Goal: Task Accomplishment & Management: Manage account settings

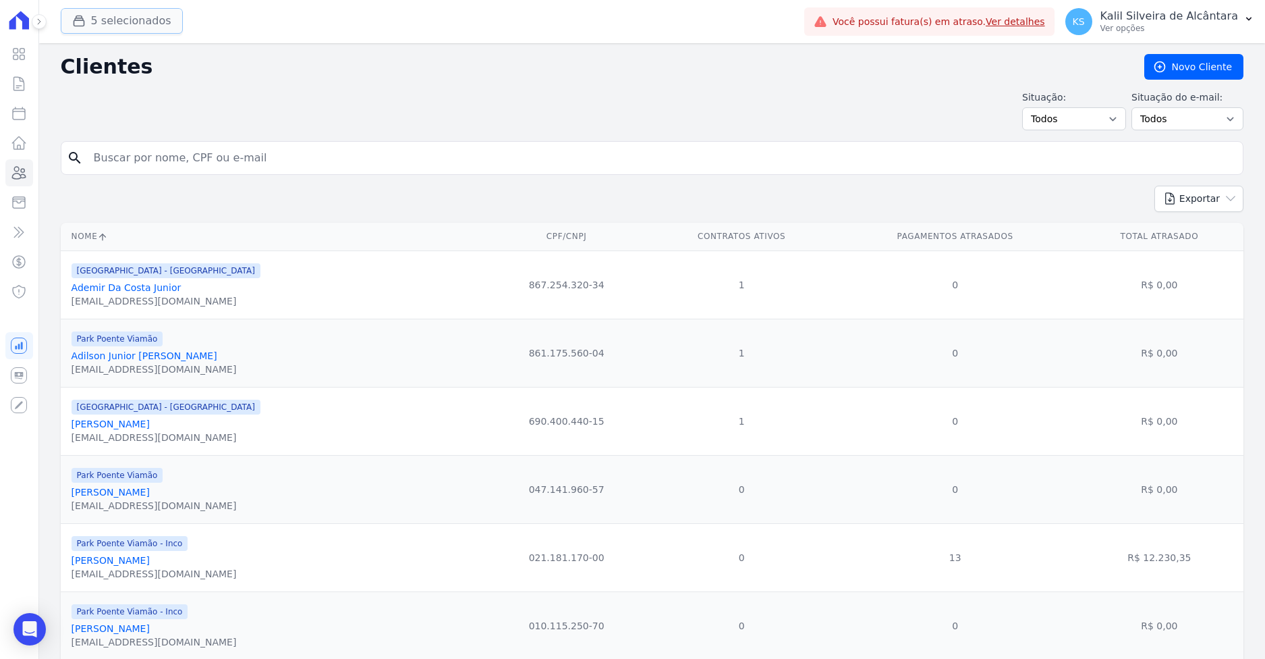
click at [123, 27] on button "5 selecionados" at bounding box center [122, 21] width 122 height 26
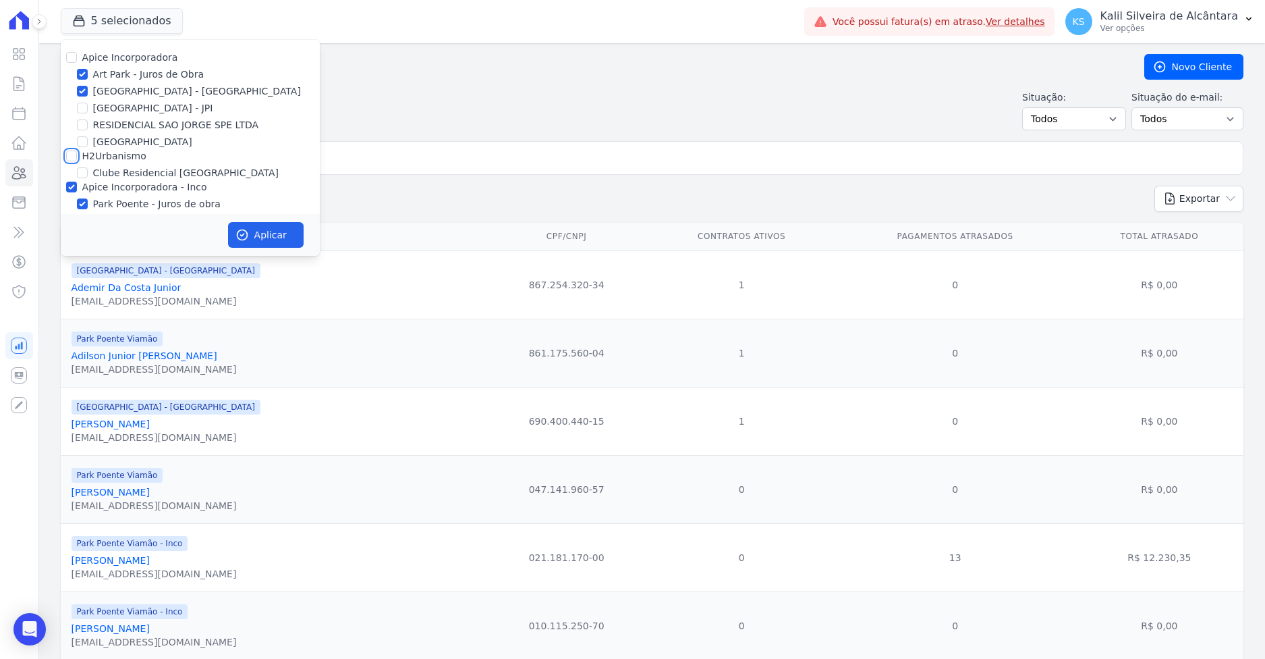
click at [72, 159] on input "H2Urbanismo" at bounding box center [71, 155] width 11 height 11
checkbox input "true"
click at [253, 234] on button "Aplicar" at bounding box center [266, 235] width 76 height 26
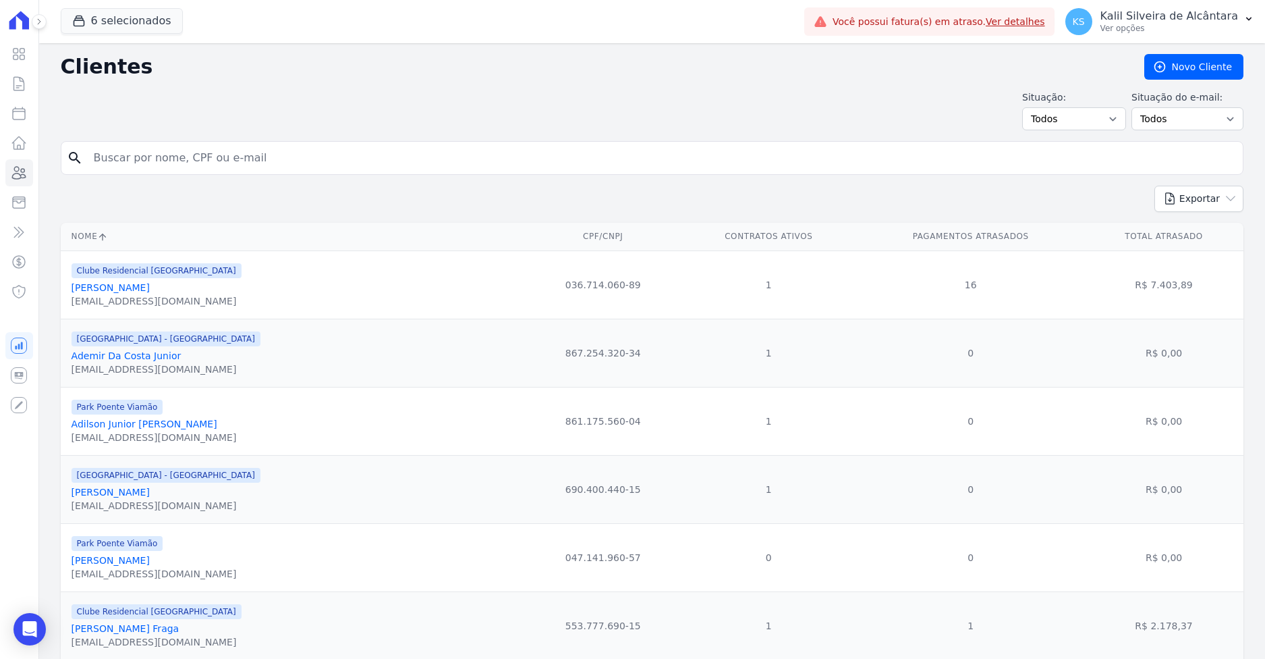
click at [161, 169] on input "search" at bounding box center [662, 157] width 1152 height 27
paste input "Roger Santos Pereira"
type input "Roger Santos Pereira"
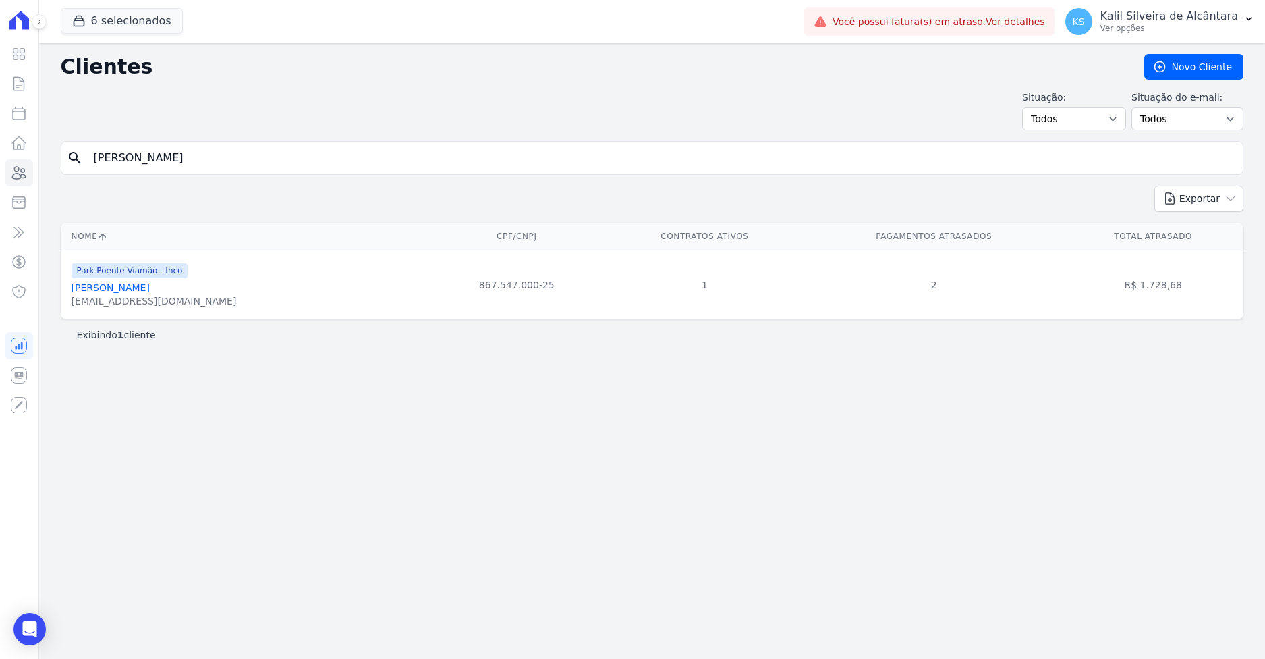
click at [113, 277] on span "Park Poente Viamão - Inco" at bounding box center [130, 270] width 117 height 15
click at [115, 292] on link "Roger Santos Pereira" at bounding box center [111, 287] width 78 height 11
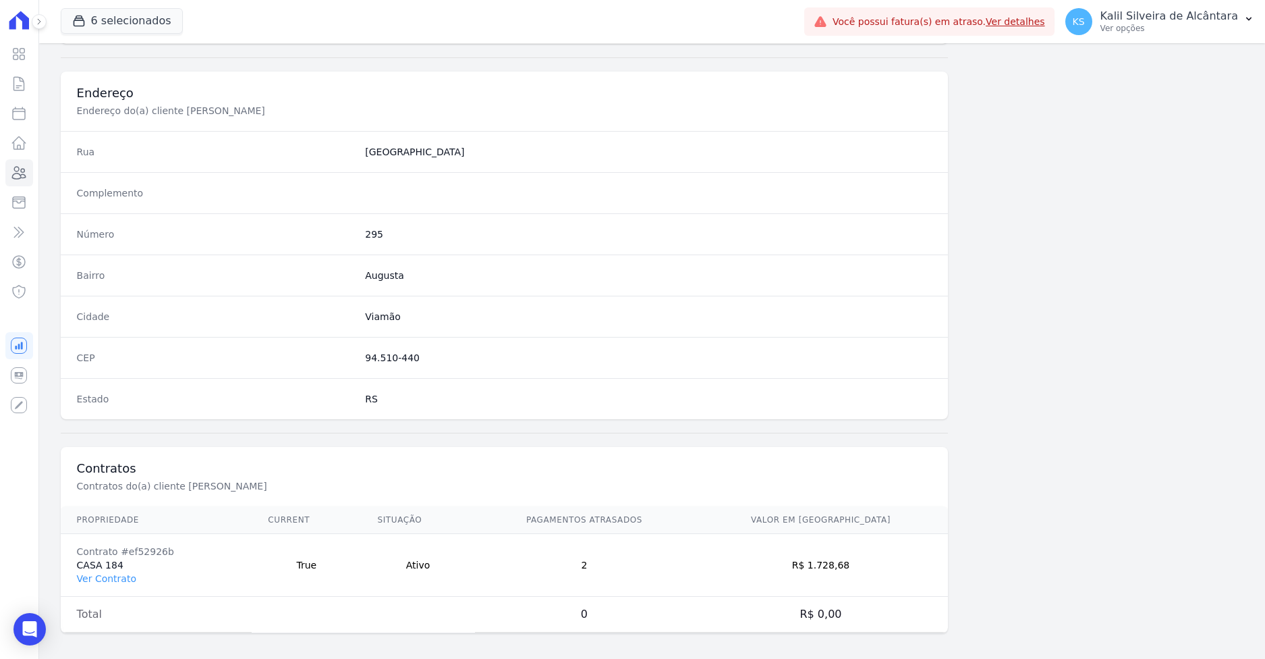
scroll to position [604, 0]
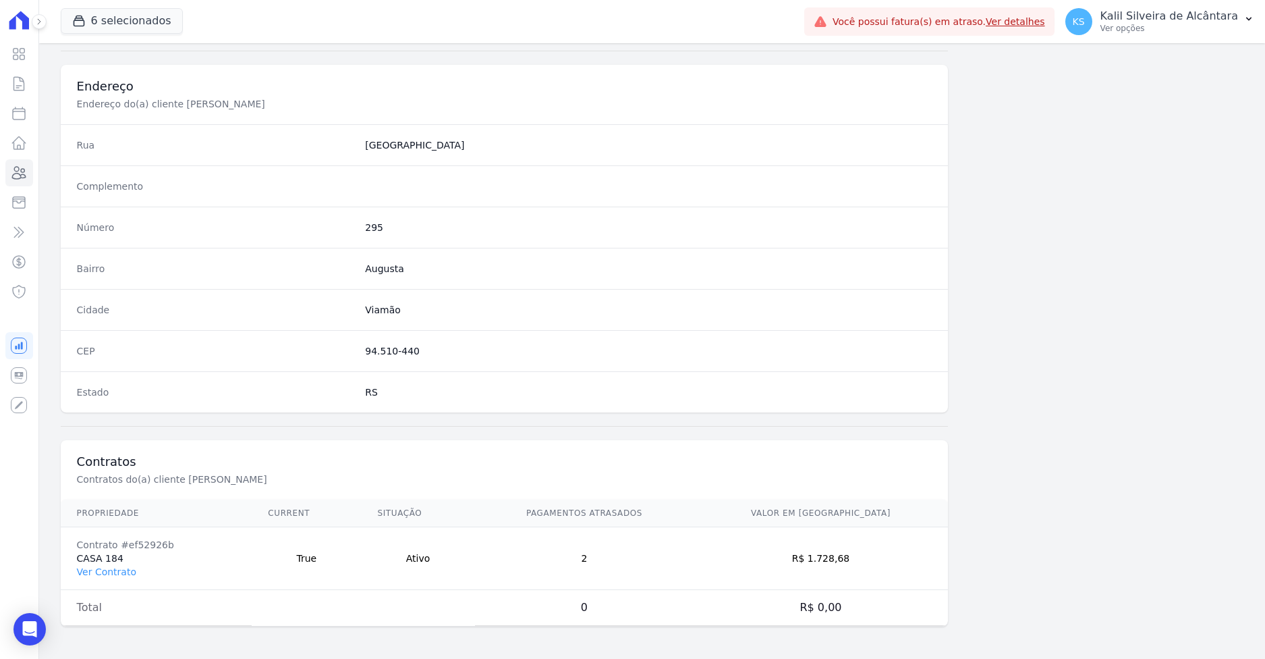
click at [103, 582] on td "Contrato #ef52926b CASA 184 Ver Contrato" at bounding box center [157, 558] width 192 height 63
click at [103, 573] on link "Ver Contrato" at bounding box center [106, 571] width 59 height 11
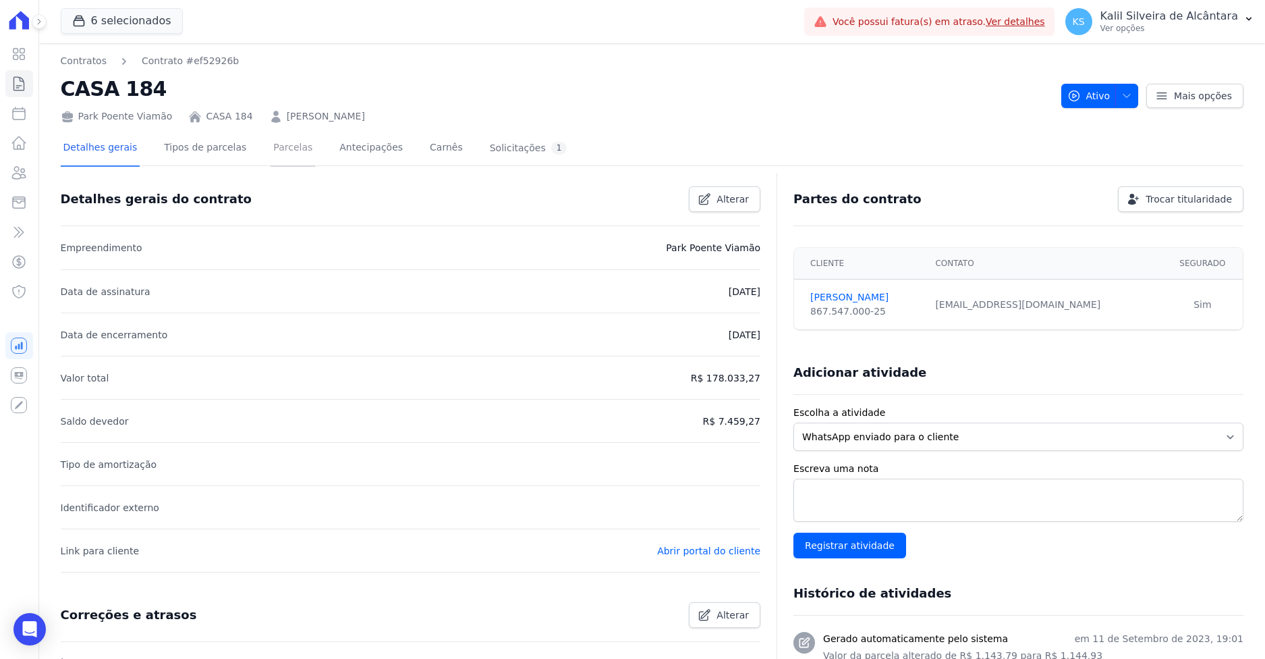
click at [271, 137] on link "Parcelas" at bounding box center [293, 149] width 45 height 36
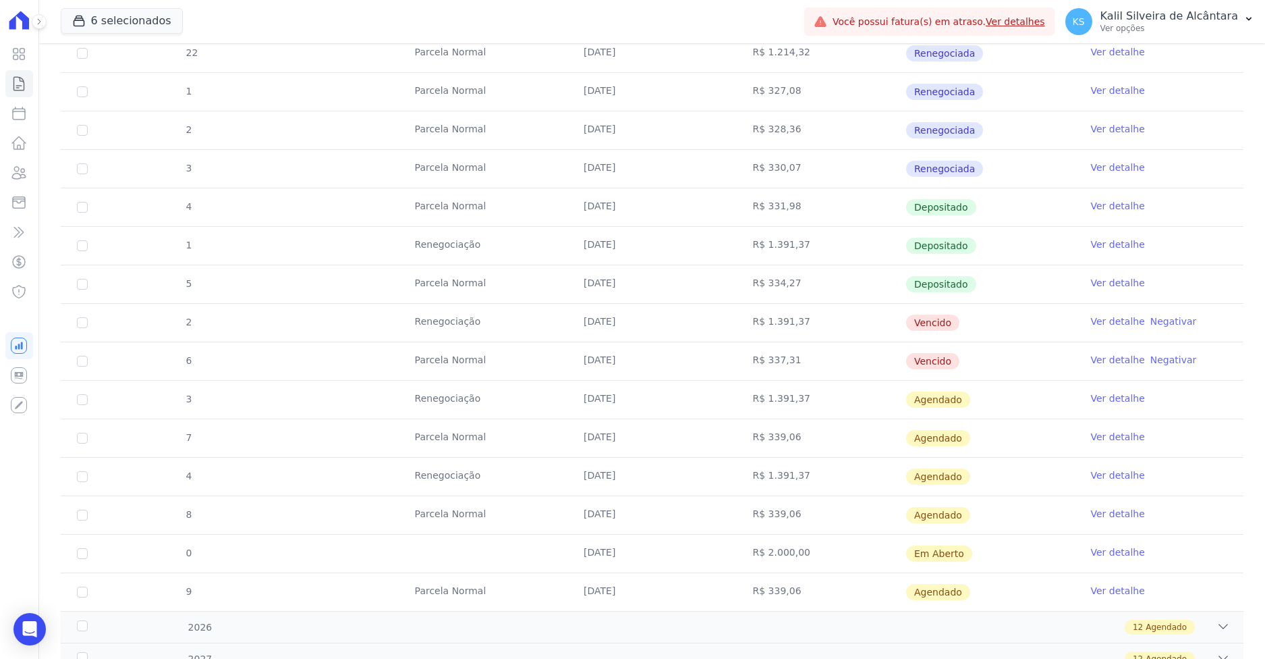
scroll to position [405, 0]
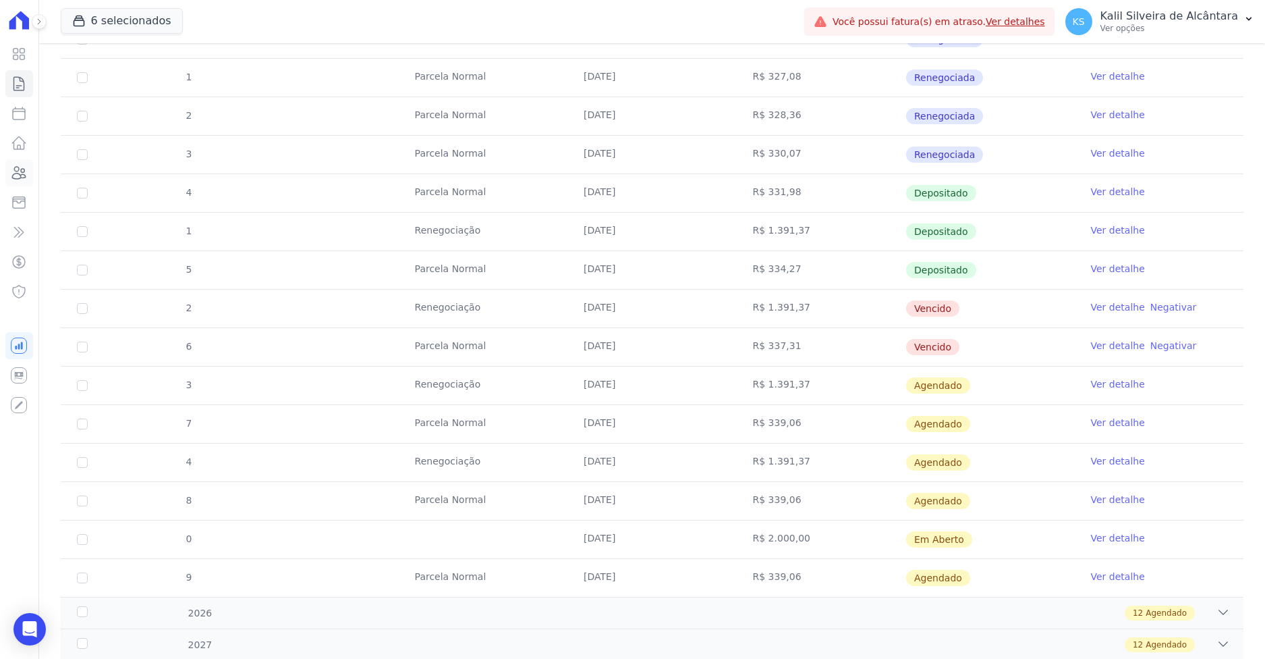
click at [19, 170] on icon at bounding box center [19, 173] width 13 height 12
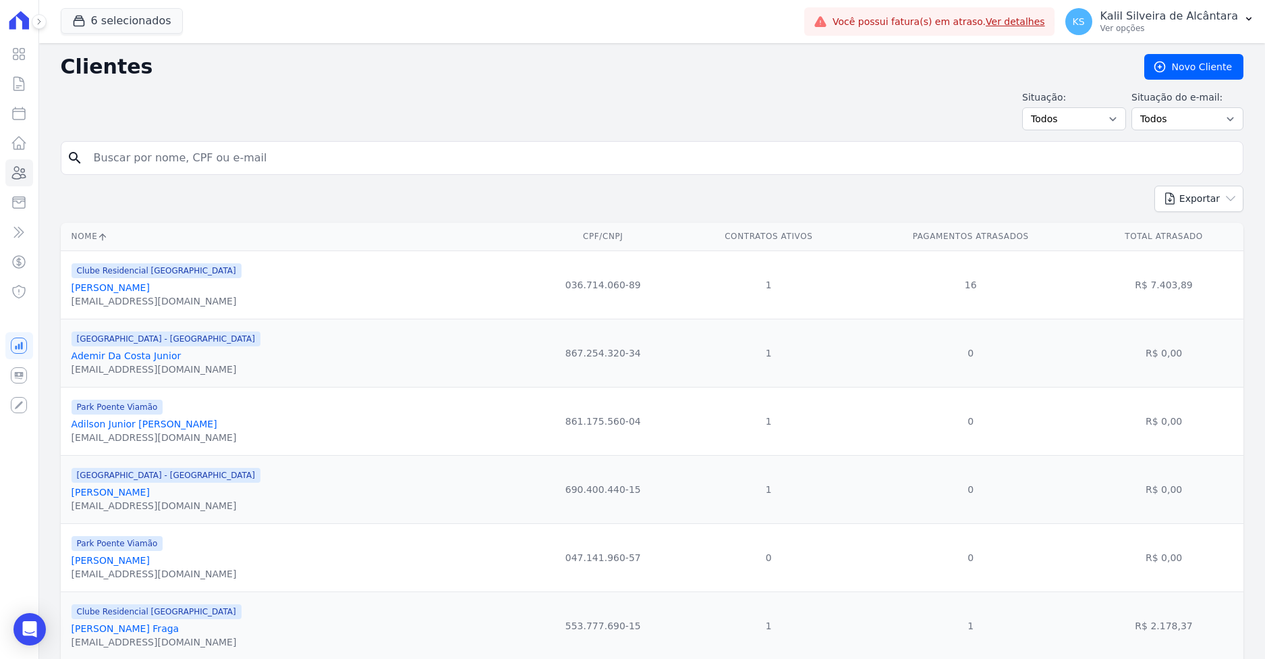
click at [213, 158] on input "search" at bounding box center [662, 157] width 1152 height 27
paste input "Miguel Jurandir Da Silva Junior"
type input "Miguel Jurandir Da Silva Junior"
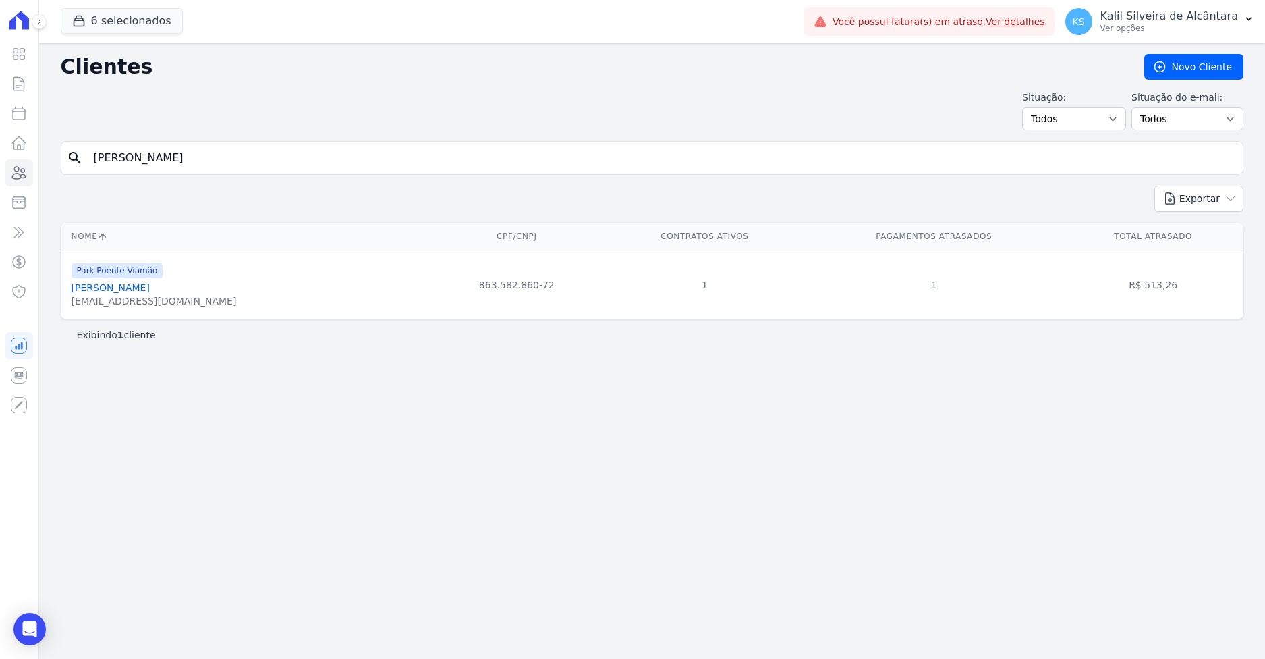
click at [86, 278] on span "Park Poente Viamão" at bounding box center [118, 270] width 92 height 15
click at [90, 286] on link "Miguel Jurandir Da Silva Junior" at bounding box center [111, 287] width 78 height 11
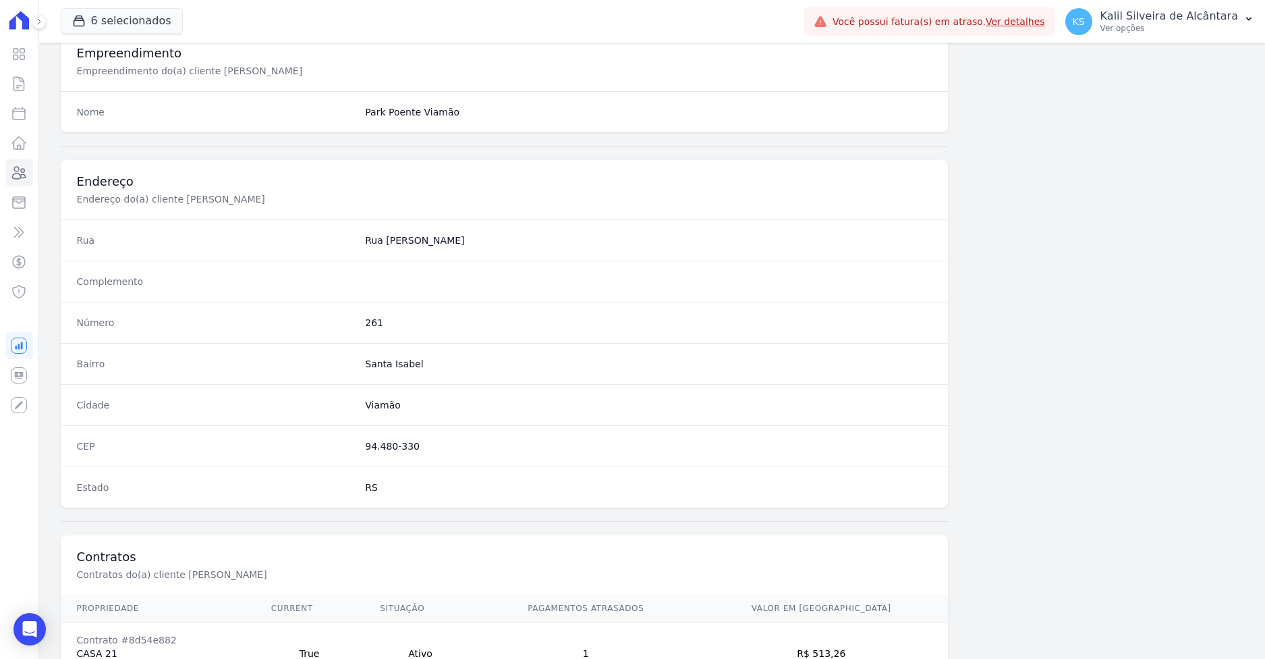
scroll to position [604, 0]
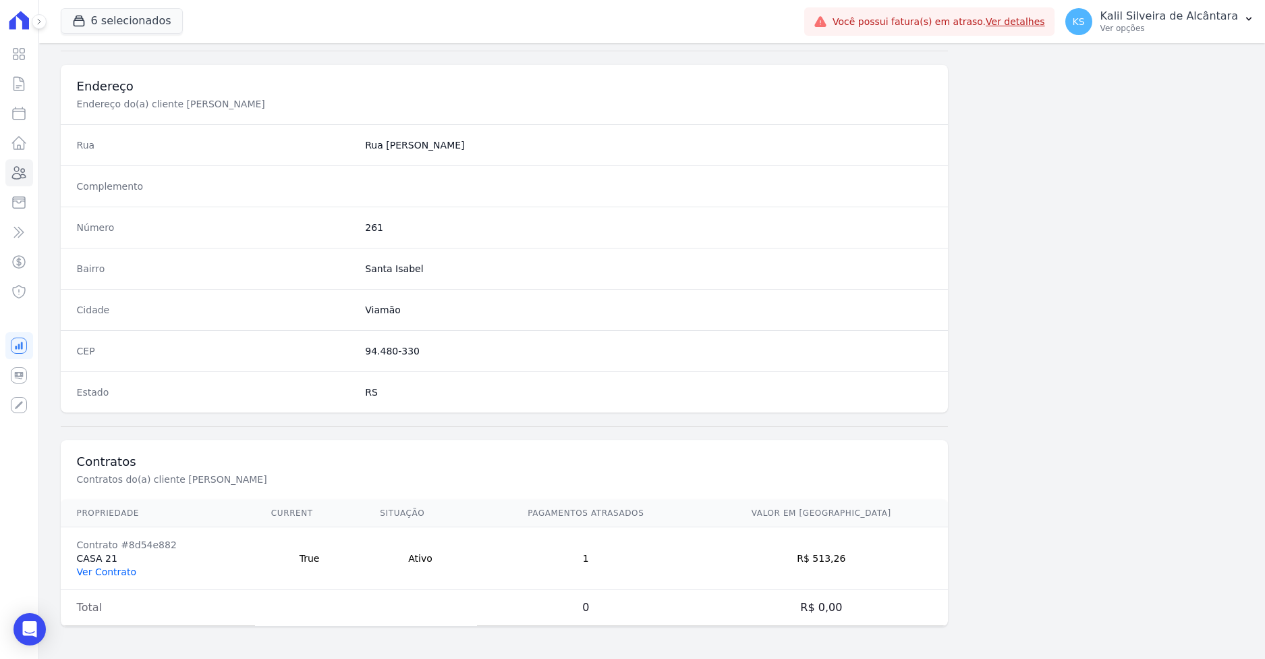
click at [116, 572] on link "Ver Contrato" at bounding box center [106, 571] width 59 height 11
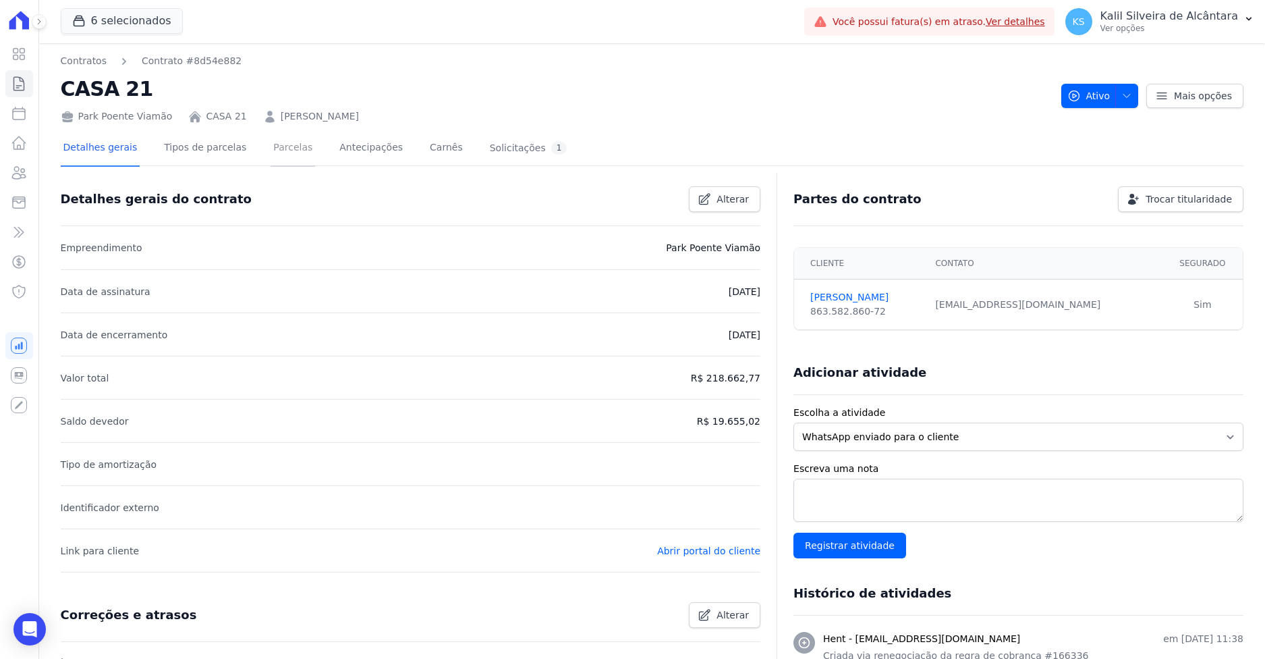
click at [271, 152] on link "Parcelas" at bounding box center [293, 149] width 45 height 36
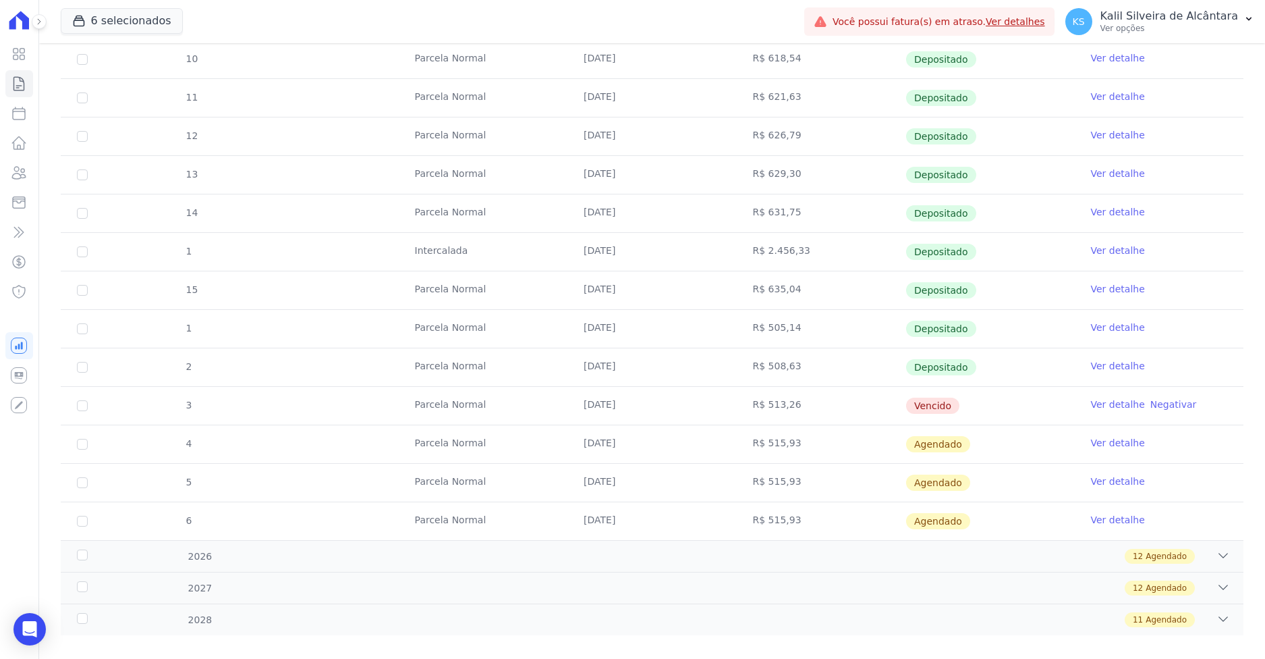
scroll to position [293, 0]
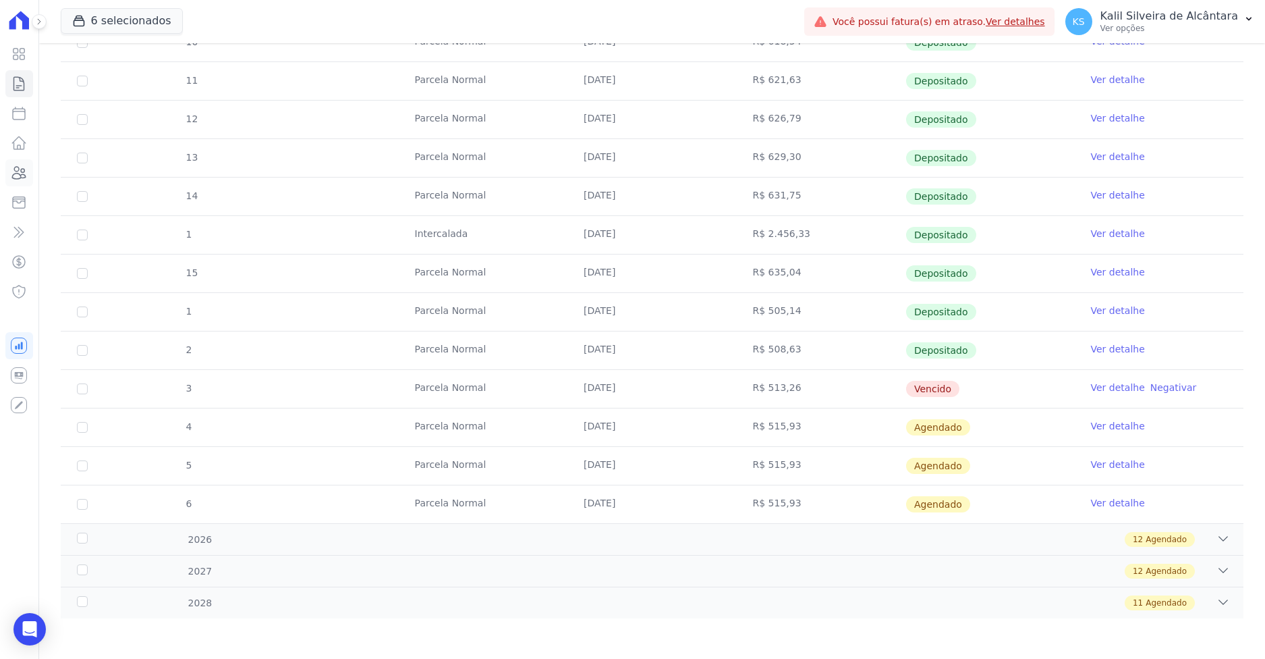
click at [17, 174] on icon at bounding box center [19, 173] width 16 height 16
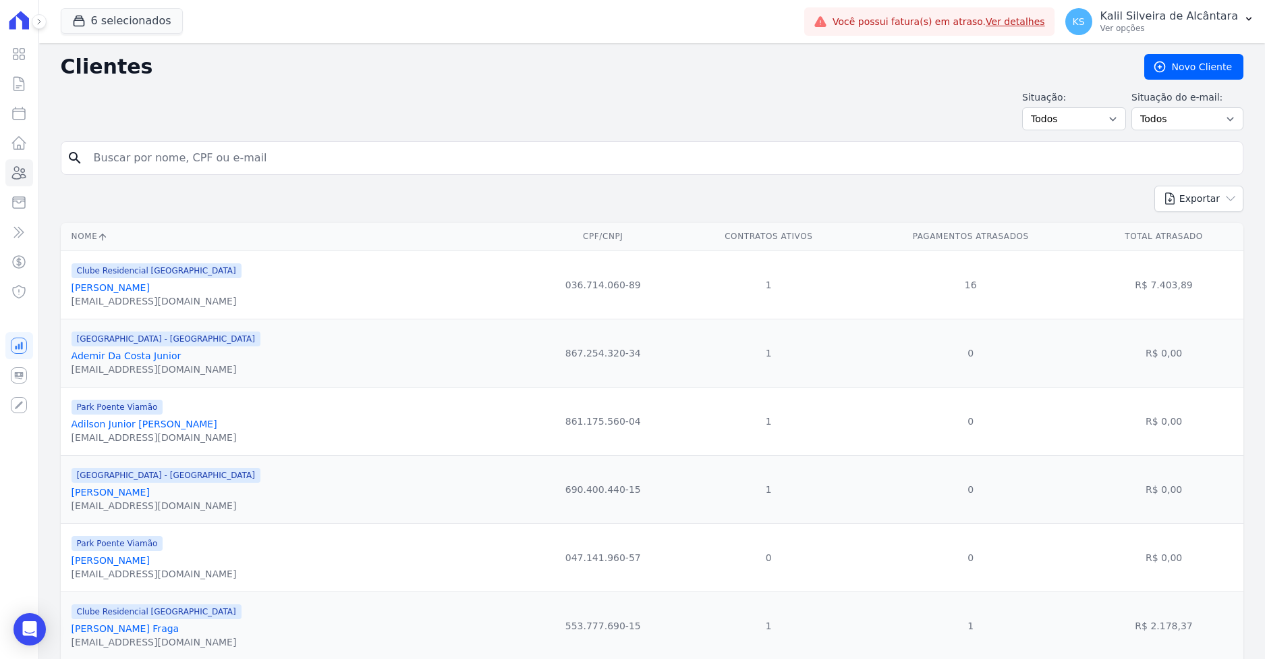
drag, startPoint x: 310, startPoint y: 162, endPoint x: 297, endPoint y: 161, distance: 13.6
click at [300, 161] on input "search" at bounding box center [662, 157] width 1152 height 27
paste input "Mauren Schardosim Machado"
type input "Mauren Schardosim Machado"
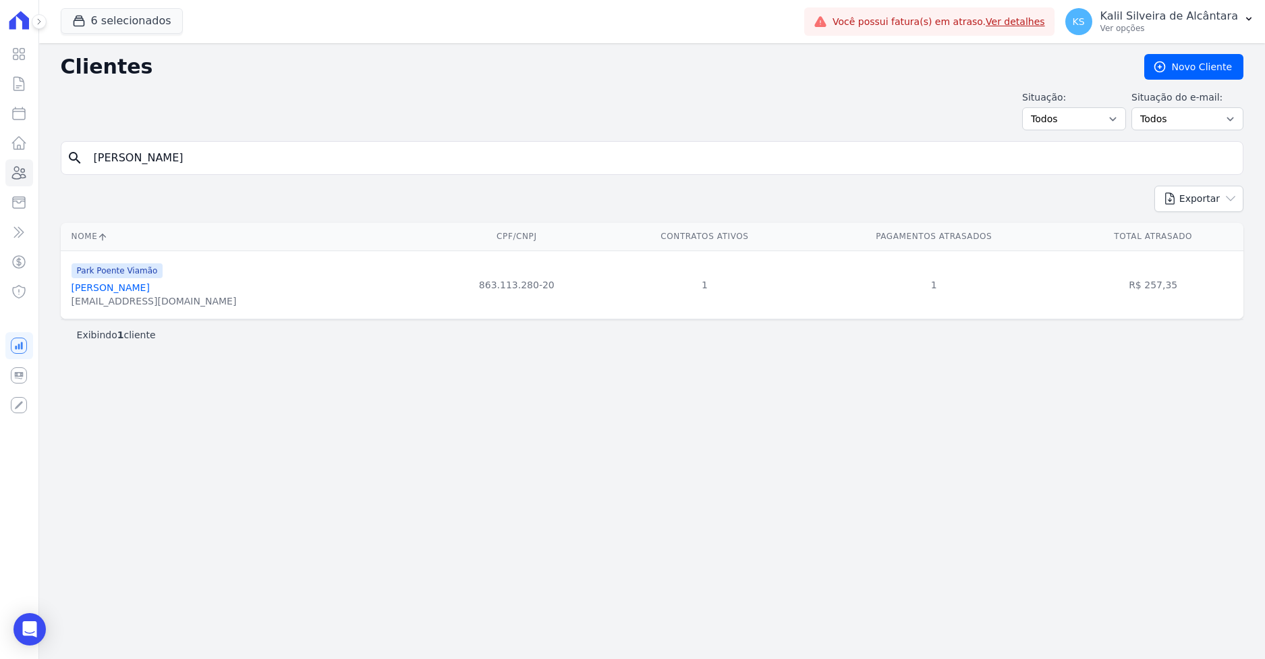
drag, startPoint x: 310, startPoint y: 161, endPoint x: 53, endPoint y: 160, distance: 257.1
click at [67, 159] on div "search Mauren Schardosim Machado" at bounding box center [652, 158] width 1183 height 34
paste input "Karina Waltermann Dos Santos"
type input "Karina Waltermann Dos Santos"
click at [148, 288] on link "Karina Waltermann Dos Santos" at bounding box center [111, 287] width 78 height 11
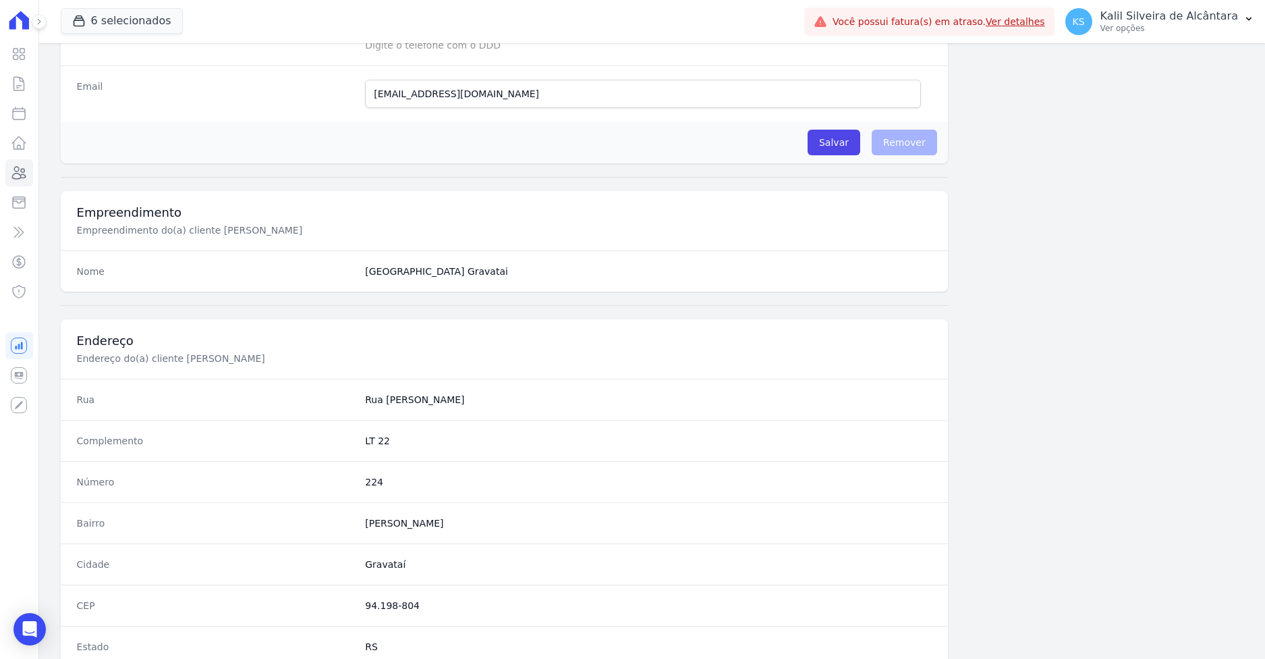
scroll to position [604, 0]
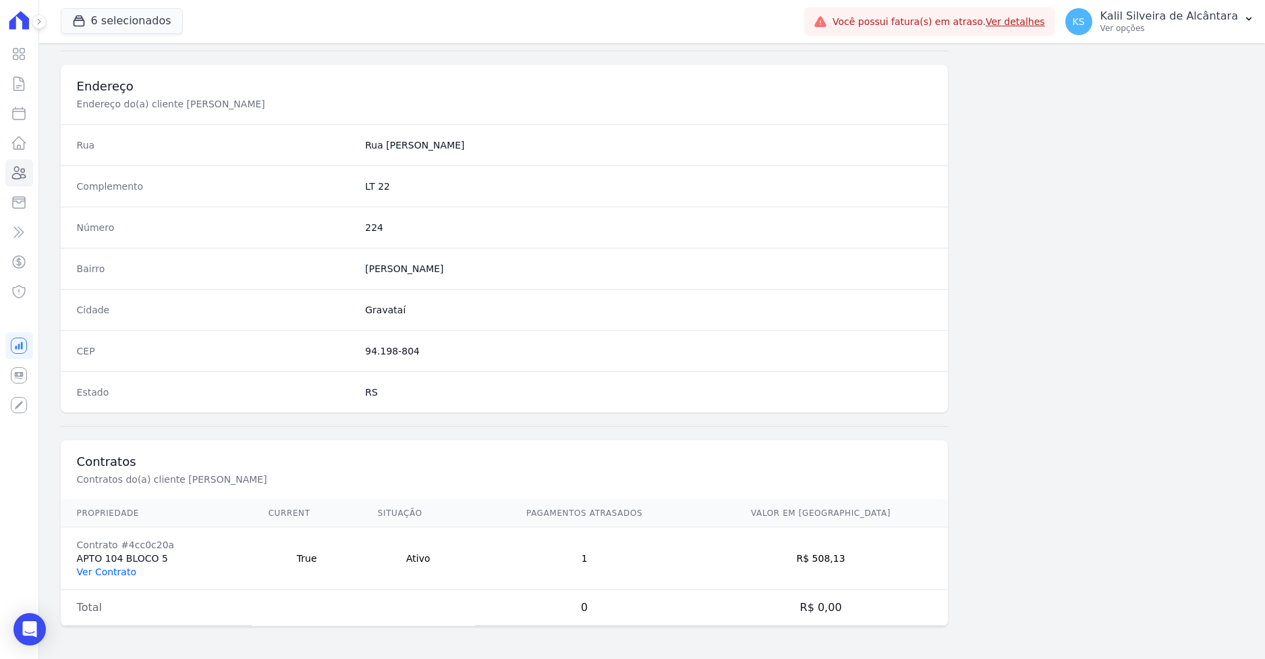
click at [114, 570] on link "Ver Contrato" at bounding box center [106, 571] width 59 height 11
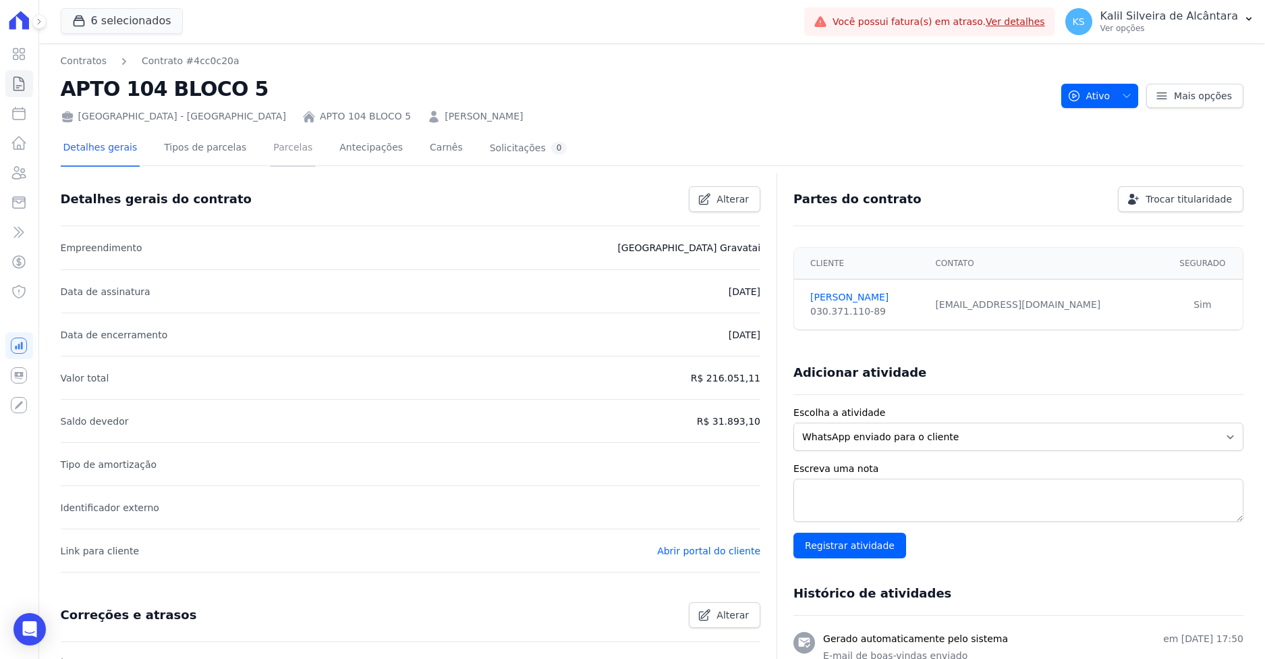
click at [273, 160] on link "Parcelas" at bounding box center [293, 149] width 45 height 36
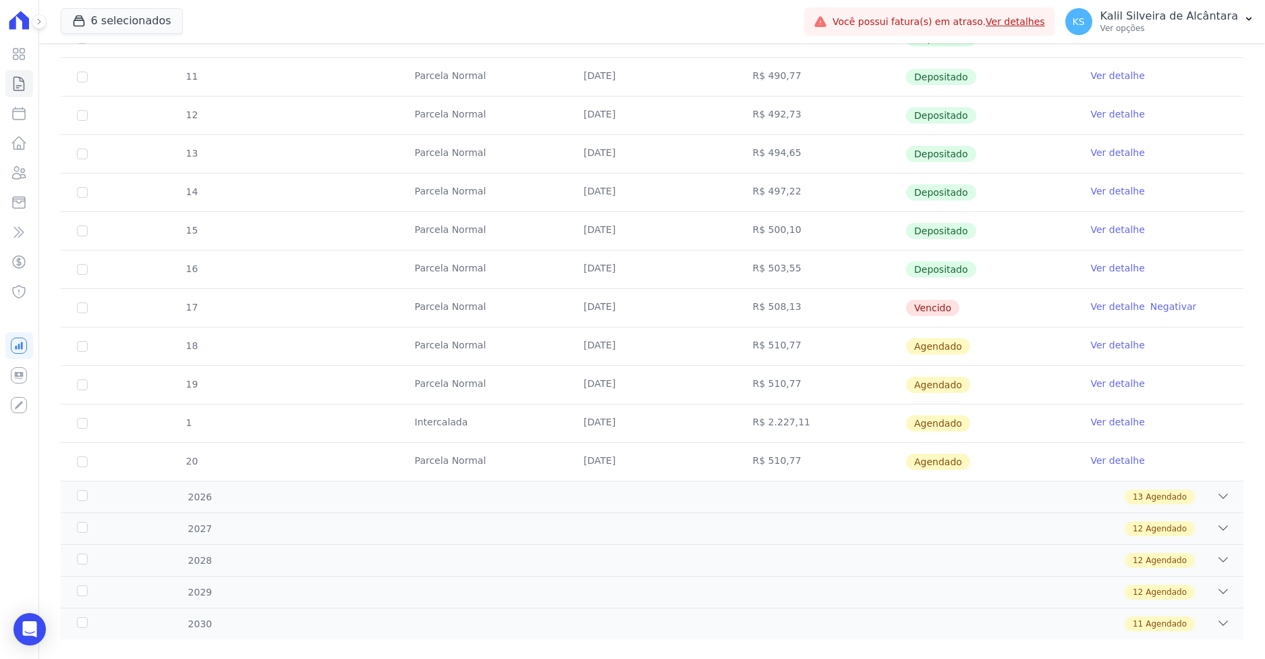
scroll to position [337, 0]
drag, startPoint x: 665, startPoint y: 308, endPoint x: 380, endPoint y: 314, distance: 284.8
click at [496, 309] on tr "17 Parcela Normal 25/09/2025 R$ 508,13 Vencido Ver detalhe Negativar" at bounding box center [652, 305] width 1183 height 38
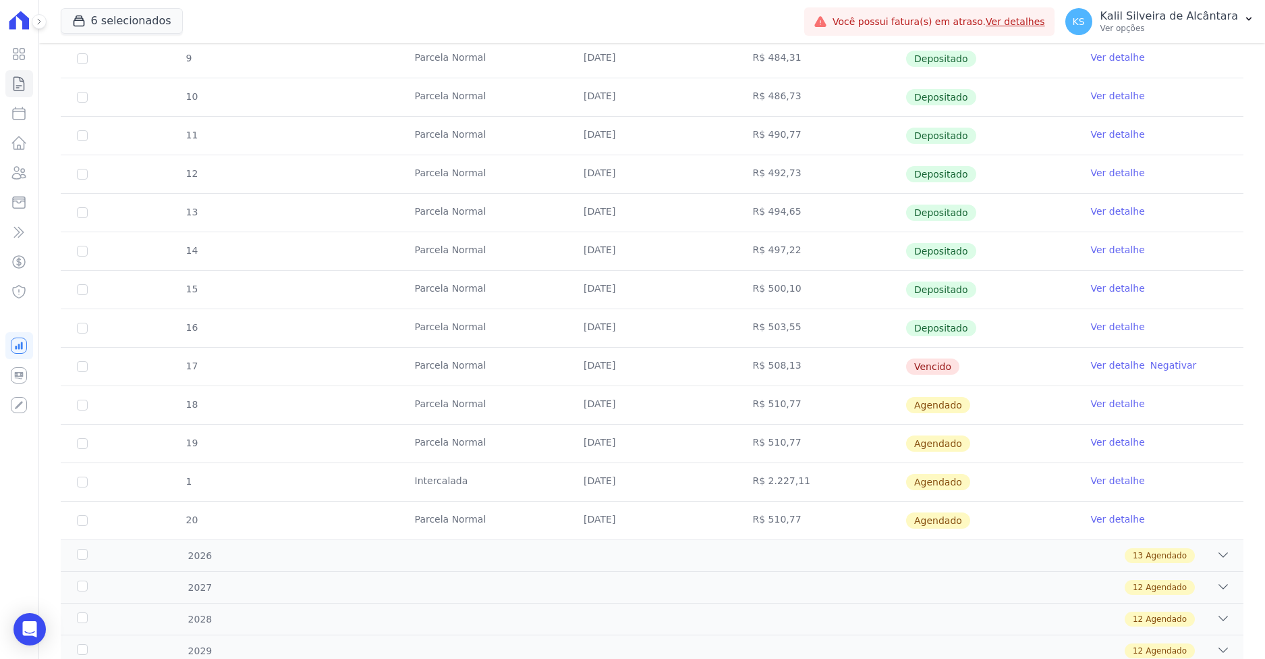
scroll to position [270, 0]
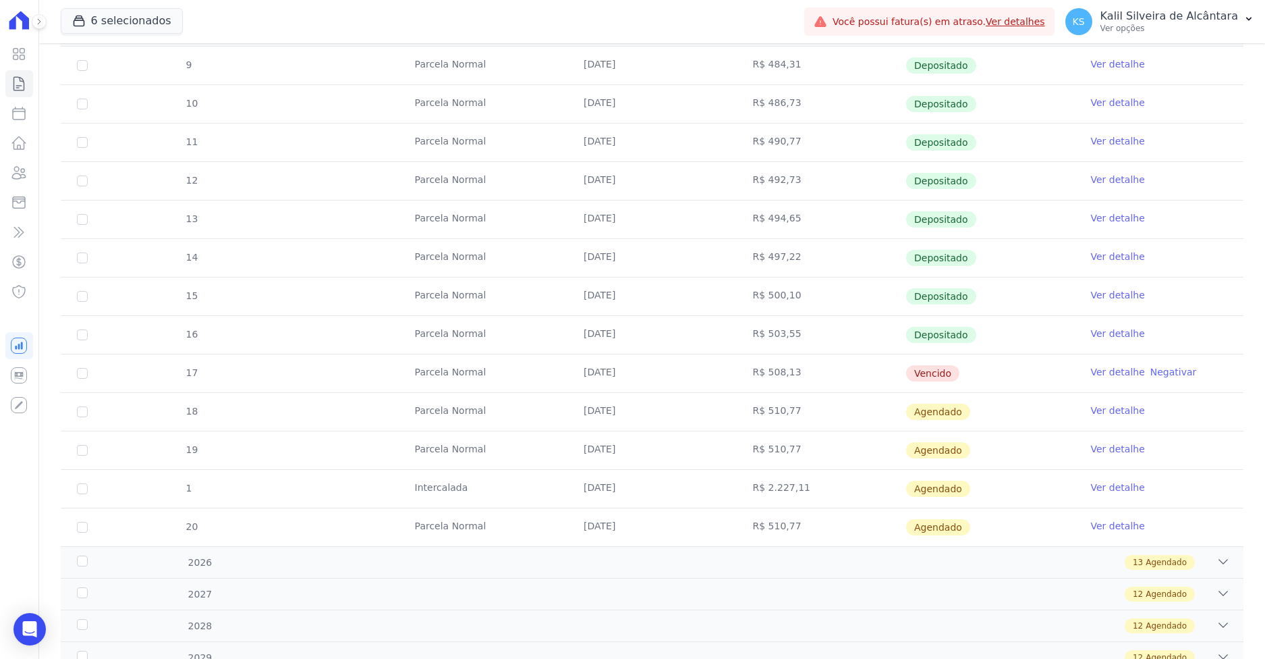
click at [533, 352] on td "Parcela Normal" at bounding box center [483, 335] width 169 height 38
click at [24, 168] on icon at bounding box center [19, 173] width 16 height 16
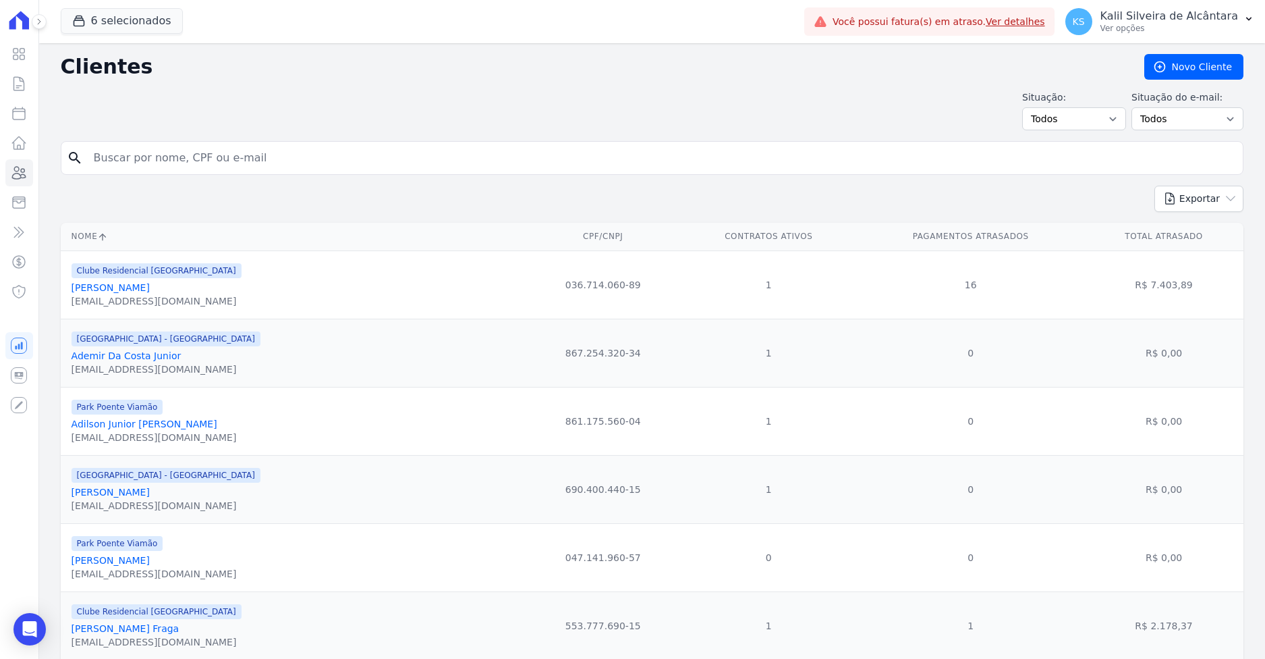
click at [221, 161] on input "search" at bounding box center [662, 157] width 1152 height 27
paste input "Franciele Da Silva"
type input "Franciele Da Silva"
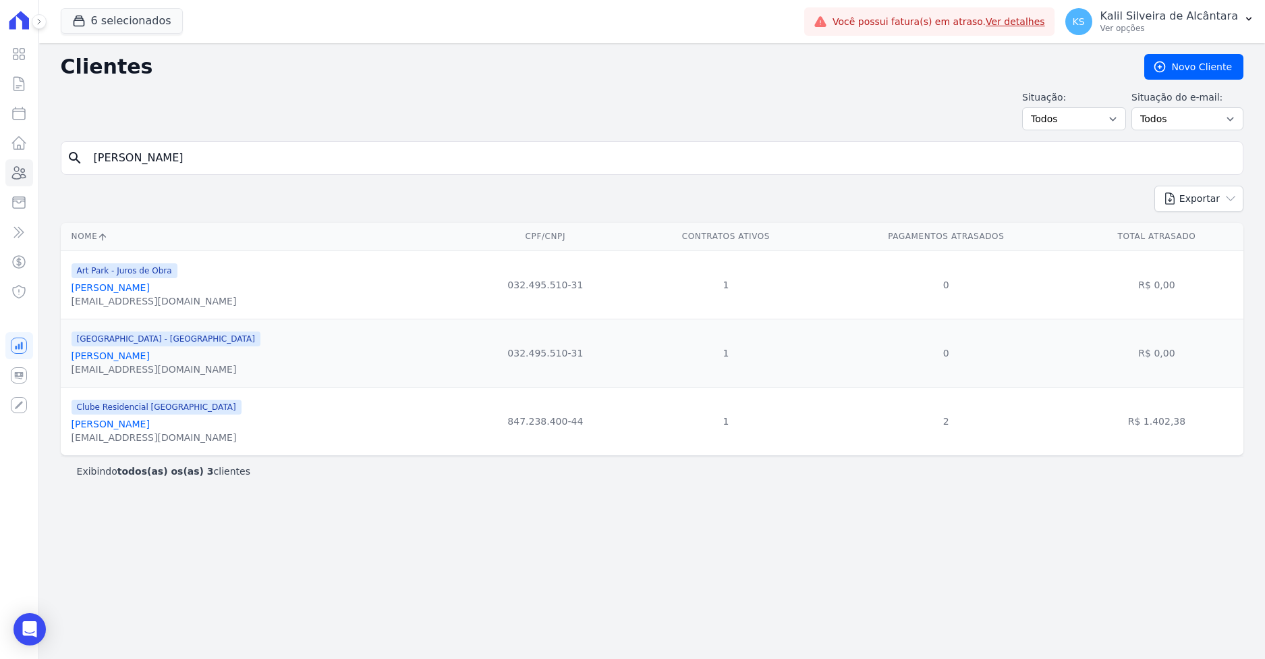
click at [93, 159] on input "Franciele Da Silva" at bounding box center [662, 157] width 1152 height 27
paste input "Bruna Chaves d"
type input "Bruna Chaves Da Silva"
click at [381, 192] on div "Exportar PDF CSV Dimob 2024" at bounding box center [652, 204] width 1183 height 37
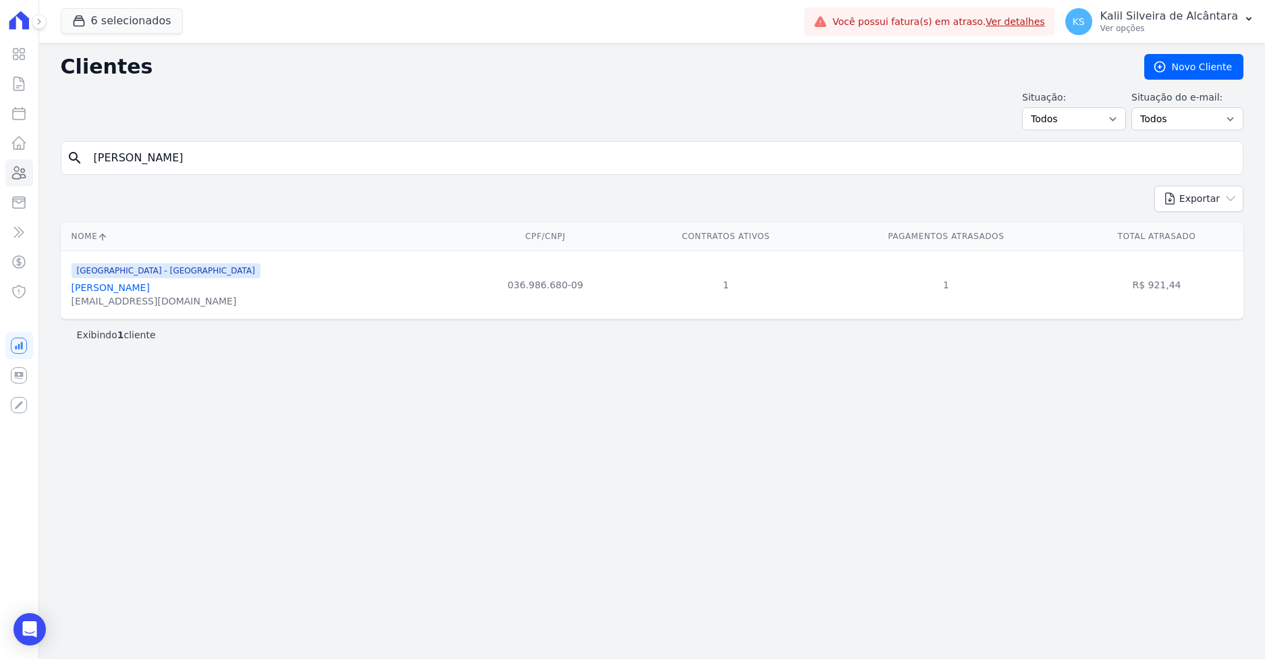
drag, startPoint x: 204, startPoint y: 151, endPoint x: 50, endPoint y: 152, distance: 153.9
click at [82, 151] on div "search Bruna Chaves Da Silva" at bounding box center [652, 158] width 1183 height 34
paste input "aroline Da Roch"
type input "Bruna Caroline Da Rocha"
drag, startPoint x: 248, startPoint y: 155, endPoint x: 40, endPoint y: 155, distance: 208.5
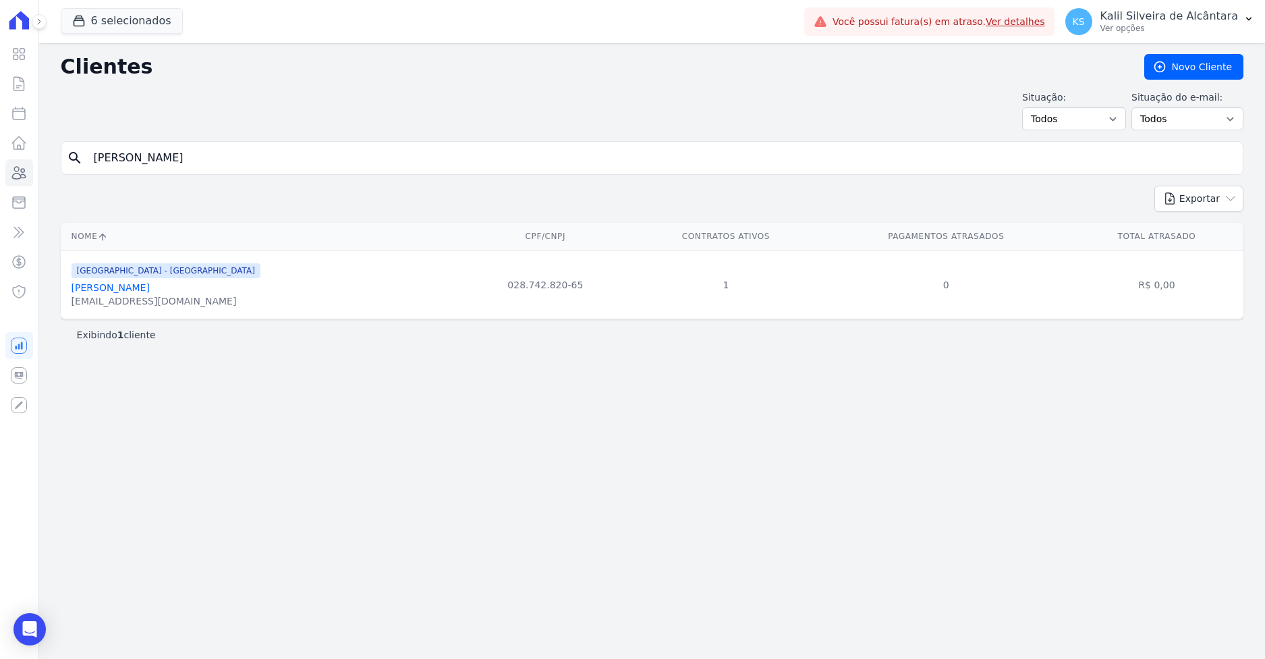
click at [53, 154] on div "Clientes Novo Cliente Situação: Todos Adimplentes Inadimplentes Situação do e-m…" at bounding box center [652, 350] width 1226 height 615
paste input "Débora Ferreira Da Conceição"
type input "Débora Ferreira Da Conceição"
click at [169, 163] on input "Débora Ferreira Da Conceição" at bounding box center [662, 157] width 1152 height 27
paste input "Eleni Martins"
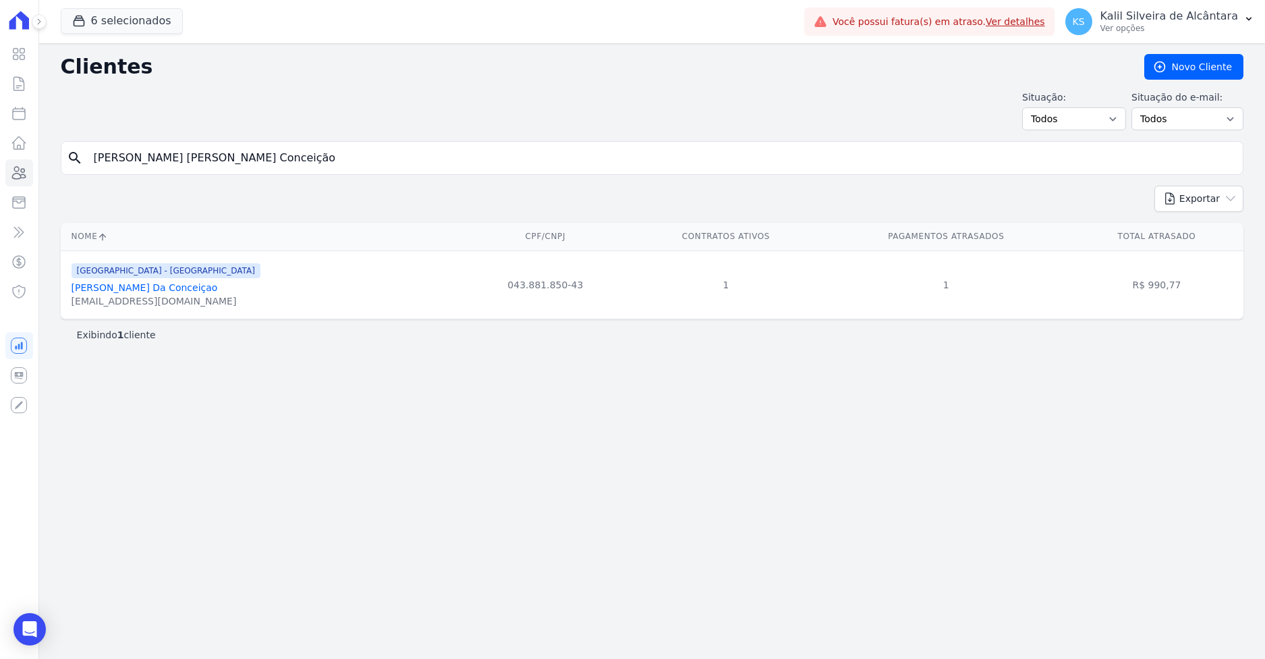
drag, startPoint x: 273, startPoint y: 159, endPoint x: 114, endPoint y: 147, distance: 159.7
click at [136, 146] on input "Débora Ferreira Eleni MartinsDa Conceição" at bounding box center [662, 157] width 1152 height 27
drag, startPoint x: 334, startPoint y: 159, endPoint x: 329, endPoint y: 151, distance: 8.8
click at [330, 151] on input "Débora Ferreira Eleni MartinsDa Conceição" at bounding box center [662, 157] width 1152 height 27
drag, startPoint x: 298, startPoint y: 159, endPoint x: 61, endPoint y: 151, distance: 237.0
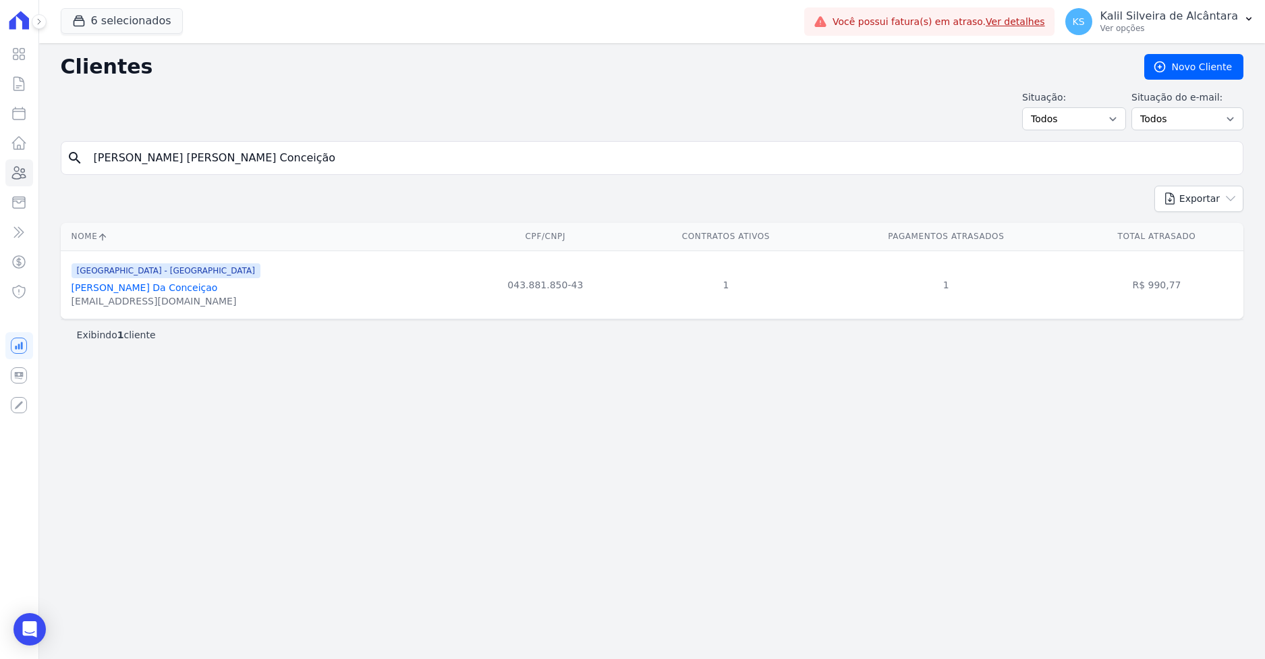
click at [70, 151] on div "search Débora Ferreira Eleni MartinsDa Conceição" at bounding box center [652, 158] width 1183 height 34
paste input "Eleni Martins"
type input "Eleni Martins"
drag, startPoint x: 131, startPoint y: 169, endPoint x: 70, endPoint y: 165, distance: 61.5
click at [87, 165] on input "Eleni Martins" at bounding box center [662, 157] width 1152 height 27
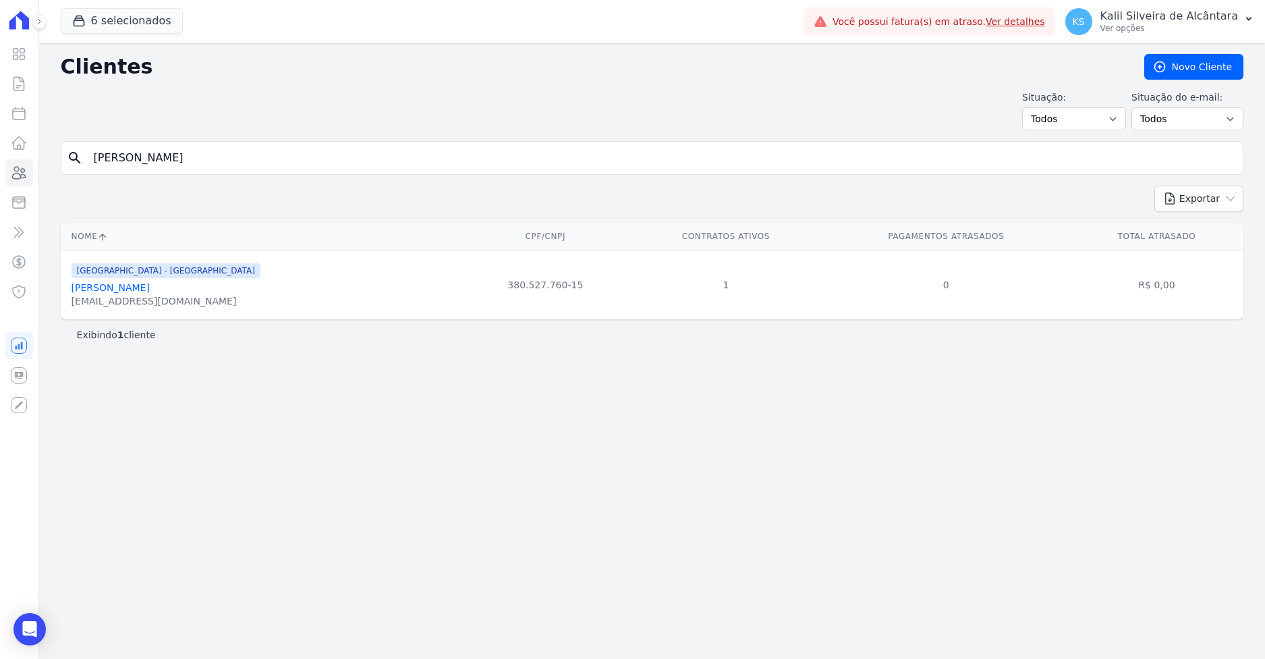
paste input "Flavia Marques Antune"
type input "Flavia Marques Antunes"
click at [130, 285] on link "Flavia Marques Antunes" at bounding box center [111, 287] width 78 height 11
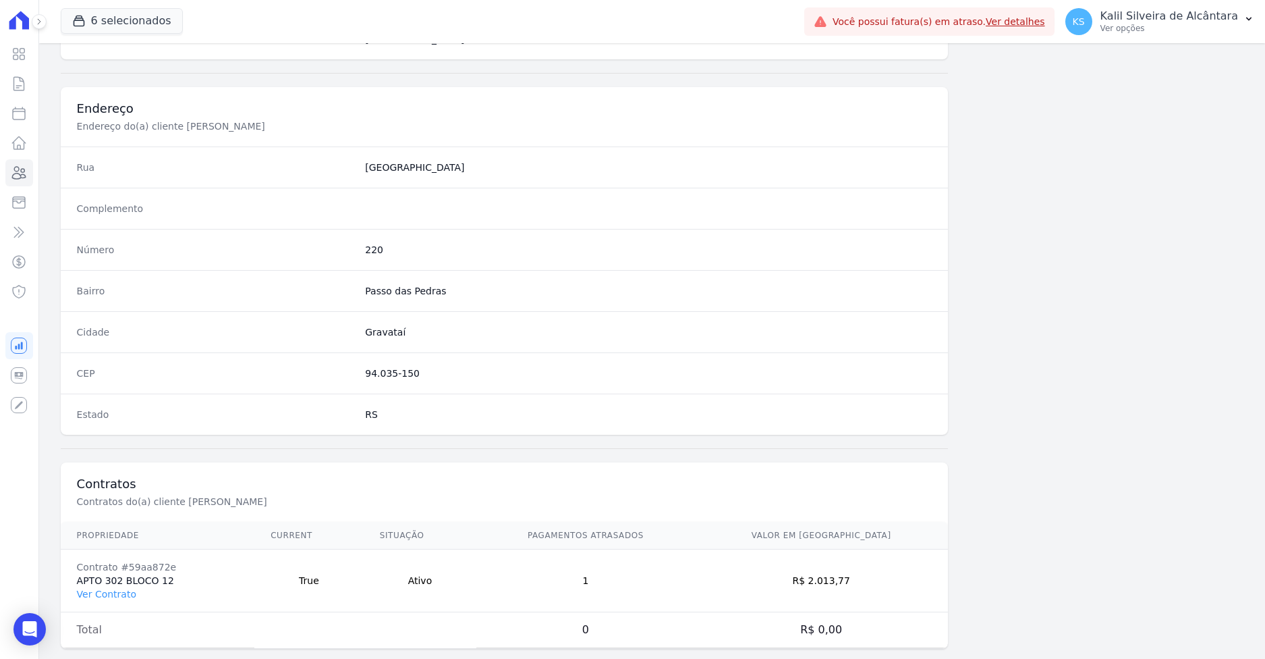
scroll to position [604, 0]
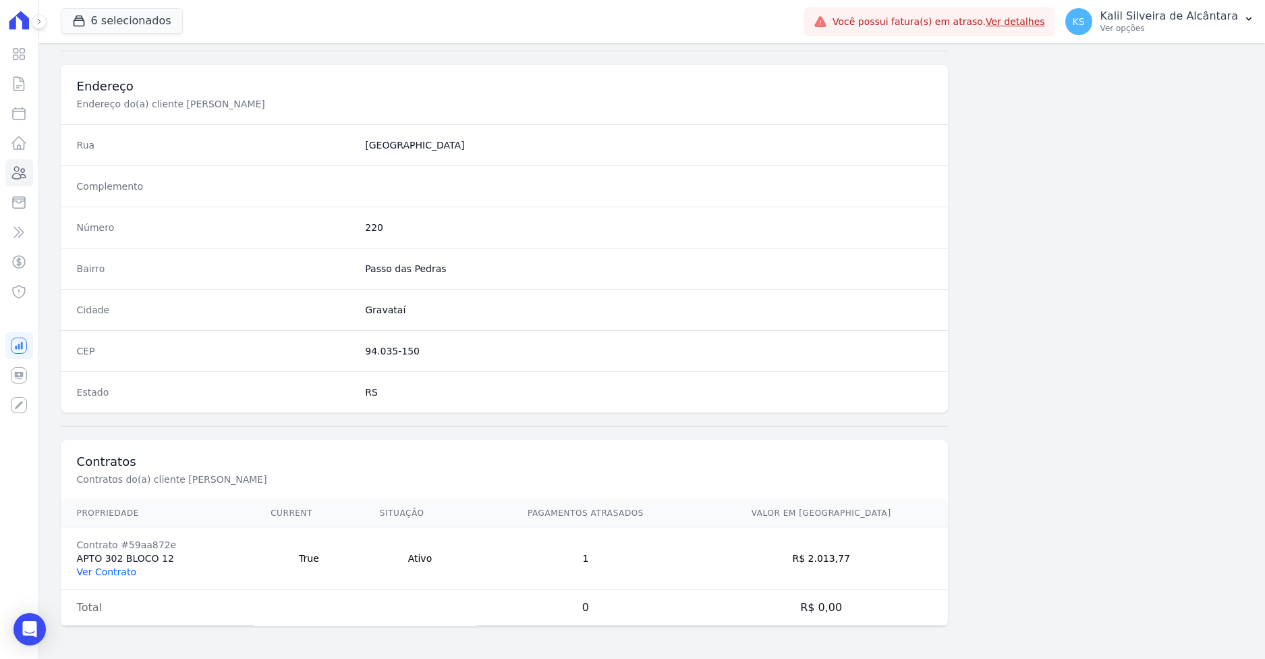
click at [117, 572] on link "Ver Contrato" at bounding box center [106, 571] width 59 height 11
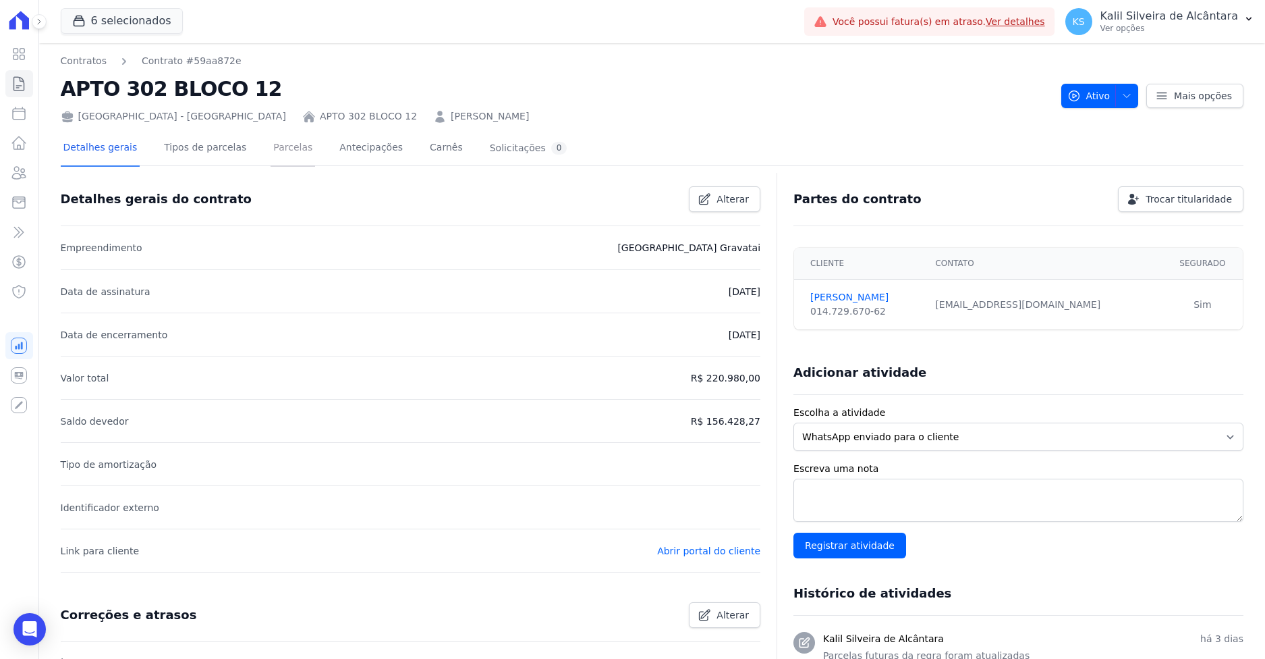
click at [287, 156] on link "Parcelas" at bounding box center [293, 149] width 45 height 36
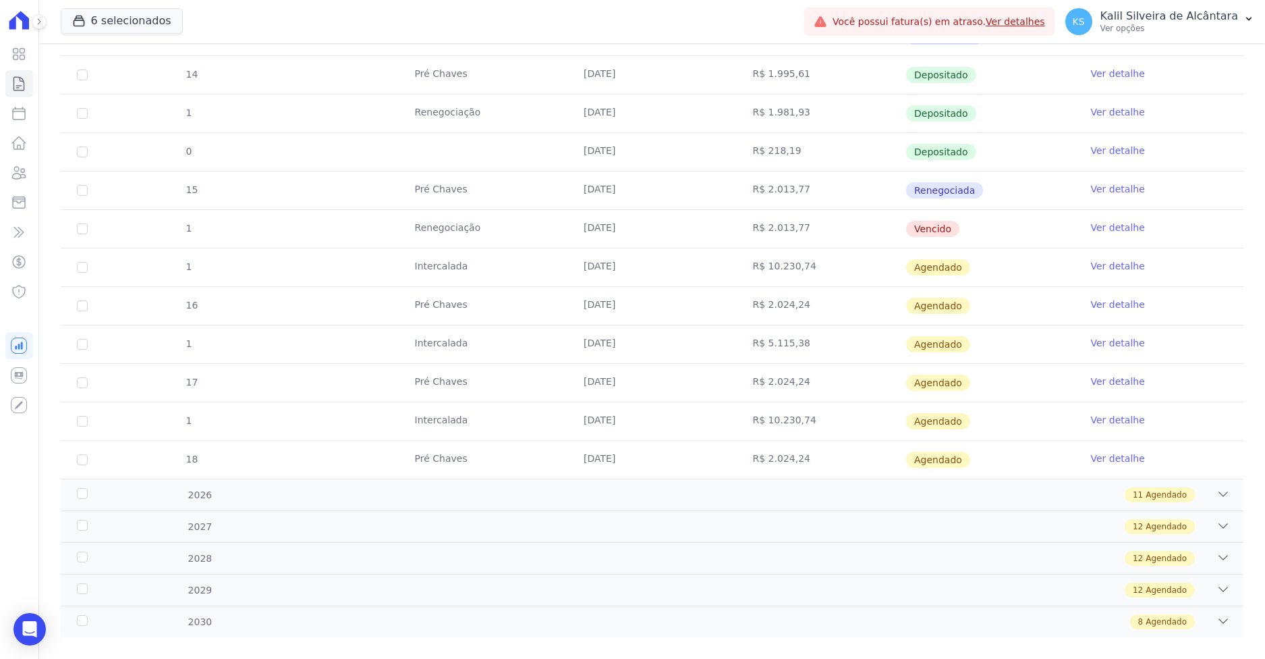
scroll to position [540, 0]
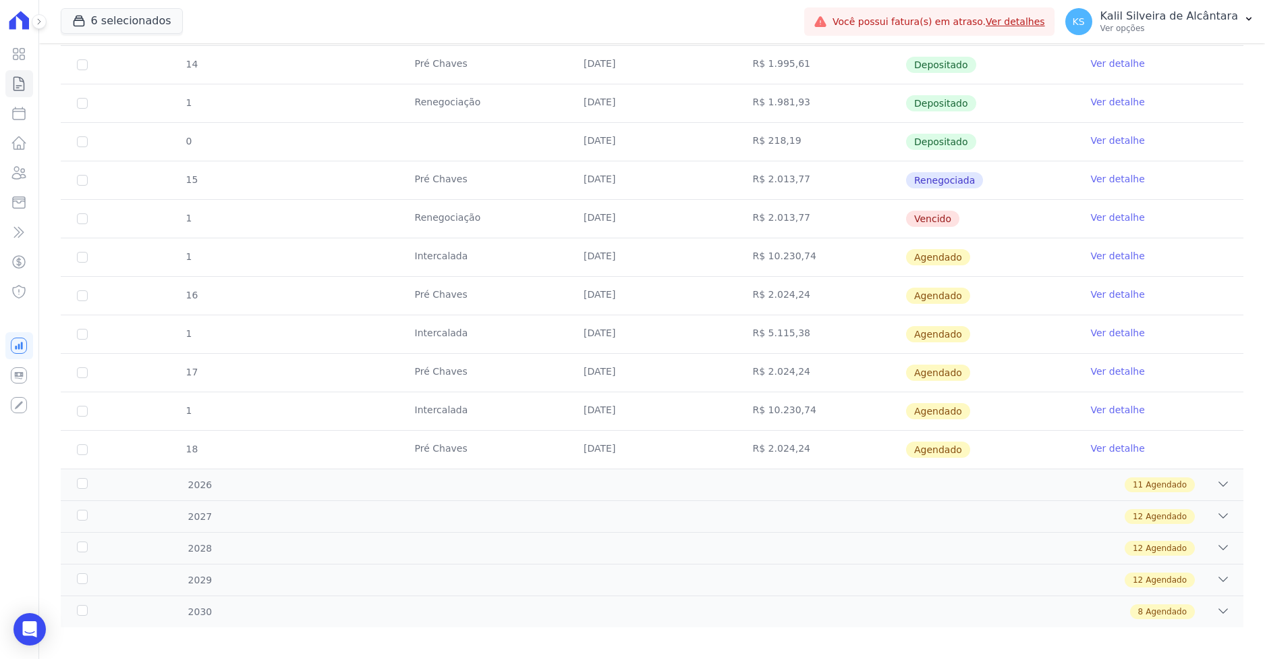
drag, startPoint x: 540, startPoint y: 204, endPoint x: 709, endPoint y: 216, distance: 169.1
click at [701, 219] on tr "1 Renegociação 30/09/2025 R$ 2.013,77 Vencido Ver detalhe" at bounding box center [652, 218] width 1183 height 38
click at [490, 220] on td "Renegociação" at bounding box center [483, 219] width 169 height 38
click at [526, 225] on td "Renegociação" at bounding box center [483, 219] width 169 height 38
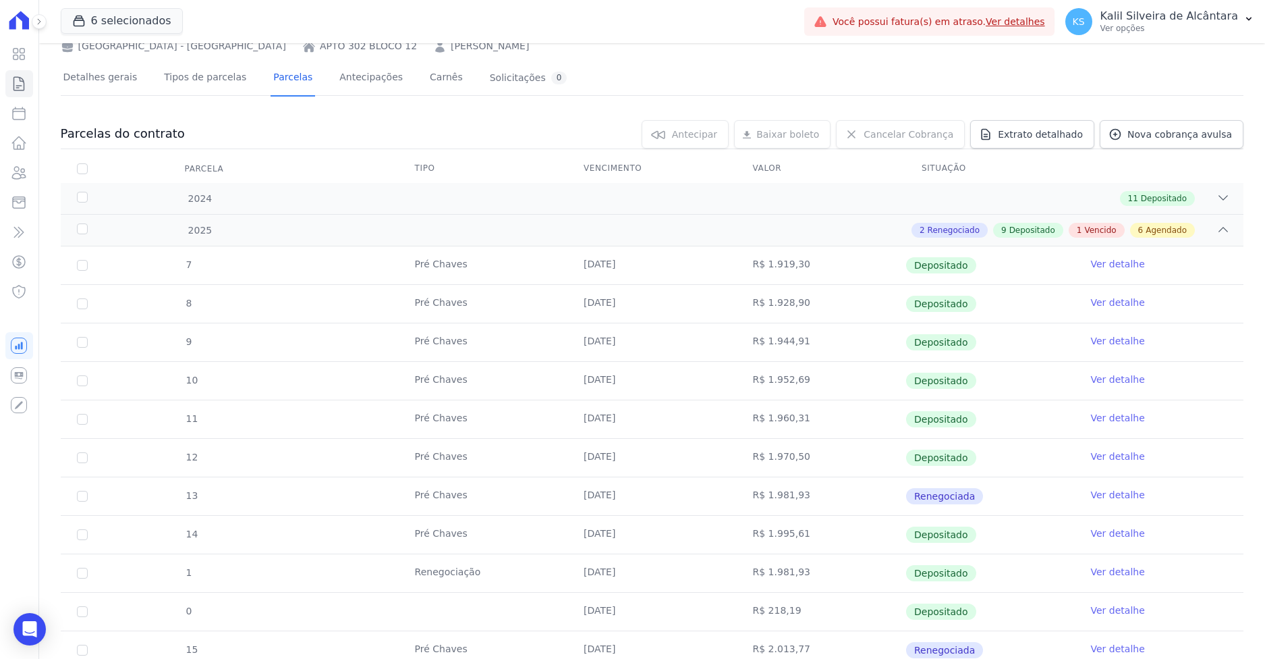
scroll to position [0, 0]
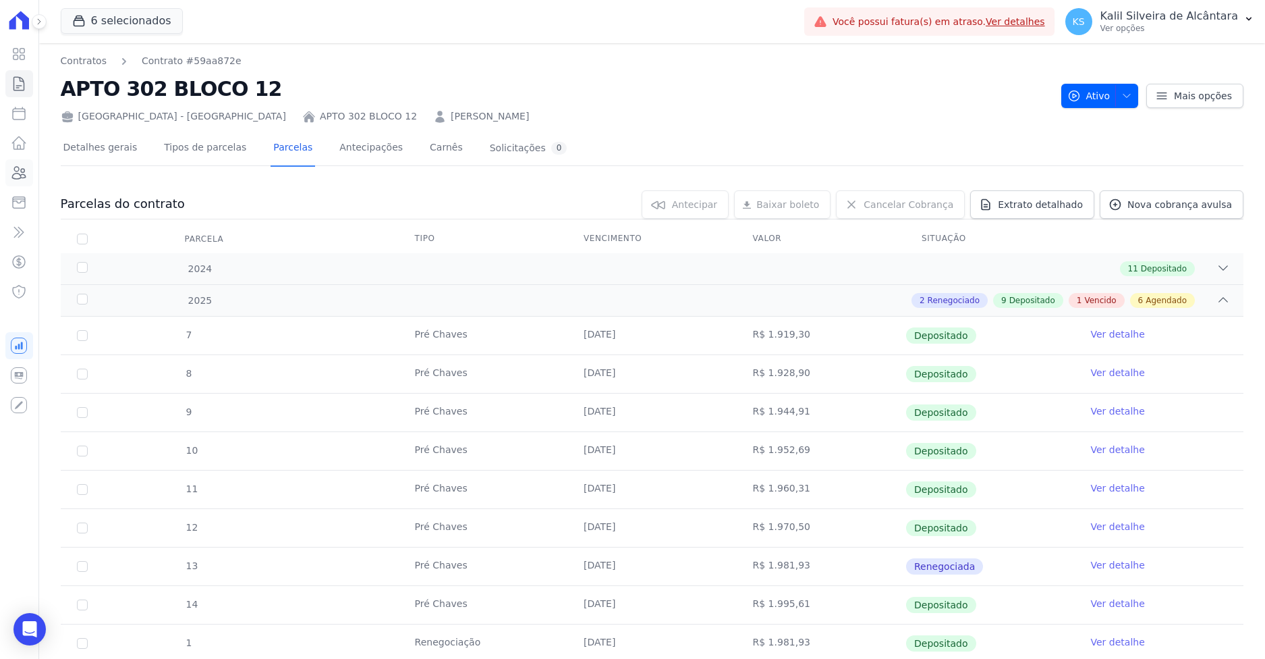
click at [24, 175] on icon at bounding box center [19, 173] width 13 height 12
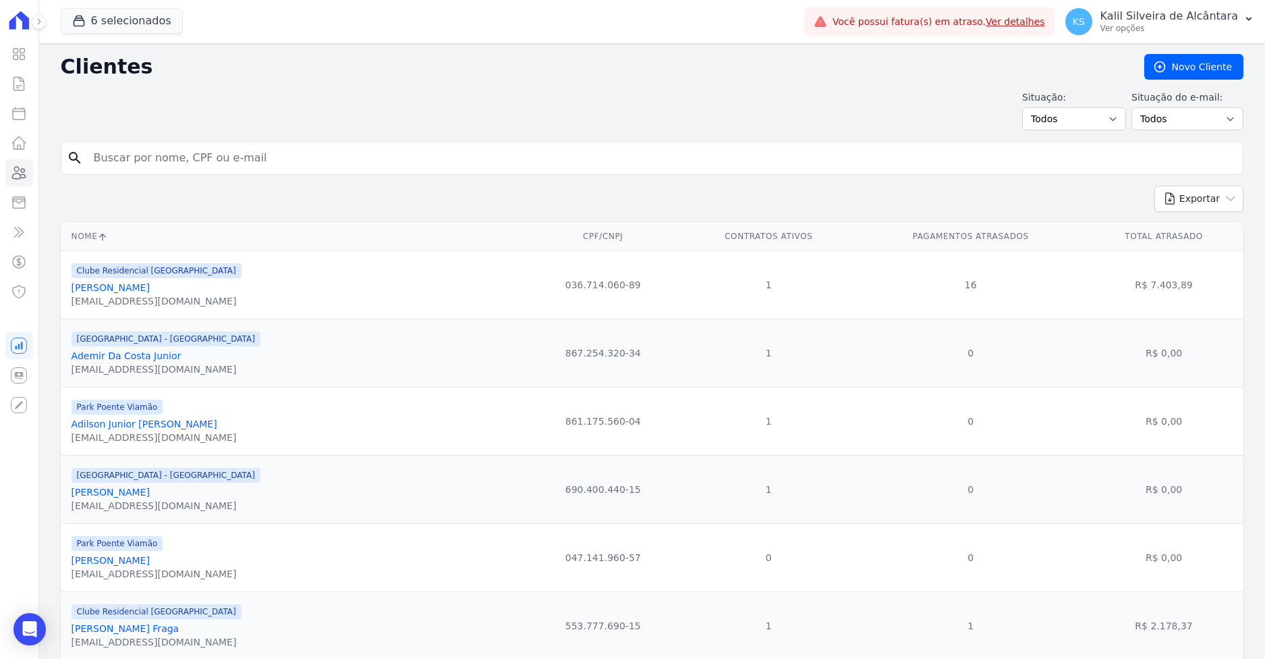
click at [202, 157] on input "search" at bounding box center [662, 157] width 1152 height 27
paste input "Gabriel Ourique Pereira"
type input "Gabriel Ourique Pereira"
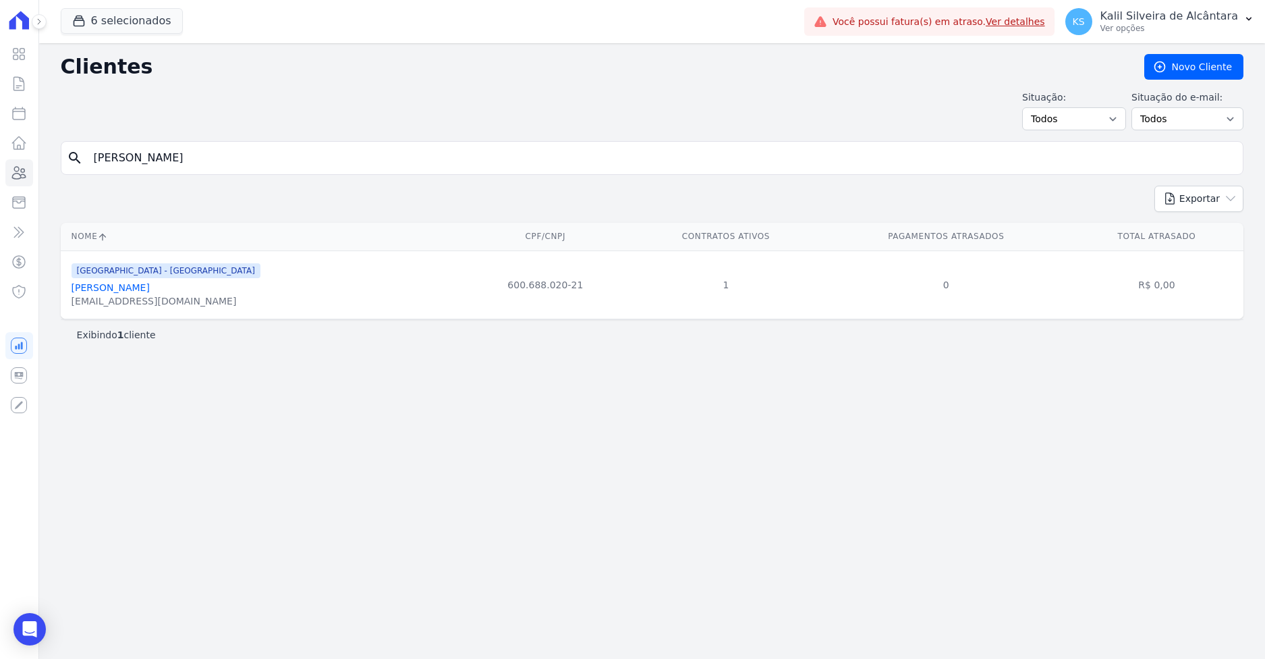
click at [121, 287] on link "Gabriel Ourique Pereira" at bounding box center [111, 287] width 78 height 11
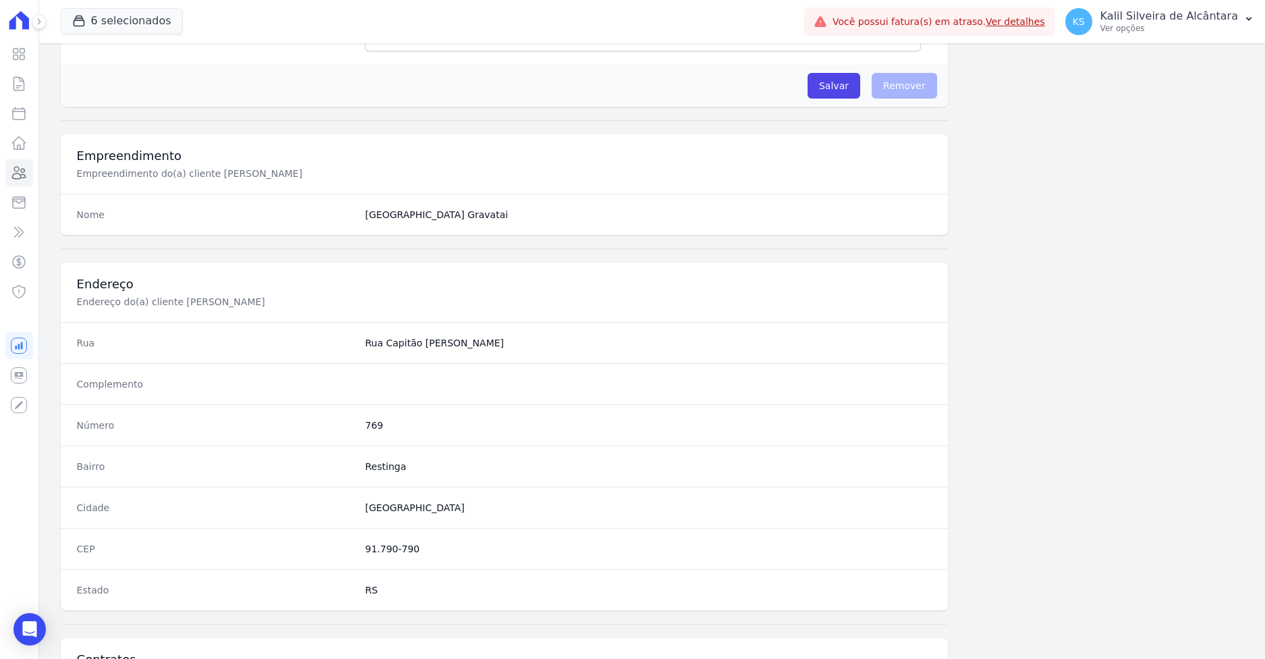
scroll to position [604, 0]
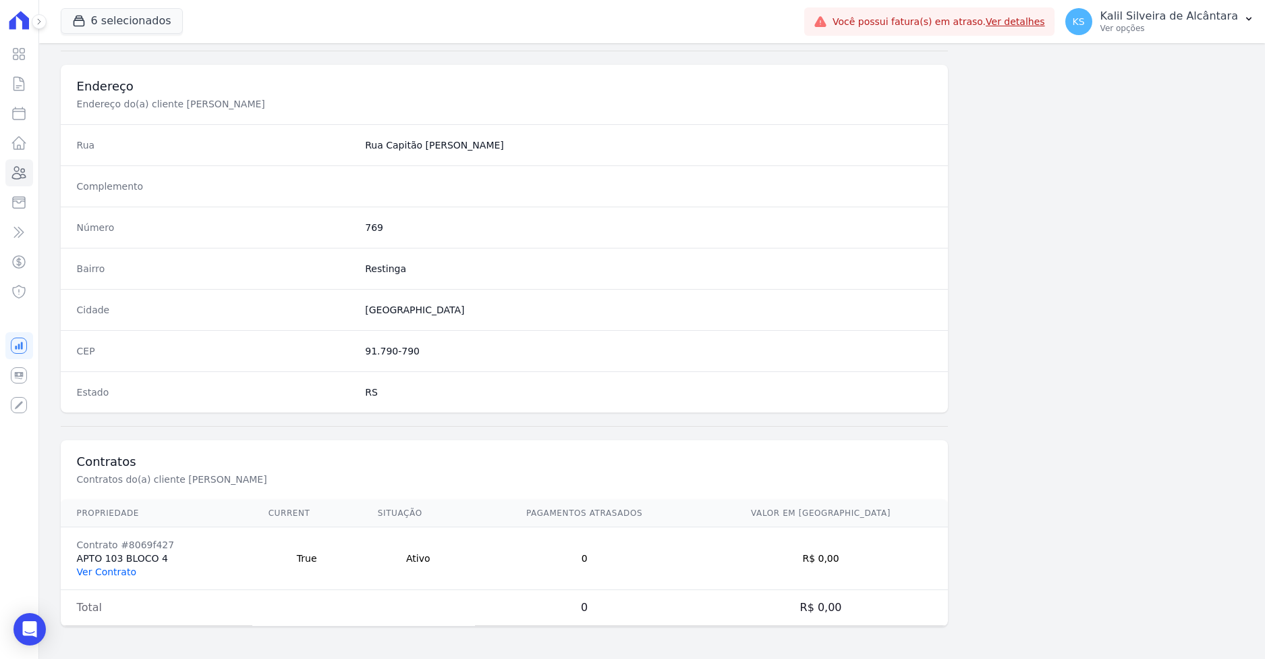
click at [104, 574] on link "Ver Contrato" at bounding box center [106, 571] width 59 height 11
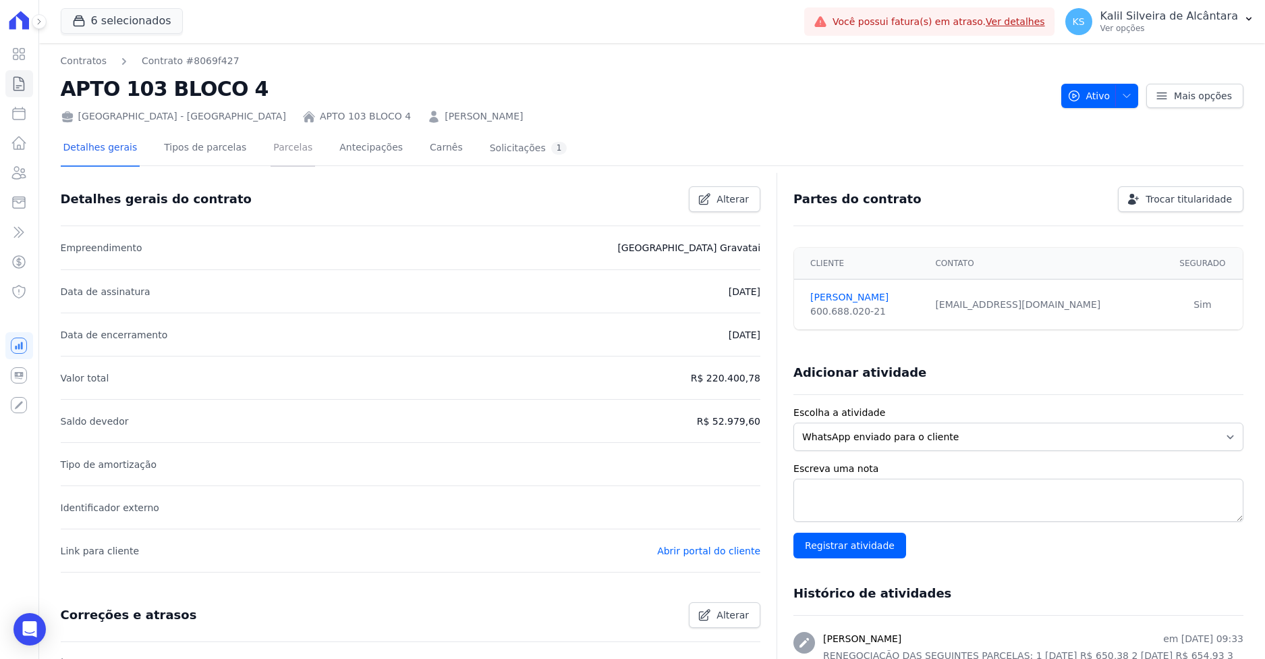
click at [287, 157] on link "Parcelas" at bounding box center [293, 149] width 45 height 36
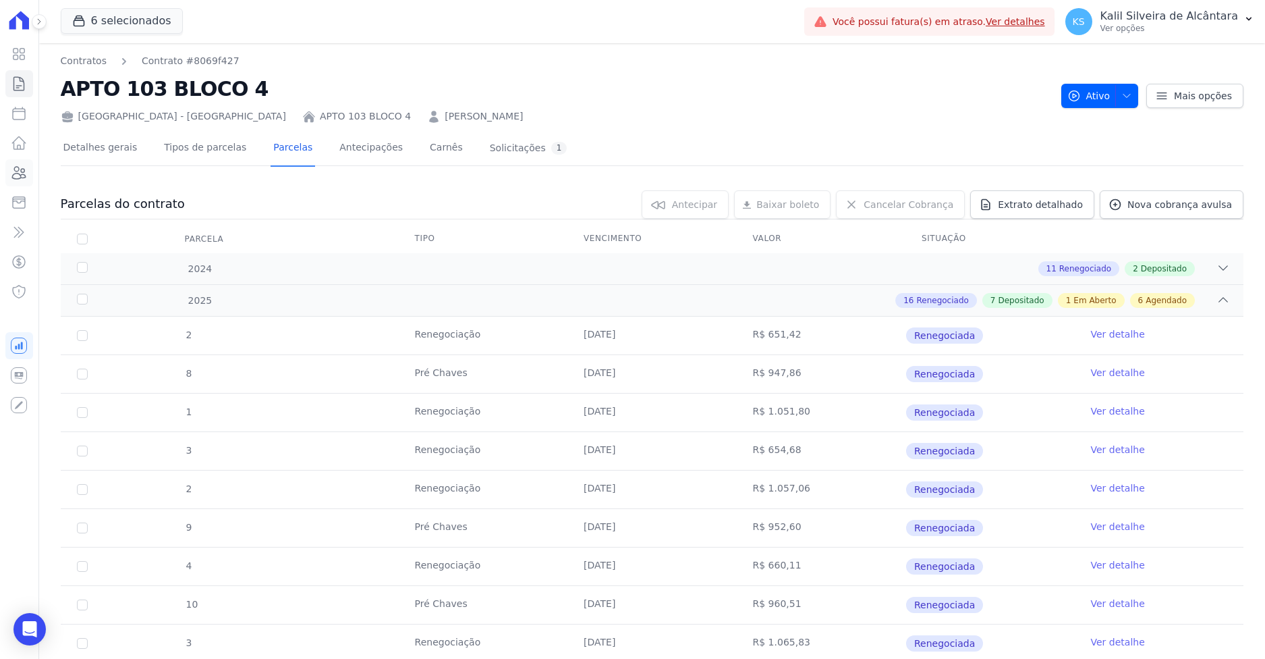
click at [20, 174] on icon at bounding box center [19, 173] width 16 height 16
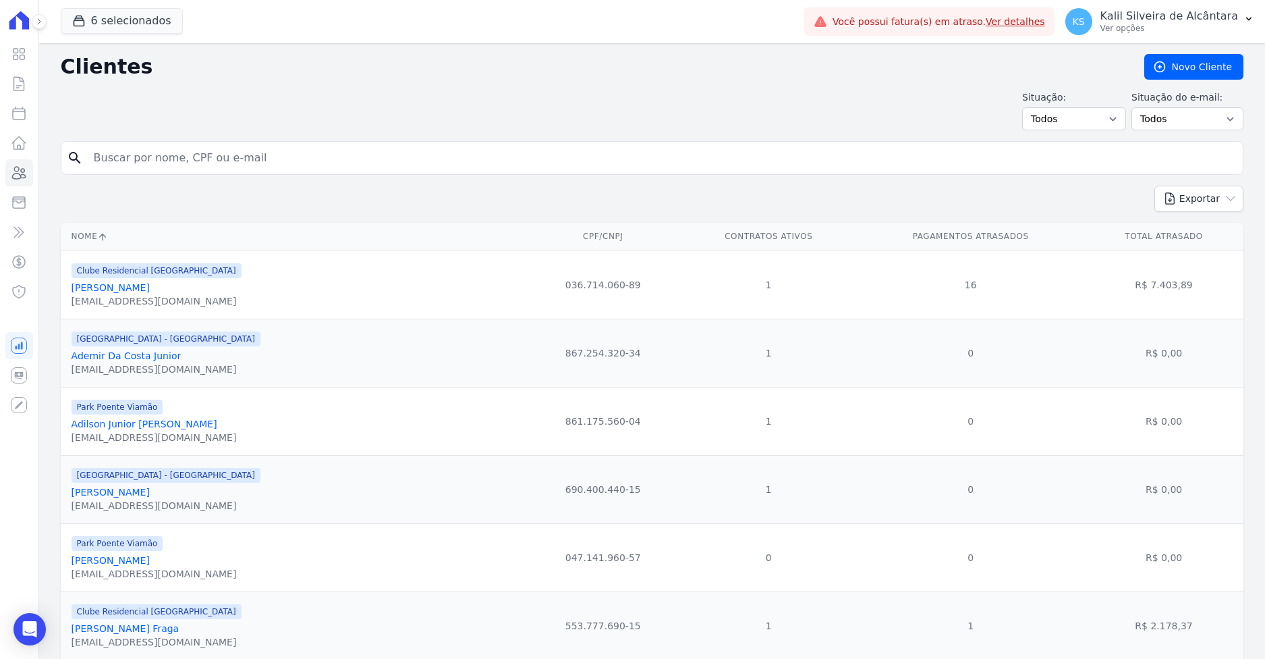
click at [179, 148] on input "search" at bounding box center [662, 157] width 1152 height 27
paste input "Heber Dos Santos Madruga"
type input "Heber Dos Santos Madruga"
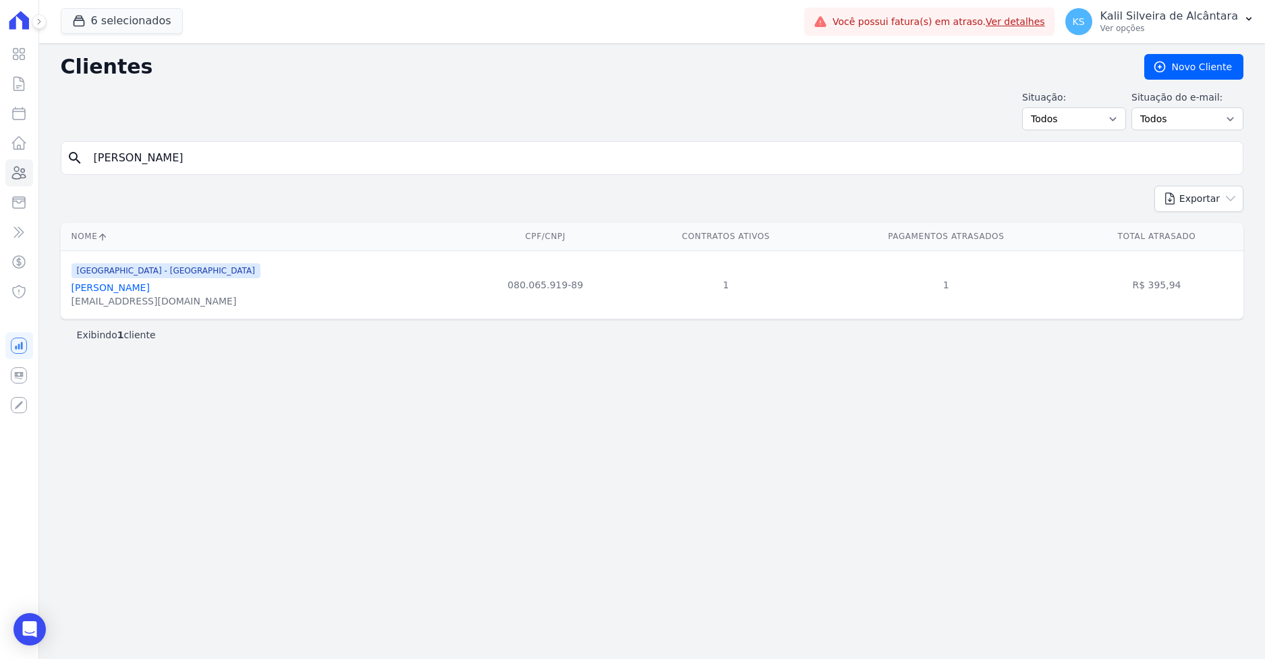
click at [146, 289] on link "Heber Dos Santos Madruga" at bounding box center [111, 287] width 78 height 11
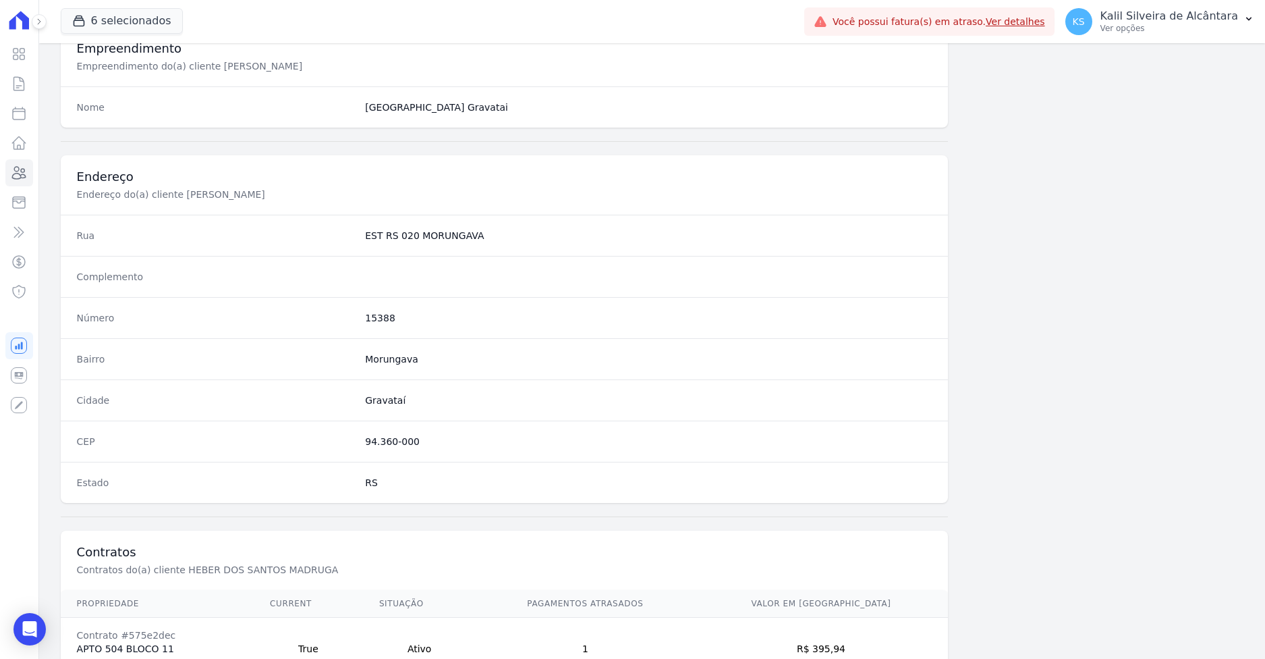
scroll to position [604, 0]
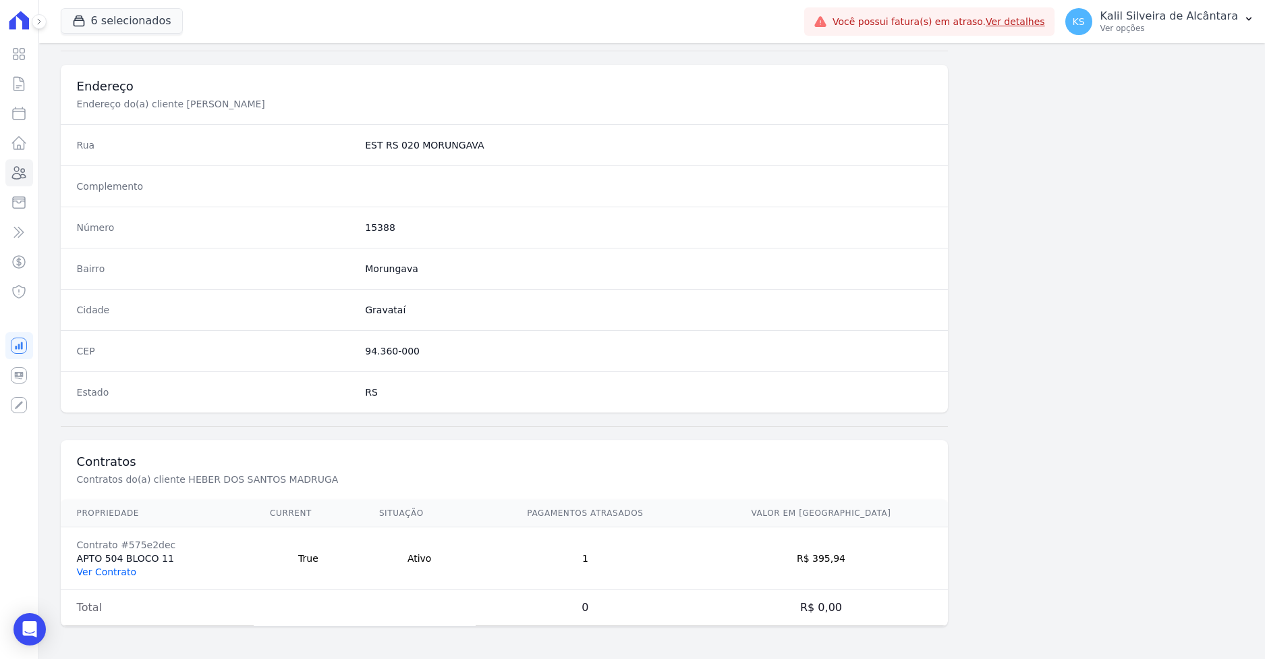
click at [101, 575] on link "Ver Contrato" at bounding box center [106, 571] width 59 height 11
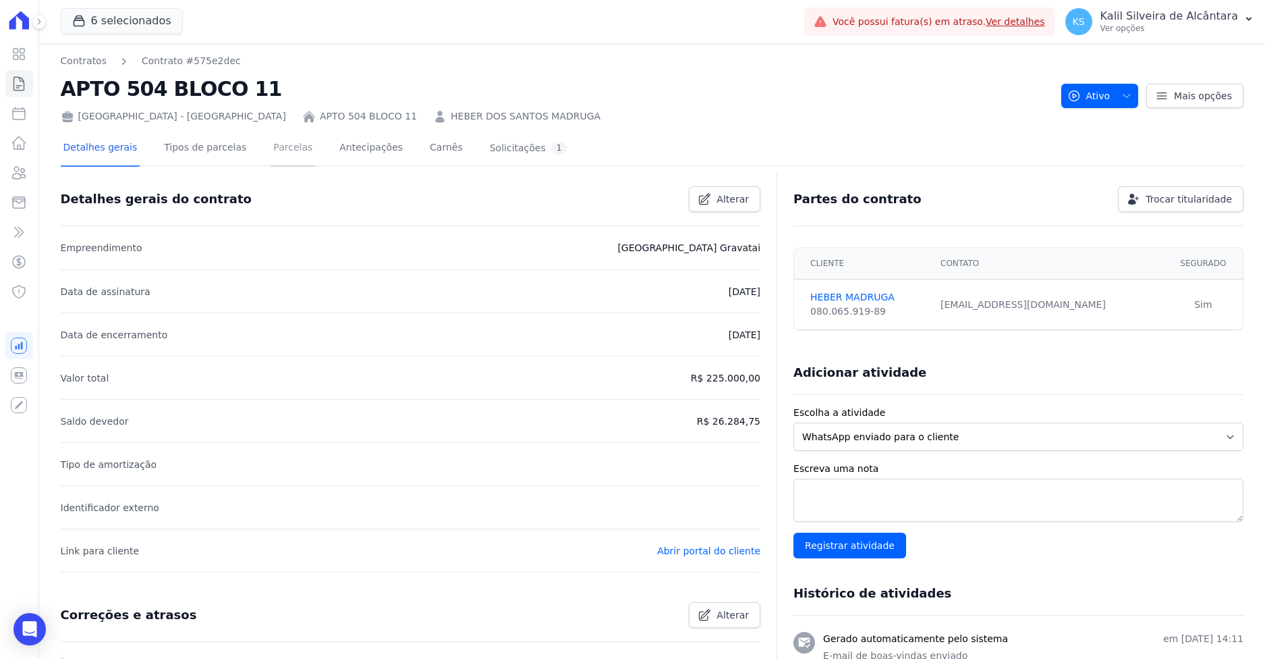
click at [271, 152] on link "Parcelas" at bounding box center [293, 149] width 45 height 36
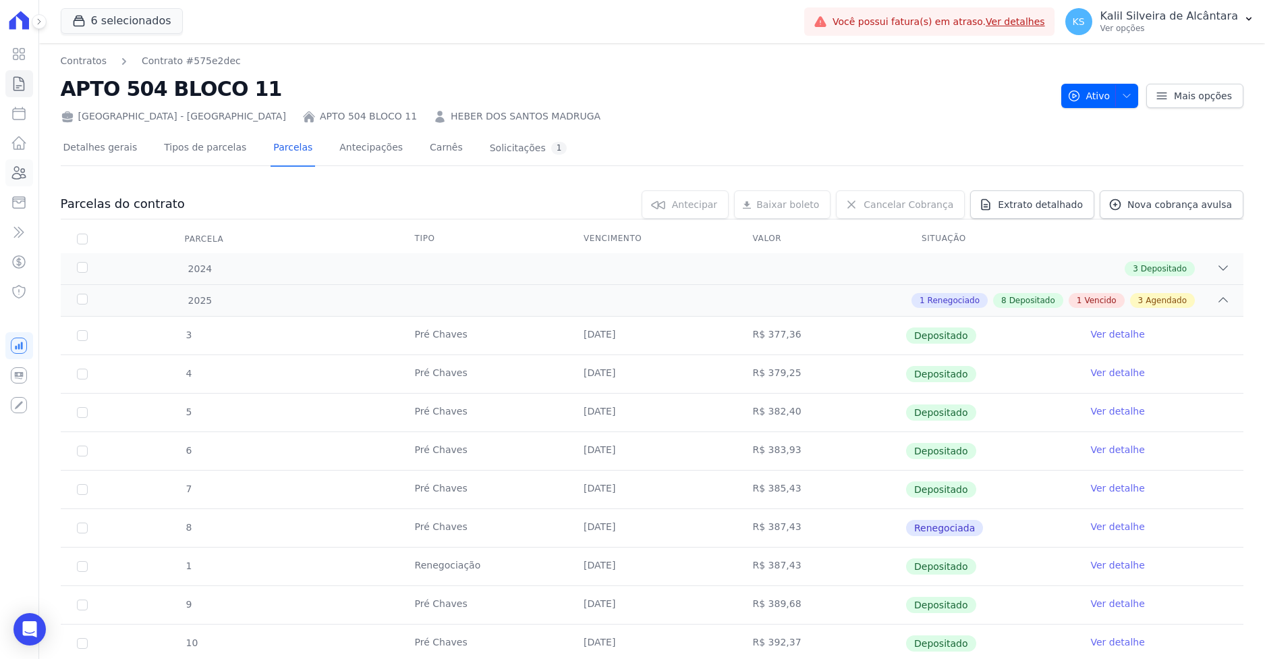
click at [18, 165] on icon at bounding box center [19, 173] width 16 height 16
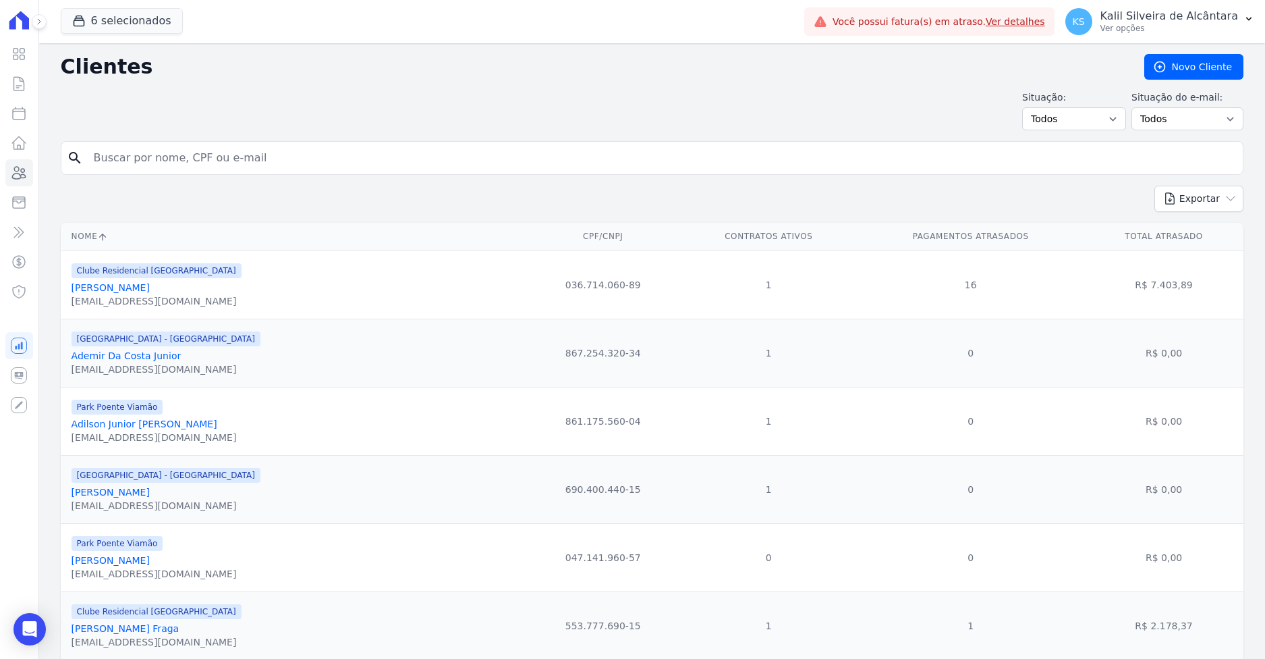
click at [253, 155] on input "search" at bounding box center [662, 157] width 1152 height 27
paste input "Juan Camargo Cambraia Ferreira"
type input "Juan Camargo Cambraia Ferreira"
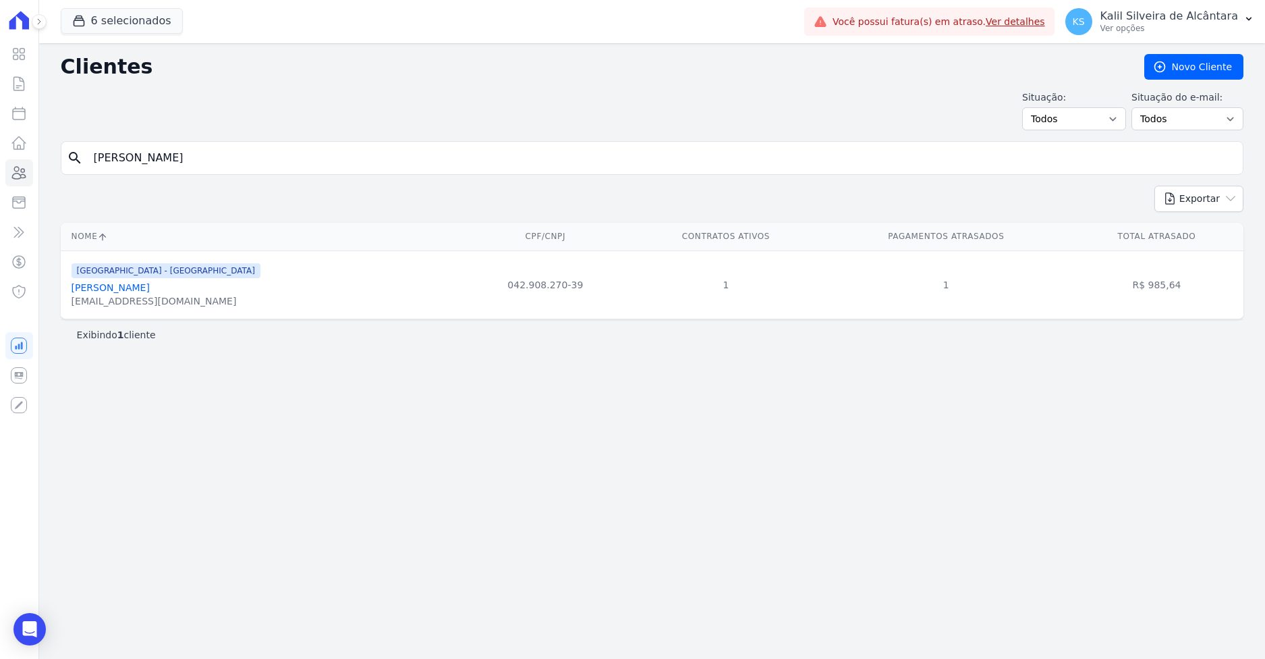
click at [120, 288] on link "Juan Camargo Cambraia Ferreira" at bounding box center [111, 287] width 78 height 11
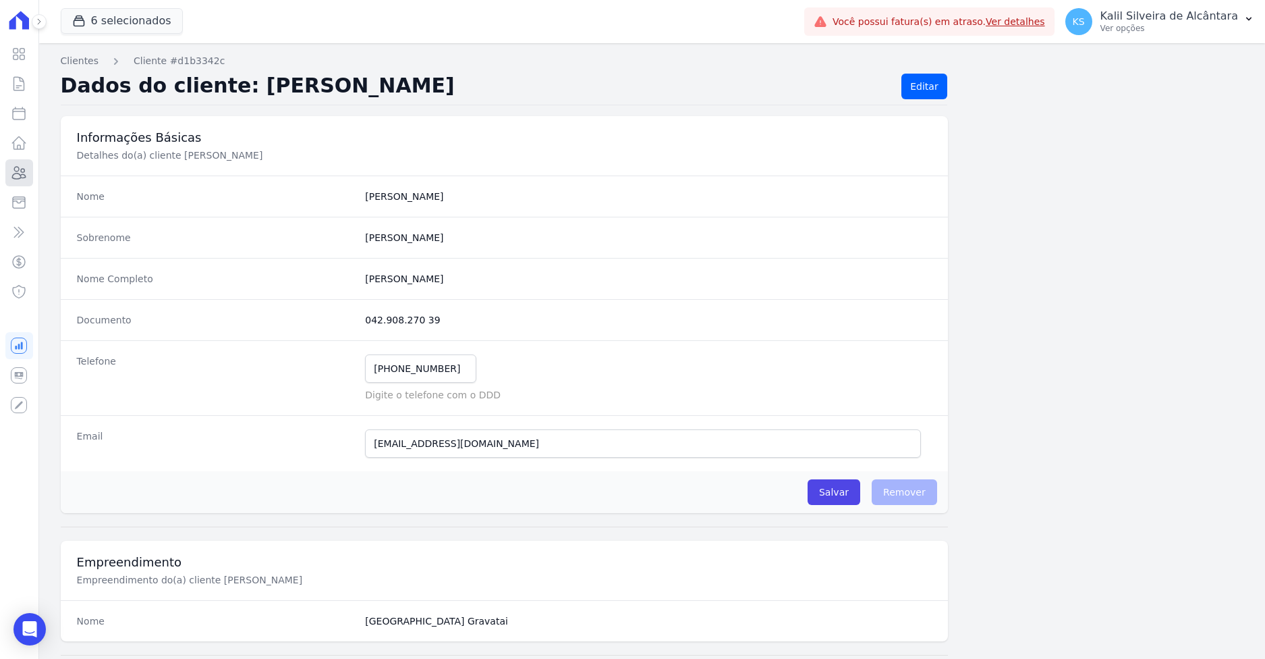
click at [13, 175] on icon at bounding box center [19, 173] width 16 height 16
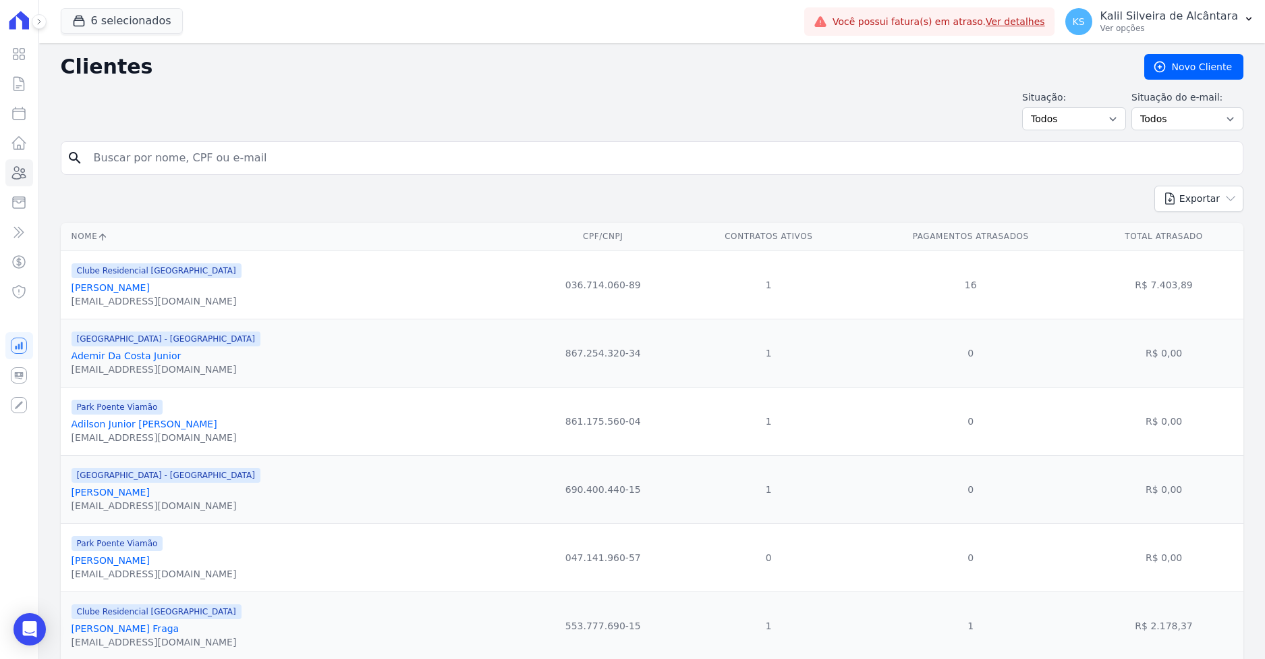
click at [265, 163] on input "search" at bounding box center [662, 157] width 1152 height 27
paste input "Alex Moraes dos Santos Araujo"
type input "Alex Moraes dos Santos Araujo"
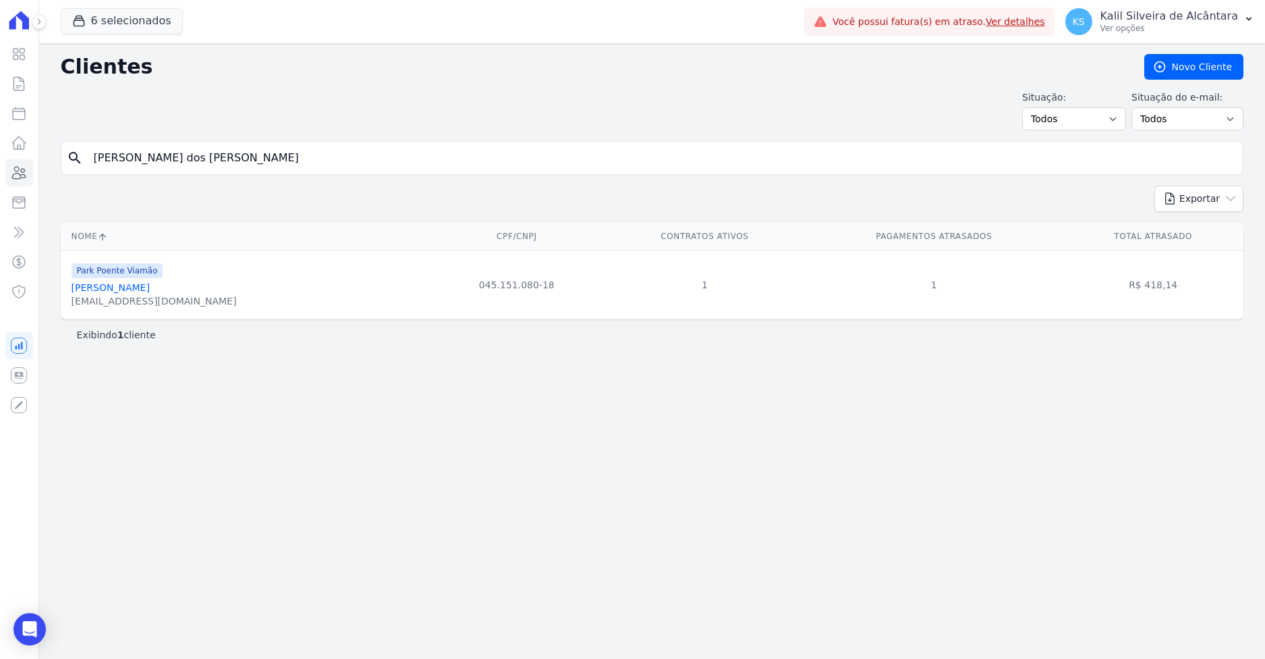
click at [150, 284] on link "Alex Moraes Dos Santos Araujo" at bounding box center [111, 287] width 78 height 11
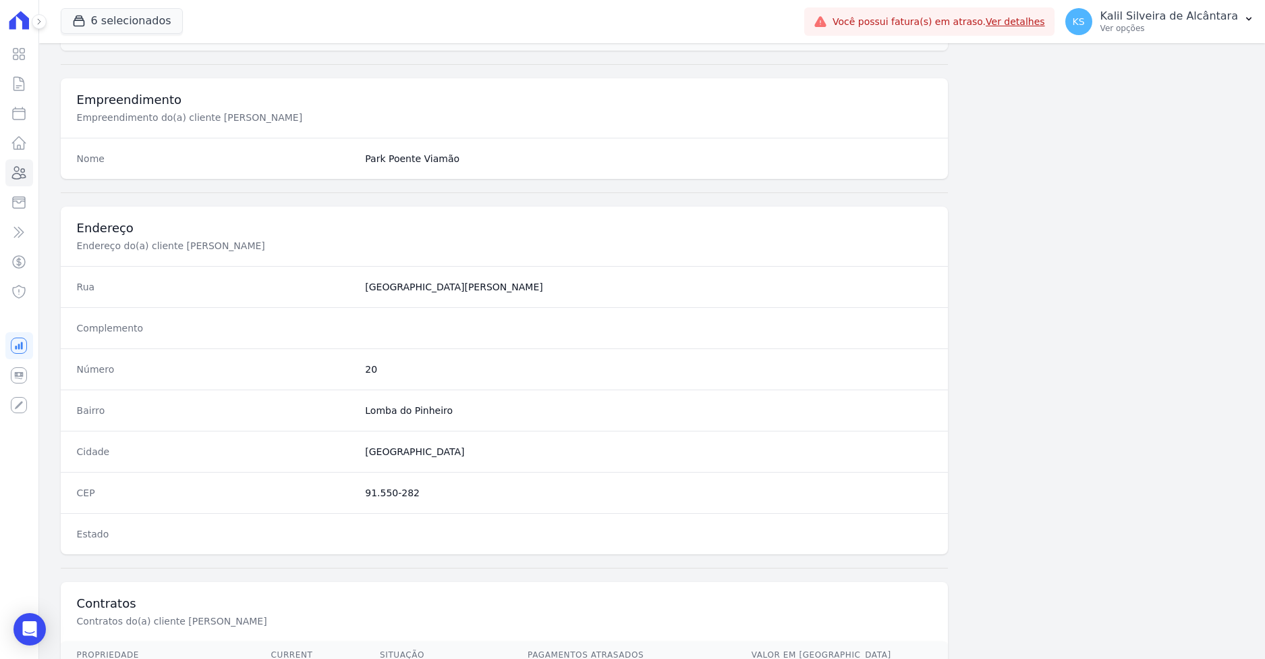
scroll to position [604, 0]
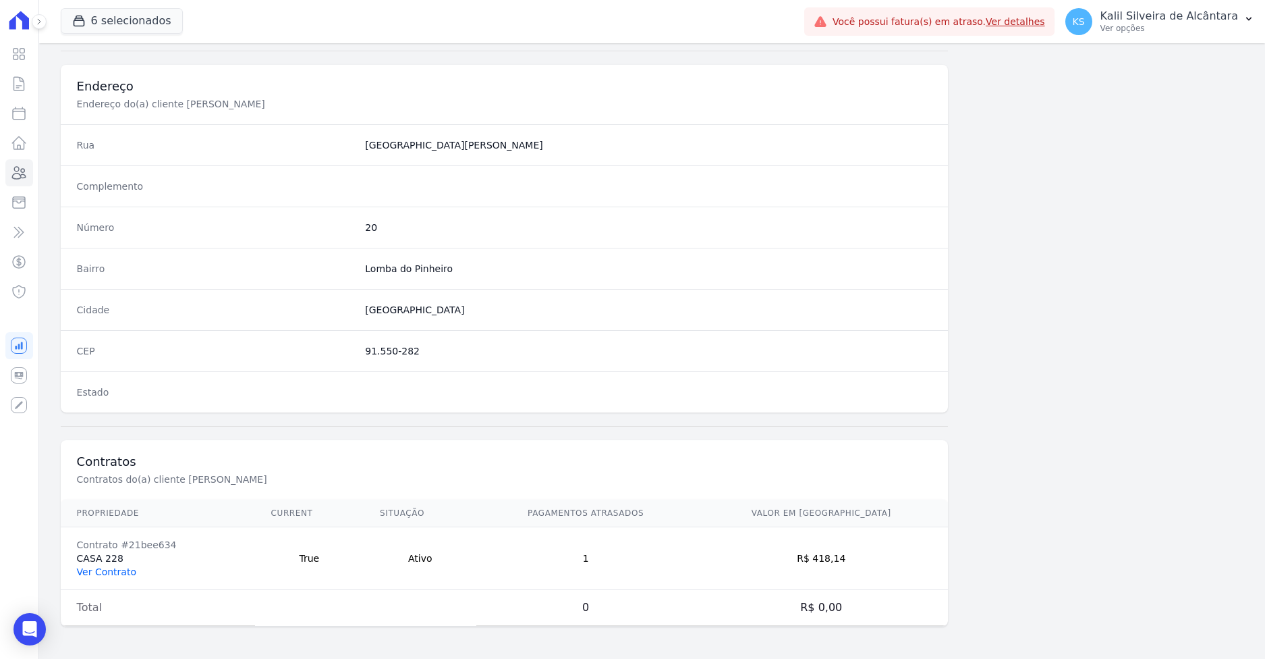
click at [118, 565] on td "Contrato #21bee634 CASA 228 Ver Contrato" at bounding box center [158, 558] width 194 height 63
click at [117, 570] on link "Ver Contrato" at bounding box center [106, 571] width 59 height 11
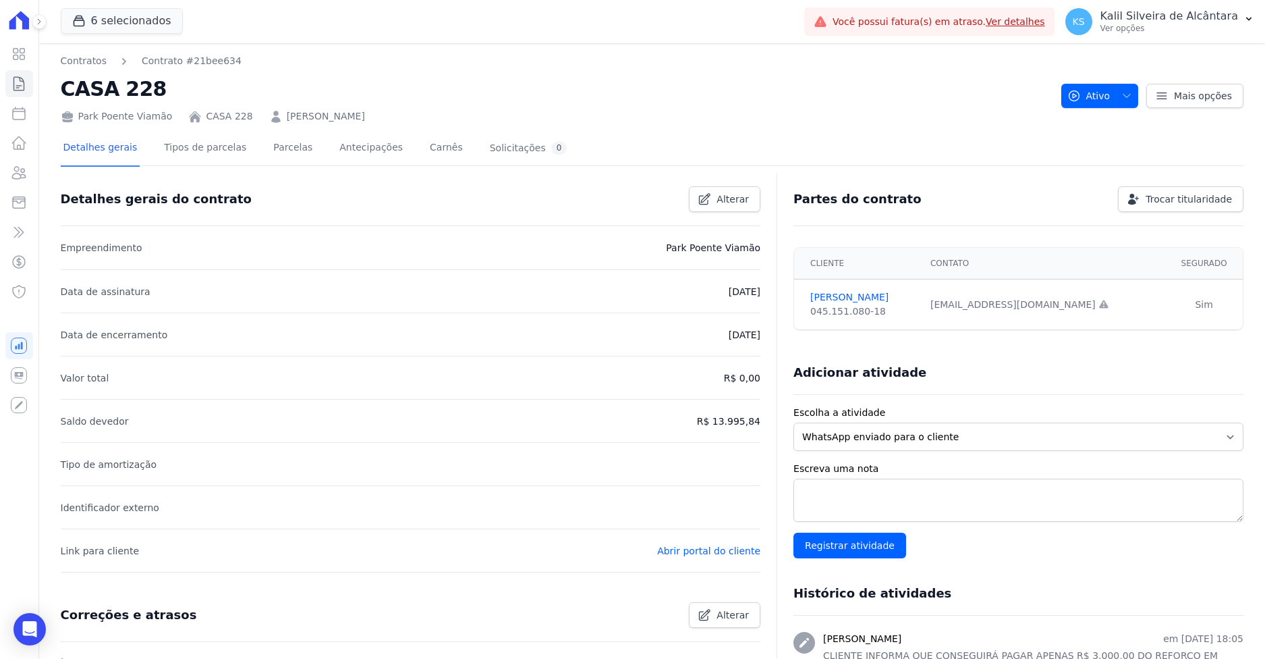
click at [294, 161] on div "Detalhes gerais Tipos de parcelas Parcelas Antecipações Carnês Solicitações 0" at bounding box center [315, 149] width 509 height 36
click at [275, 148] on link "Parcelas" at bounding box center [293, 149] width 45 height 36
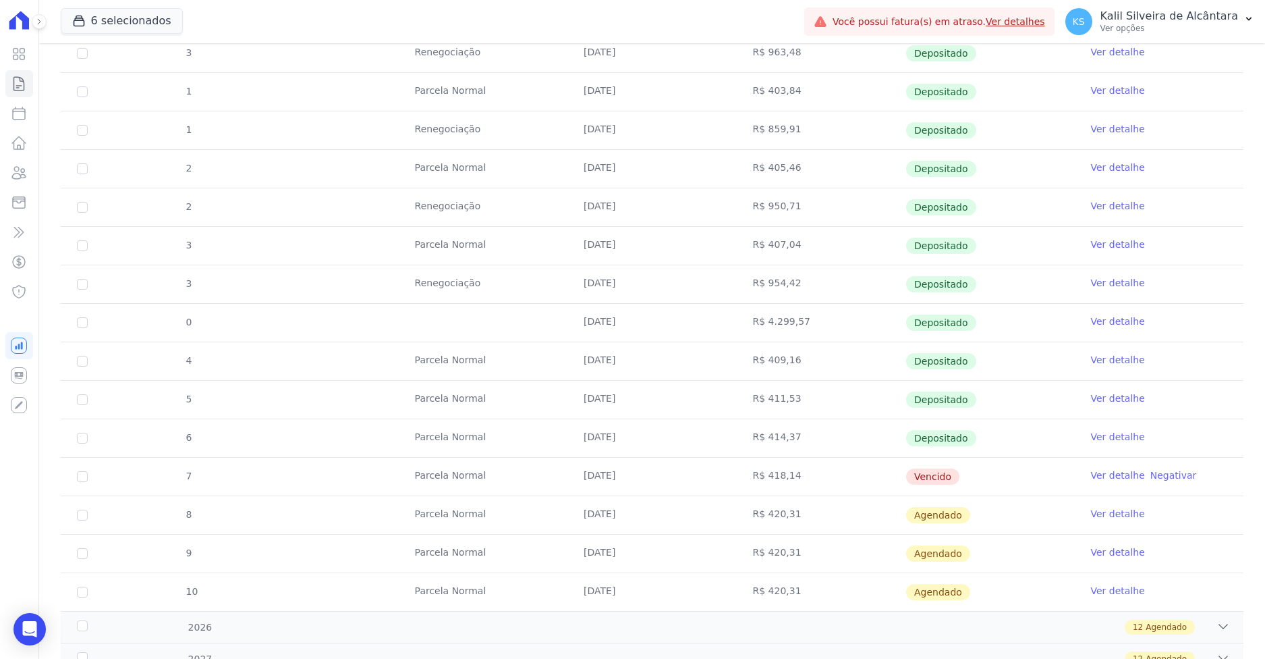
scroll to position [632, 0]
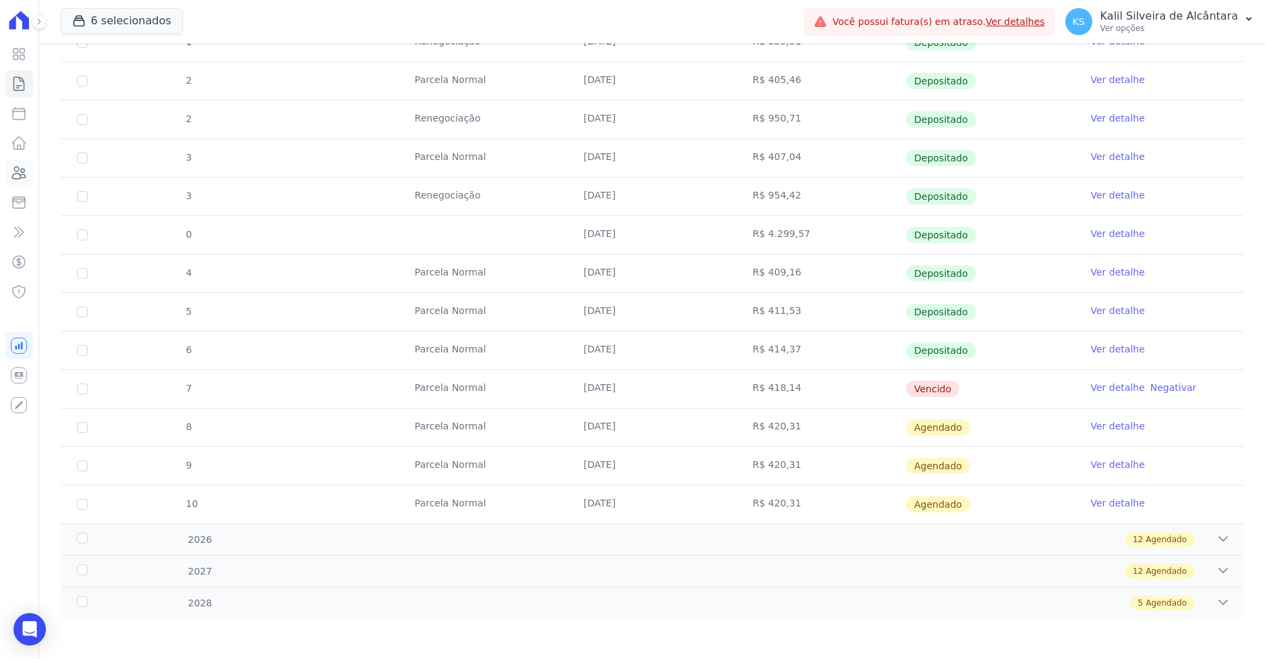
click at [16, 172] on icon at bounding box center [19, 173] width 16 height 16
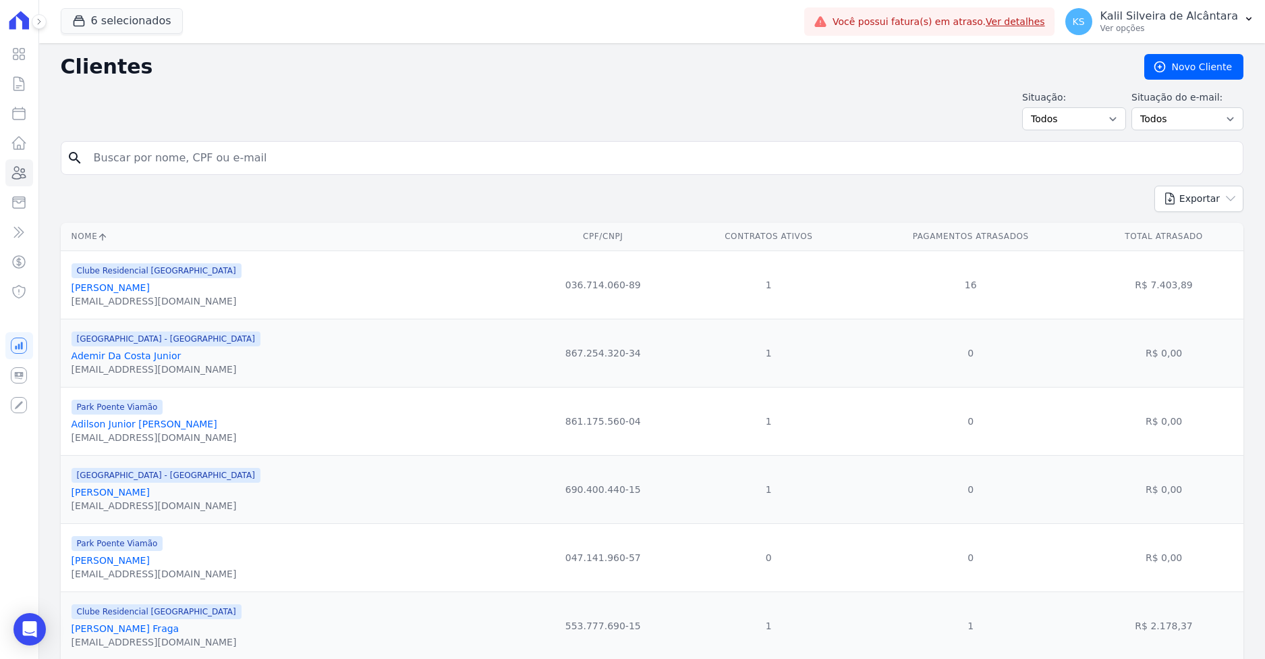
click at [271, 155] on input "search" at bounding box center [662, 157] width 1152 height 27
paste input "Matheus Alexandre Nunes Reiter"
type input "Matheus Alexandre Nunes Reiter"
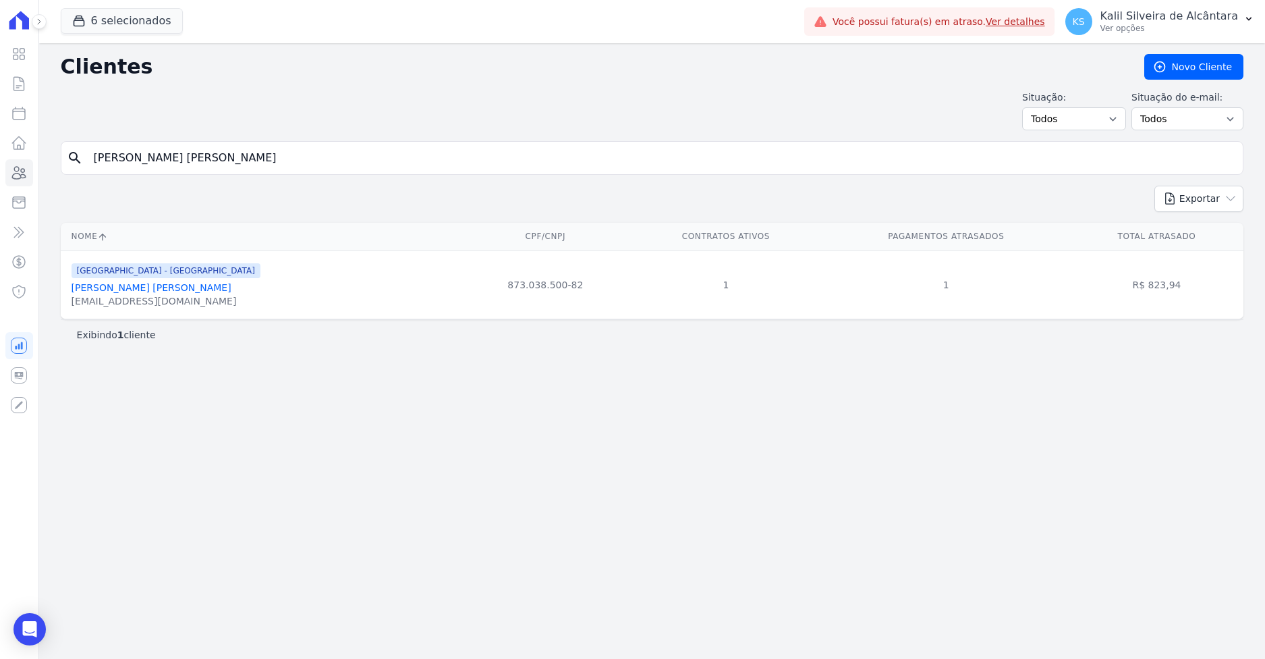
click at [112, 289] on link "Matheus Alexandre Nunes Reiter" at bounding box center [152, 287] width 160 height 11
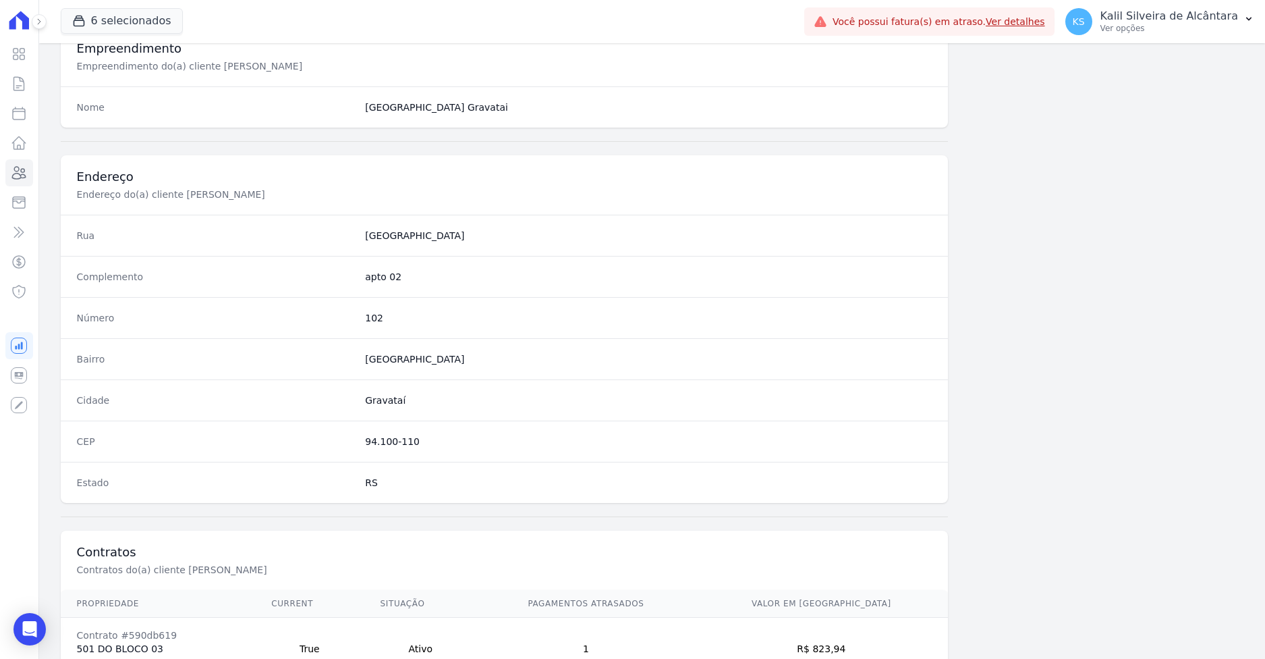
scroll to position [604, 0]
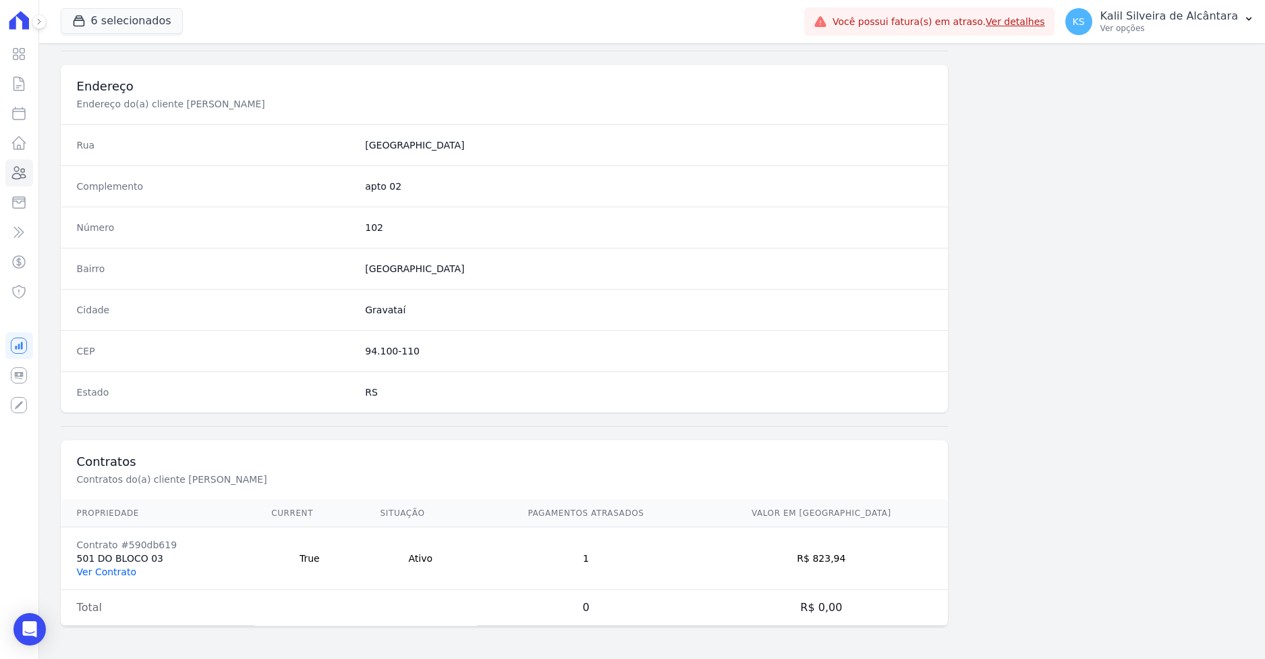
click at [107, 570] on link "Ver Contrato" at bounding box center [106, 571] width 59 height 11
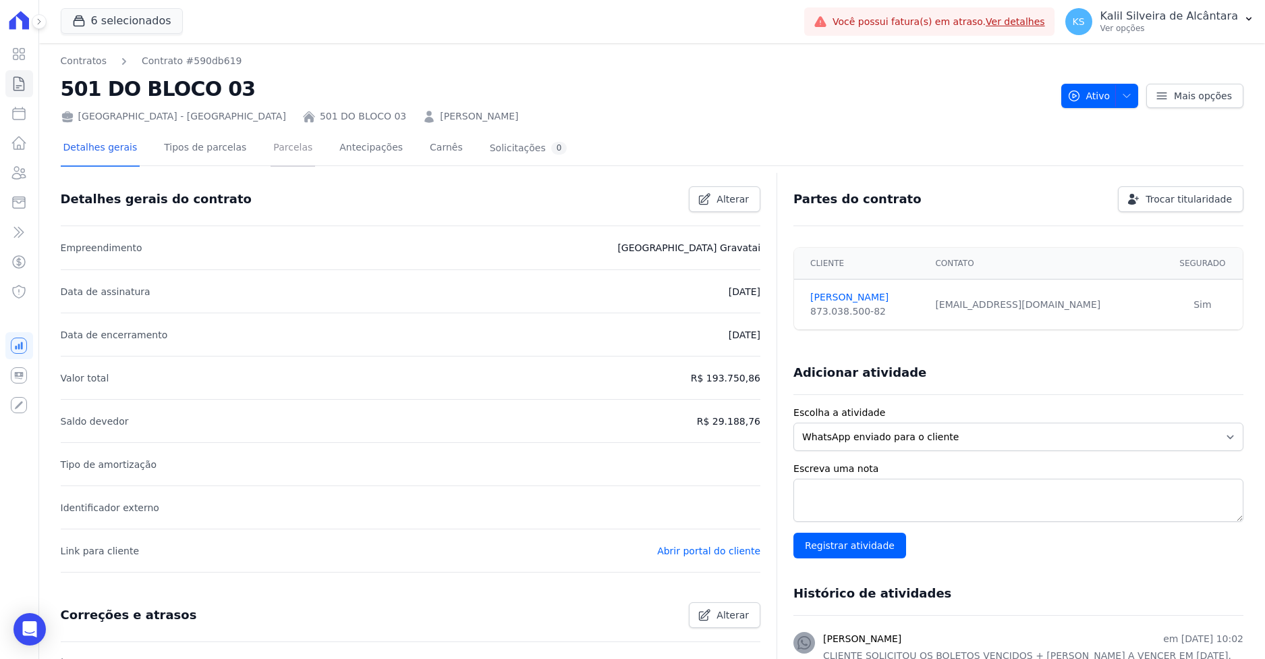
click at [271, 153] on link "Parcelas" at bounding box center [293, 149] width 45 height 36
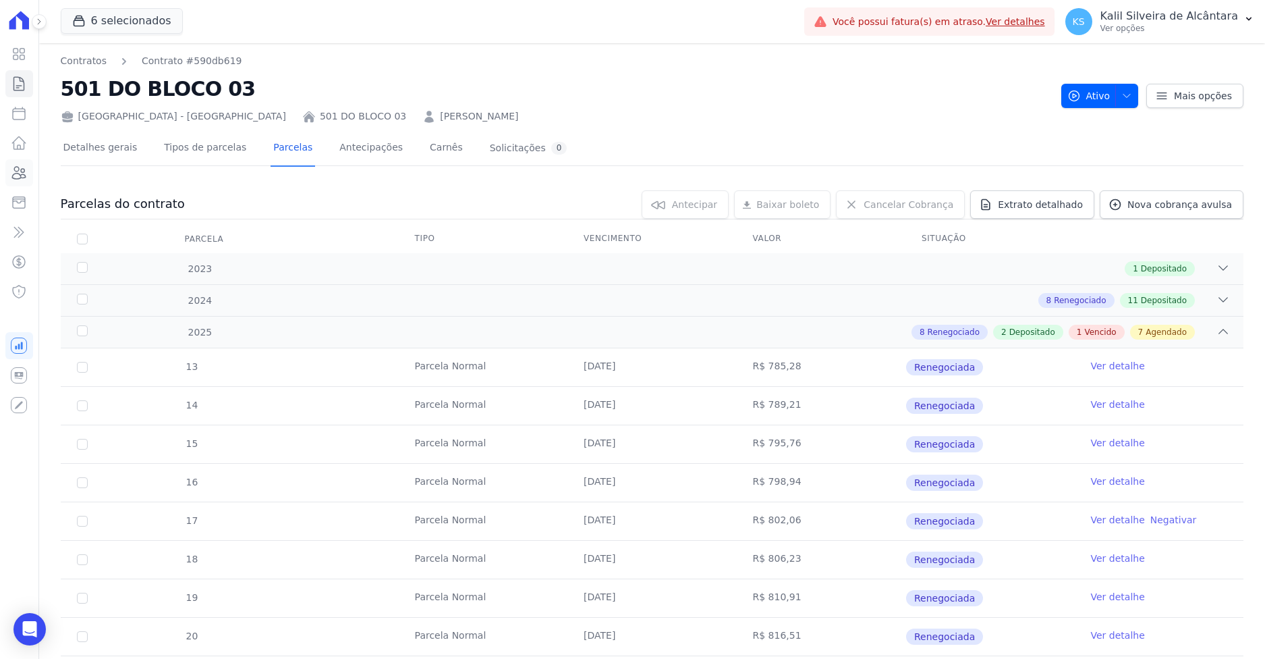
click at [16, 168] on icon at bounding box center [19, 173] width 16 height 16
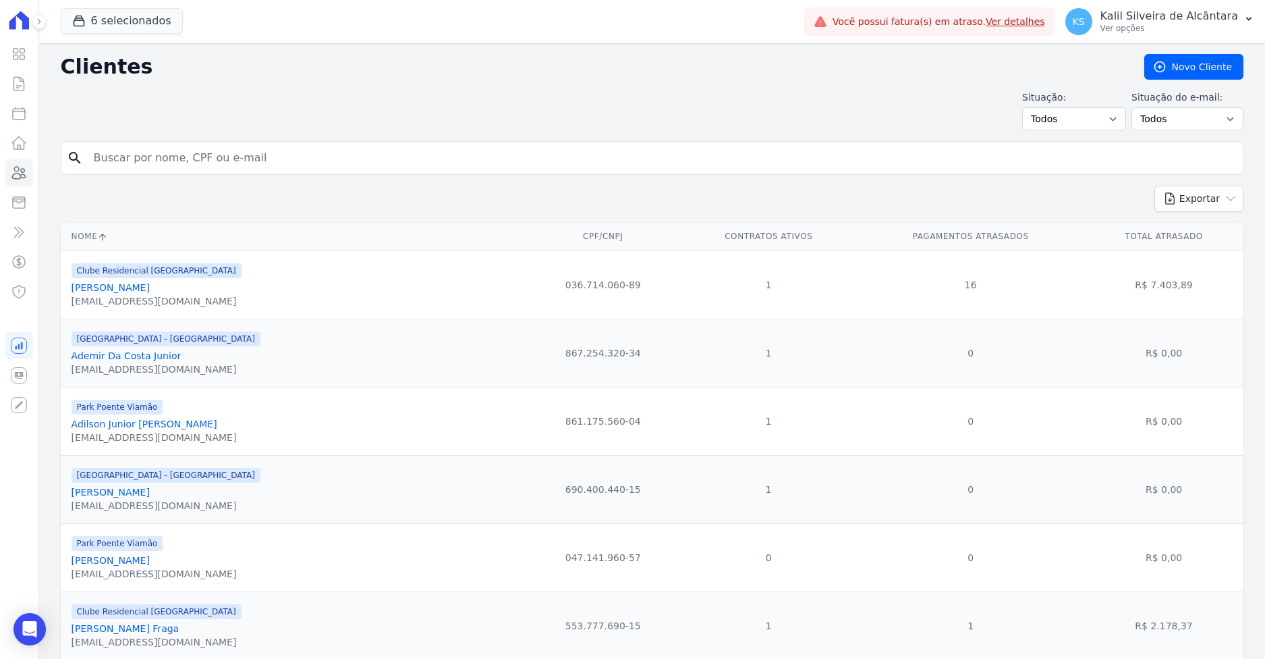
click at [306, 152] on input "search" at bounding box center [662, 157] width 1152 height 27
paste input "Vitória Giovana Santana De Jesus"
type input "Vitória Giovana Santana De Jesus"
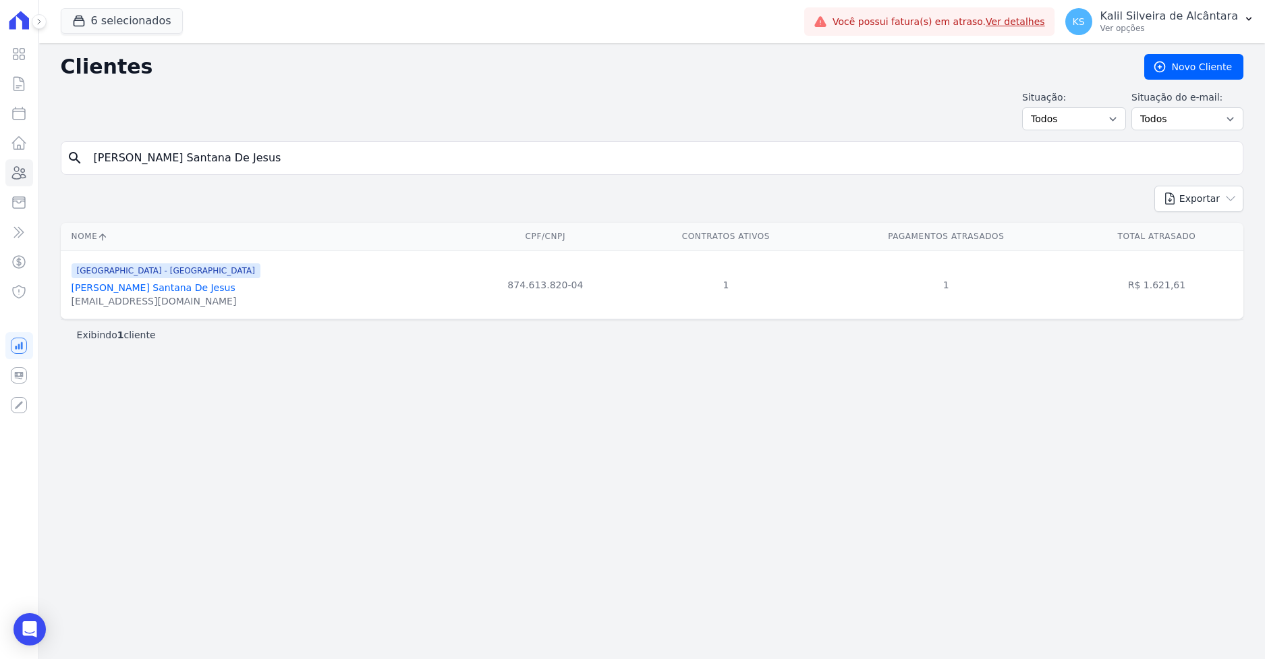
click at [138, 292] on link "Vitória Giovana Santana De Jesus" at bounding box center [154, 287] width 164 height 11
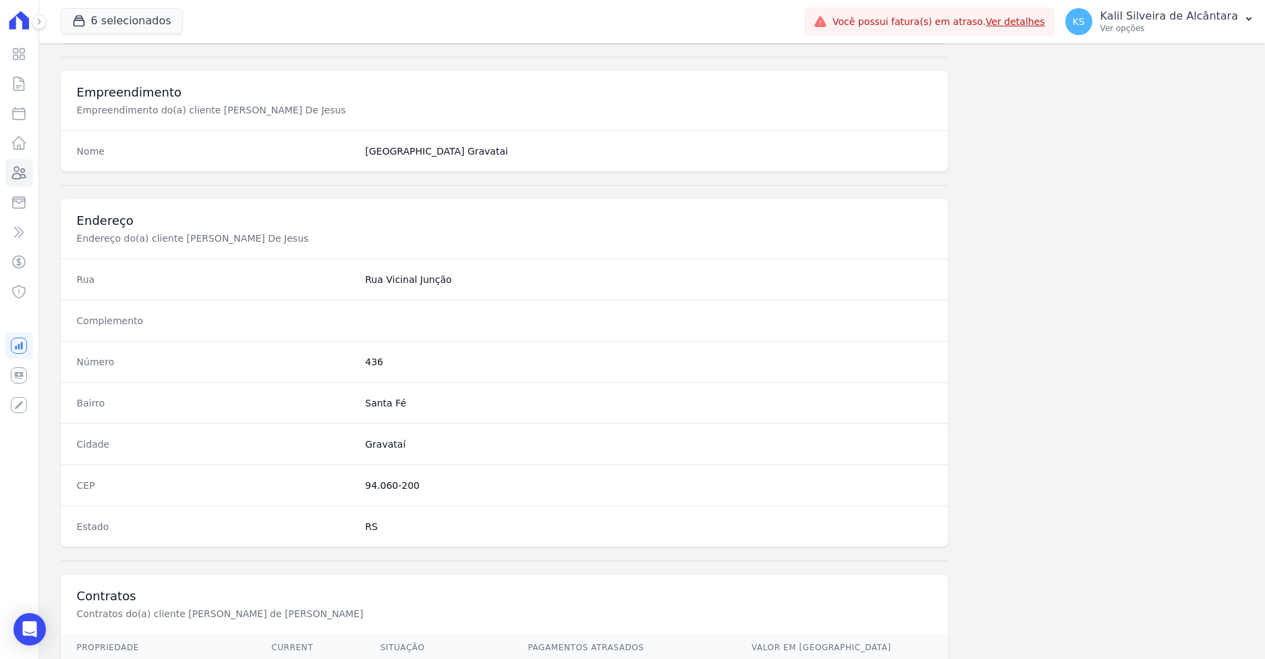
scroll to position [604, 0]
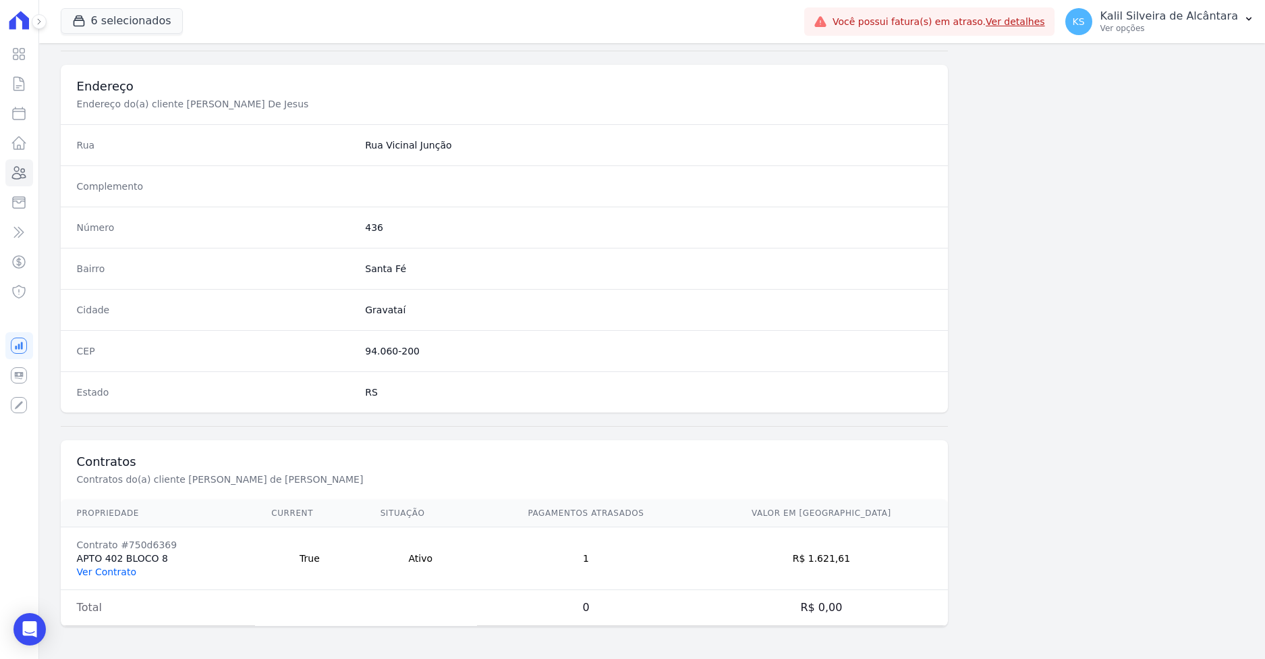
click at [102, 572] on link "Ver Contrato" at bounding box center [106, 571] width 59 height 11
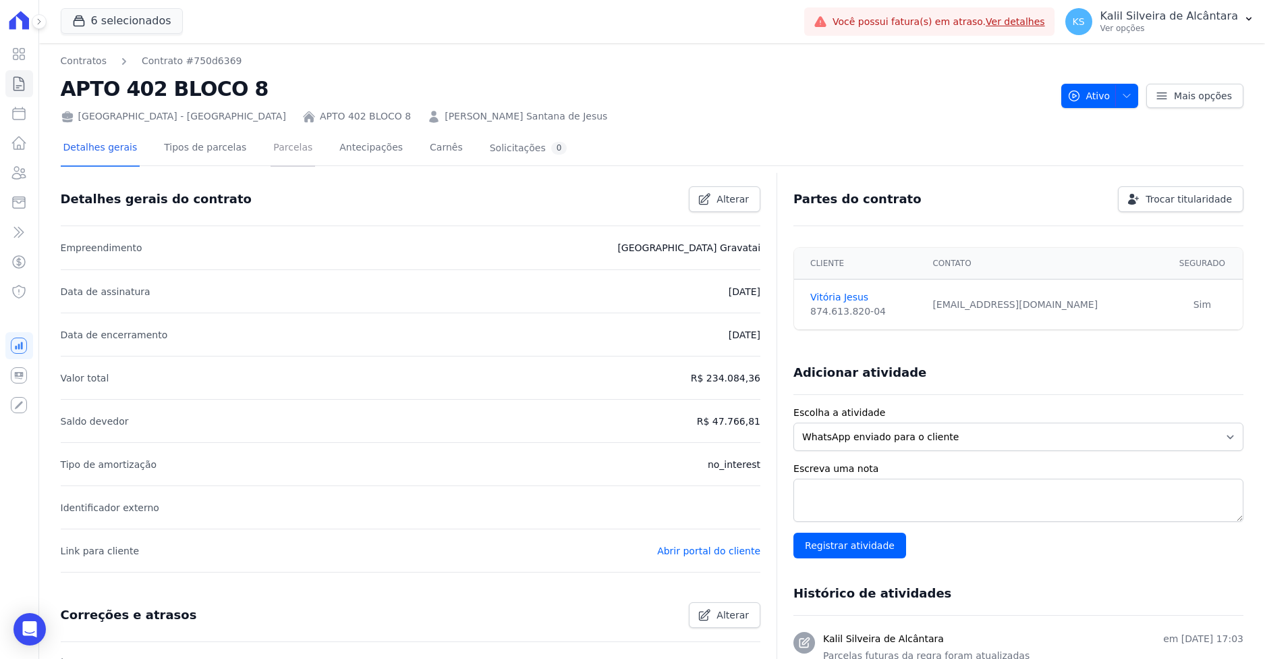
click at [272, 142] on link "Parcelas" at bounding box center [293, 149] width 45 height 36
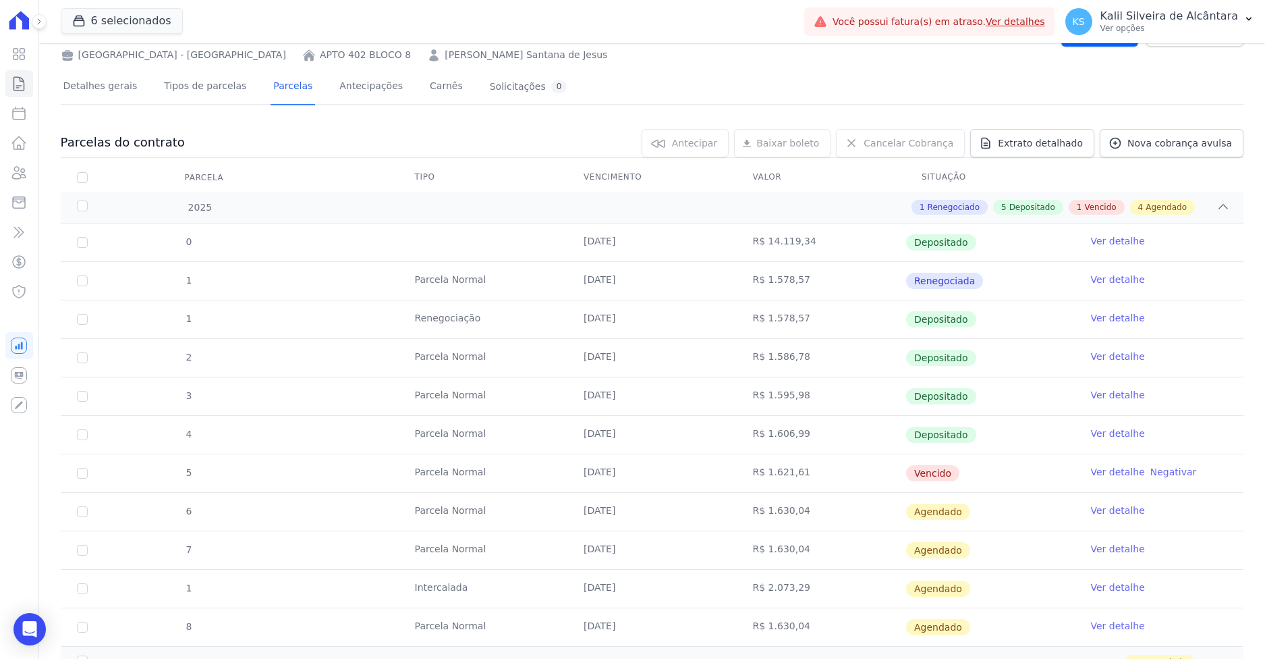
scroll to position [67, 0]
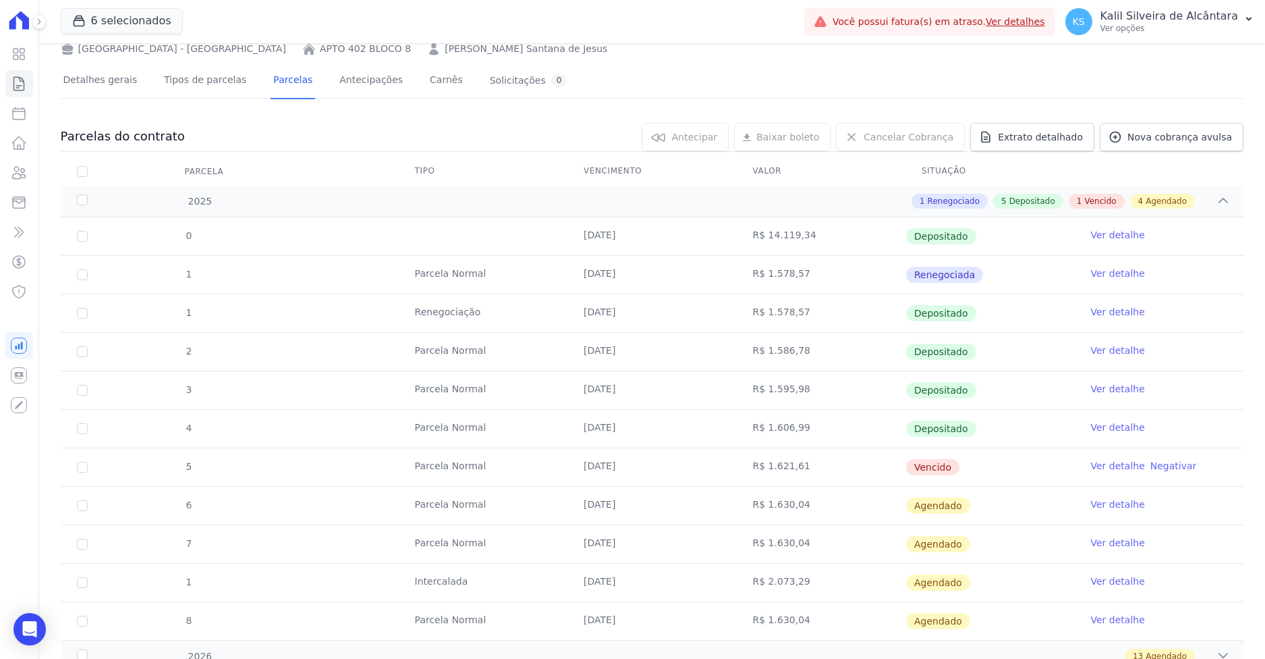
drag, startPoint x: 567, startPoint y: 478, endPoint x: 487, endPoint y: 479, distance: 81.0
click at [567, 478] on td "[DATE]" at bounding box center [651, 467] width 169 height 38
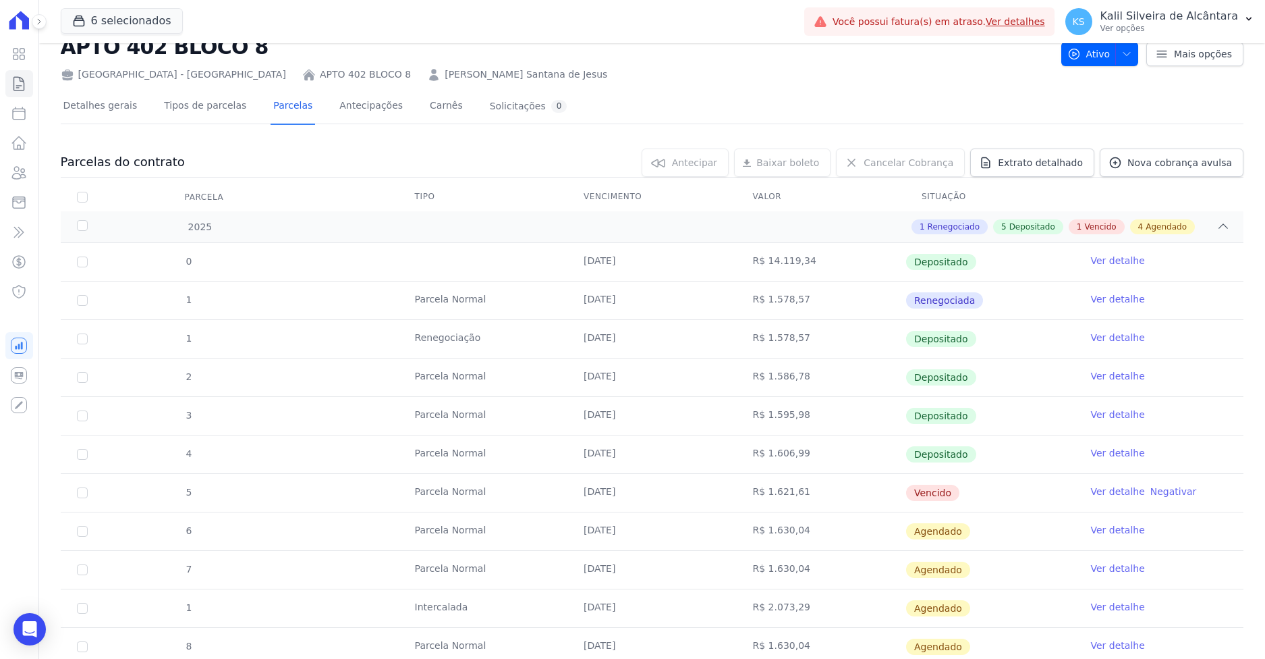
scroll to position [0, 0]
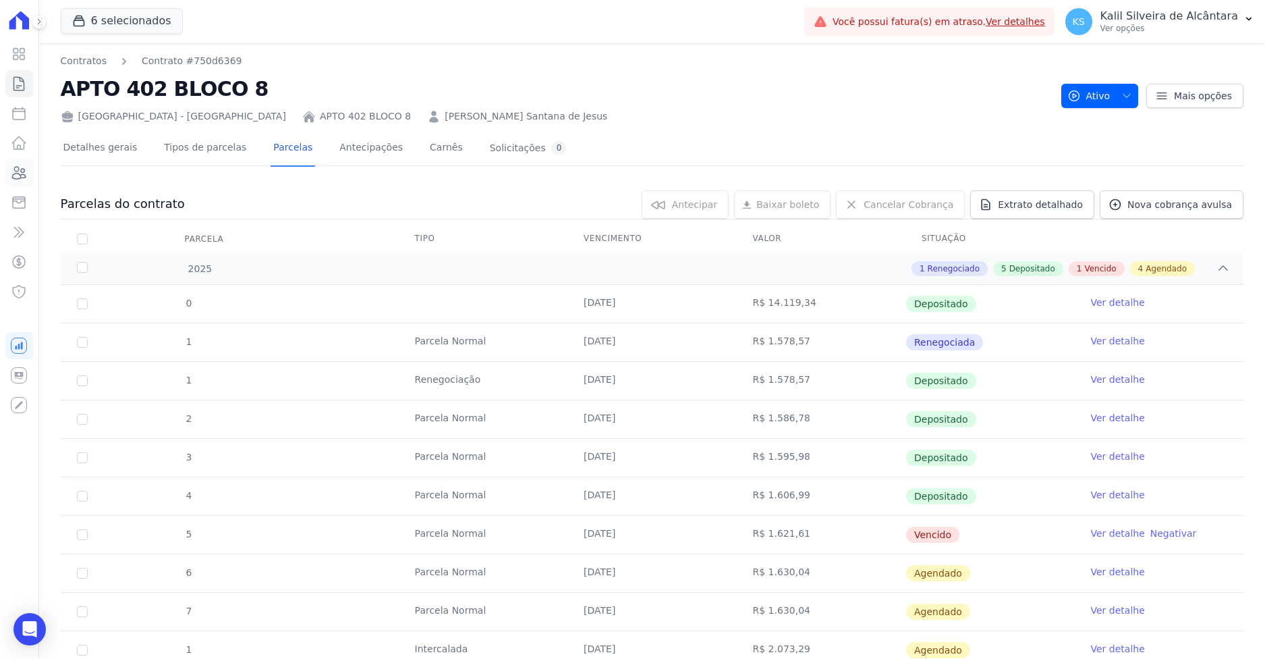
click at [20, 173] on icon at bounding box center [19, 173] width 16 height 16
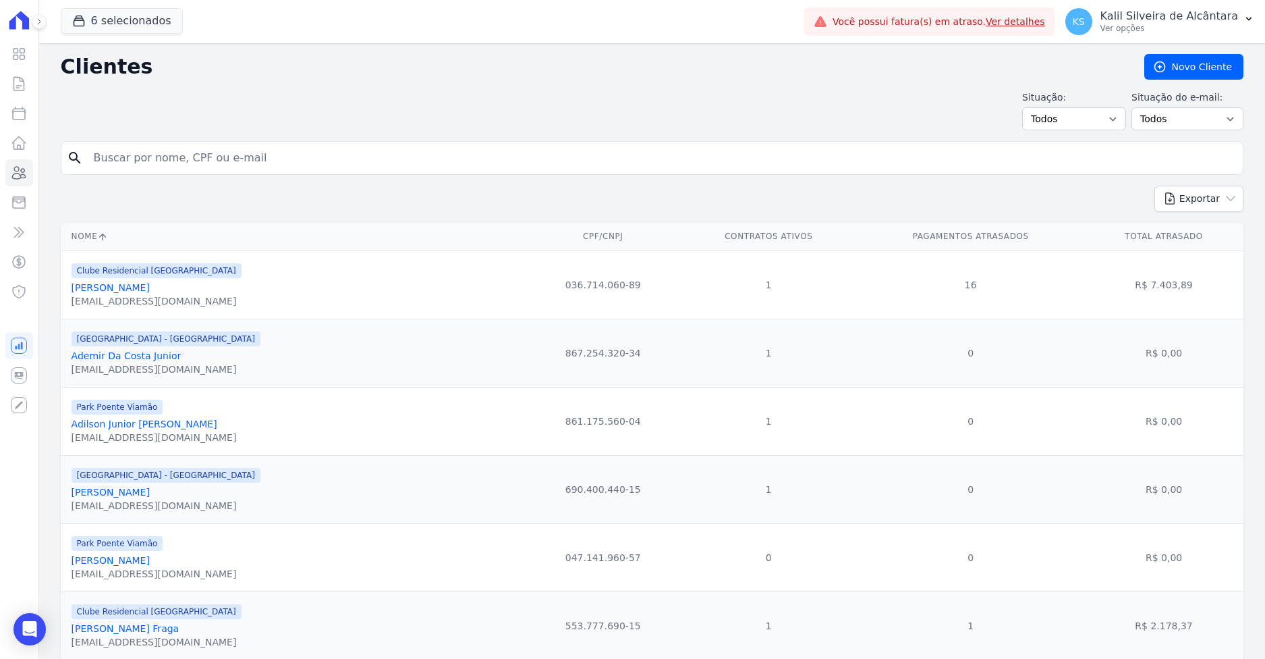
click at [194, 160] on input "search" at bounding box center [662, 157] width 1152 height 27
paste input "ALINE BATISTA FRANCO"
type input "ALINE BATISTA FRANCO"
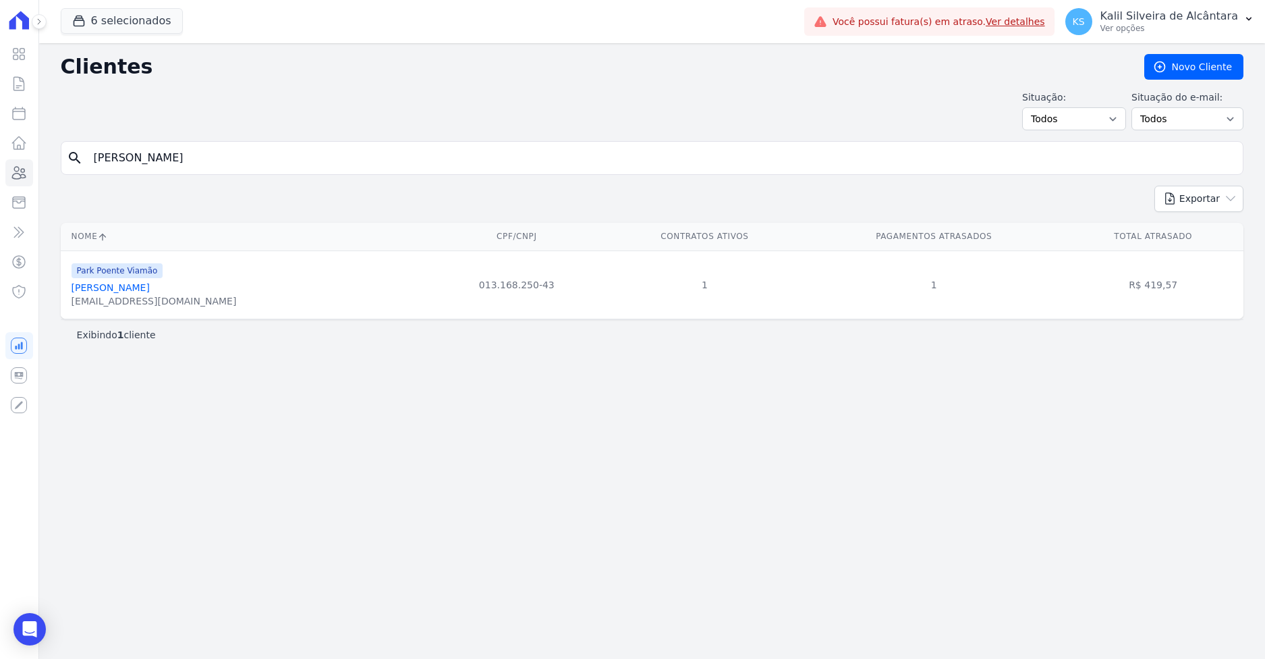
click at [111, 291] on link "Aline Batista Franco" at bounding box center [111, 287] width 78 height 11
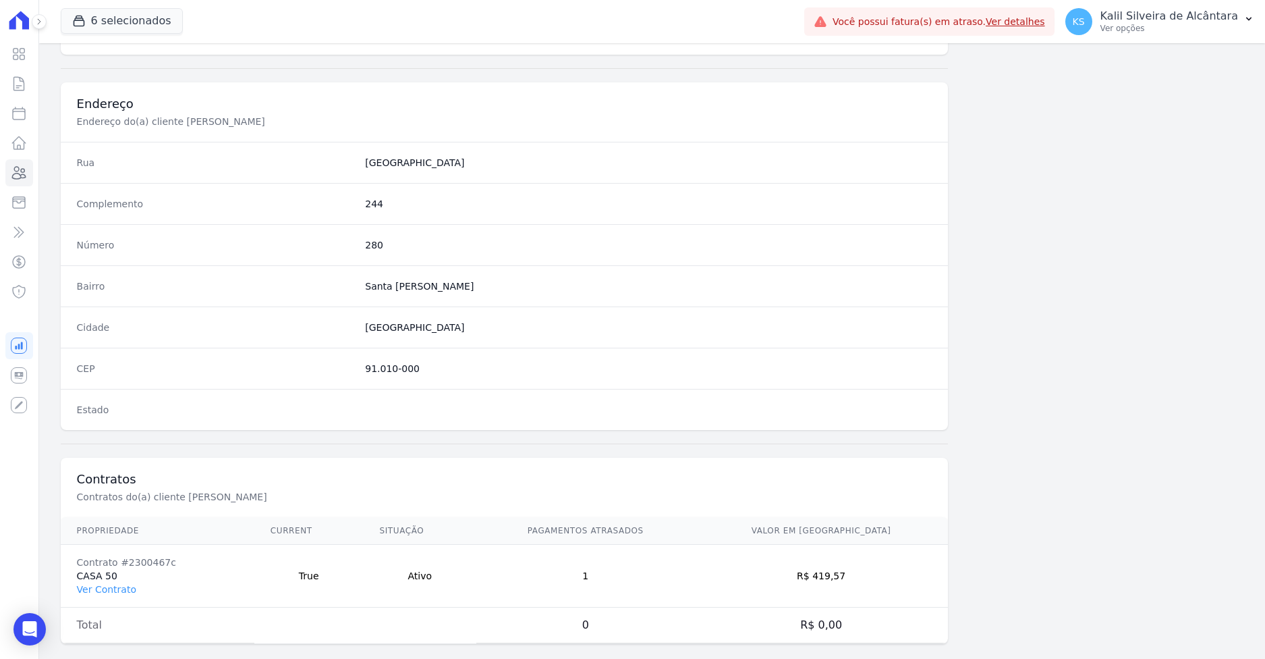
scroll to position [604, 0]
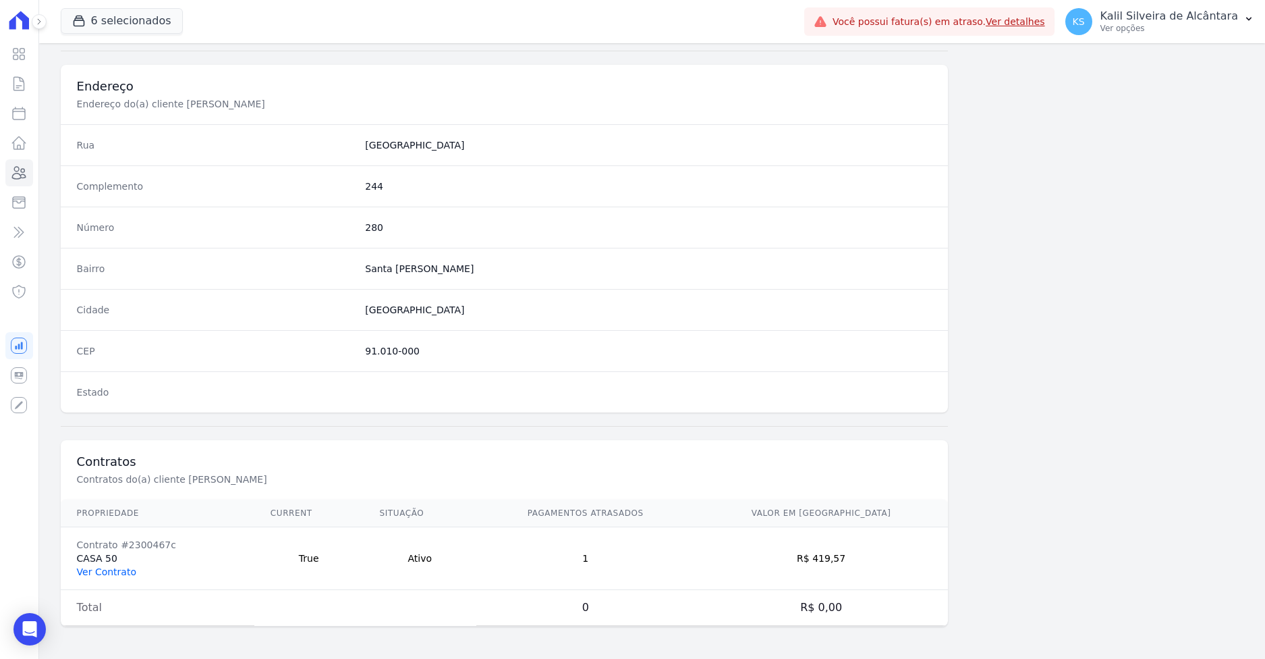
click at [113, 570] on link "Ver Contrato" at bounding box center [106, 571] width 59 height 11
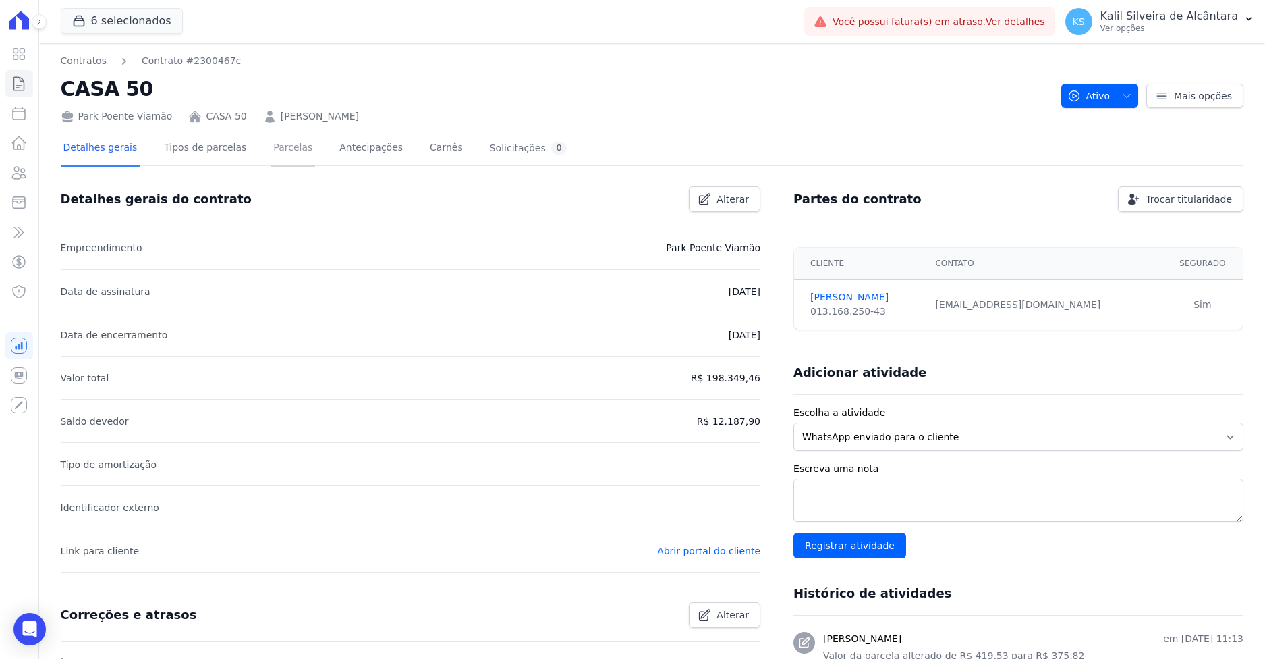
click at [271, 152] on link "Parcelas" at bounding box center [293, 149] width 45 height 36
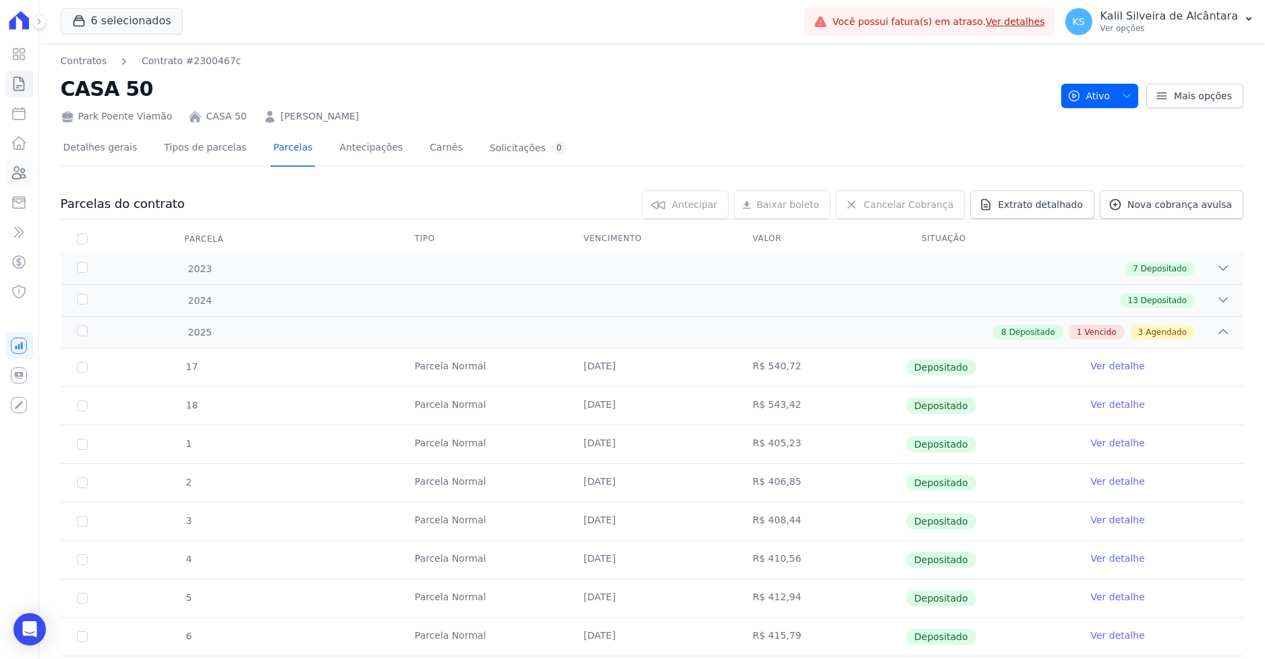
click at [20, 176] on icon at bounding box center [19, 173] width 16 height 16
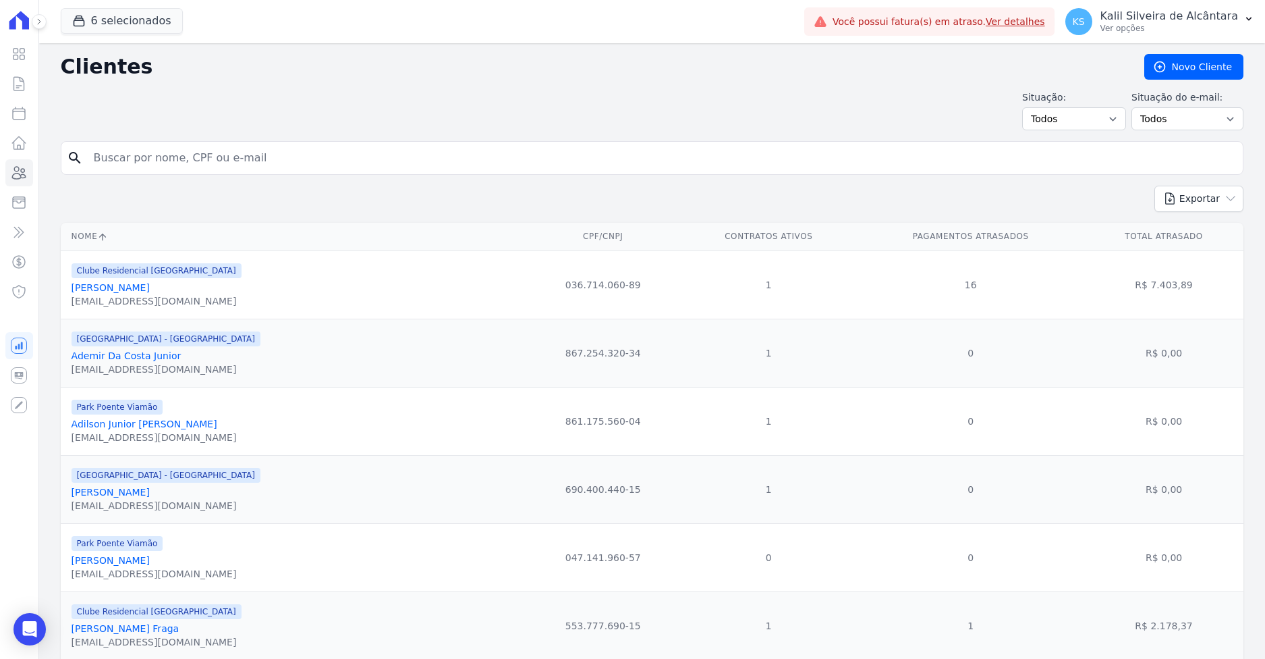
click at [203, 155] on input "search" at bounding box center [662, 157] width 1152 height 27
paste input "Ana Paula da Silva Esteves"
type input "Ana Paula da Silva Esteves"
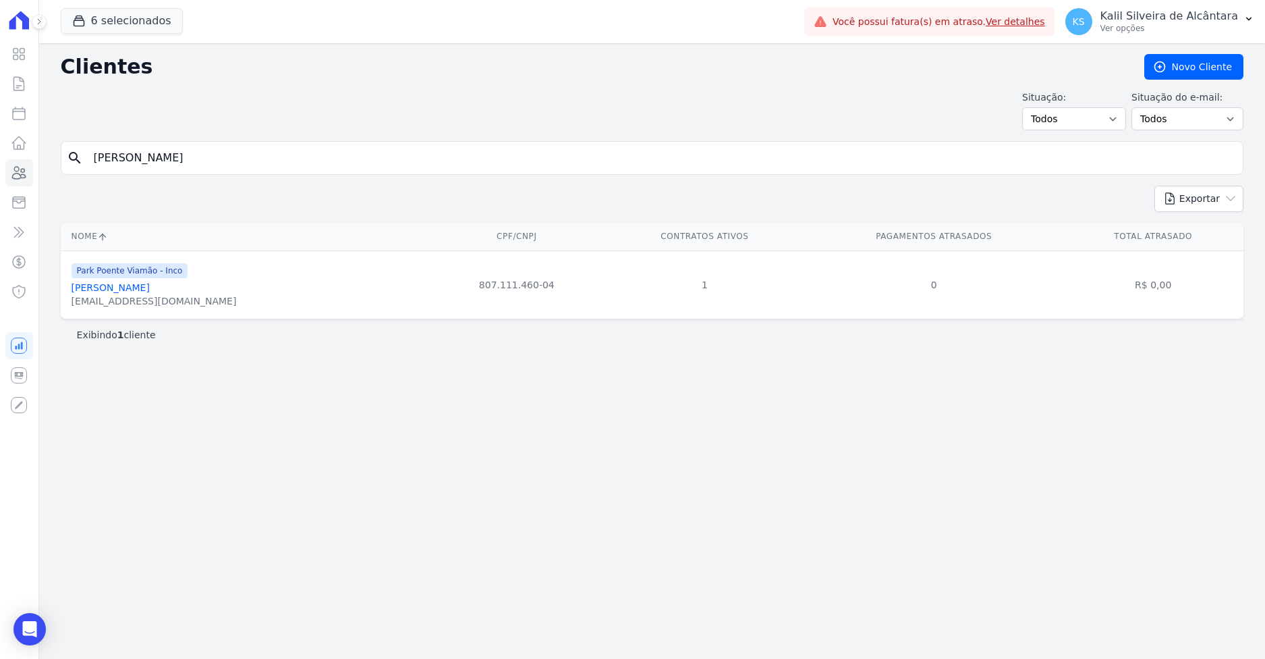
drag, startPoint x: 227, startPoint y: 138, endPoint x: 36, endPoint y: 155, distance: 192.3
click at [61, 148] on div "Clientes Novo Cliente Situação: Todos Adimplentes Inadimplentes Situação do e-m…" at bounding box center [652, 350] width 1226 height 615
drag, startPoint x: 266, startPoint y: 150, endPoint x: 16, endPoint y: 172, distance: 251.3
click at [55, 170] on div "Clientes Novo Cliente Situação: Todos Adimplentes Inadimplentes Situação do e-m…" at bounding box center [652, 350] width 1226 height 615
paste input "dressa Da Silva Severo"
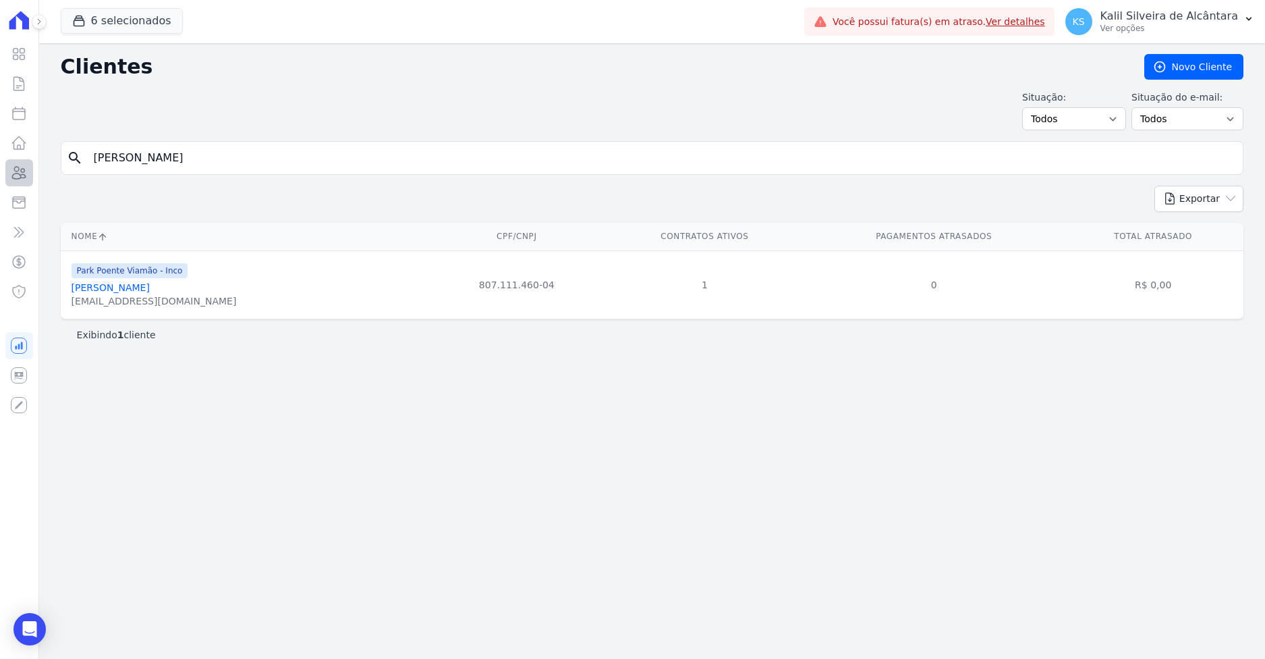
type input "Andressa Da Silva Severo"
click at [132, 287] on link "Andressa Da Silva Severo" at bounding box center [111, 287] width 78 height 11
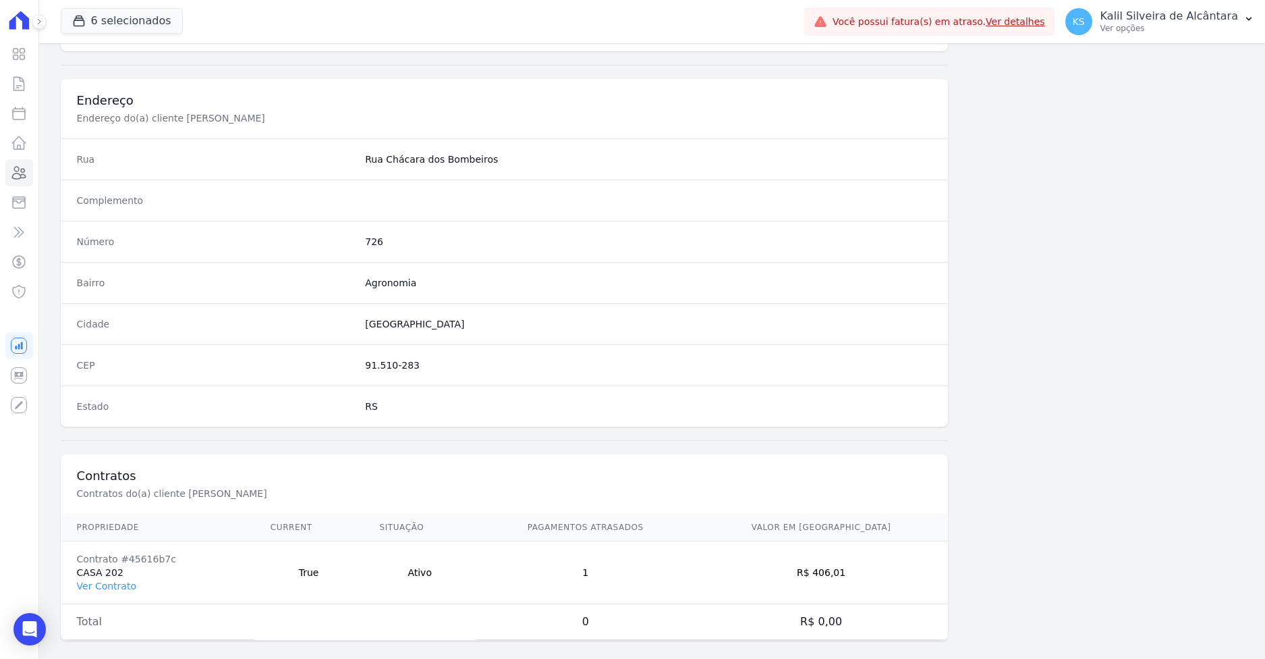
scroll to position [604, 0]
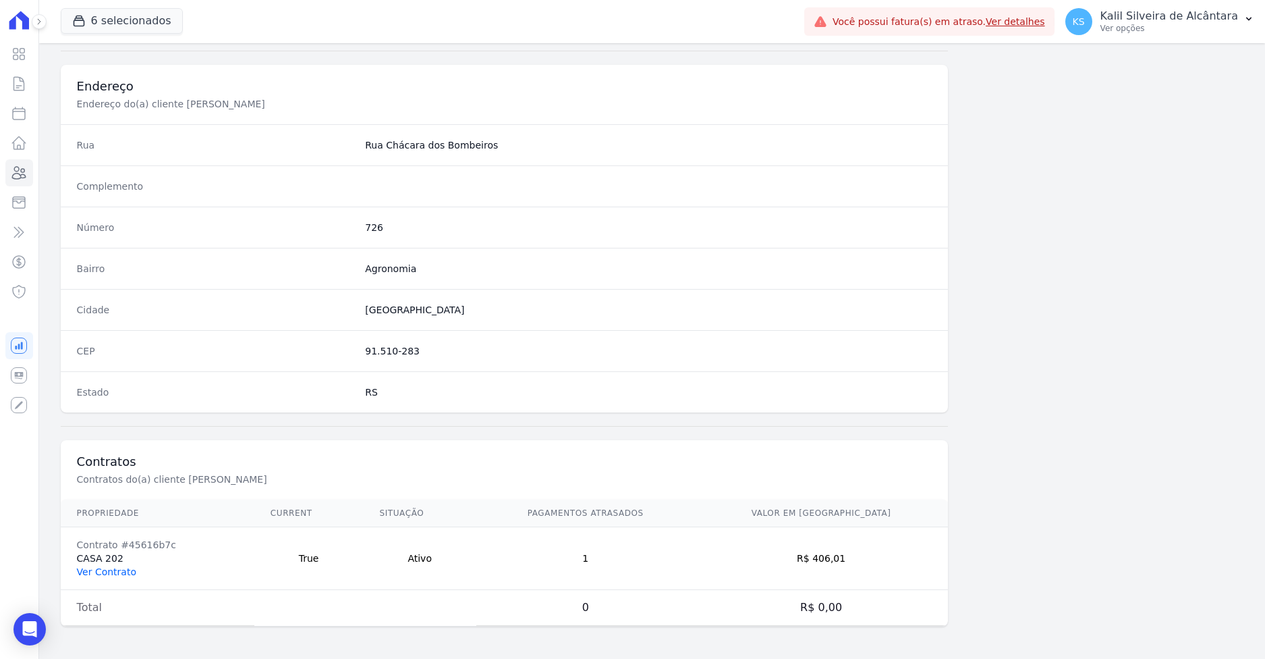
click at [119, 567] on link "Ver Contrato" at bounding box center [106, 571] width 59 height 11
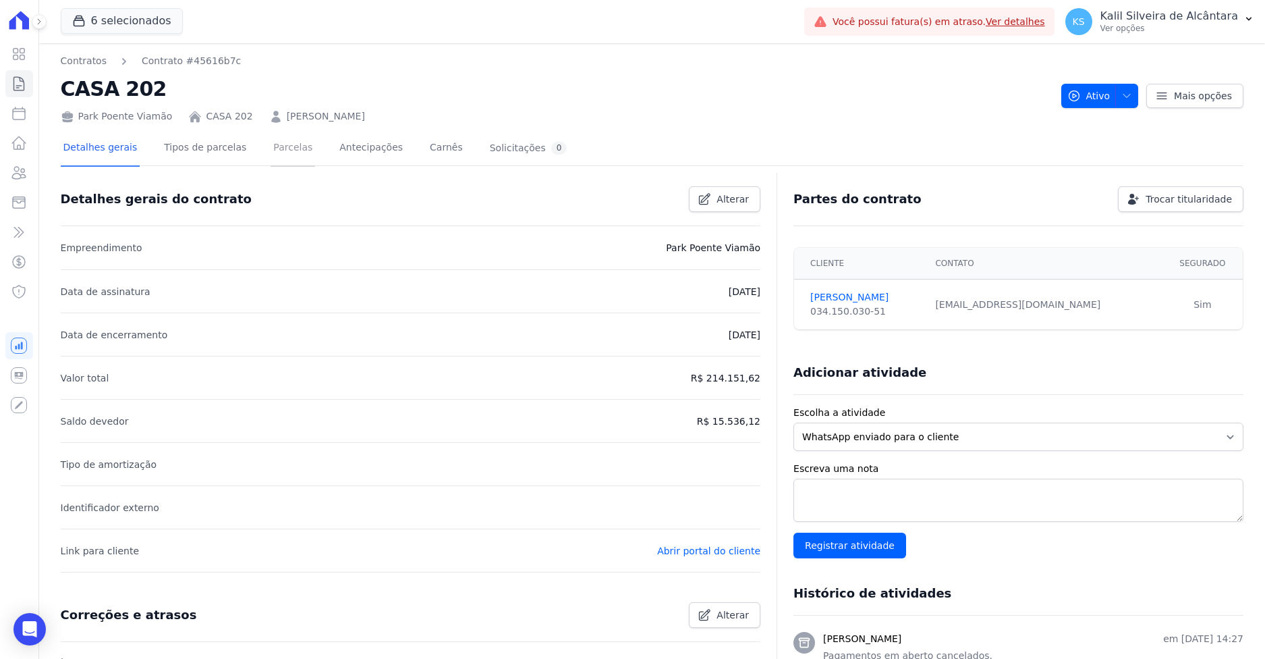
click at [280, 149] on link "Parcelas" at bounding box center [293, 149] width 45 height 36
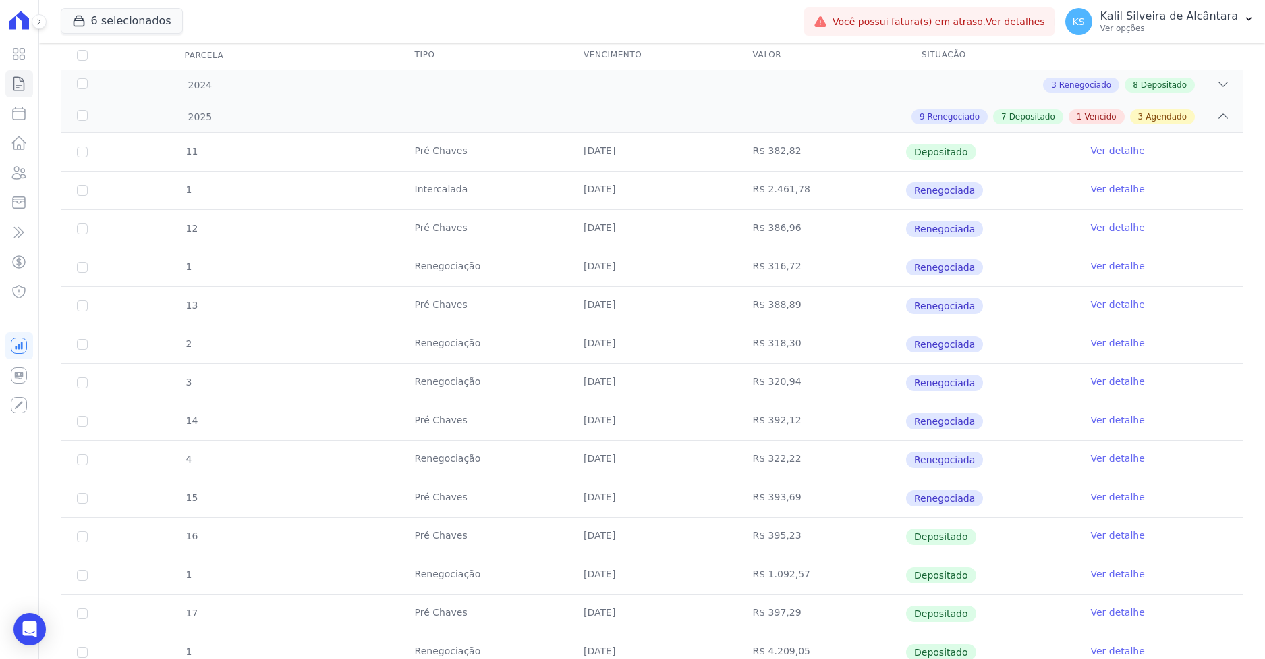
scroll to position [405, 0]
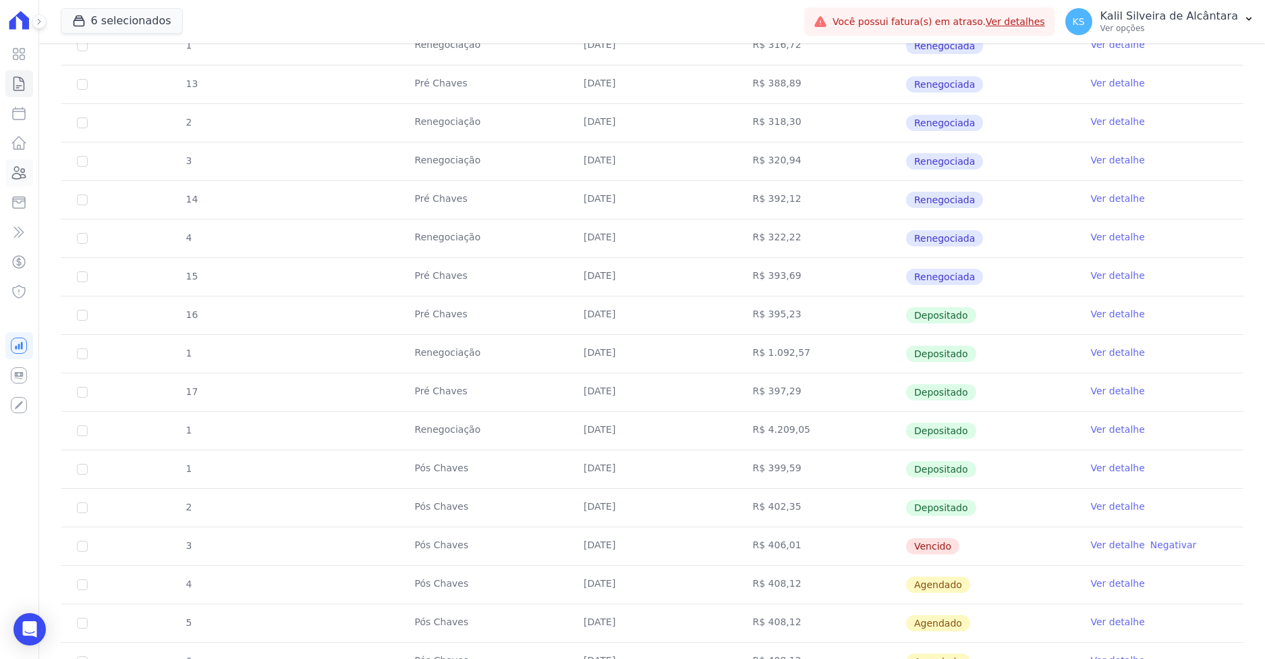
click at [22, 170] on icon at bounding box center [19, 173] width 16 height 16
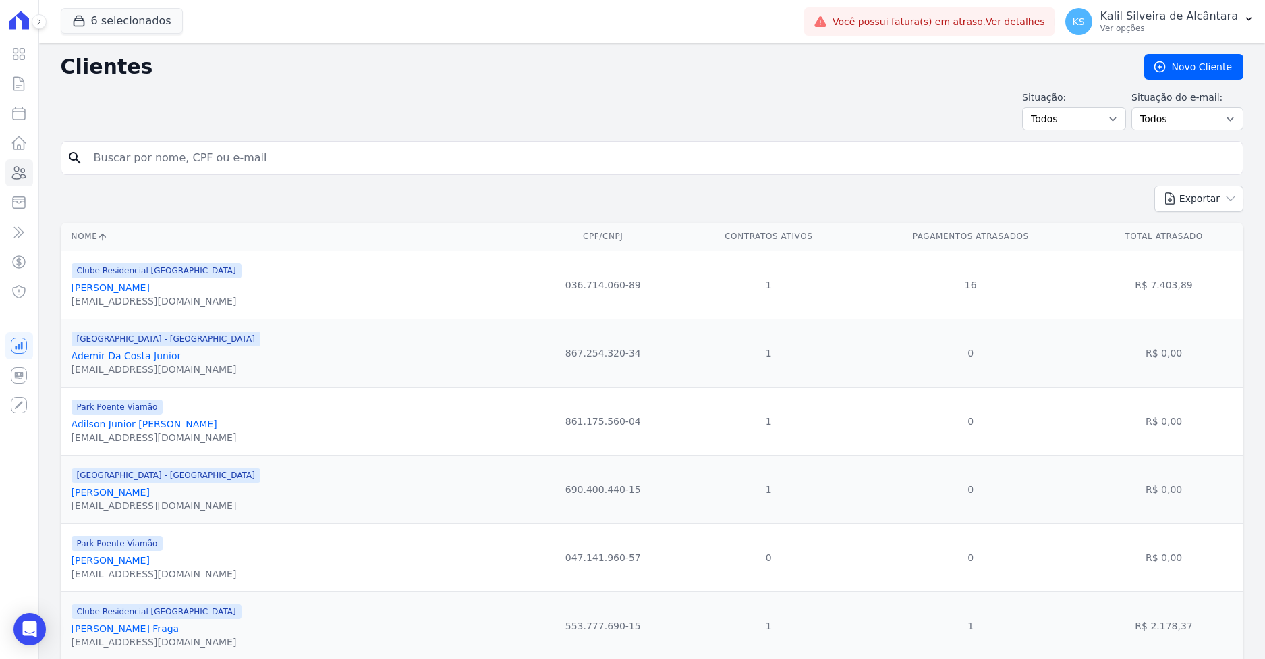
click at [245, 176] on form "search" at bounding box center [652, 163] width 1183 height 45
click at [247, 159] on input "search" at bounding box center [662, 157] width 1152 height 27
paste input "Bruno Jaques Carvalho"
type input "Bruno Jaques Carvalho"
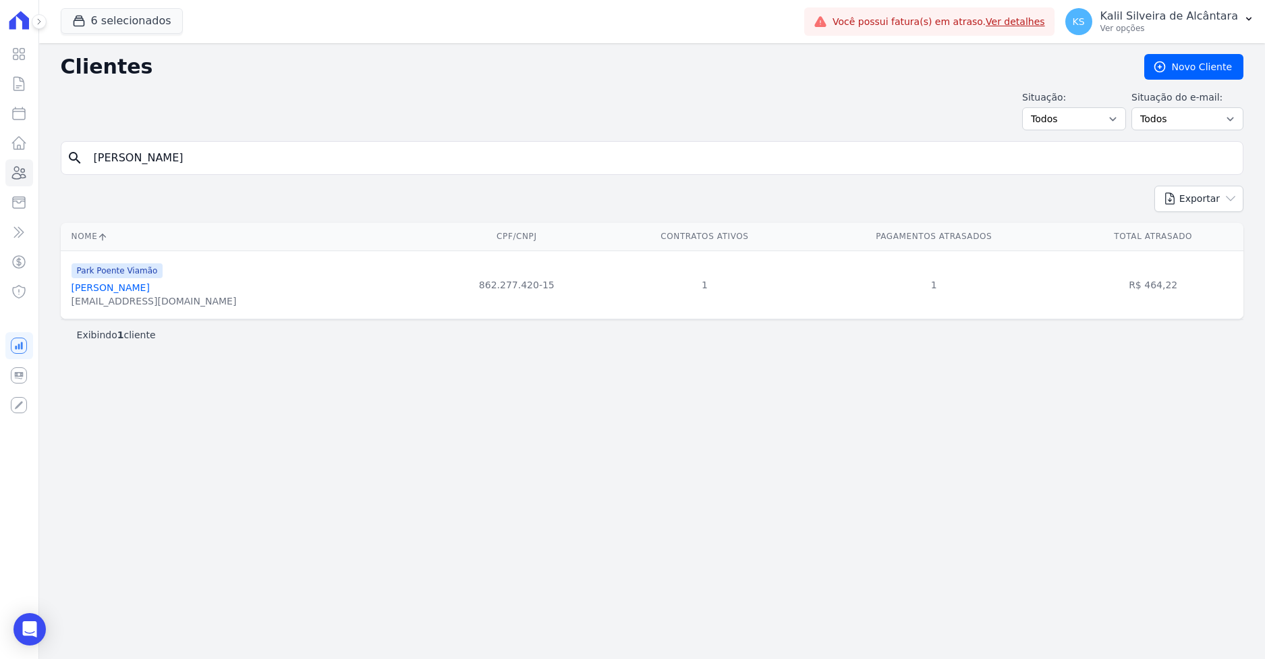
click at [92, 287] on link "Bruno Jaques Carvalho" at bounding box center [111, 287] width 78 height 11
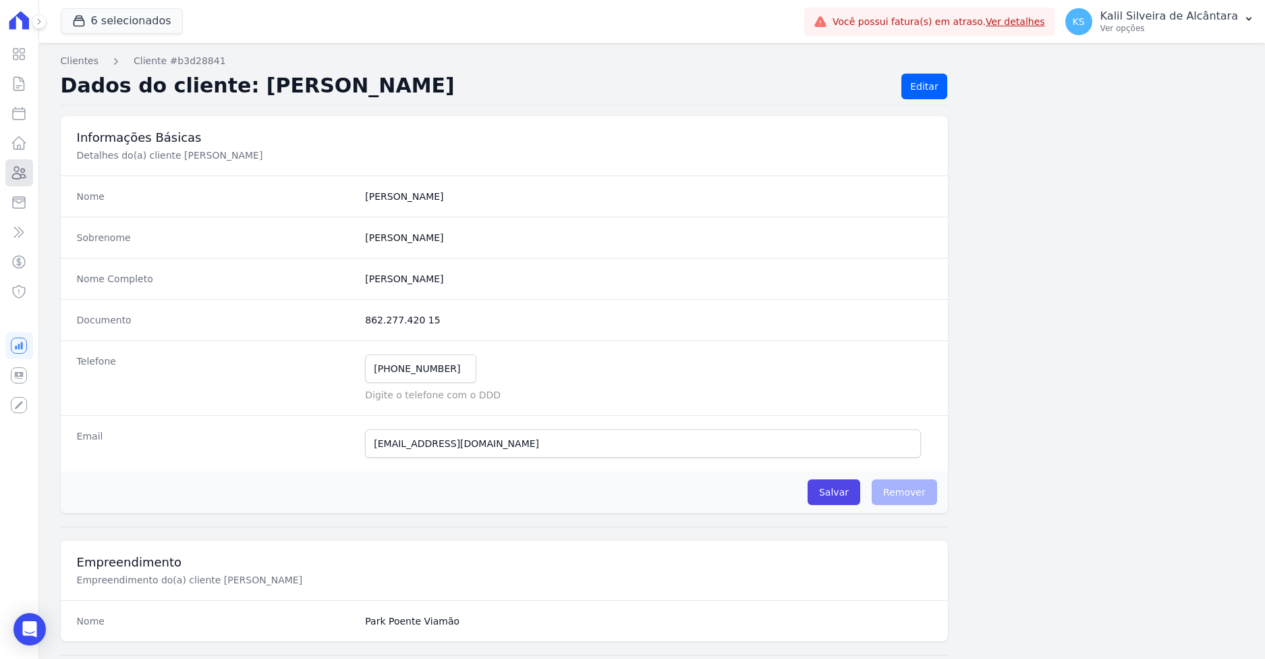
click at [20, 177] on icon at bounding box center [19, 173] width 16 height 16
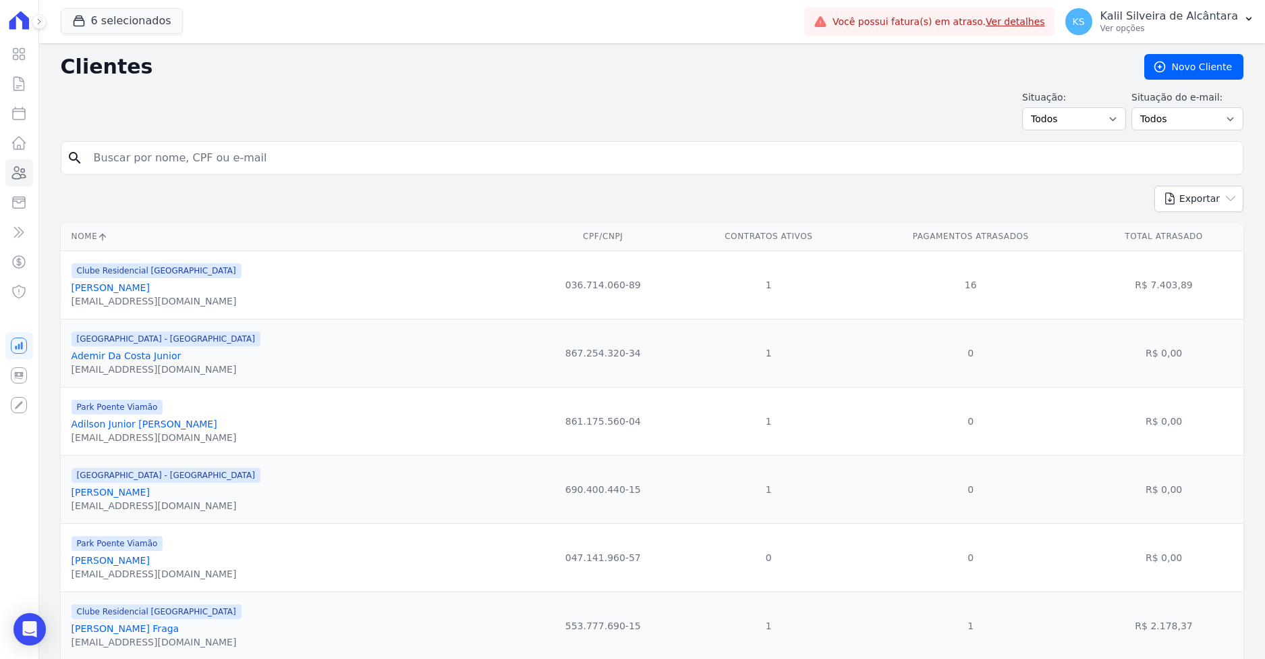
click at [239, 152] on input "search" at bounding box center [662, 157] width 1152 height 27
paste input "Emillyn Cruz Dos Reis"
click at [217, 157] on input "Emillyn Cruz Dos Reis" at bounding box center [662, 157] width 1152 height 27
type input "Emillyn Cruz Dos Reis"
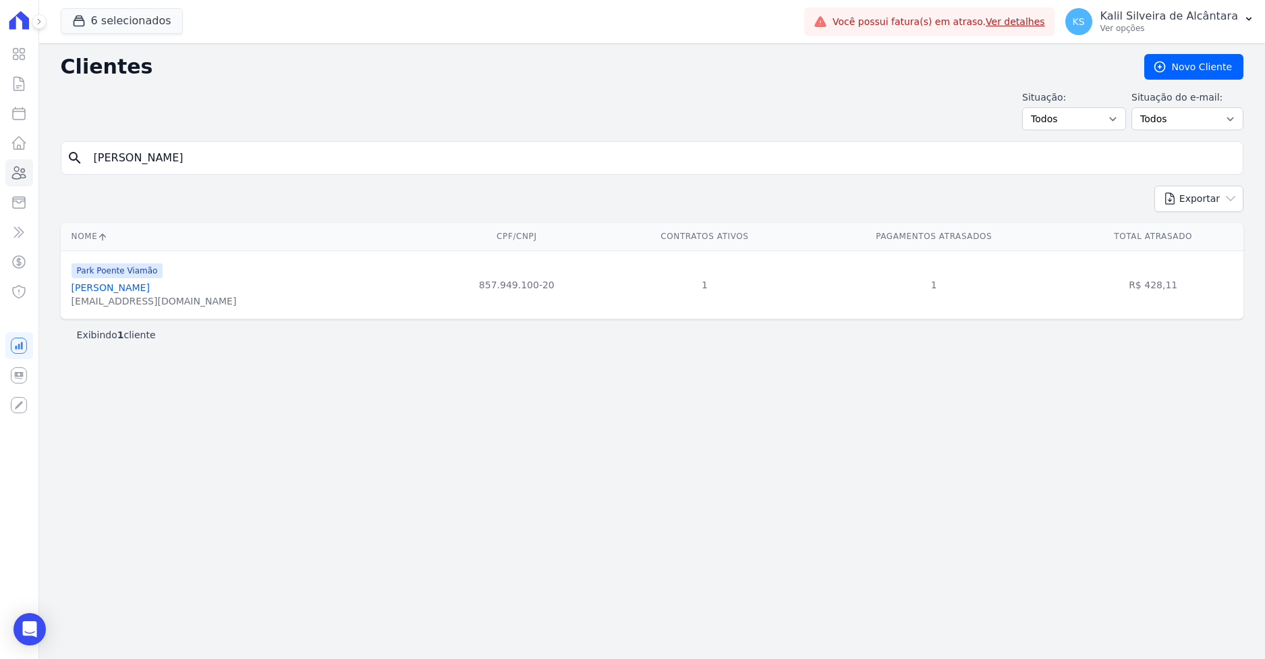
click at [124, 287] on link "Emillyn Cruz Dos Reis" at bounding box center [111, 287] width 78 height 11
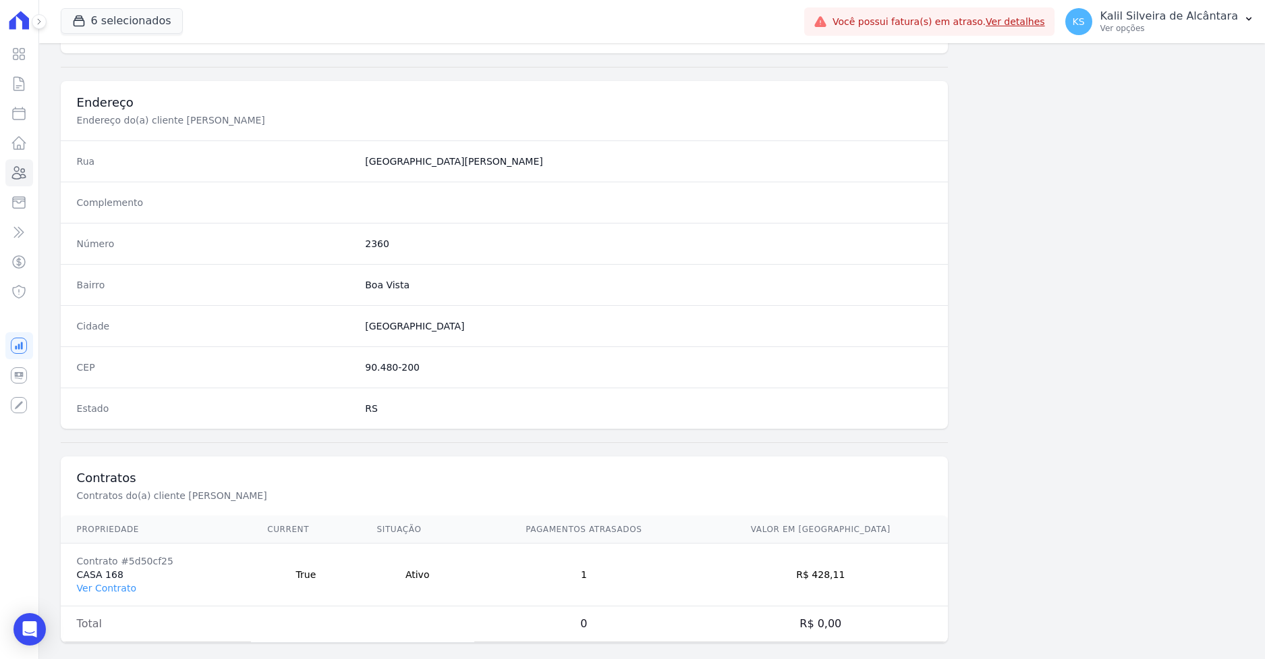
scroll to position [604, 0]
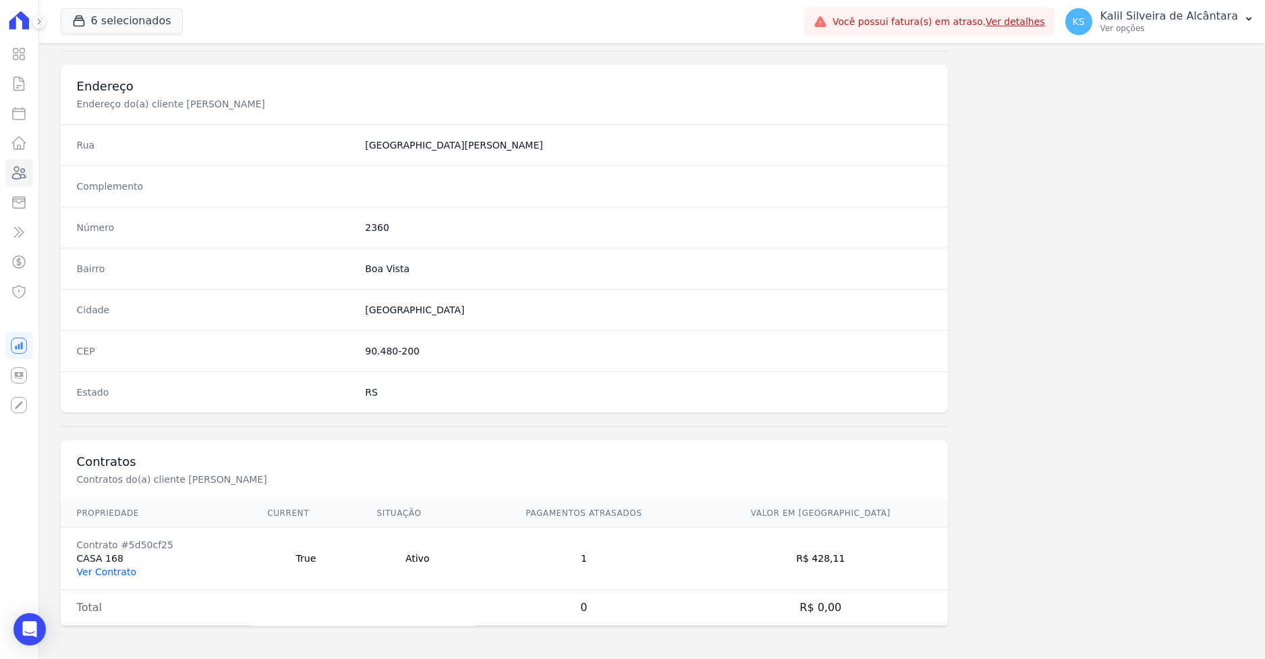
click at [106, 571] on link "Ver Contrato" at bounding box center [106, 571] width 59 height 11
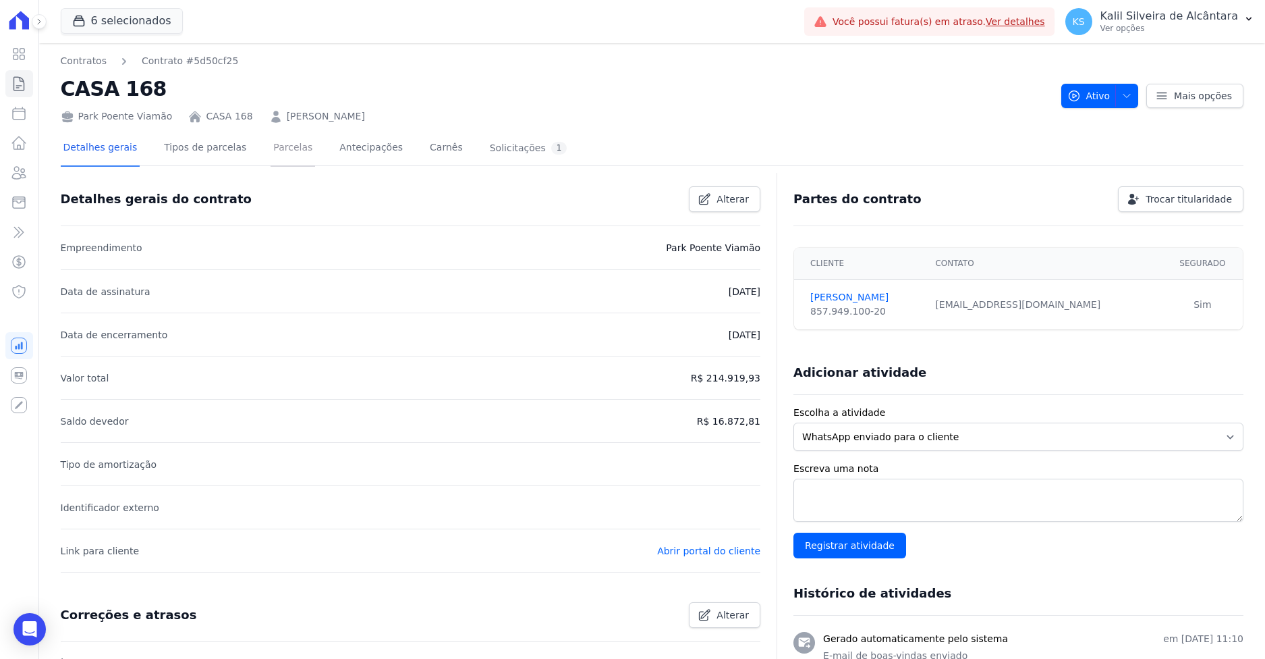
click at [275, 157] on link "Parcelas" at bounding box center [293, 149] width 45 height 36
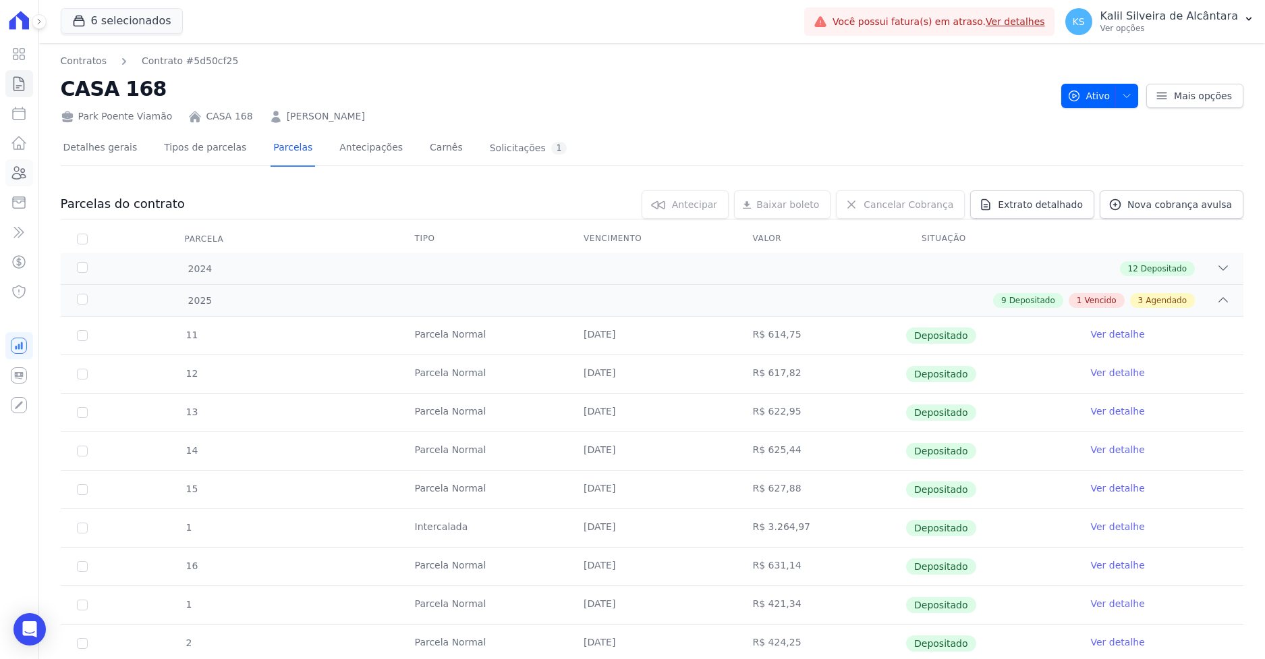
click at [10, 170] on link "Clientes" at bounding box center [19, 172] width 28 height 27
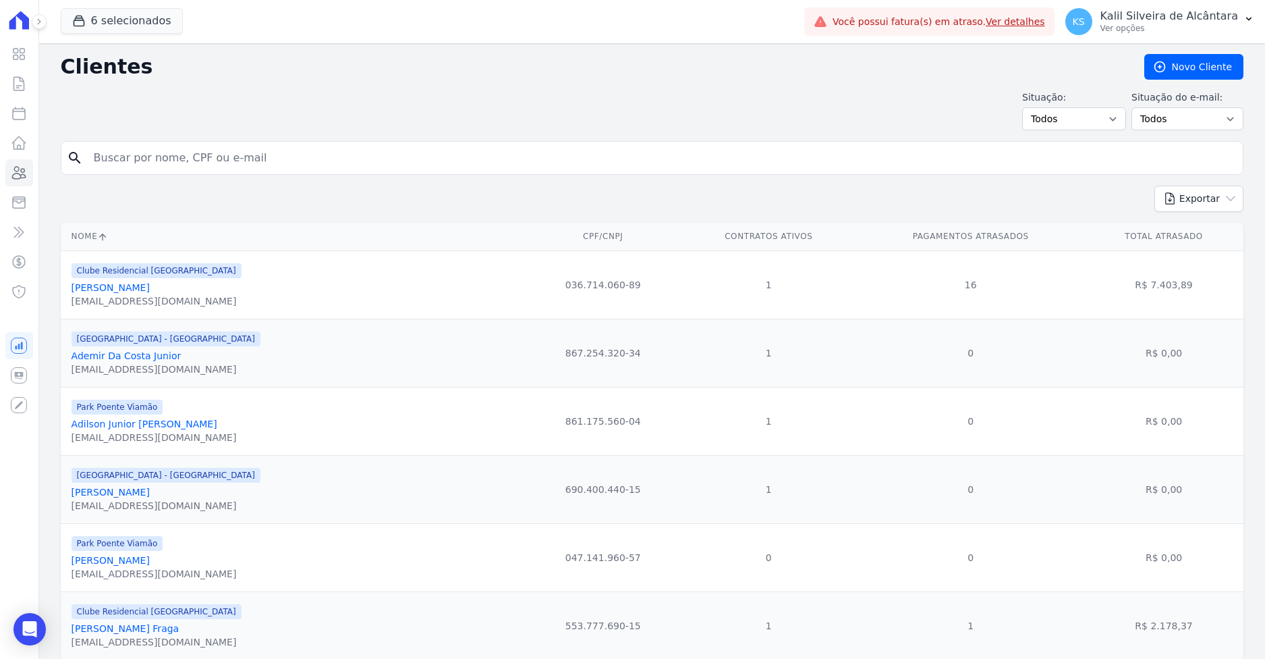
click at [147, 151] on input "search" at bounding box center [662, 157] width 1152 height 27
paste input "Estefane Insabralde Dos Santos"
type input "Estefane Insabralde Dos Santos"
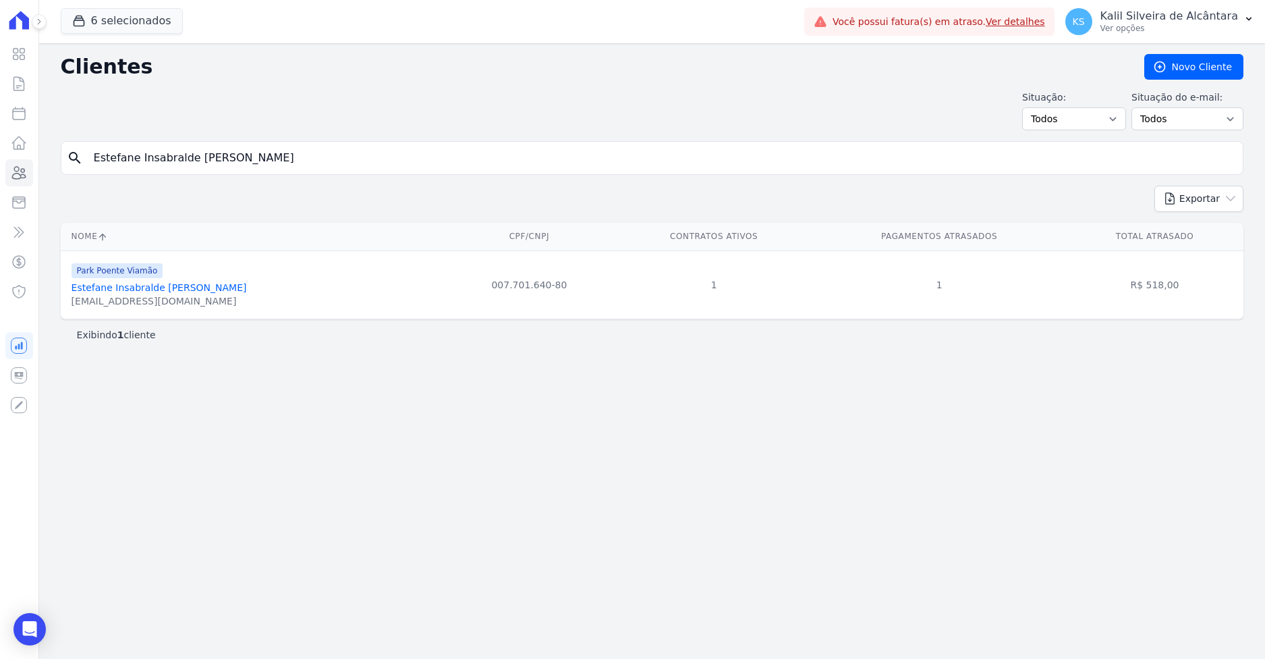
drag, startPoint x: 314, startPoint y: 166, endPoint x: 72, endPoint y: 171, distance: 241.6
click at [101, 168] on input "Estefane Insabralde Dos Santos" at bounding box center [662, 157] width 1152 height 27
paste input "Hellen Rodrigues De Souza Ocaña"
drag, startPoint x: 302, startPoint y: 163, endPoint x: 1, endPoint y: 160, distance: 301.0
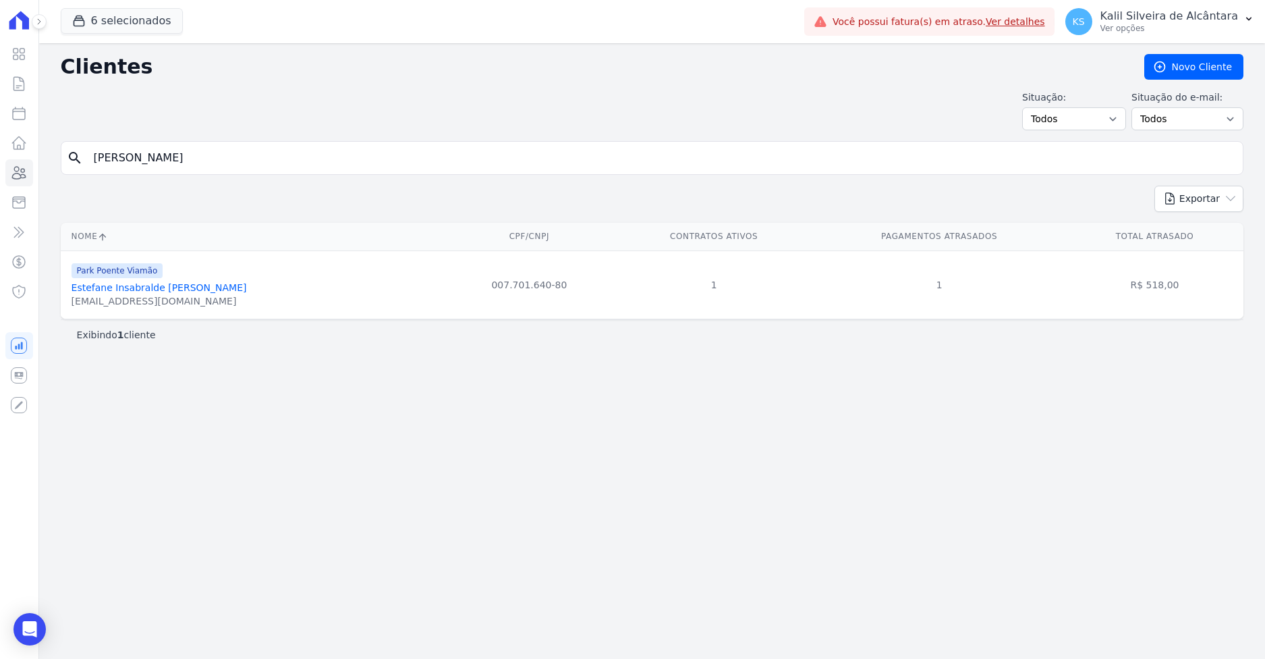
click at [106, 152] on input "EHellen Rodrigues De Souza Oca" at bounding box center [662, 157] width 1152 height 27
click at [293, 151] on input "EHellen Rodrigues De Souza Oca" at bounding box center [662, 157] width 1152 height 27
drag, startPoint x: 296, startPoint y: 164, endPoint x: 0, endPoint y: 167, distance: 296.2
click at [38, 161] on div "Visão Geral Contratos Parcelas Lotes Clientes Minha Carteira Transferências Cré…" at bounding box center [632, 329] width 1265 height 659
paste input "Hellen Rodrigues De Souza Ocañ"
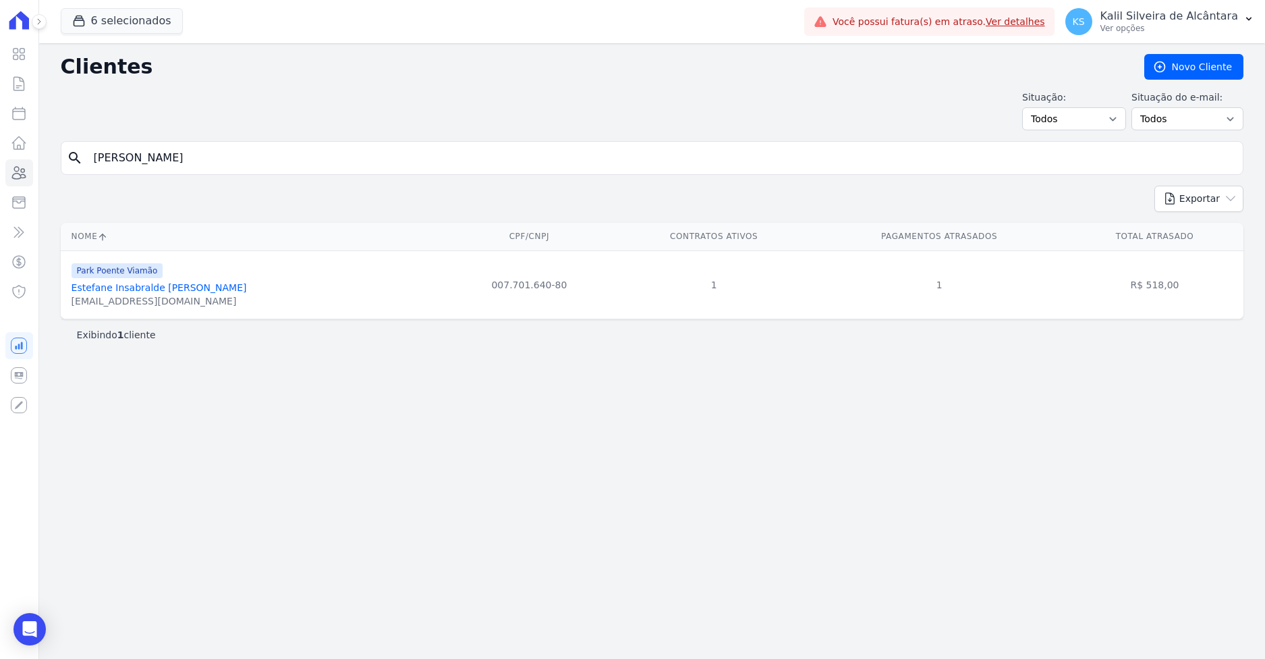
type input "Hellen Rodrigues De Souza Ocaña"
click at [150, 282] on link "Hellen Rodrigues De Souza Ocaña" at bounding box center [111, 287] width 78 height 11
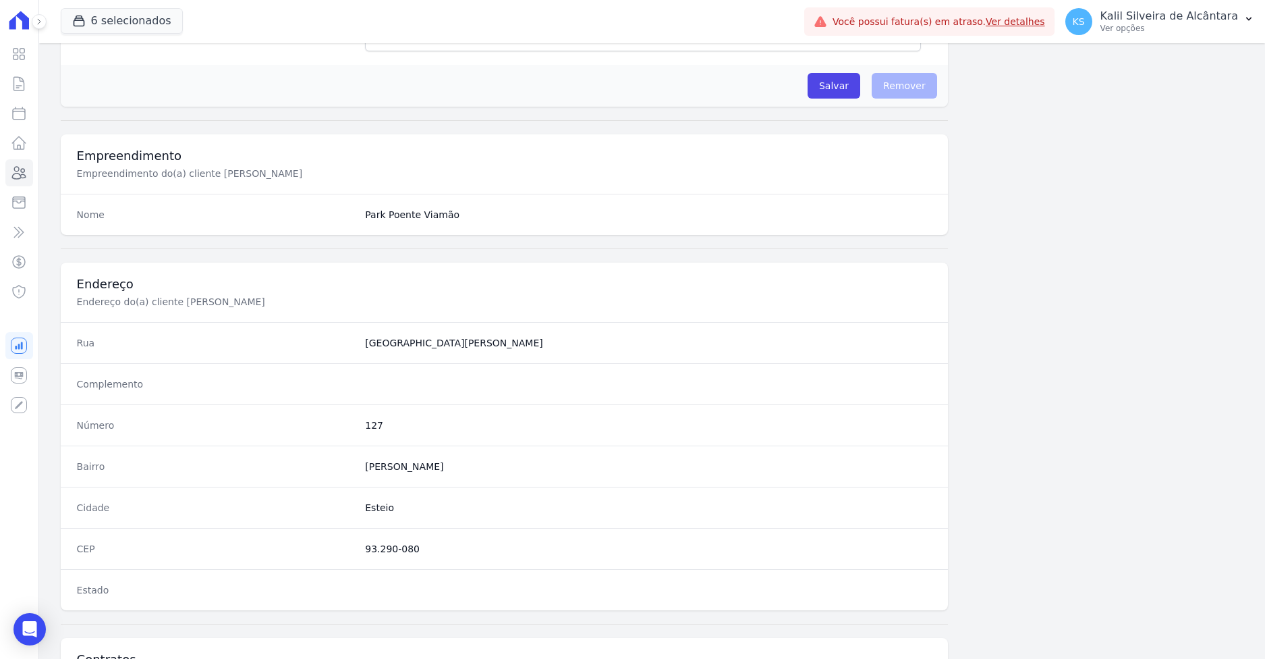
scroll to position [604, 0]
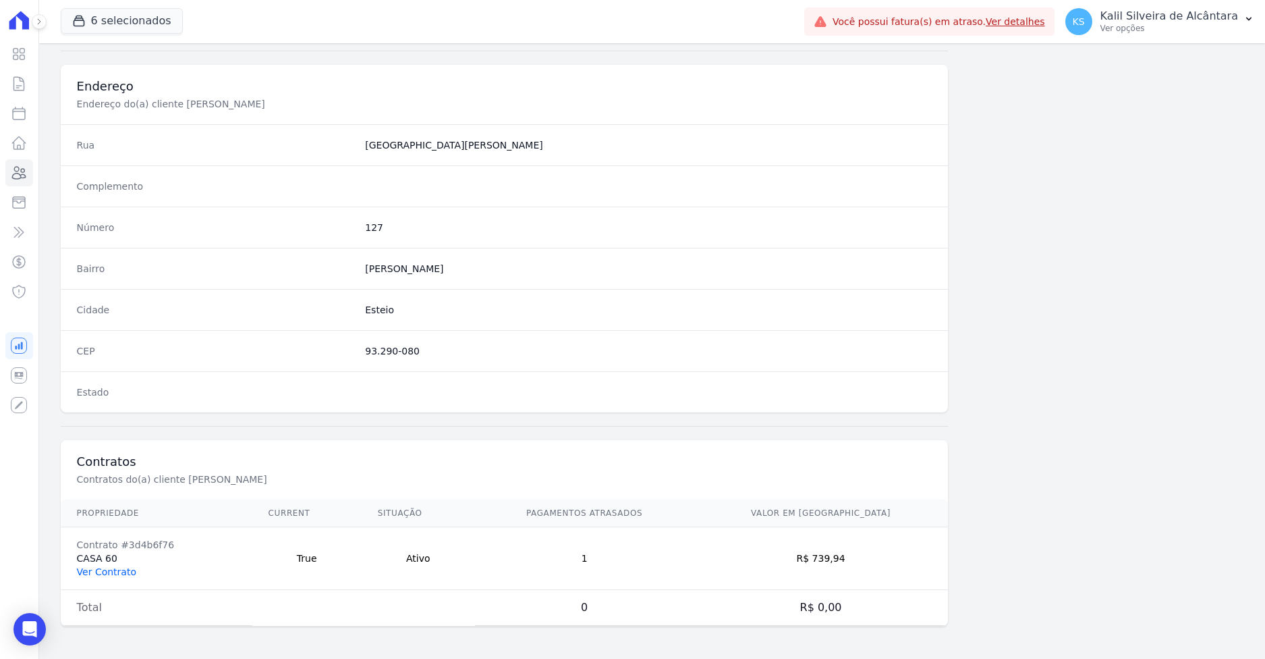
click at [101, 572] on link "Ver Contrato" at bounding box center [106, 571] width 59 height 11
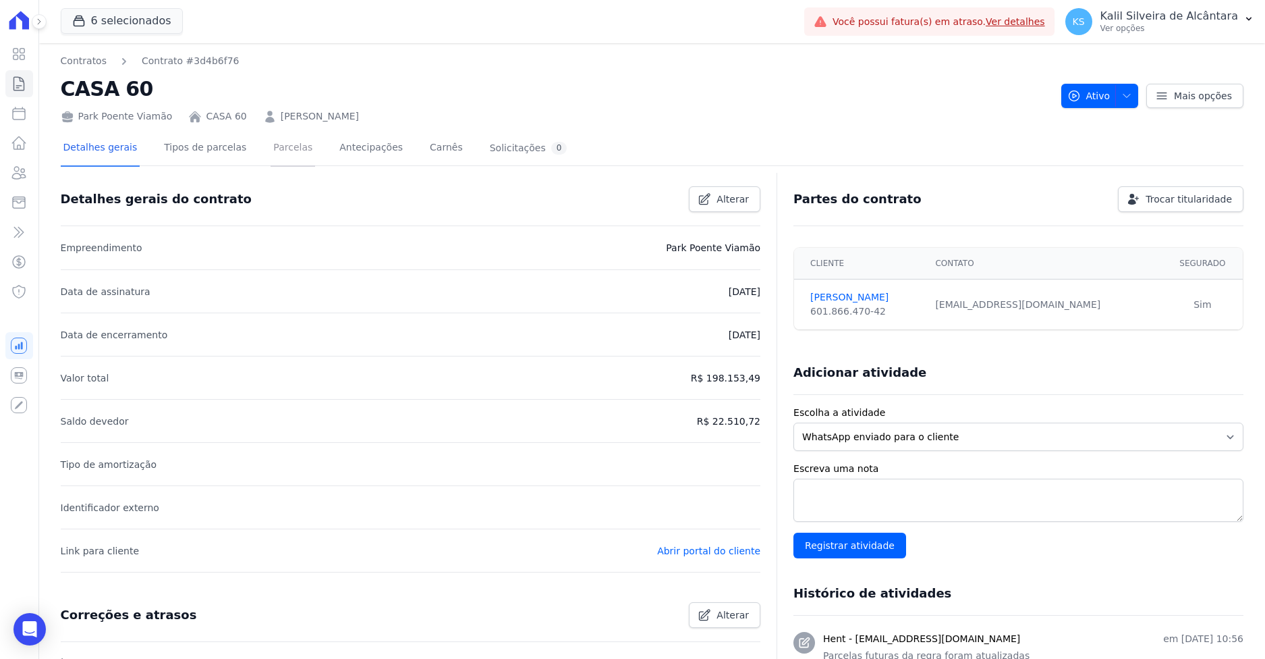
drag, startPoint x: 286, startPoint y: 157, endPoint x: 280, endPoint y: 163, distance: 8.1
click at [271, 149] on link "Parcelas" at bounding box center [293, 149] width 45 height 36
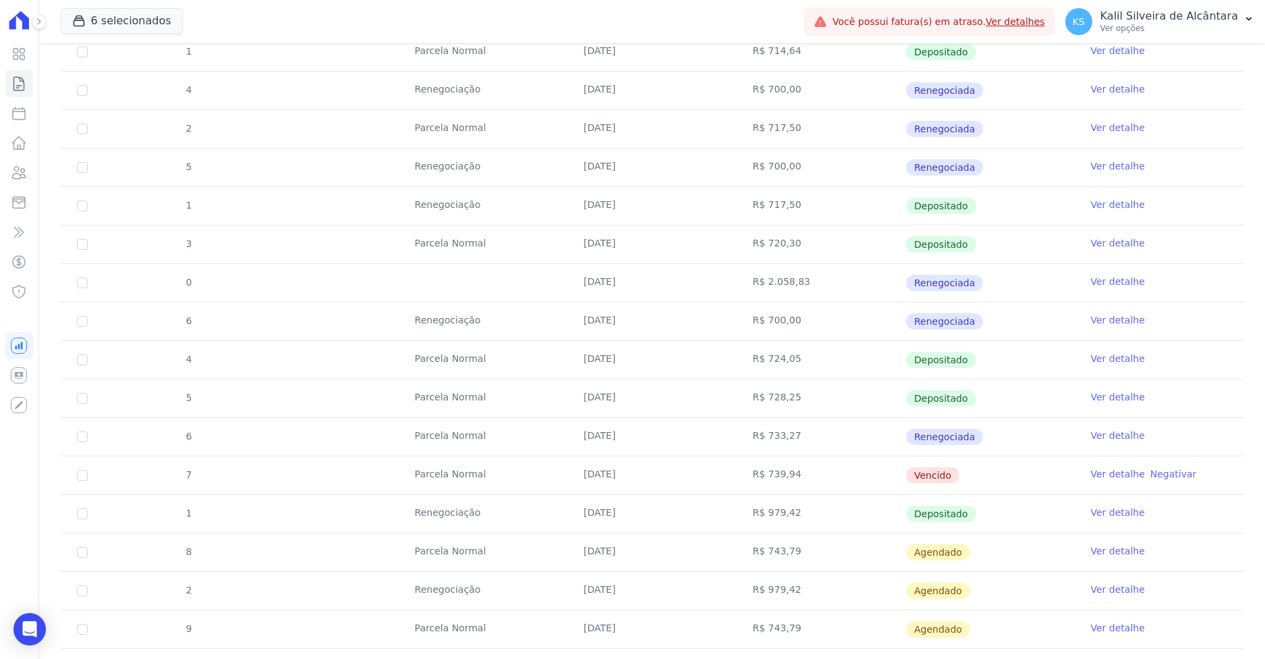
scroll to position [472, 0]
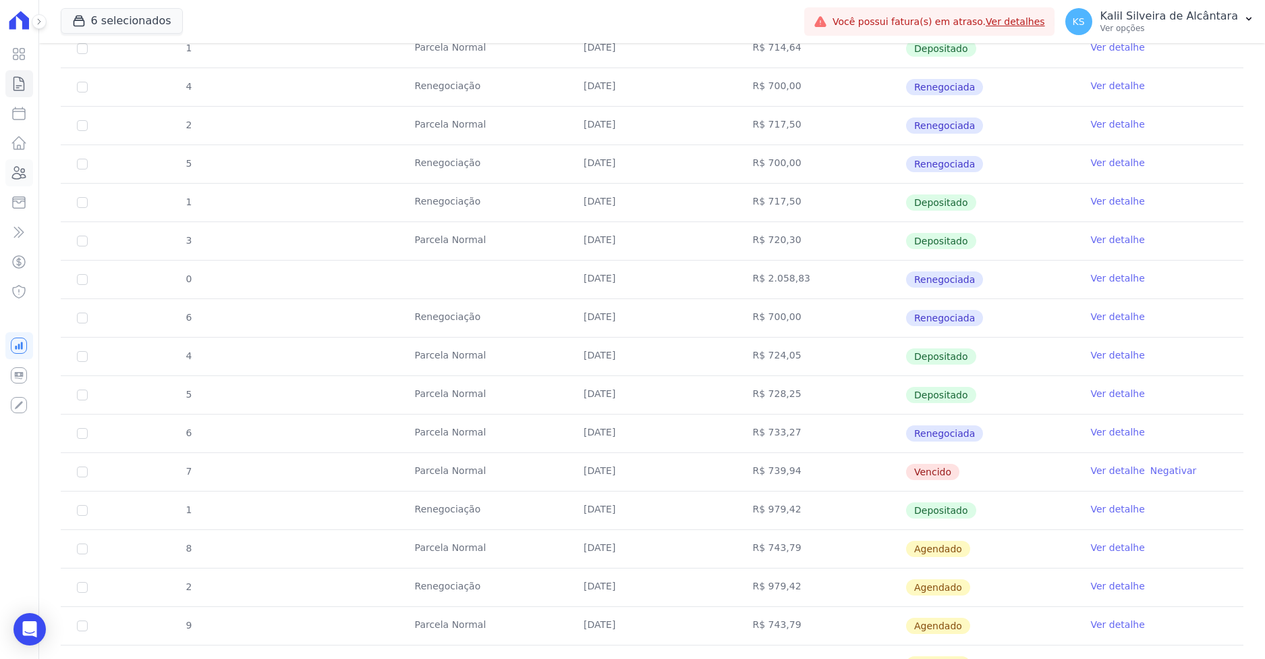
click at [18, 179] on link "Clientes" at bounding box center [19, 172] width 28 height 27
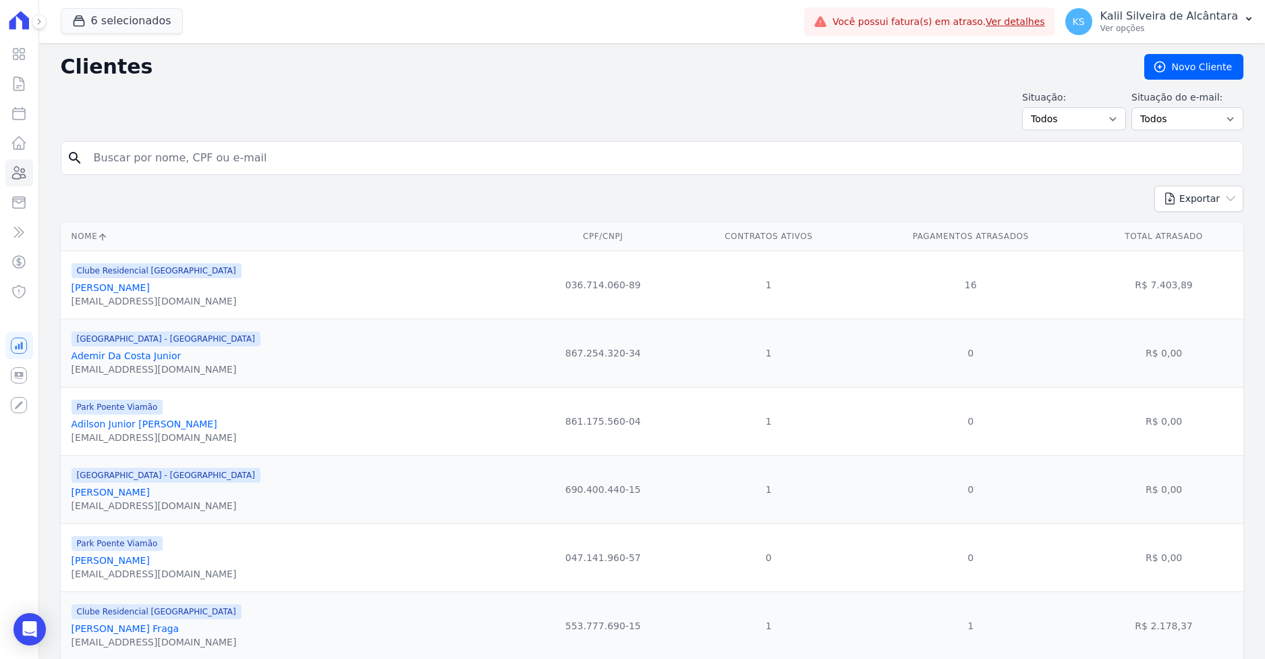
drag, startPoint x: 159, startPoint y: 177, endPoint x: 156, endPoint y: 169, distance: 8.8
click at [158, 174] on form "search" at bounding box center [652, 163] width 1183 height 45
click at [159, 163] on input "search" at bounding box center [662, 157] width 1152 height 27
paste input "Hellen Rodrigues De Souza Ocaña"
type input "Hellen Rodrigues De Souza Ocaña"
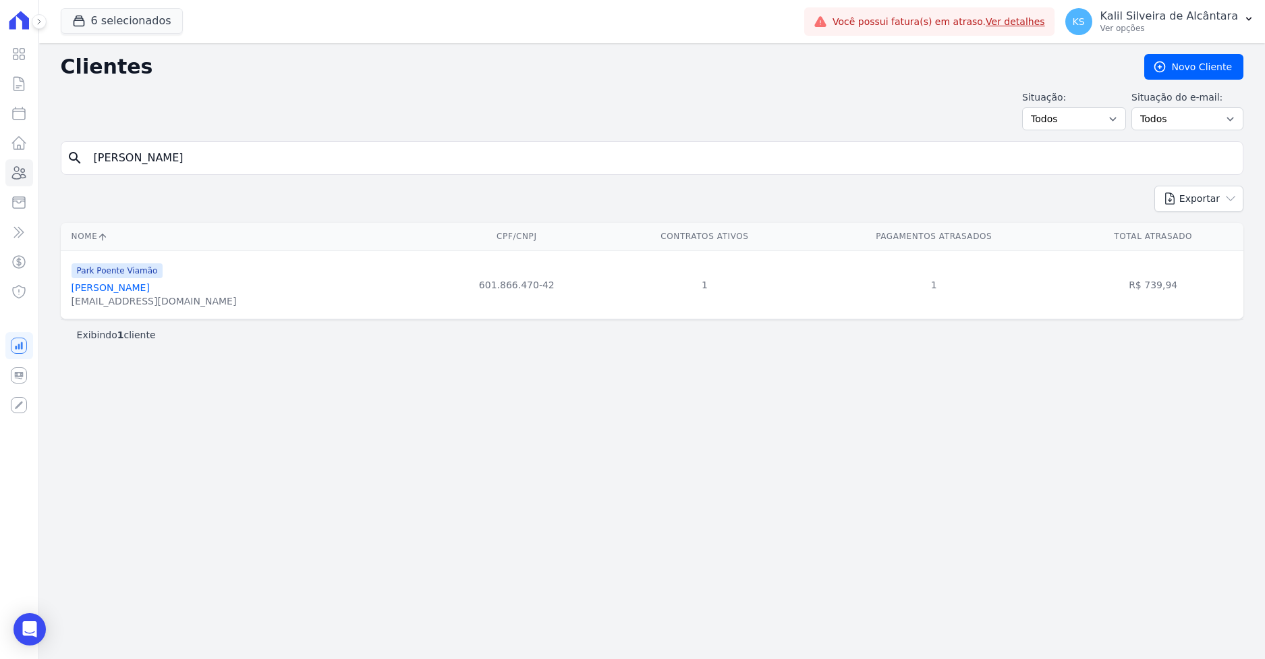
click at [150, 287] on link "Hellen Rodrigues De Souza Ocaña" at bounding box center [111, 287] width 78 height 11
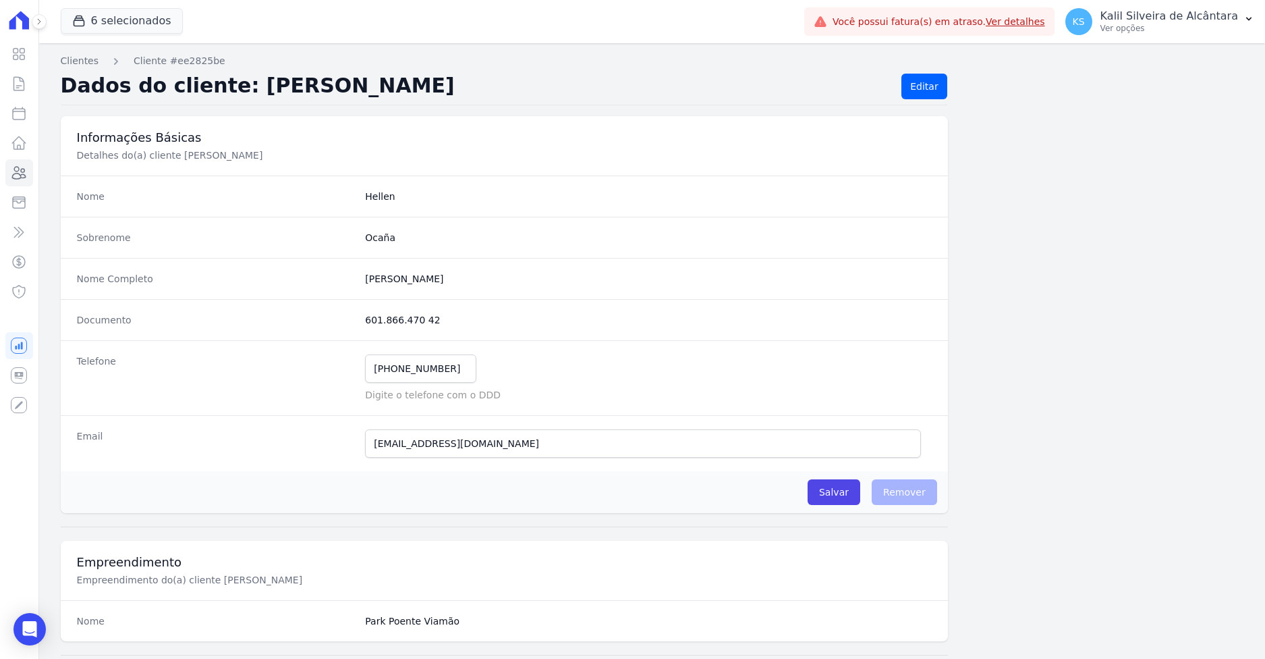
drag, startPoint x: 436, startPoint y: 319, endPoint x: 337, endPoint y: 317, distance: 98.5
click at [337, 317] on div "Documento 601.866.470 42" at bounding box center [504, 319] width 887 height 41
click at [20, 172] on icon at bounding box center [19, 173] width 16 height 16
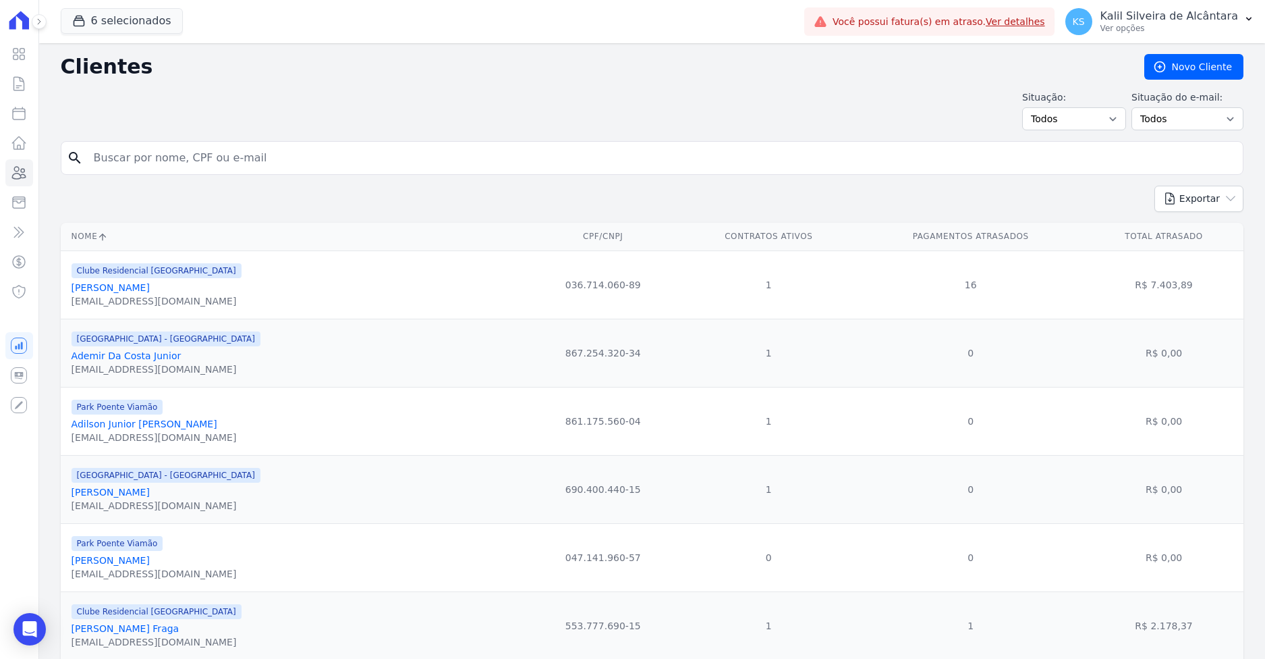
click at [181, 159] on input "search" at bounding box center [662, 157] width 1152 height 27
paste input "Fernanda Hellen Fernandes"
type input "Fernanda Hellen Fernandes"
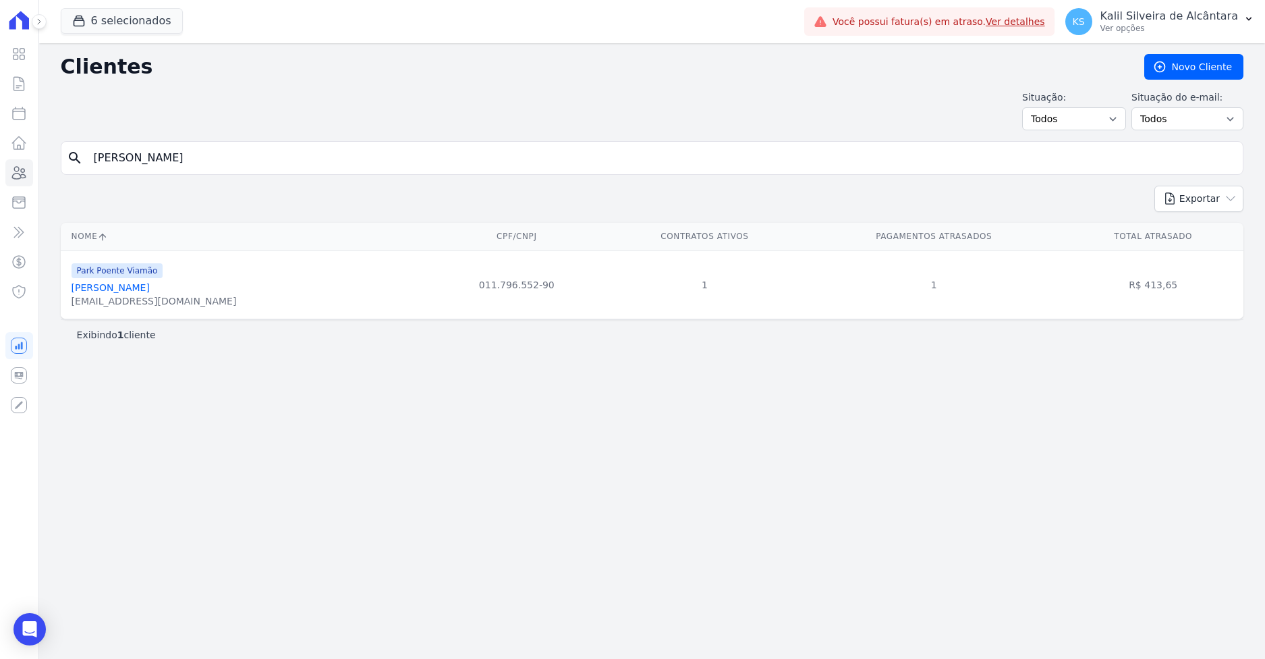
click at [136, 287] on link "Fernanda Hellen Fernandes" at bounding box center [111, 287] width 78 height 11
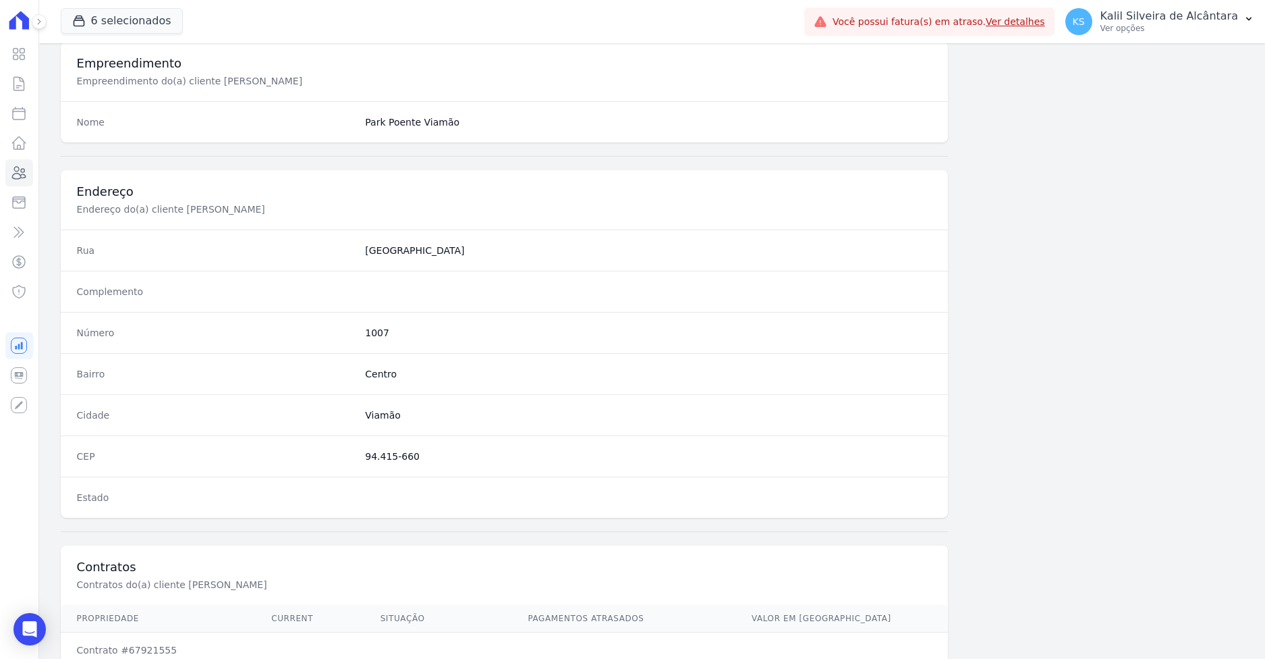
scroll to position [604, 0]
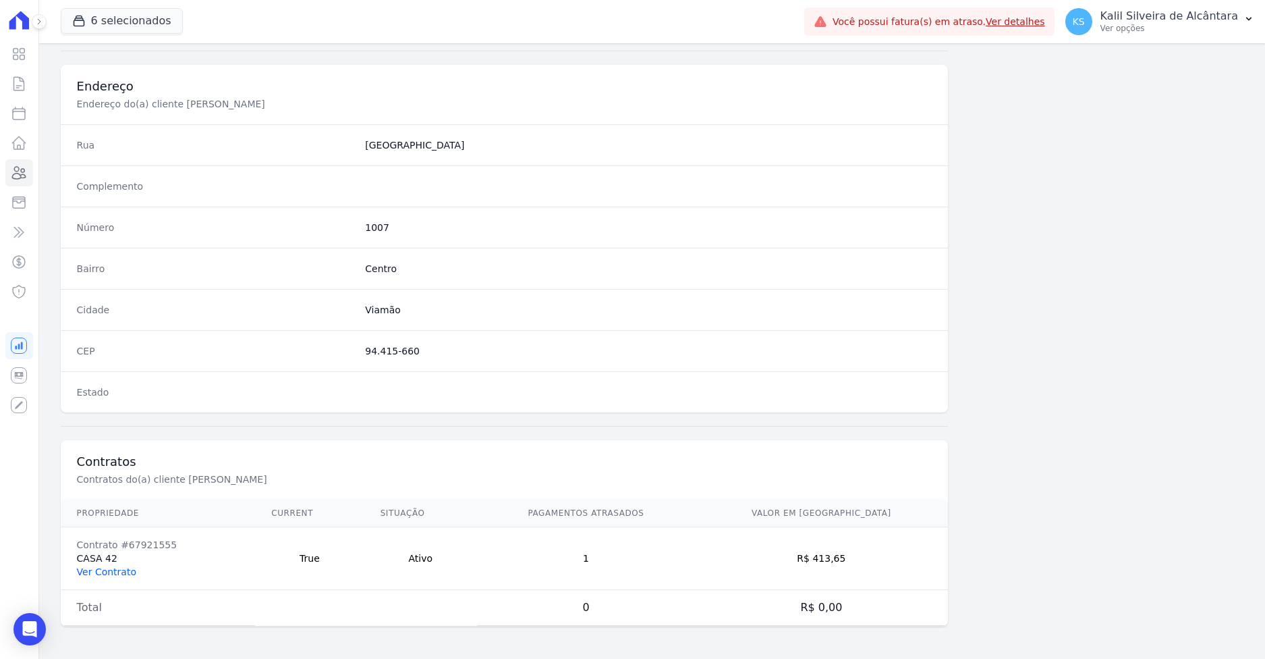
click at [122, 563] on td "Contrato #67921555 CASA 42 Ver Contrato" at bounding box center [158, 558] width 195 height 63
click at [121, 566] on link "Ver Contrato" at bounding box center [106, 571] width 59 height 11
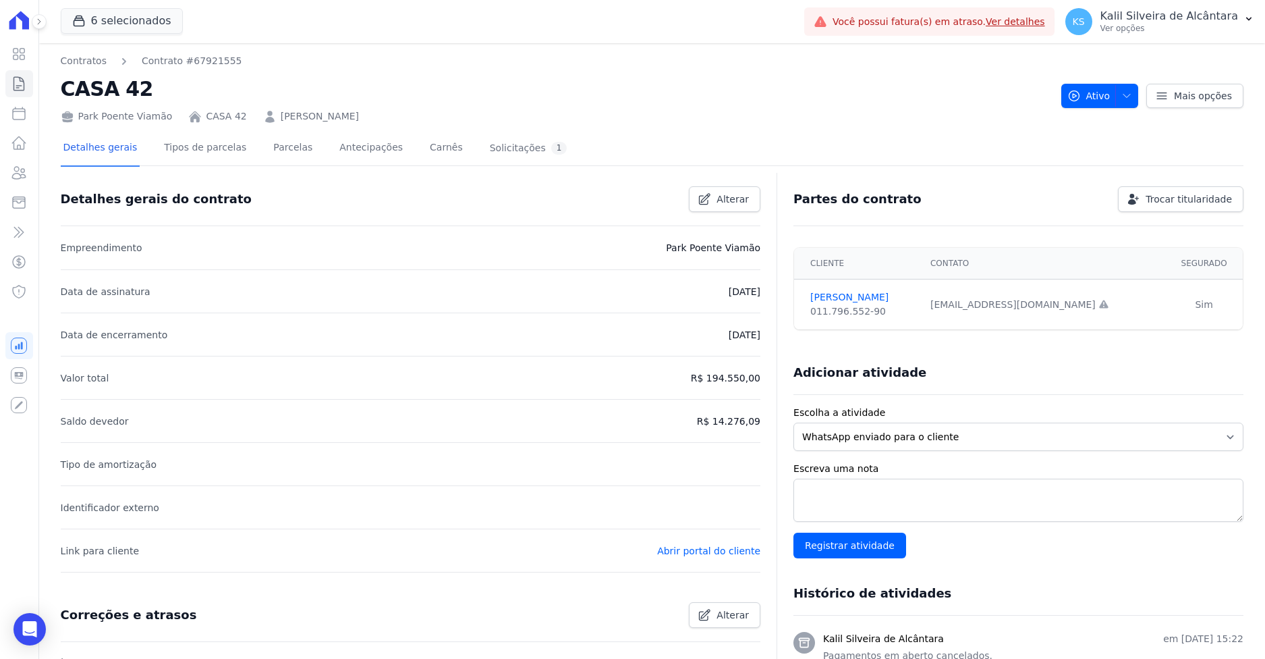
click at [304, 106] on div "Park Poente Viamão CASA 42 FERNANDA HELLEN FERNANDES" at bounding box center [556, 114] width 990 height 20
click at [307, 110] on link "FERNANDA HELLEN FERNANDES" at bounding box center [320, 116] width 78 height 14
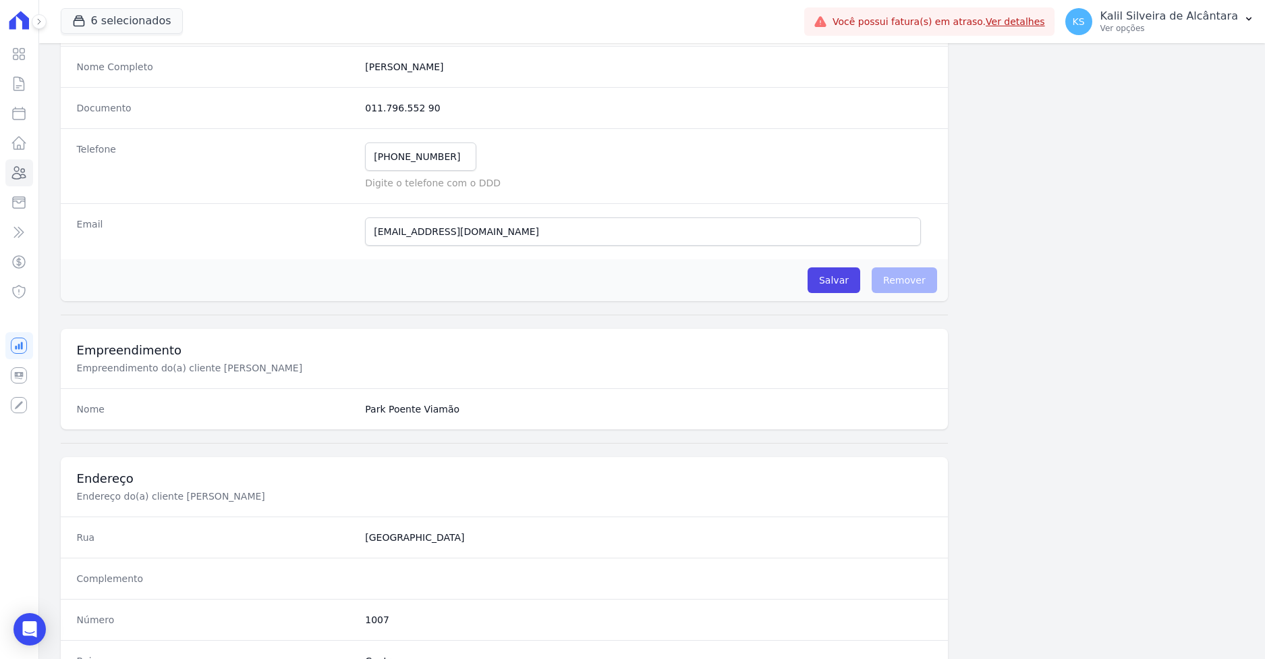
scroll to position [132, 0]
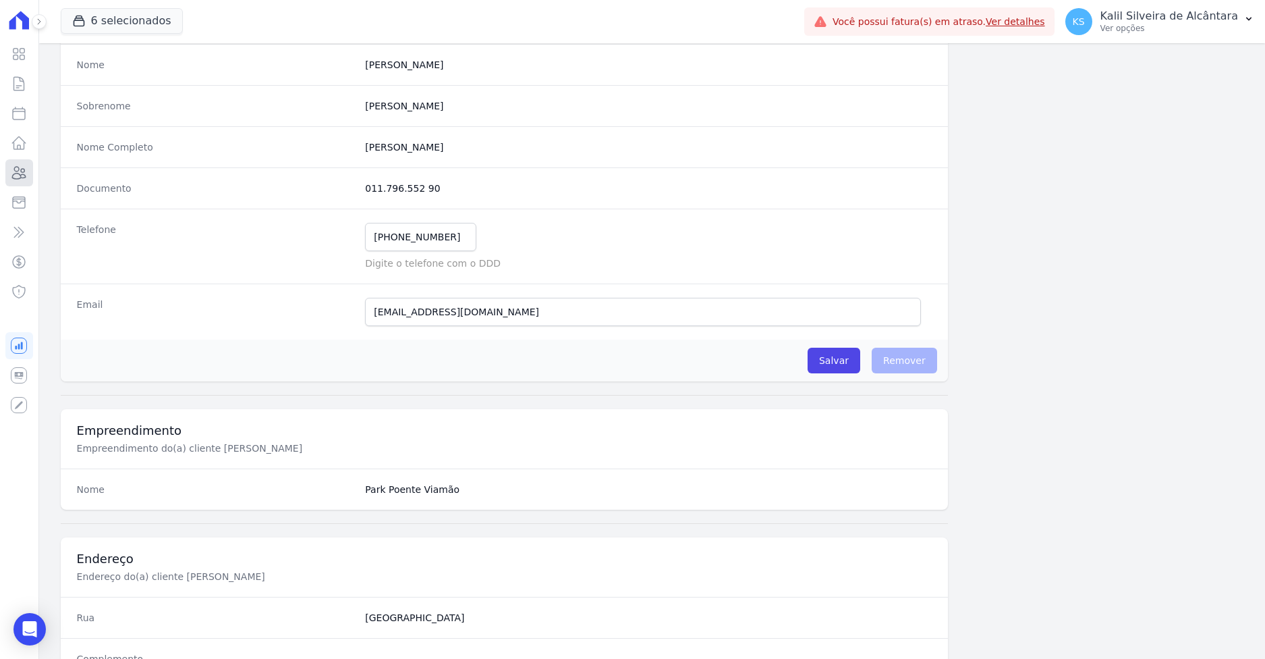
click at [16, 168] on icon at bounding box center [19, 173] width 16 height 16
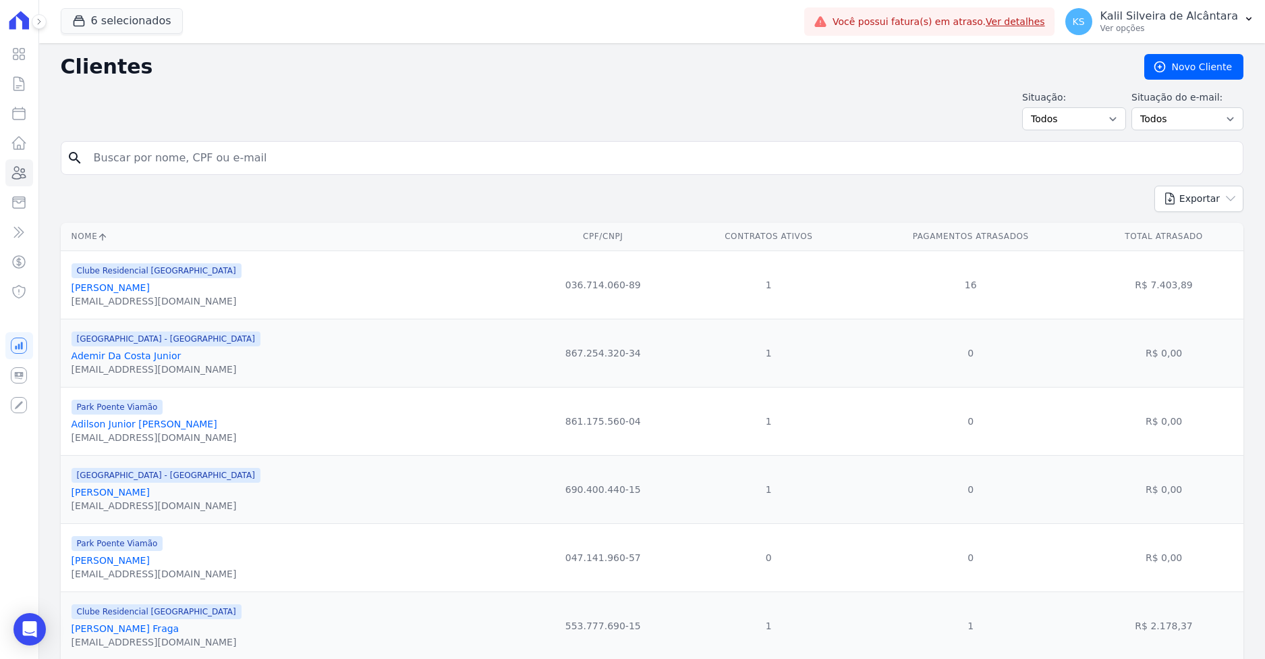
click at [175, 164] on input "search" at bounding box center [662, 157] width 1152 height 27
paste input "Leandro Oliveira Padilha"
type input "Leandro Oliveira Padilha"
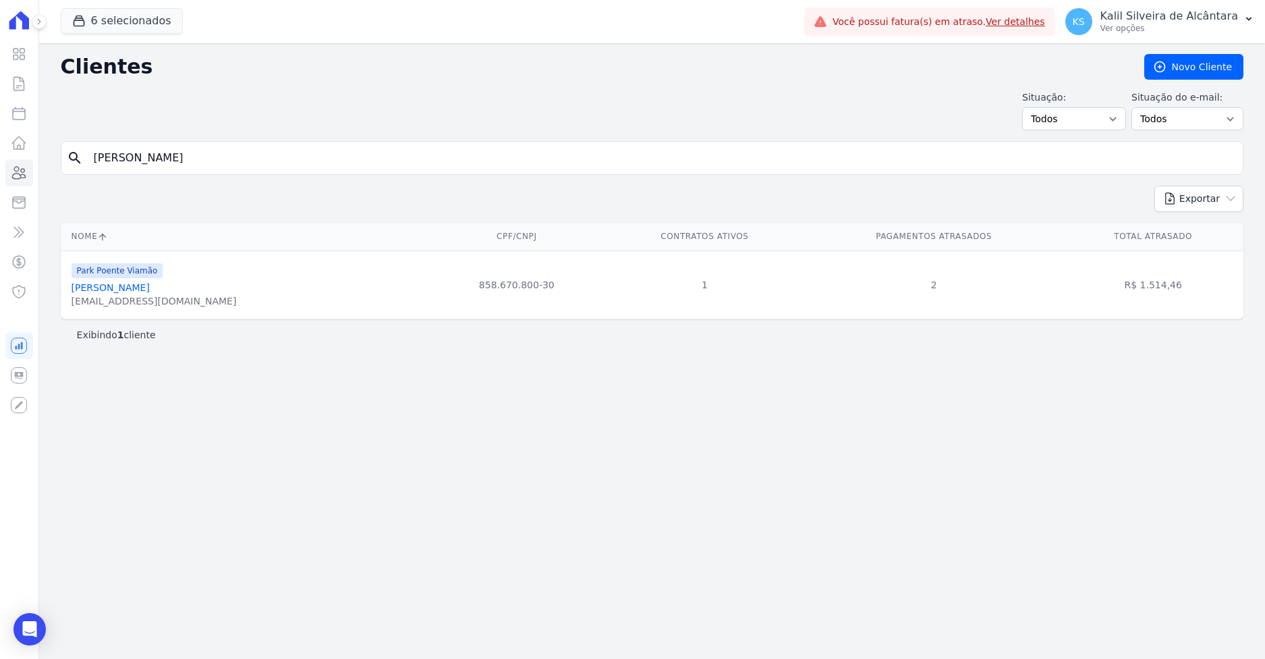
click at [141, 288] on link "Leandro Oliveira Padilha" at bounding box center [111, 287] width 78 height 11
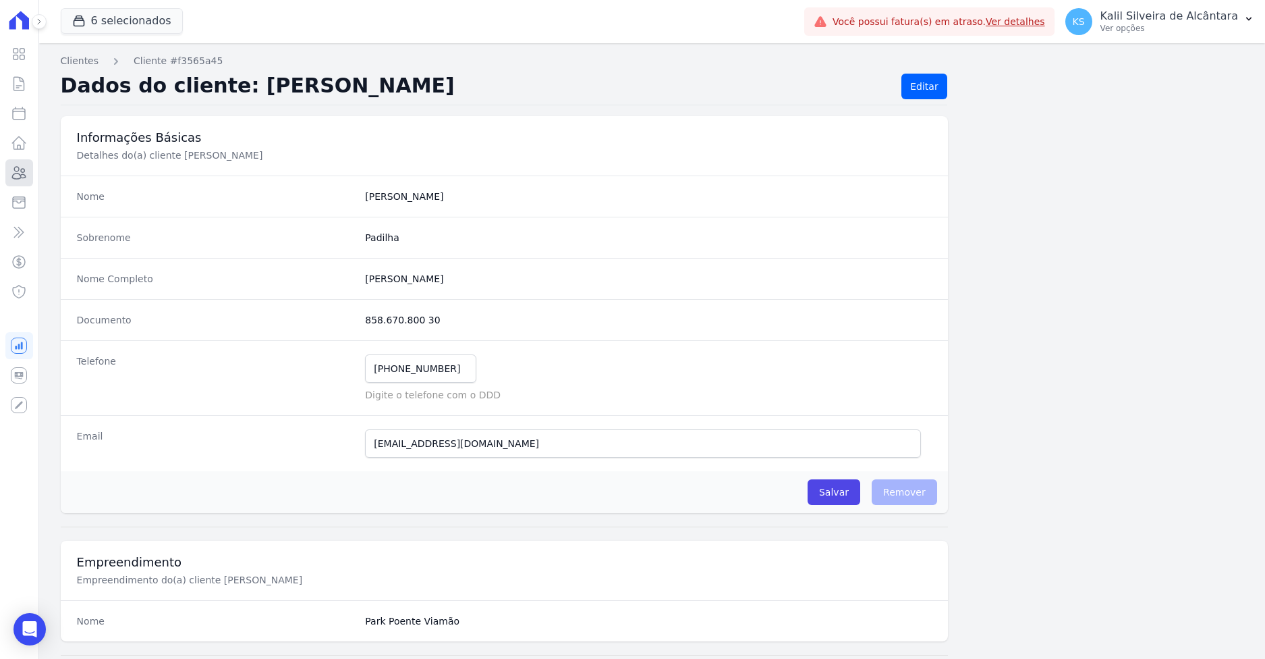
click at [22, 168] on icon at bounding box center [19, 173] width 16 height 16
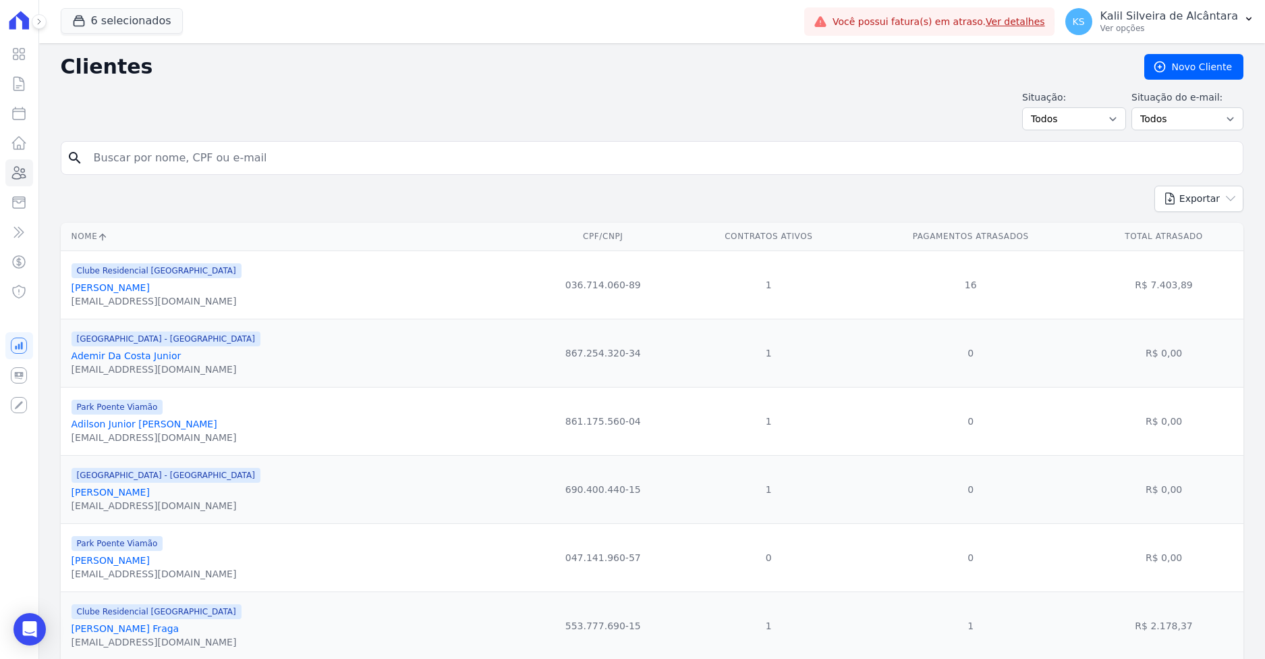
click at [205, 157] on input "search" at bounding box center [662, 157] width 1152 height 27
paste input "Luciane Avila da Silva"
type input "Luciane Avila da Silva"
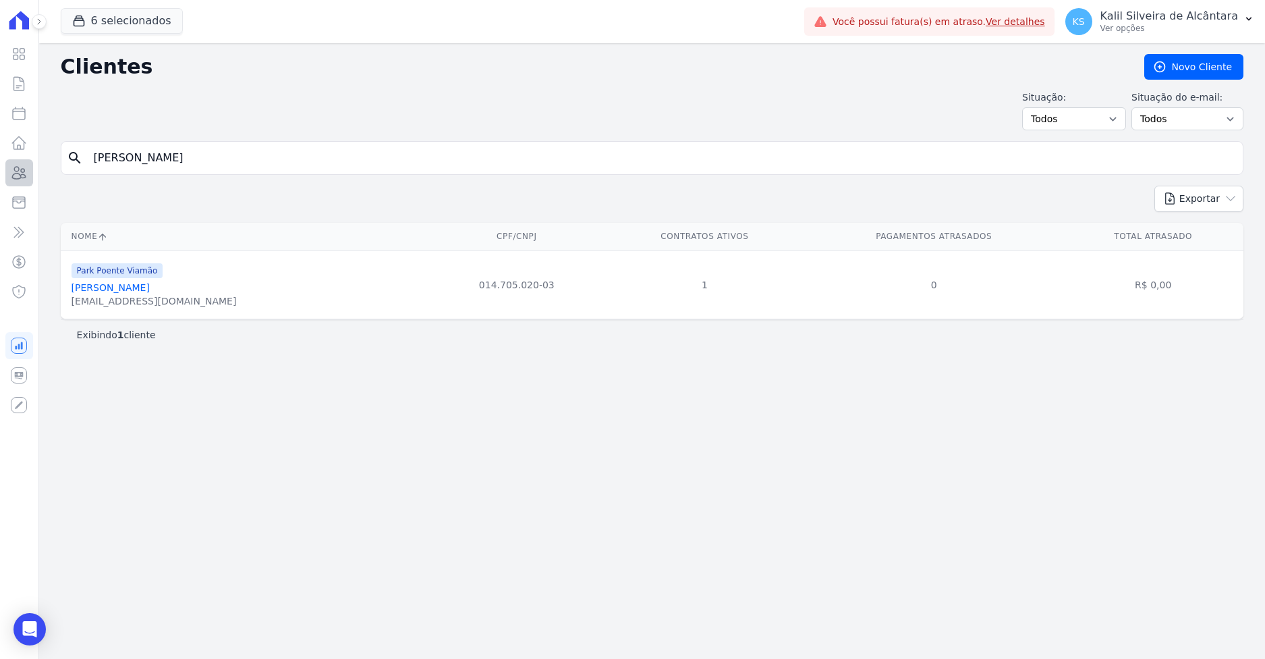
drag, startPoint x: 236, startPoint y: 167, endPoint x: 9, endPoint y: 163, distance: 226.8
click at [36, 162] on div "Visão Geral Contratos Parcelas Lotes Clientes Minha Carteira Transferências Cré…" at bounding box center [632, 329] width 1265 height 659
paste input "Mariele Rosa D"
type input "Mariele Rosa Da Silva"
click at [129, 288] on link "Mariele Rosa Da Silva" at bounding box center [111, 287] width 78 height 11
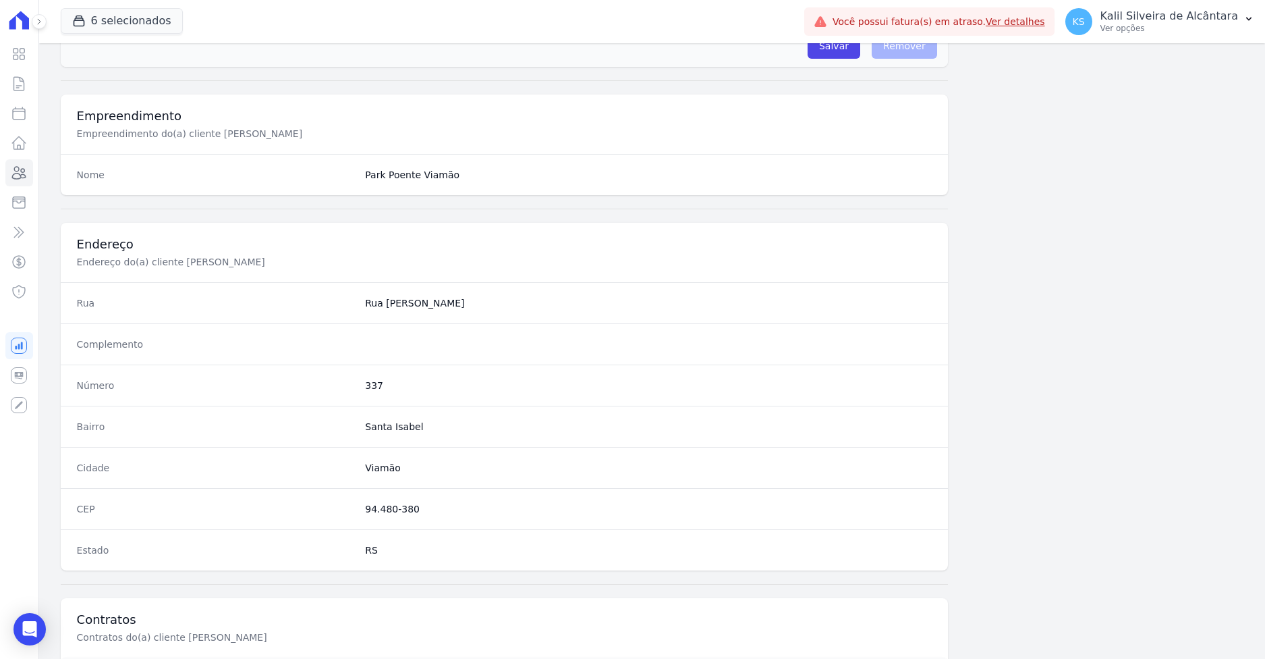
scroll to position [604, 0]
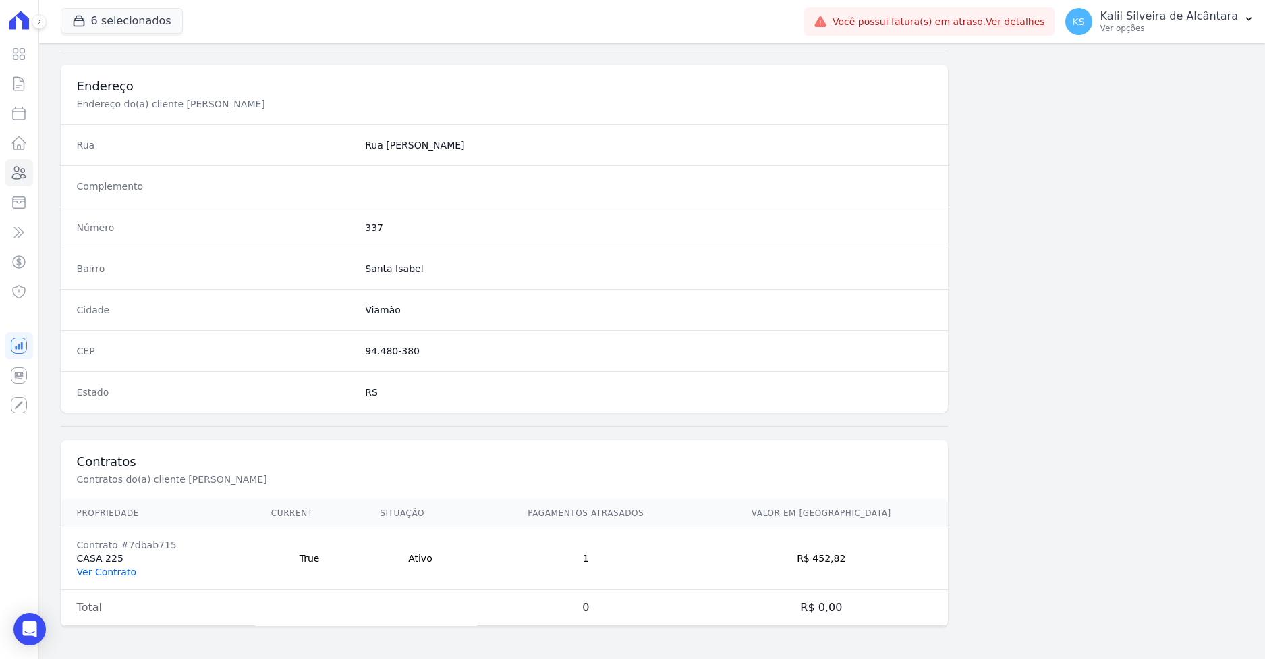
click at [99, 574] on link "Ver Contrato" at bounding box center [106, 571] width 59 height 11
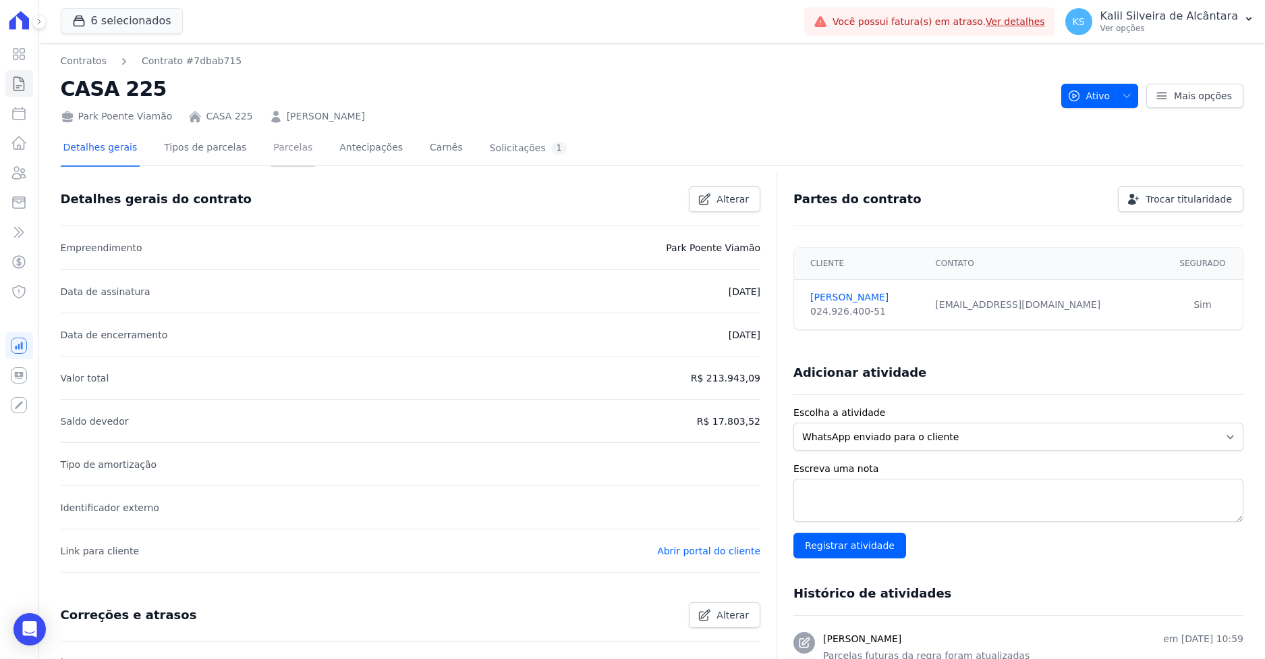
click at [283, 152] on link "Parcelas" at bounding box center [293, 149] width 45 height 36
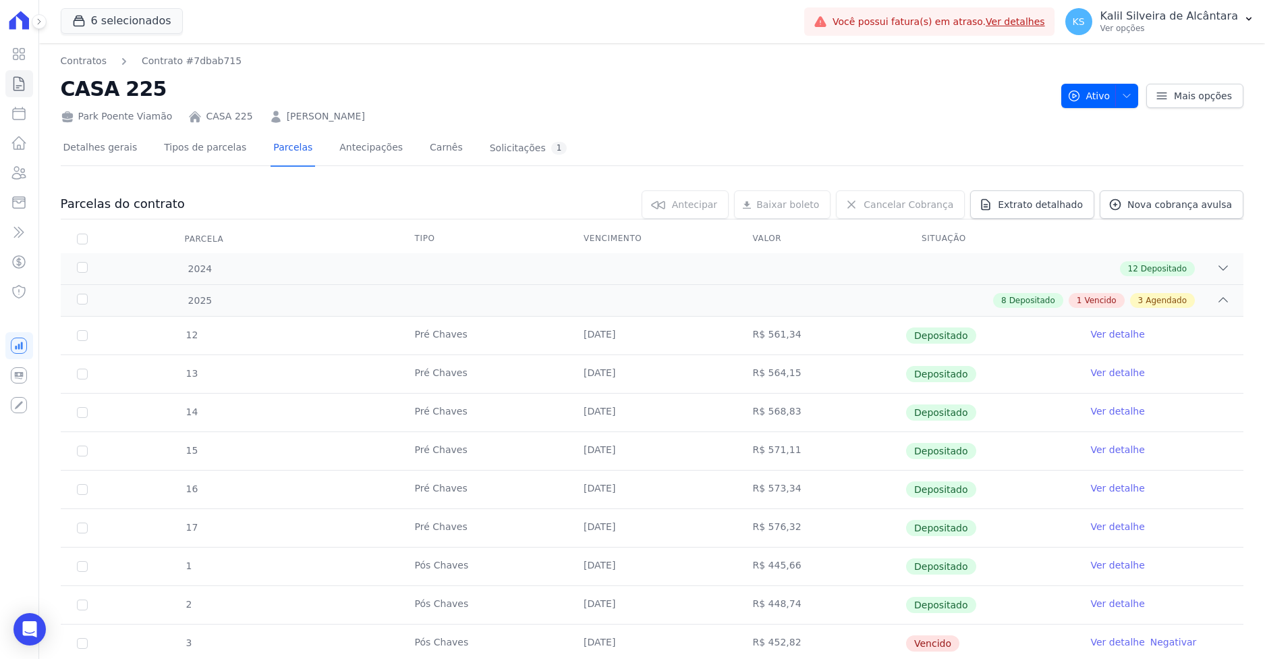
click at [320, 125] on div "Detalhes gerais Tipos de parcelas Parcelas Antecipações Carnês Solicitações 1 P…" at bounding box center [652, 512] width 1183 height 779
click at [299, 116] on link "MARIELE ROSA DA SILVA" at bounding box center [326, 116] width 78 height 14
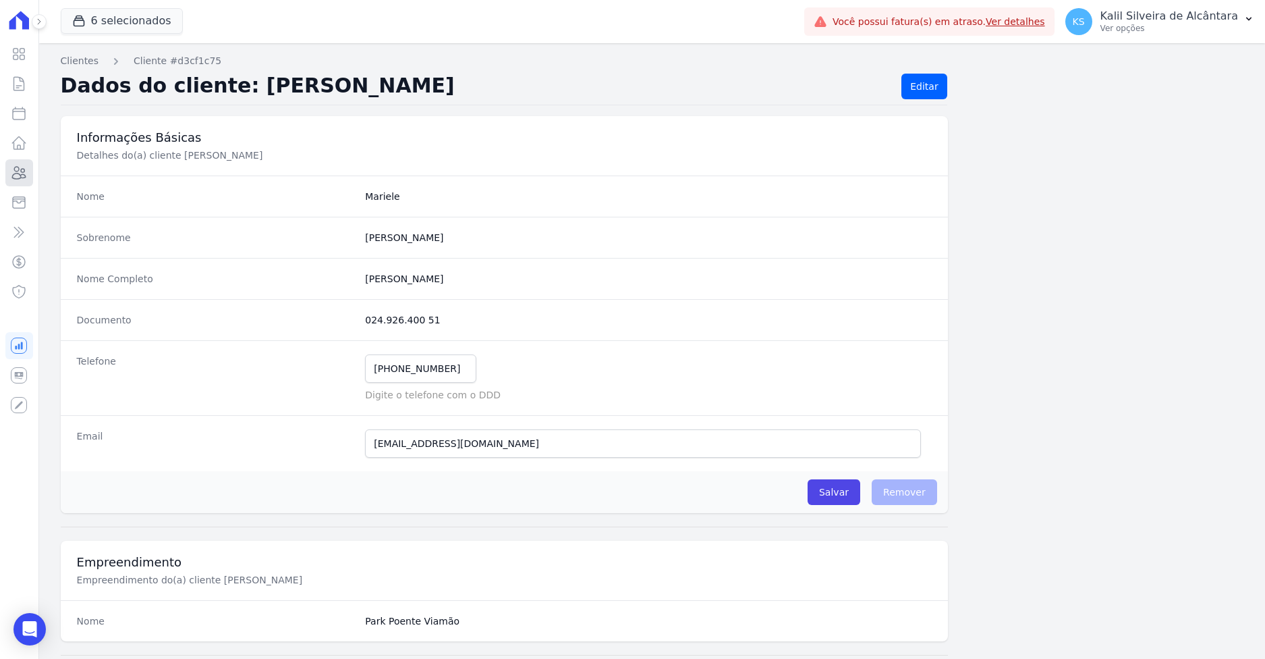
click at [9, 169] on link "Clientes" at bounding box center [19, 172] width 28 height 27
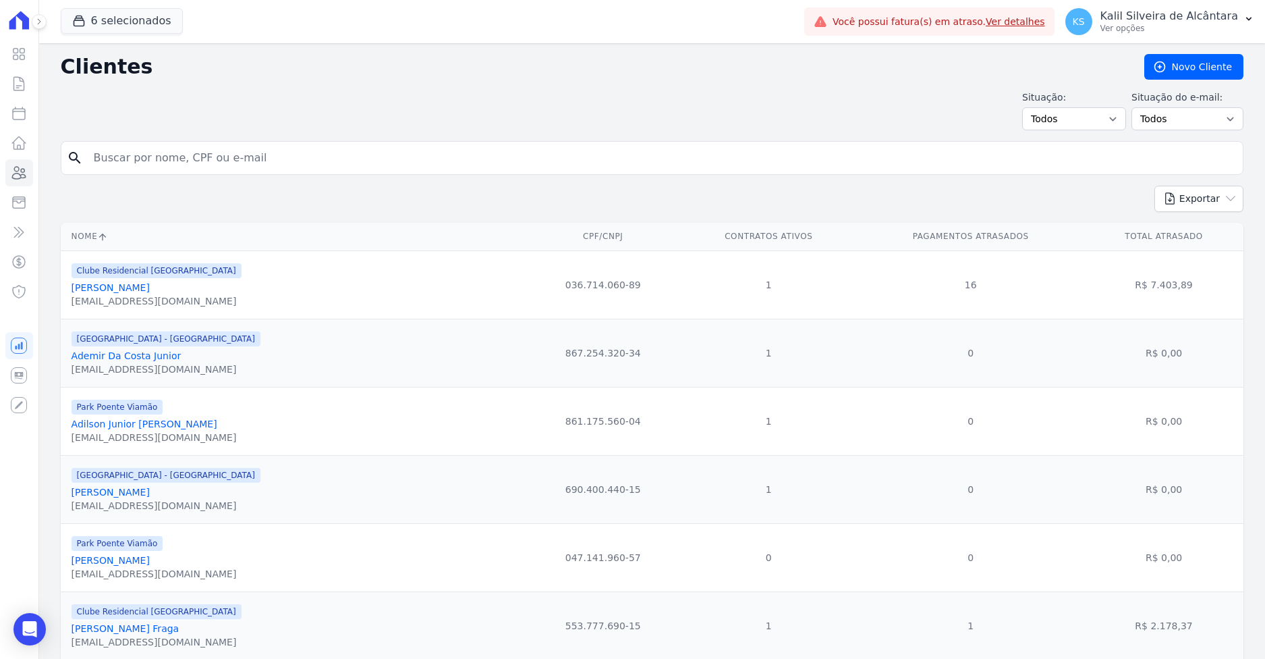
click at [202, 166] on input "search" at bounding box center [662, 157] width 1152 height 27
paste input "Michele Canabarro Da Silva"
type input "Michele Canabarro Da Silva"
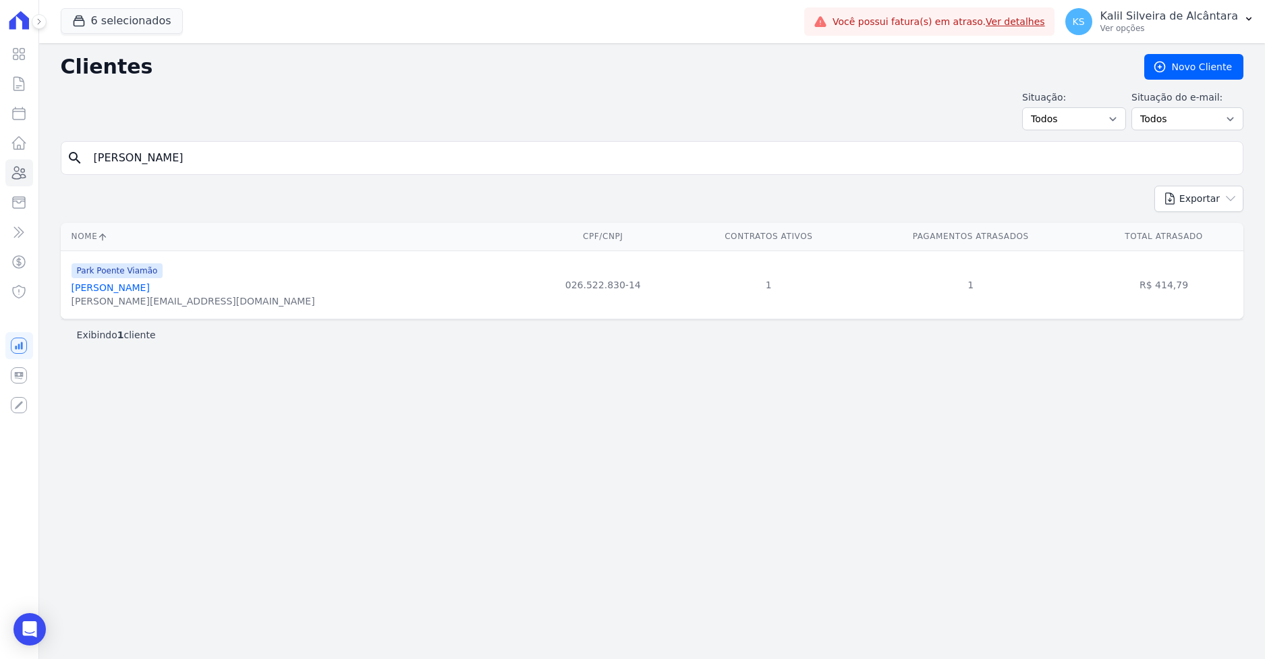
click at [95, 289] on link "Michele Canabarro Da Silva" at bounding box center [111, 287] width 78 height 11
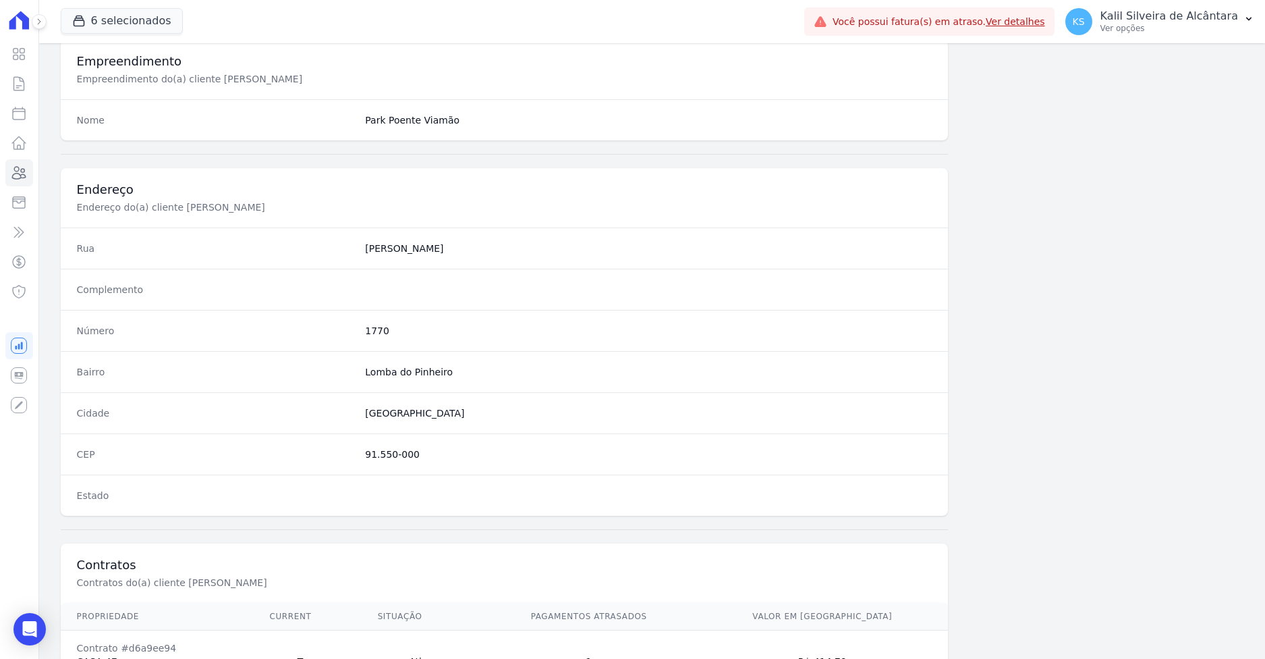
scroll to position [666, 0]
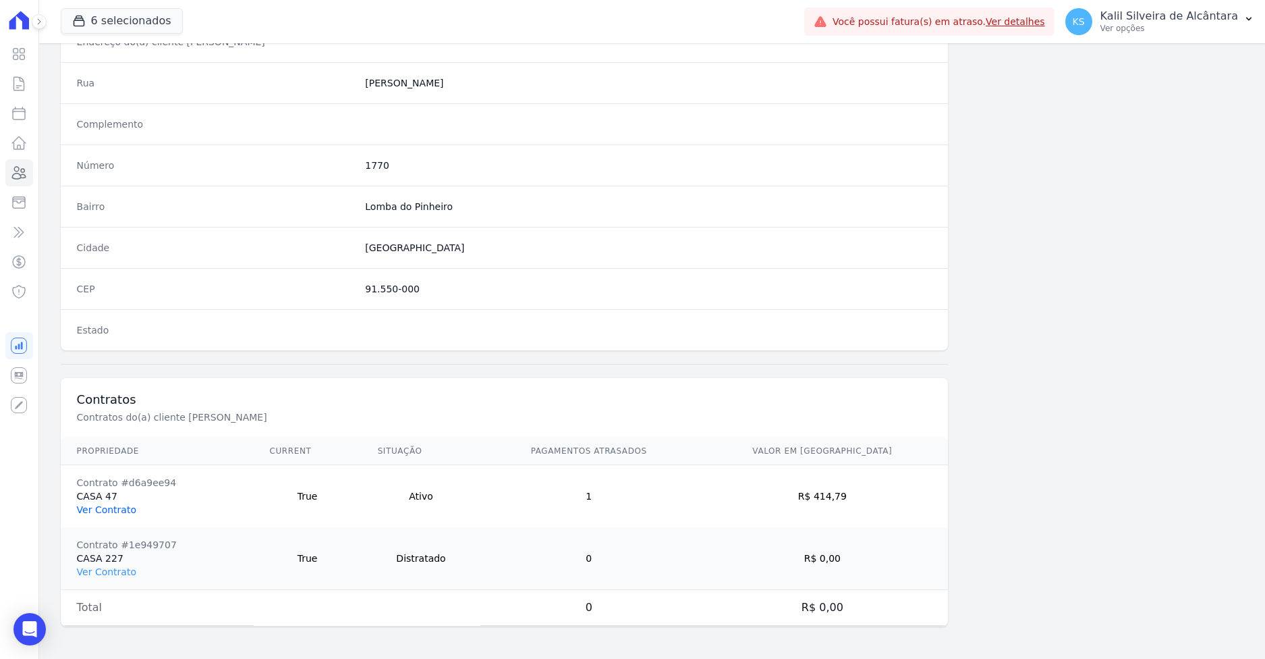
click at [109, 509] on link "Ver Contrato" at bounding box center [106, 509] width 59 height 11
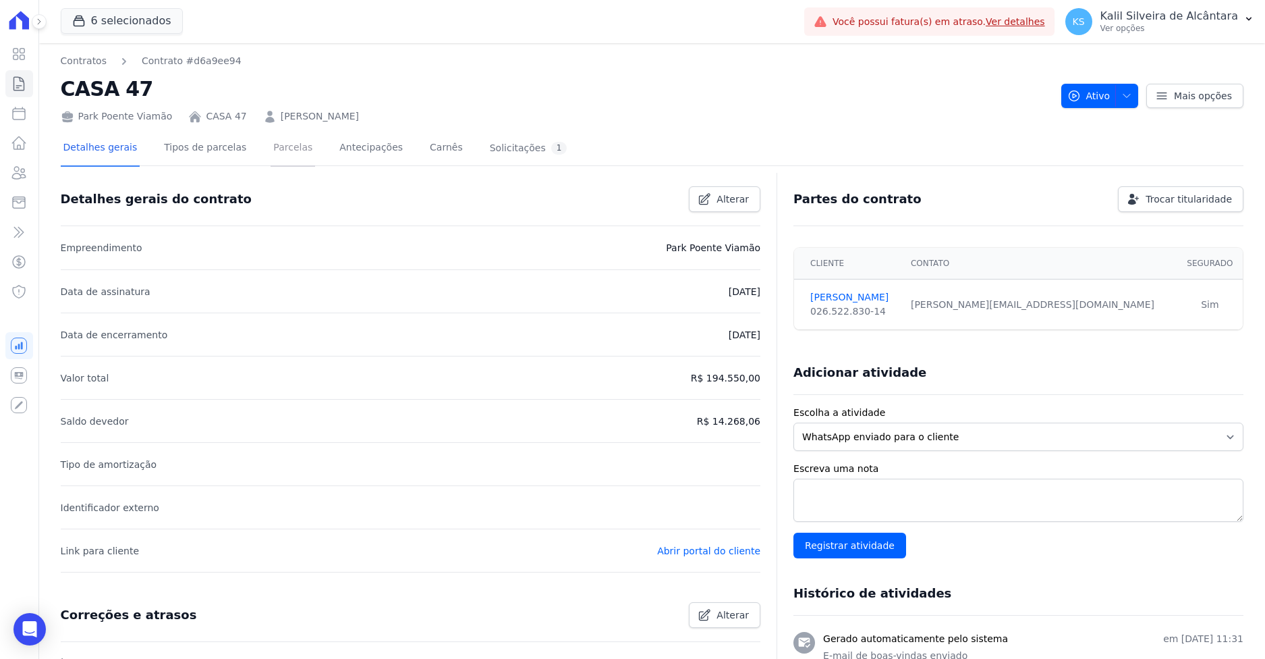
click at [271, 159] on link "Parcelas" at bounding box center [293, 149] width 45 height 36
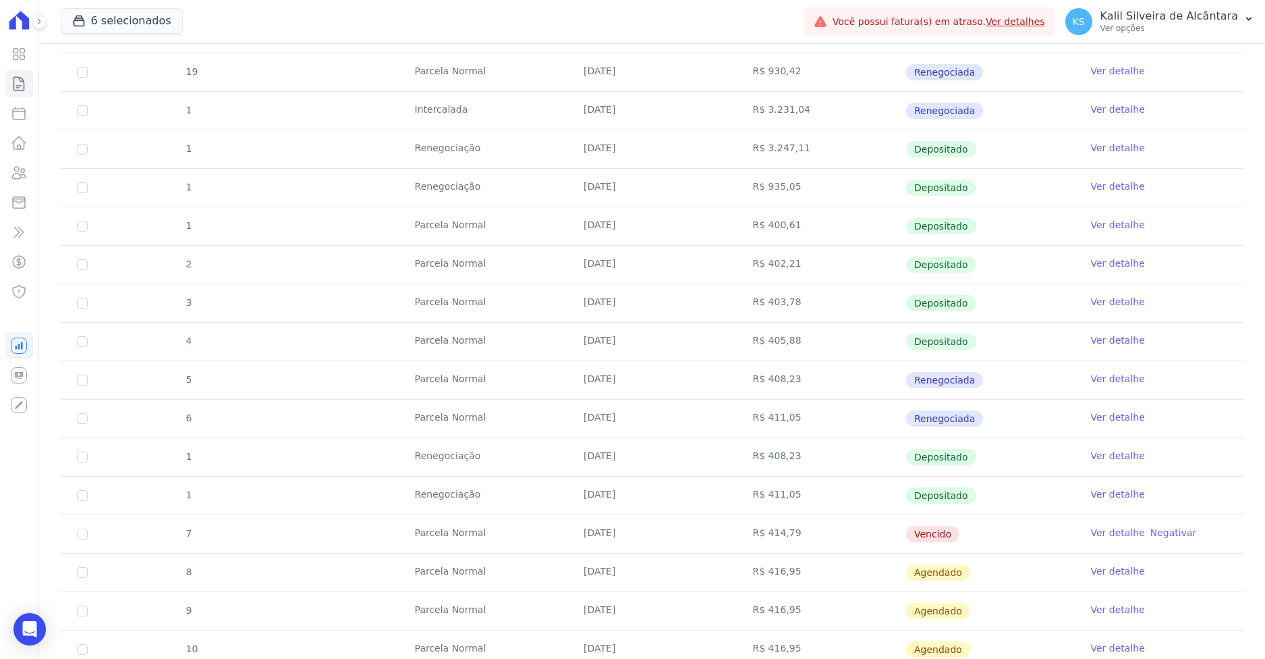
scroll to position [337, 0]
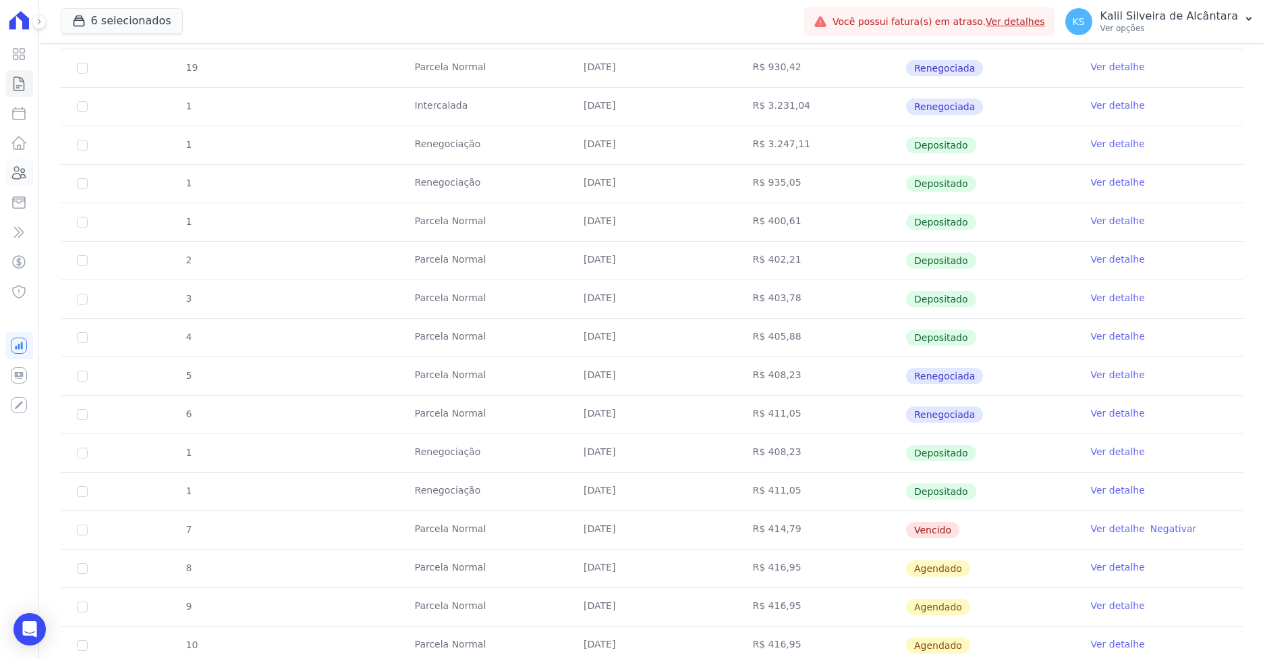
click at [24, 173] on icon at bounding box center [19, 173] width 16 height 16
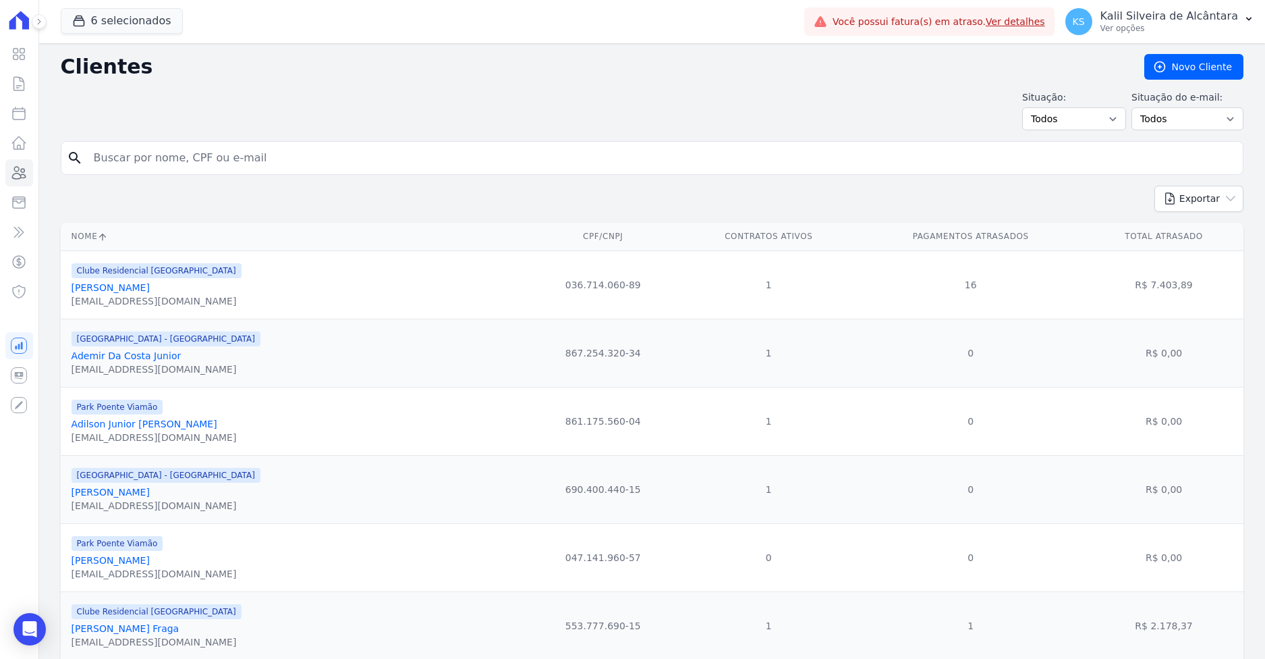
click at [146, 158] on input "search" at bounding box center [662, 157] width 1152 height 27
paste input "Patrick Machado Almeida"
type input "Patrick Machado Almeida"
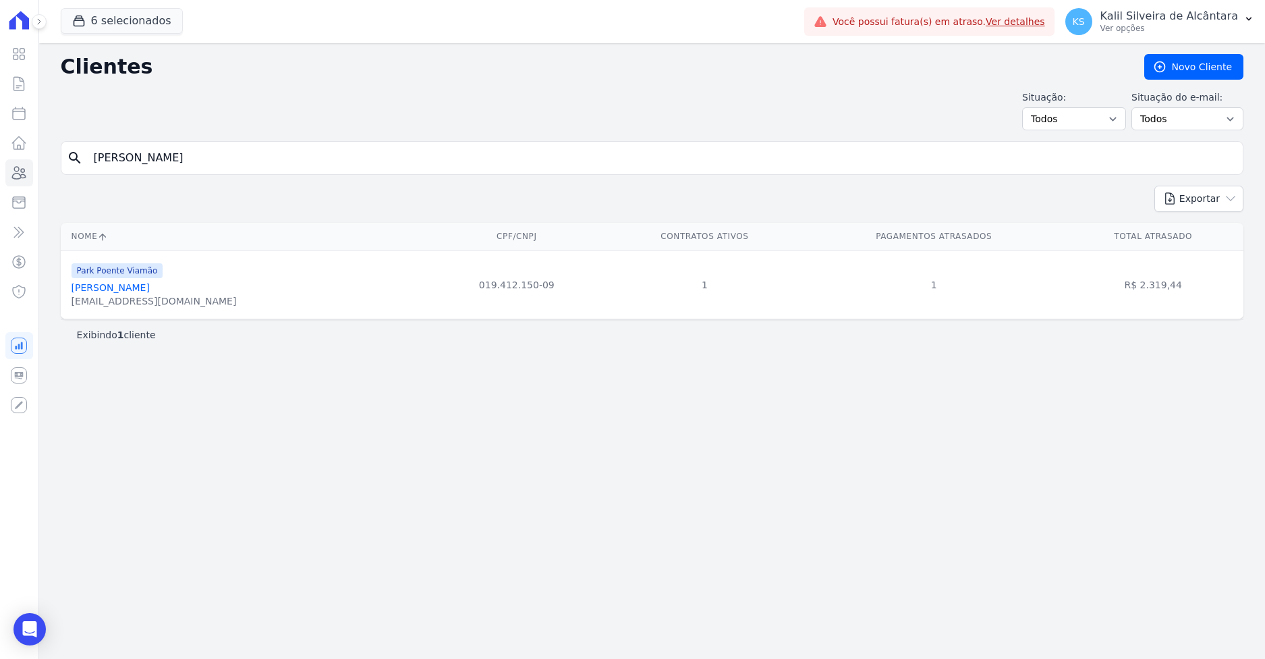
click at [113, 287] on link "Patrick Machado Almeida" at bounding box center [111, 287] width 78 height 11
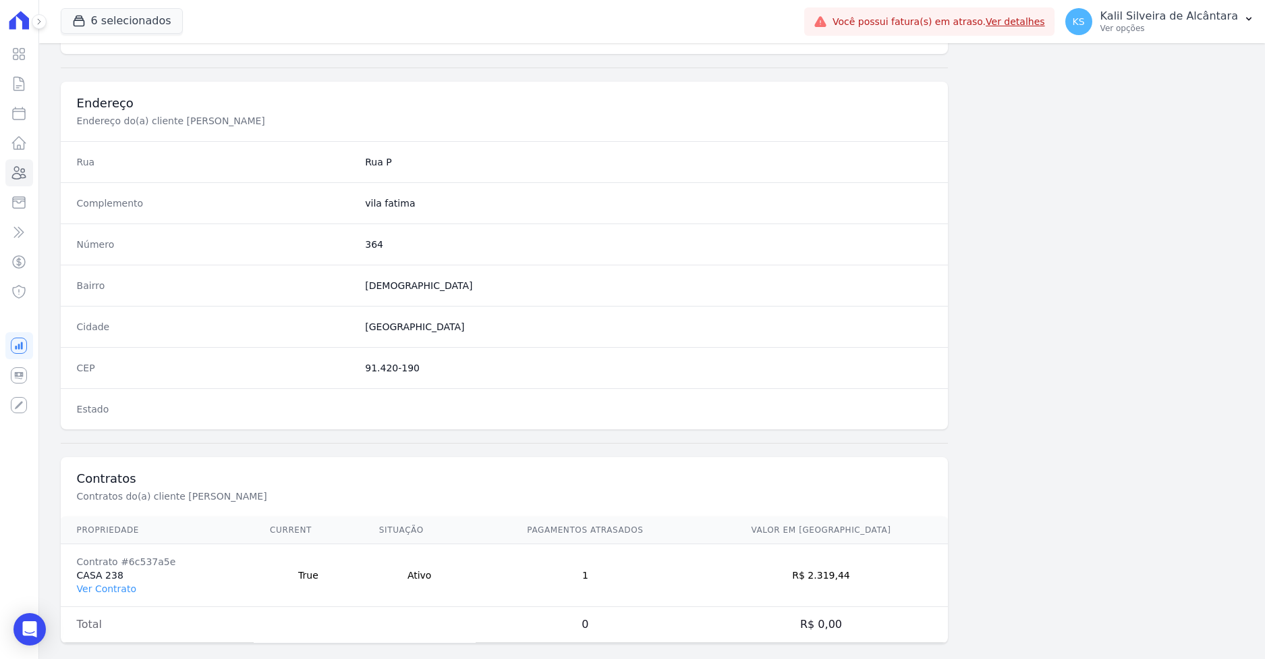
scroll to position [604, 0]
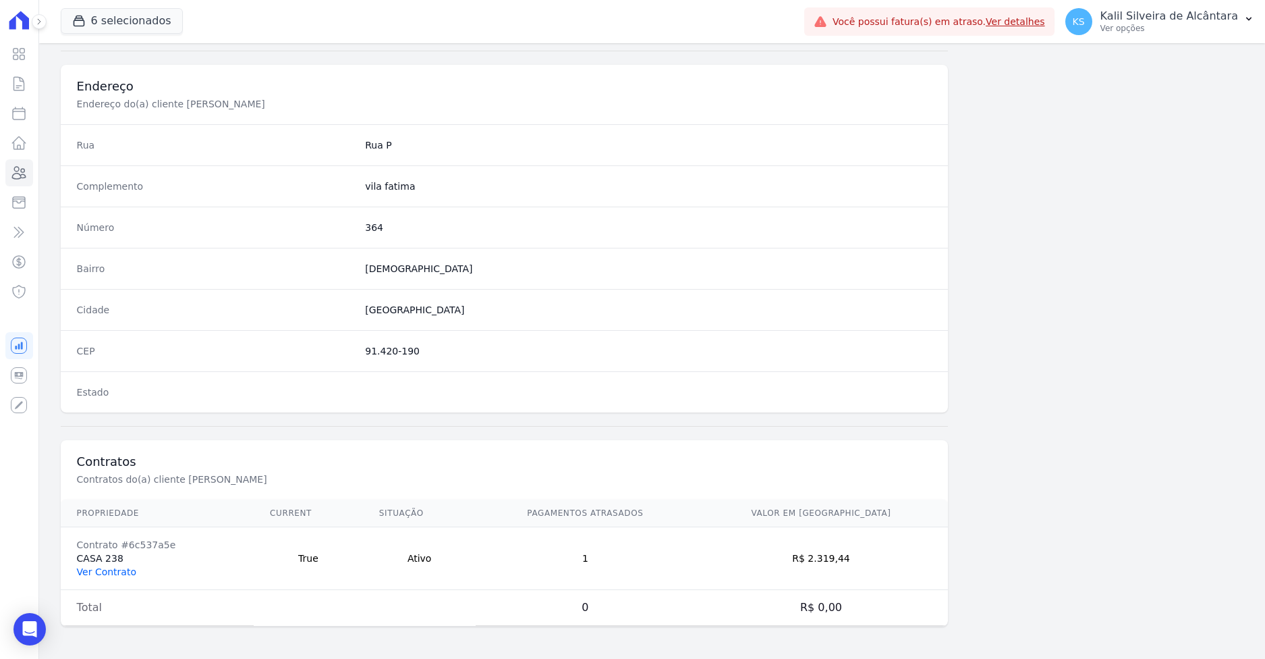
click at [121, 568] on link "Ver Contrato" at bounding box center [106, 571] width 59 height 11
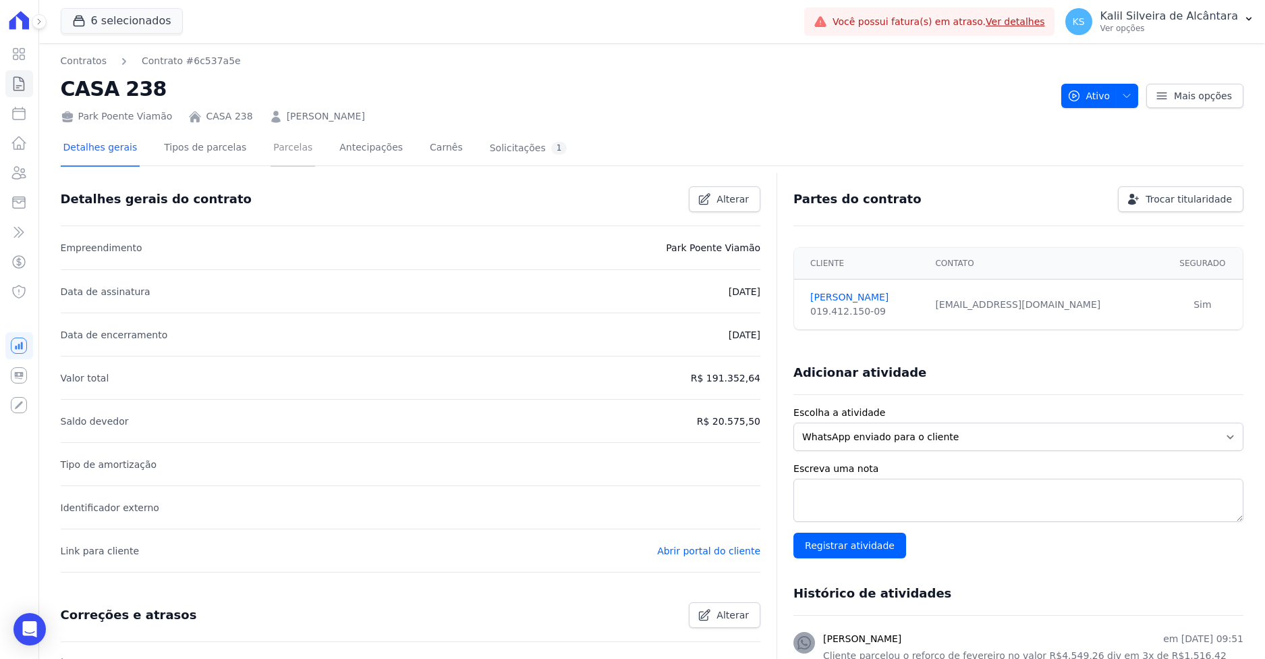
click at [281, 145] on link "Parcelas" at bounding box center [293, 149] width 45 height 36
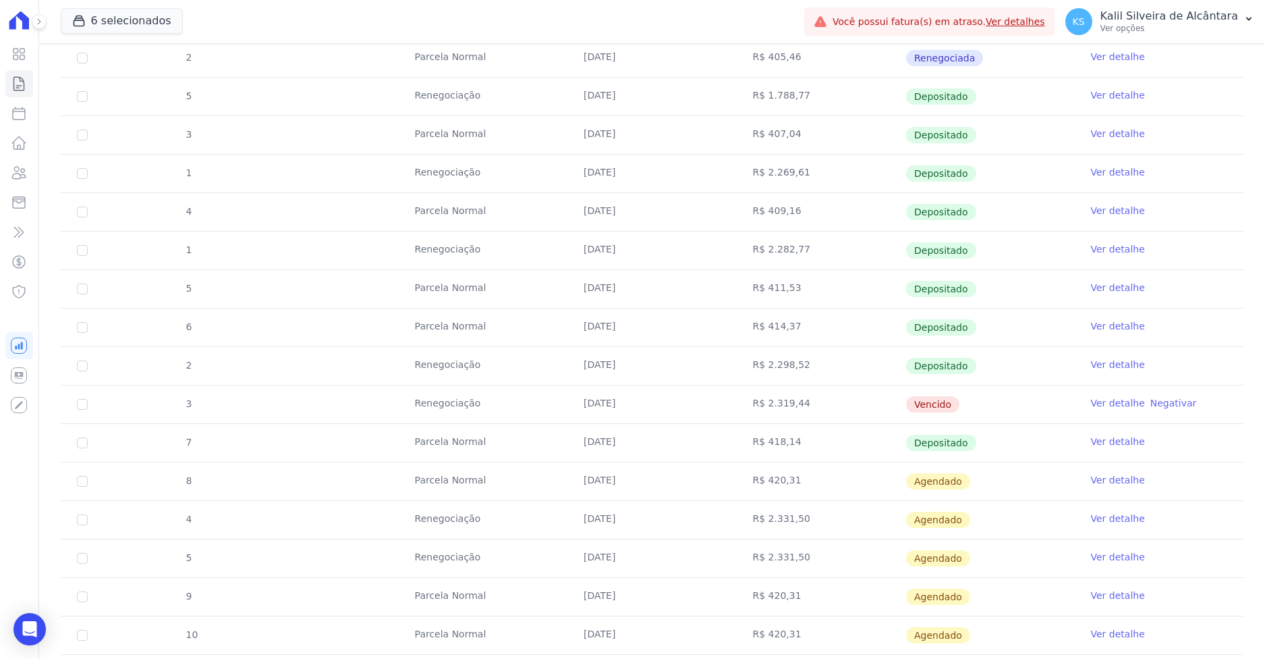
scroll to position [742, 0]
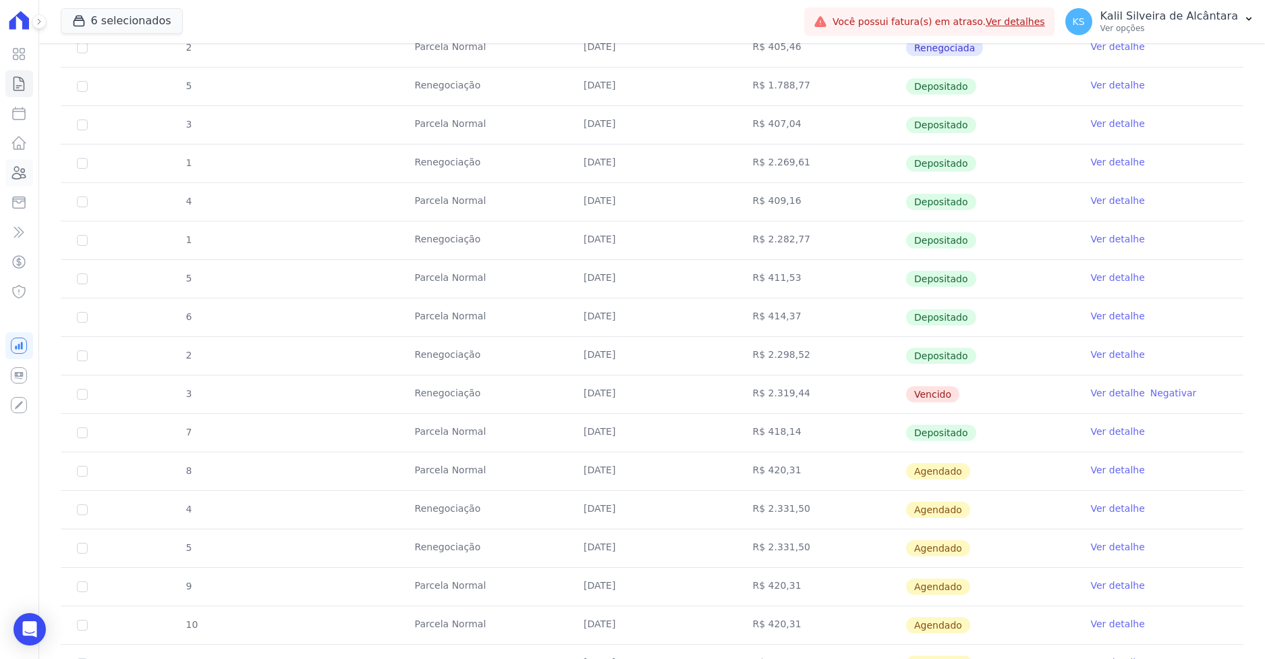
click at [22, 162] on link "Clientes" at bounding box center [19, 172] width 28 height 27
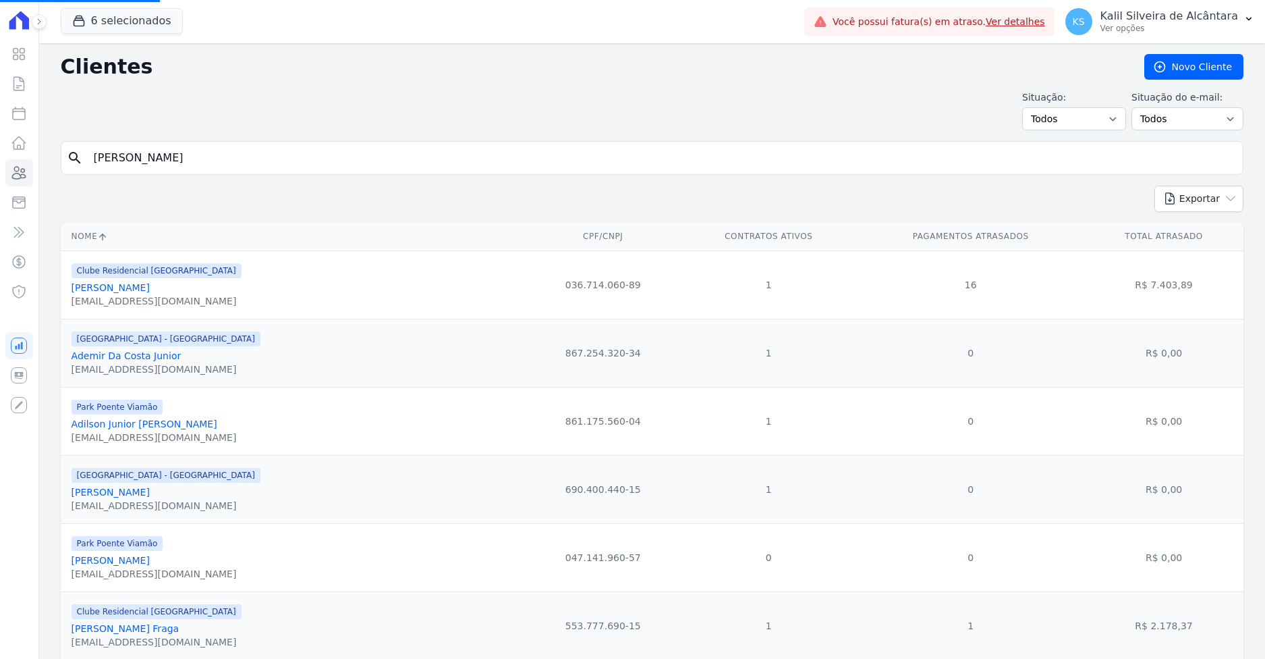
drag, startPoint x: 220, startPoint y: 160, endPoint x: -27, endPoint y: 160, distance: 247.0
click at [0, 160] on html "Visão Geral Contratos Parcelas Lotes Clientes Minha Carteira Transferências Cré…" at bounding box center [632, 329] width 1265 height 659
paste input "Susane Borkovski"
type input "Susane Borkovski"
click at [108, 152] on input "search" at bounding box center [662, 157] width 1152 height 27
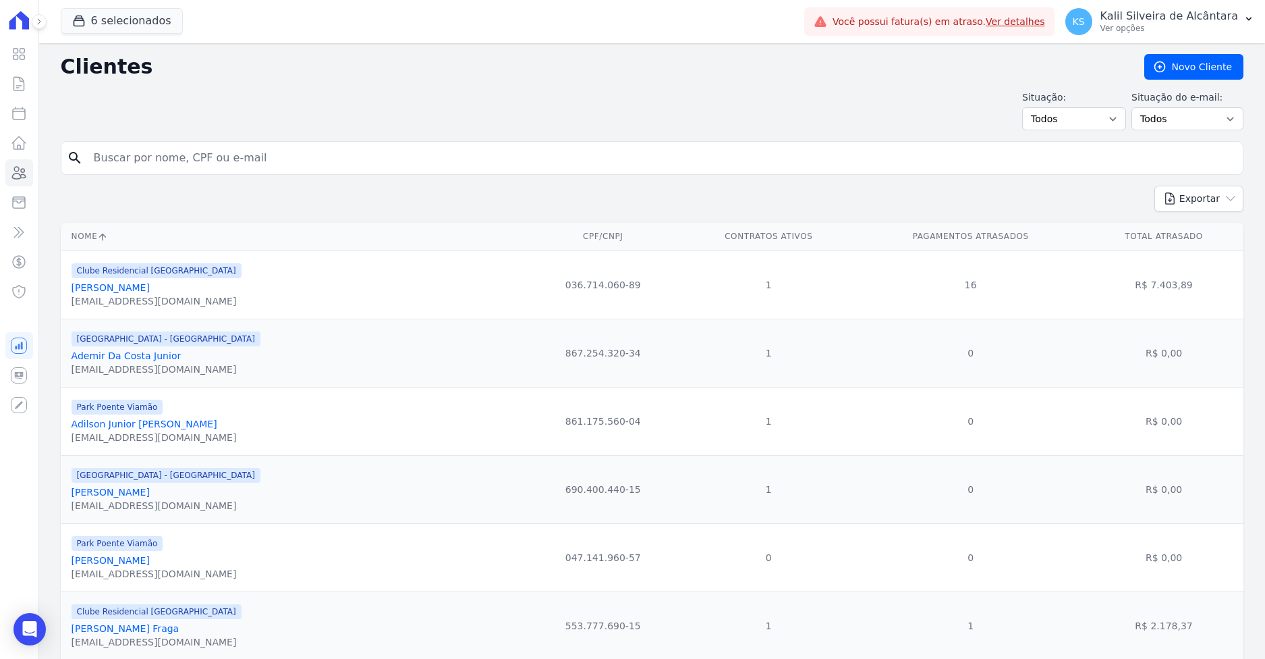
paste input "Susane Borkovski"
type input "Susane Borkovski"
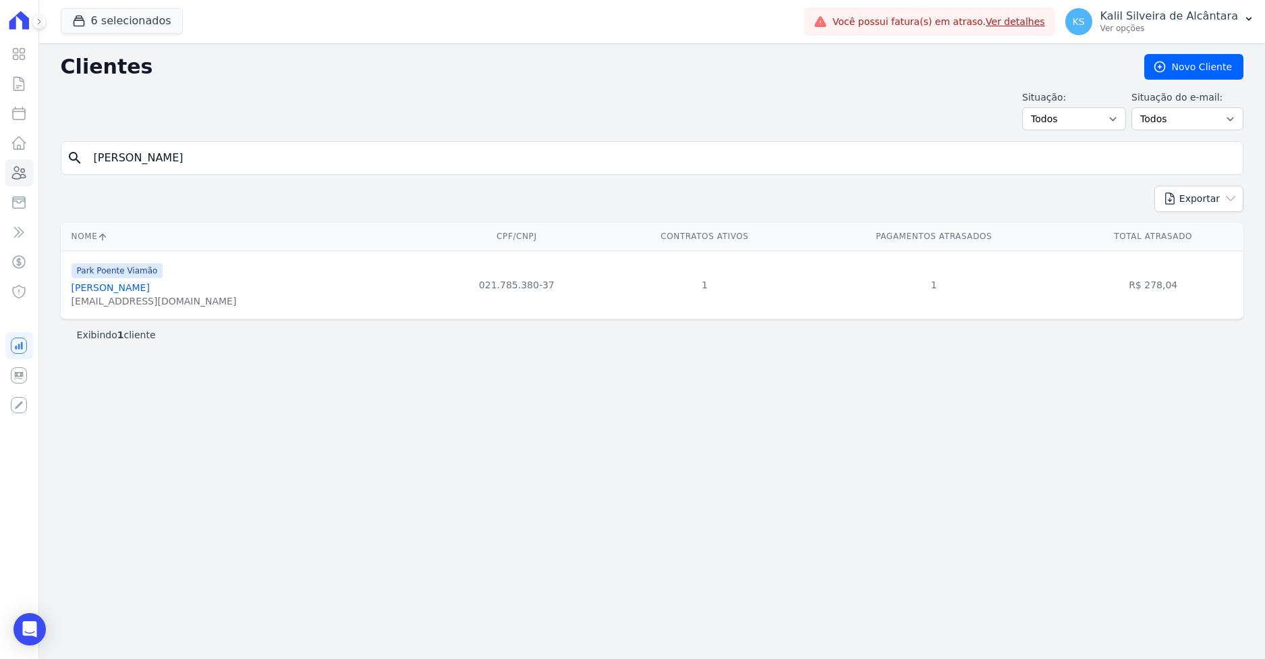
click at [121, 287] on link "Susane Borkovski" at bounding box center [111, 287] width 78 height 11
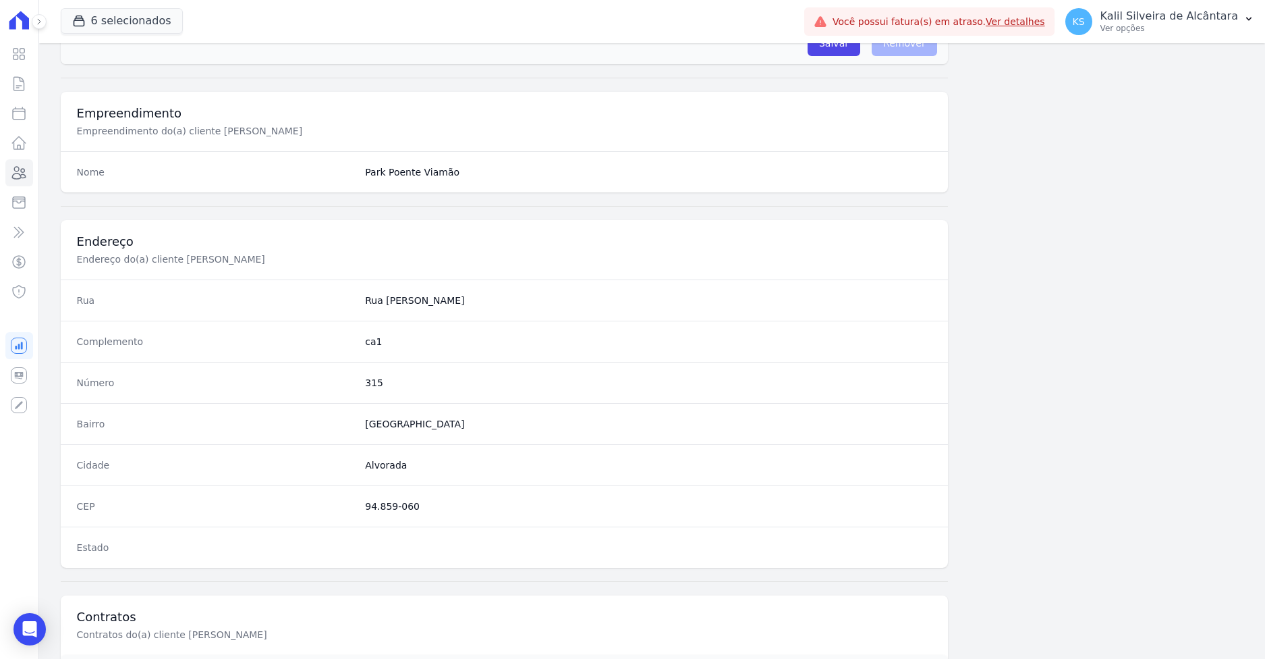
scroll to position [604, 0]
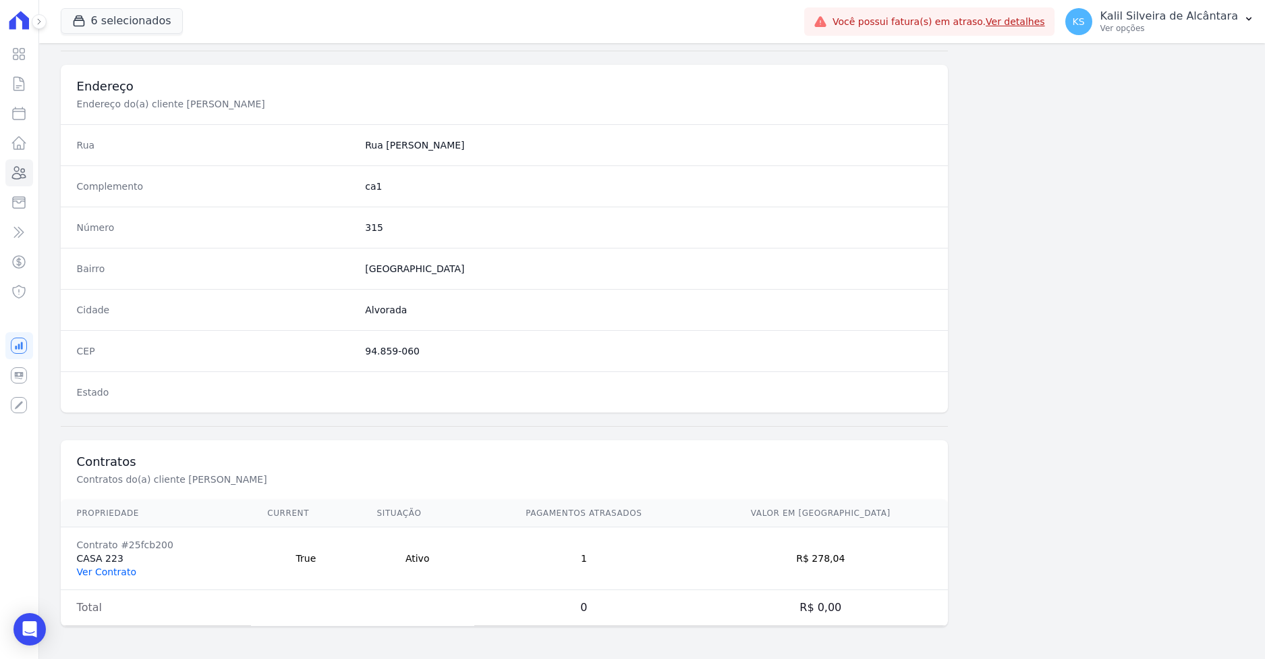
click at [112, 570] on link "Ver Contrato" at bounding box center [106, 571] width 59 height 11
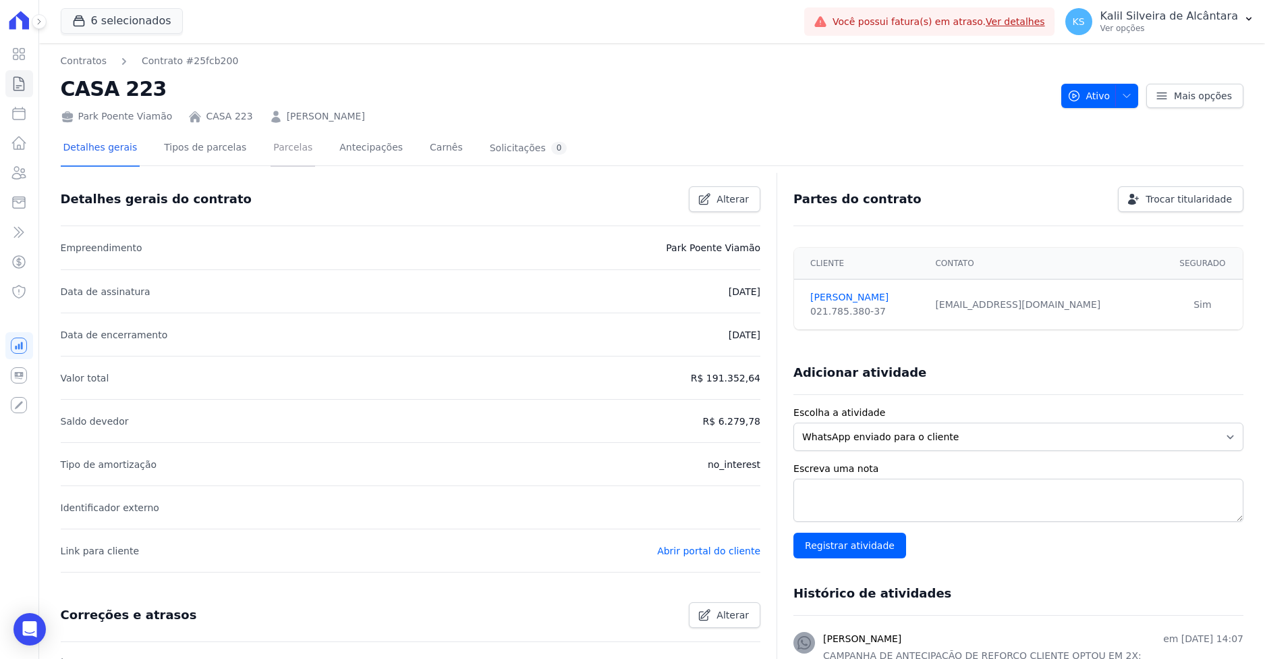
click at [271, 154] on link "Parcelas" at bounding box center [293, 149] width 45 height 36
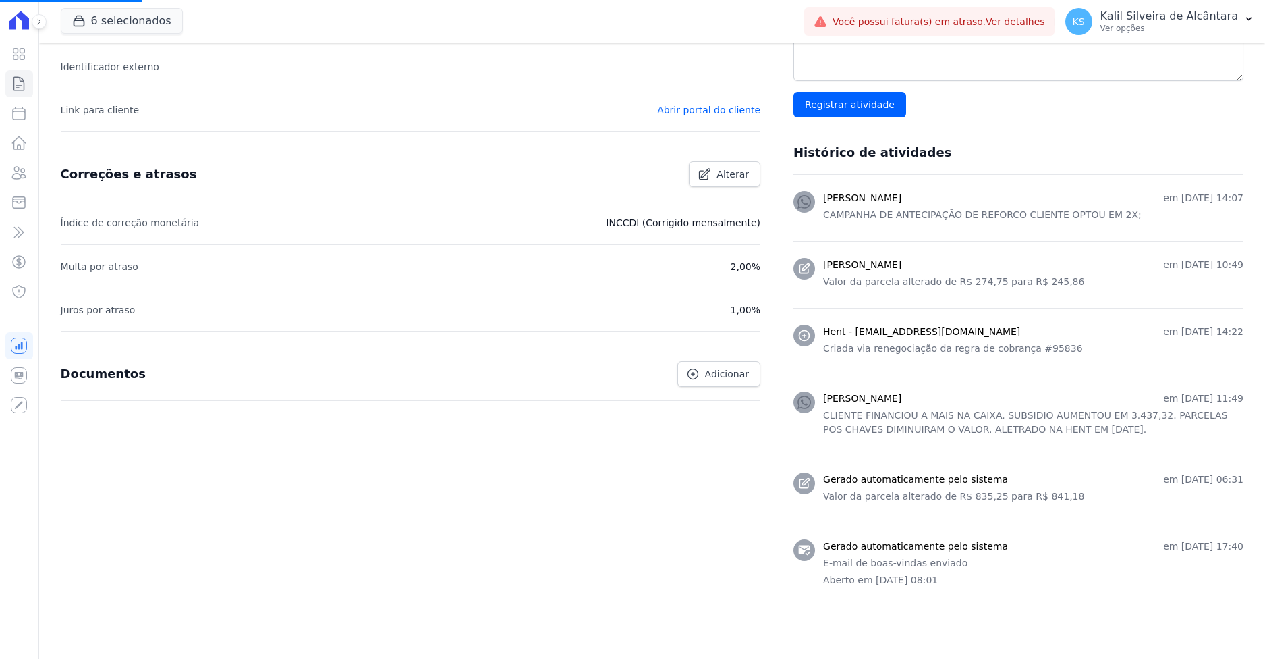
scroll to position [482, 0]
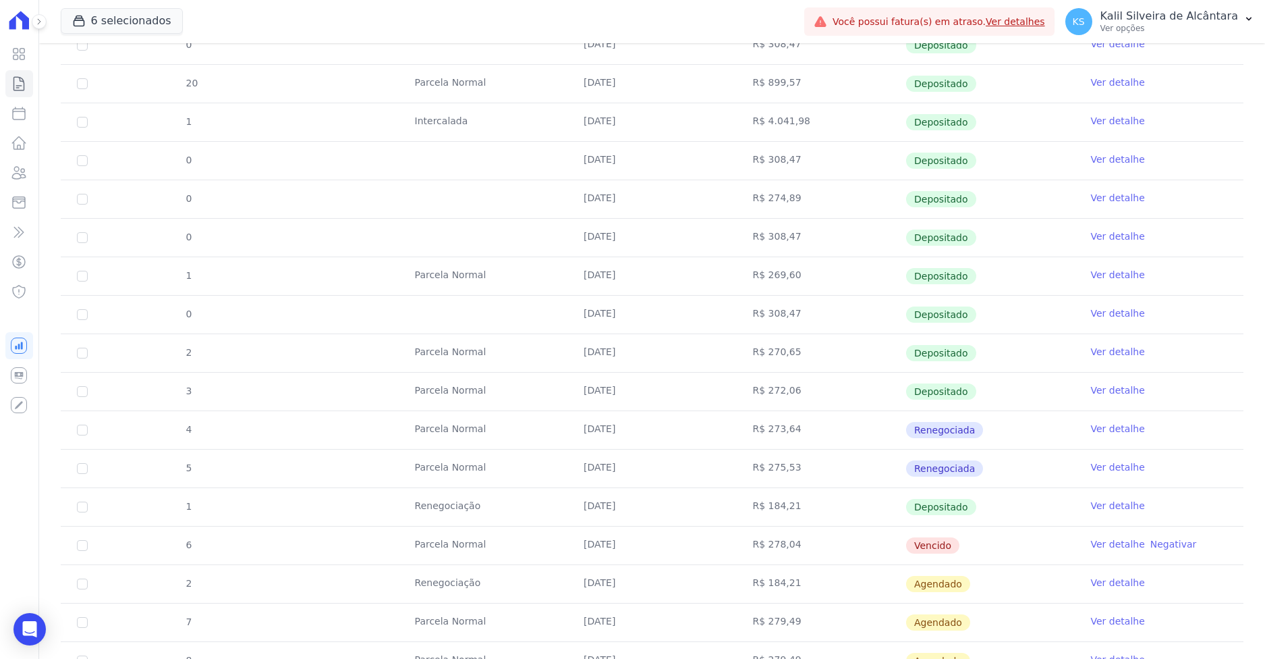
scroll to position [607, 0]
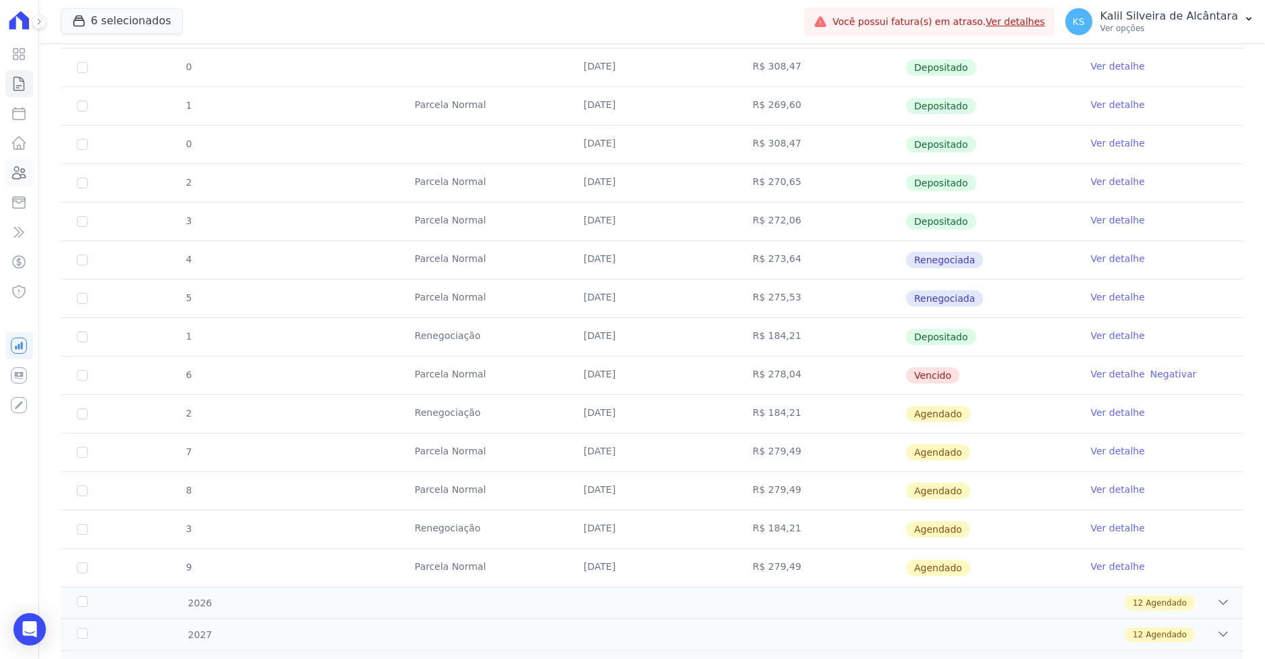
click at [3, 179] on div "Visão Geral Contratos Parcelas Lotes Clientes Minha Carteira Transferências Cré…" at bounding box center [19, 329] width 38 height 659
click at [24, 174] on icon at bounding box center [19, 173] width 13 height 12
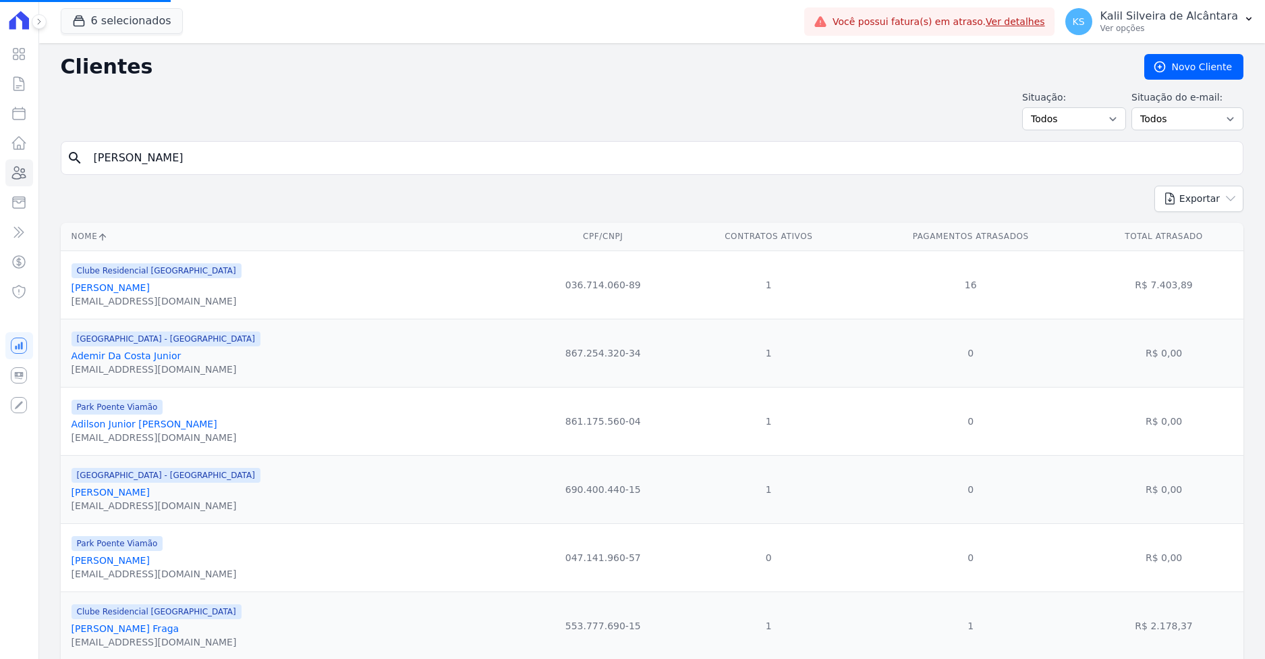
click at [248, 152] on input "Susane Borkovski" at bounding box center [662, 157] width 1152 height 27
click at [182, 152] on input "search" at bounding box center [662, 157] width 1152 height 27
paste input "Tainara Neto Pinto"
type input "Tainara Neto Pinto"
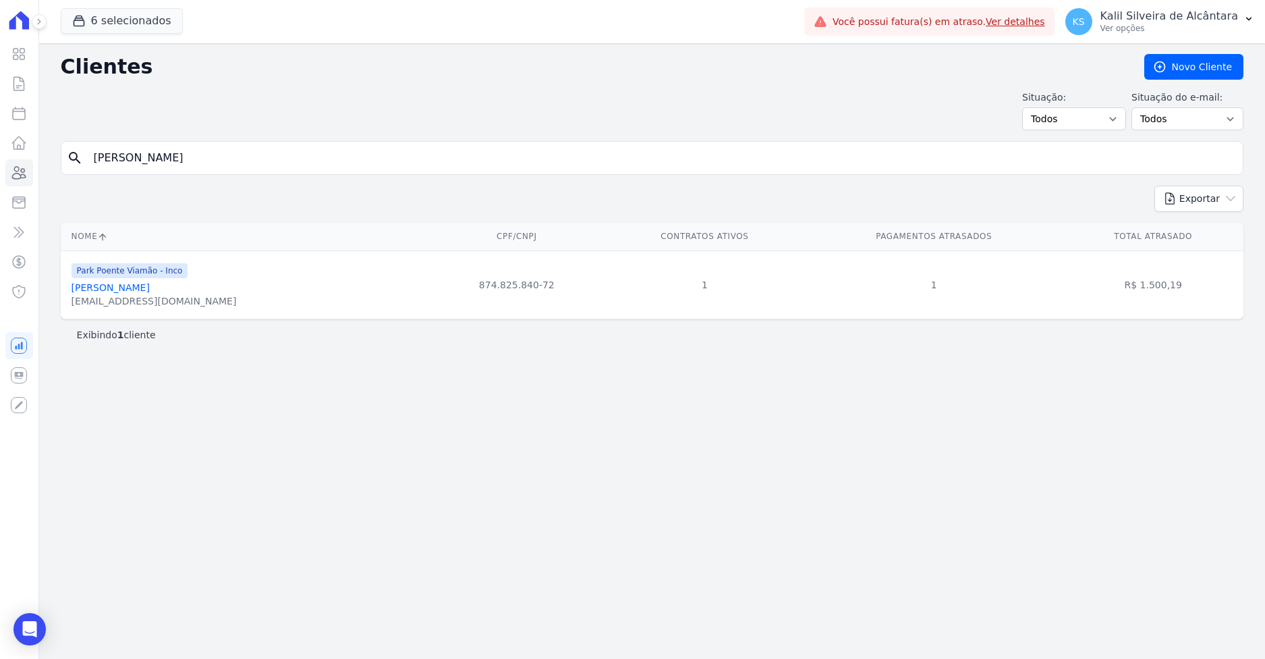
click at [117, 286] on link "Tainara Neto Pinto" at bounding box center [111, 287] width 78 height 11
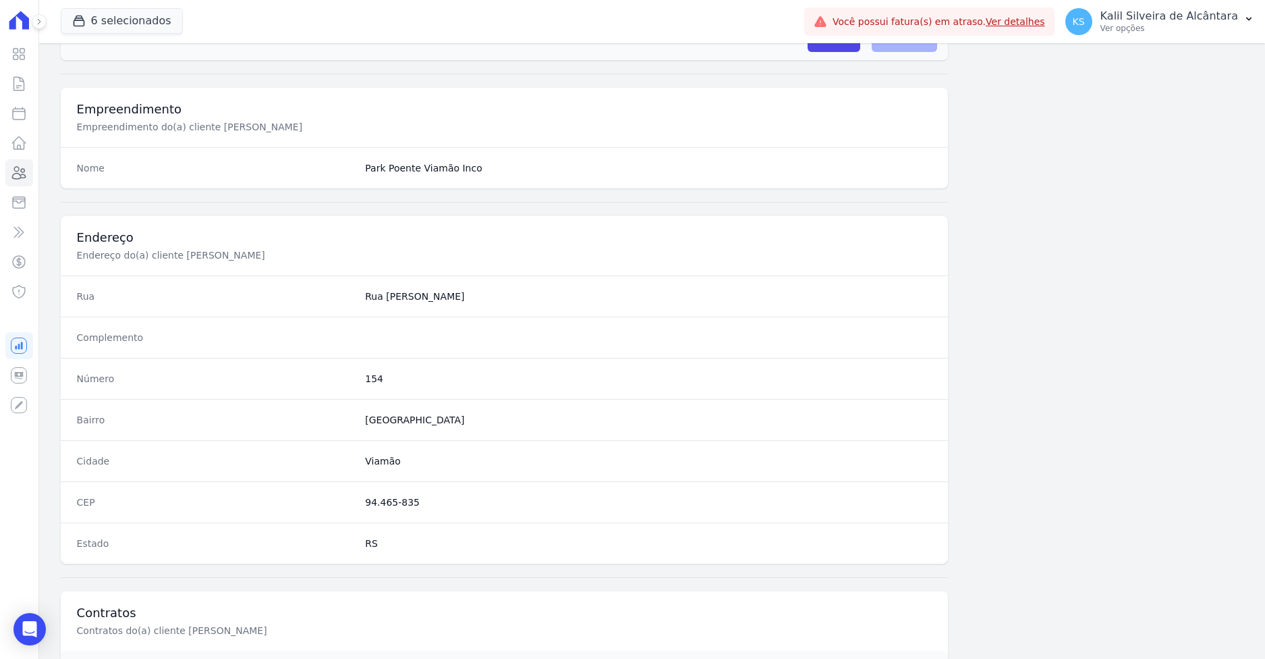
scroll to position [604, 0]
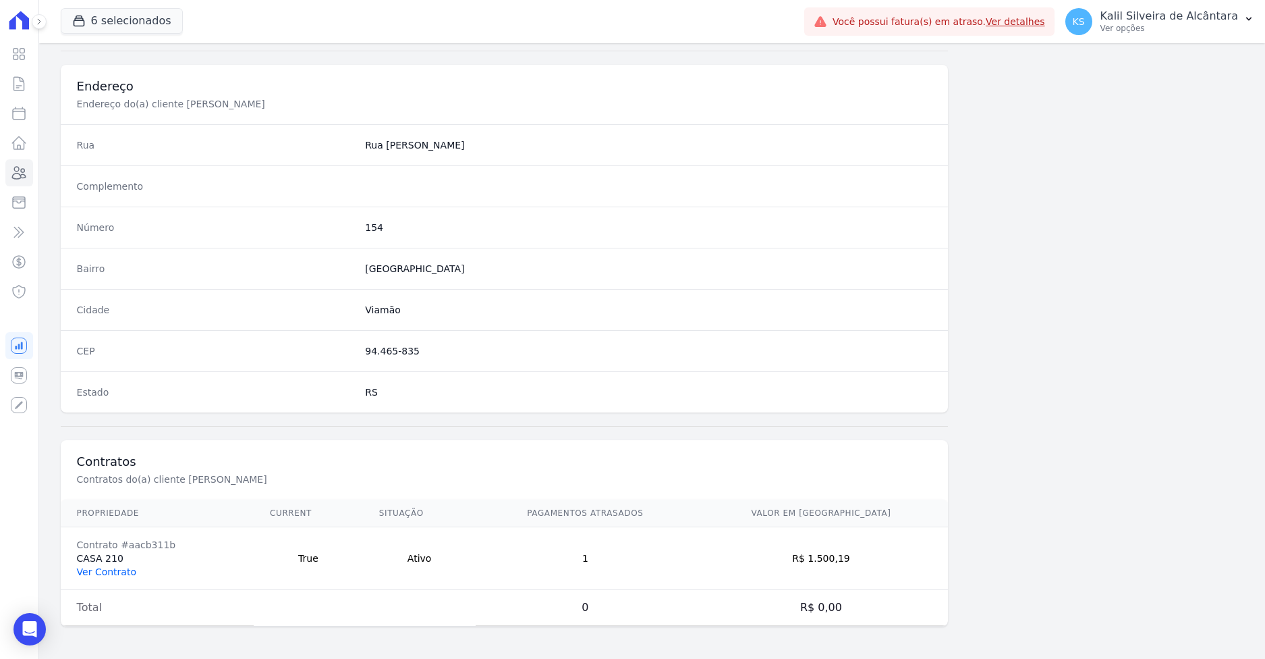
click at [112, 571] on link "Ver Contrato" at bounding box center [106, 571] width 59 height 11
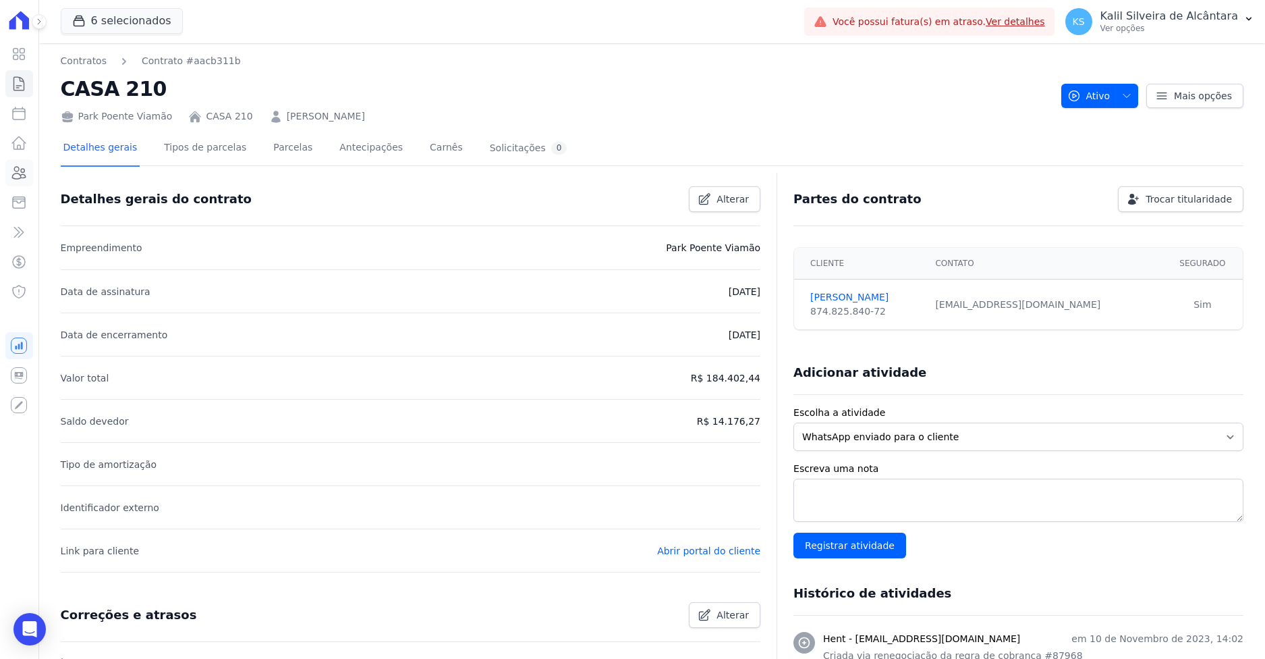
click at [15, 173] on icon at bounding box center [19, 173] width 16 height 16
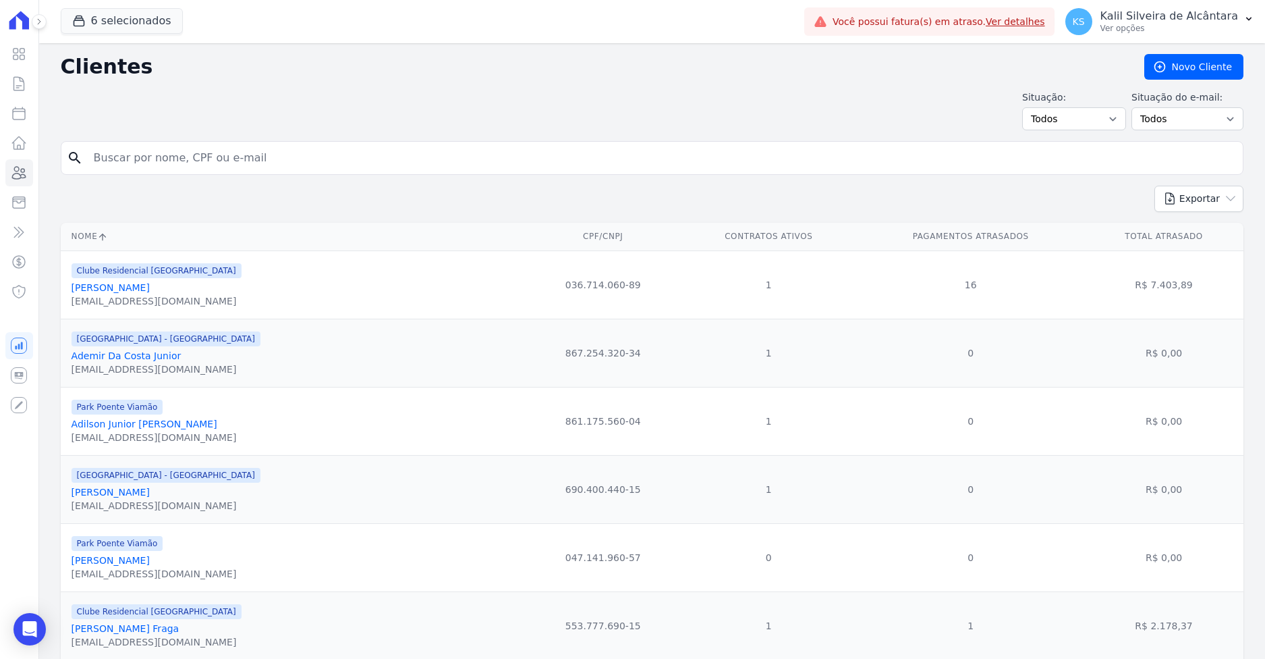
click at [262, 150] on input "search" at bounding box center [662, 157] width 1152 height 27
paste input "Tiago Carlos Ferreira Carvalho"
type input "Tiago Carlos Ferreira Carvalho"
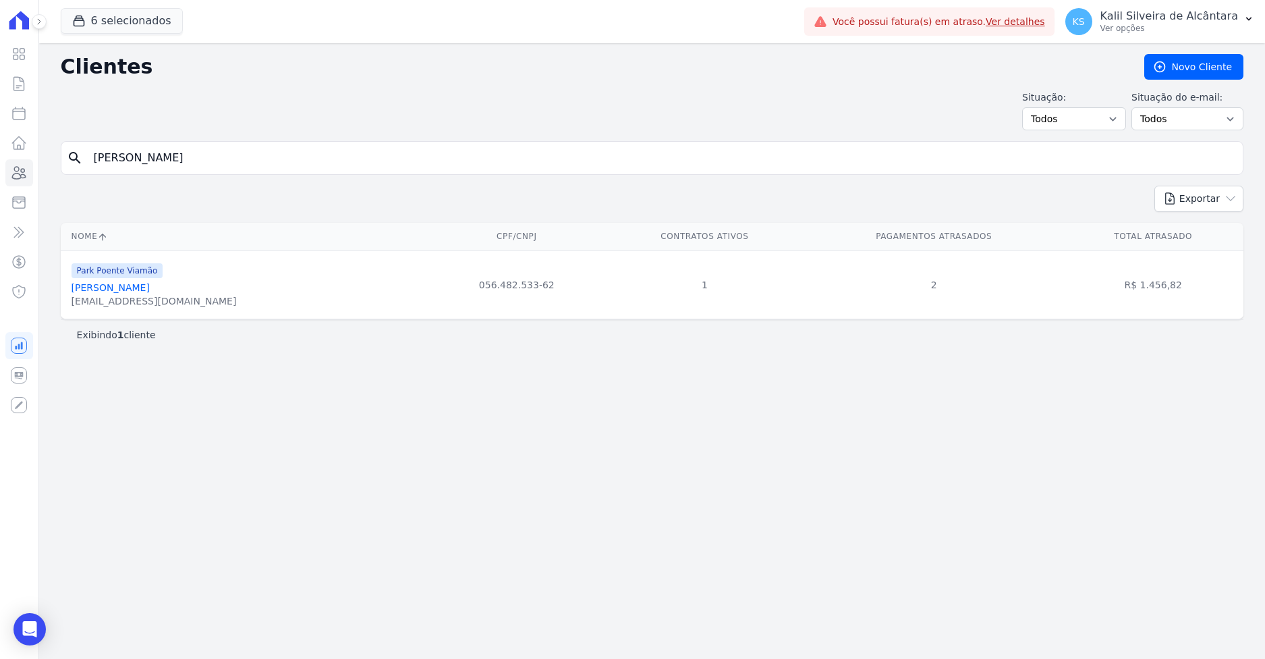
click at [122, 285] on link "Tiago Carlos Ferreira Carvalho" at bounding box center [111, 287] width 78 height 11
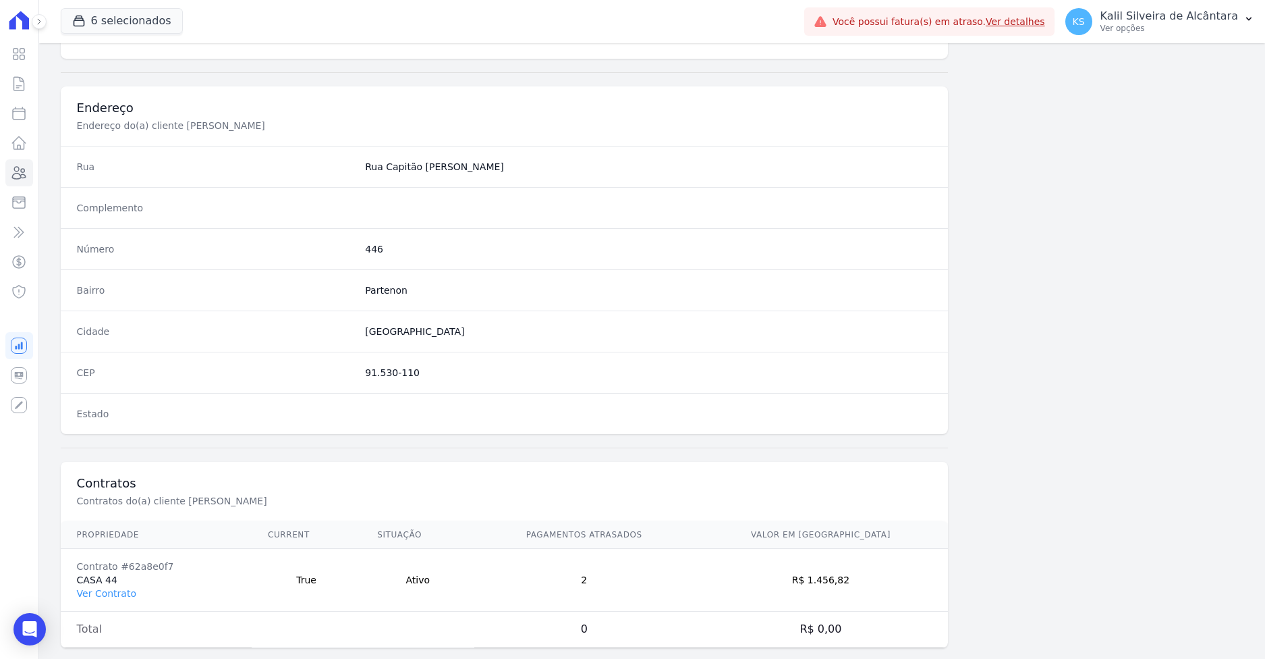
scroll to position [604, 0]
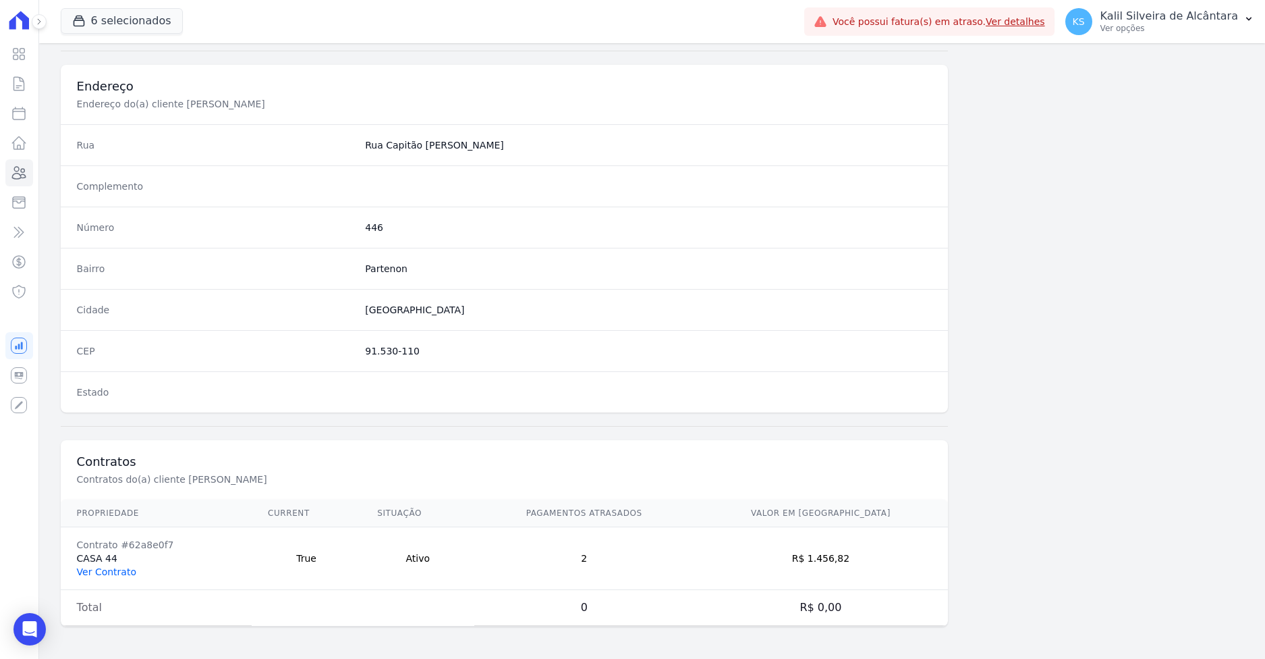
click at [96, 570] on link "Ver Contrato" at bounding box center [106, 571] width 59 height 11
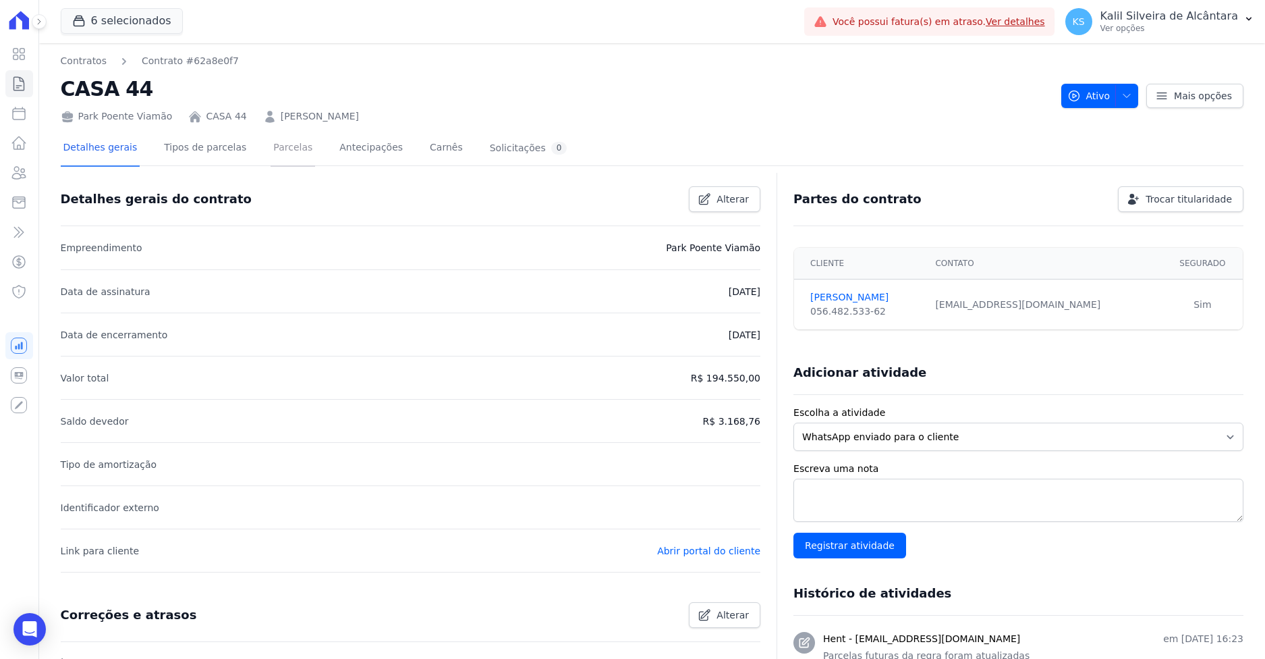
click at [275, 138] on link "Parcelas" at bounding box center [293, 149] width 45 height 36
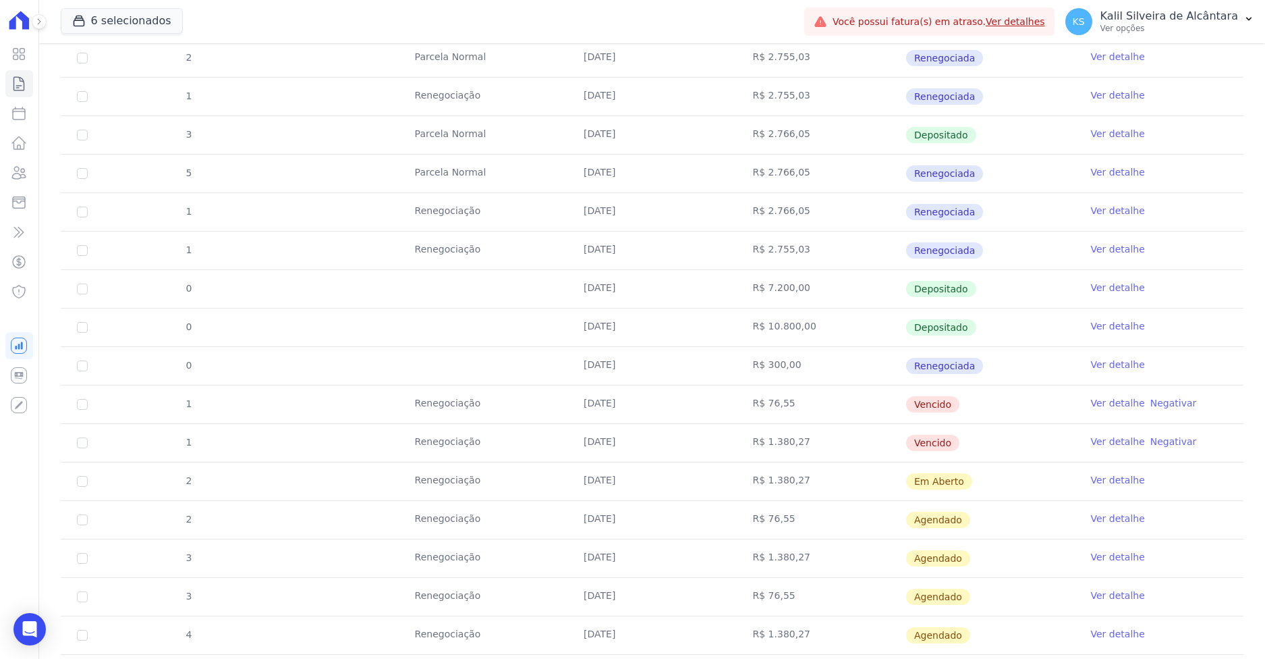
scroll to position [460, 0]
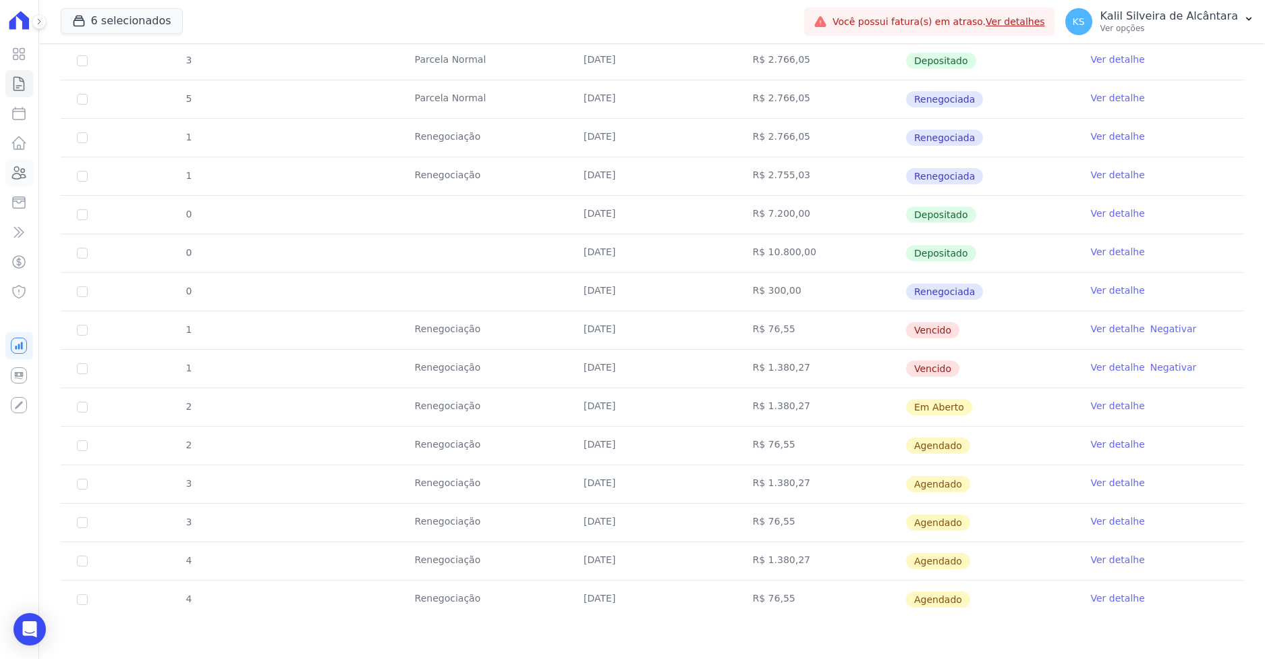
click at [16, 169] on icon at bounding box center [19, 173] width 16 height 16
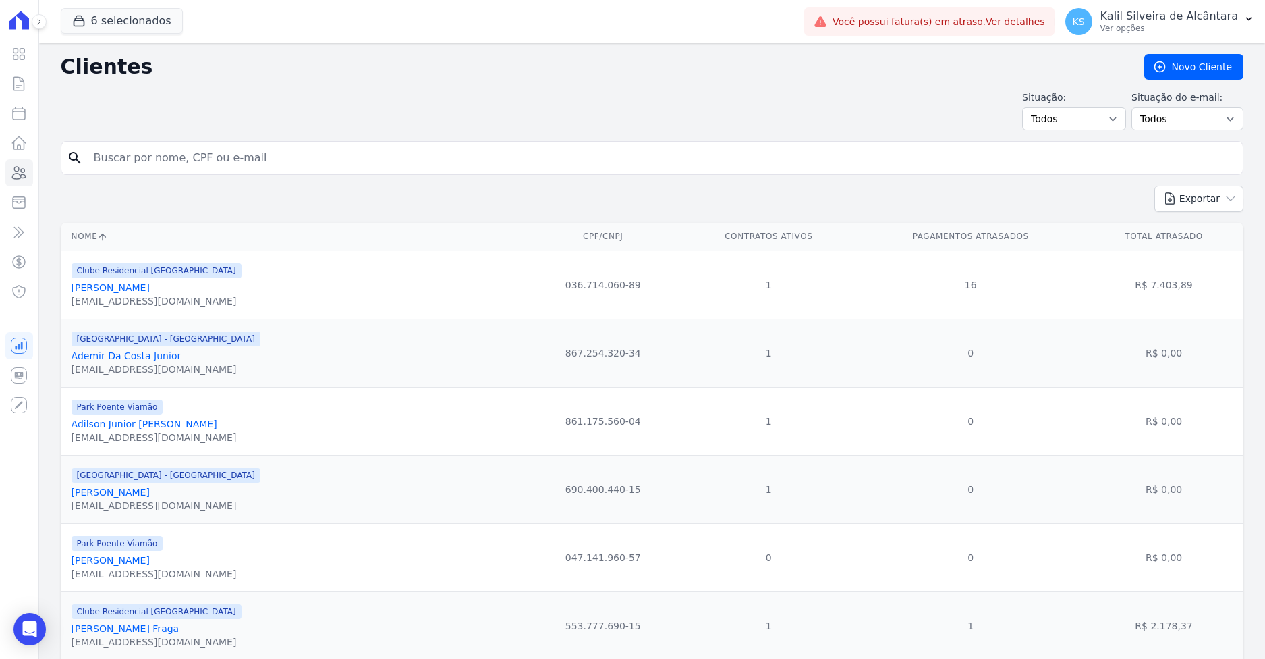
click at [190, 152] on input "search" at bounding box center [662, 157] width 1152 height 27
paste input "Vitor Mateus Felipetto Da Silva"
type input "Vitor Mateus Felipetto Da Silva"
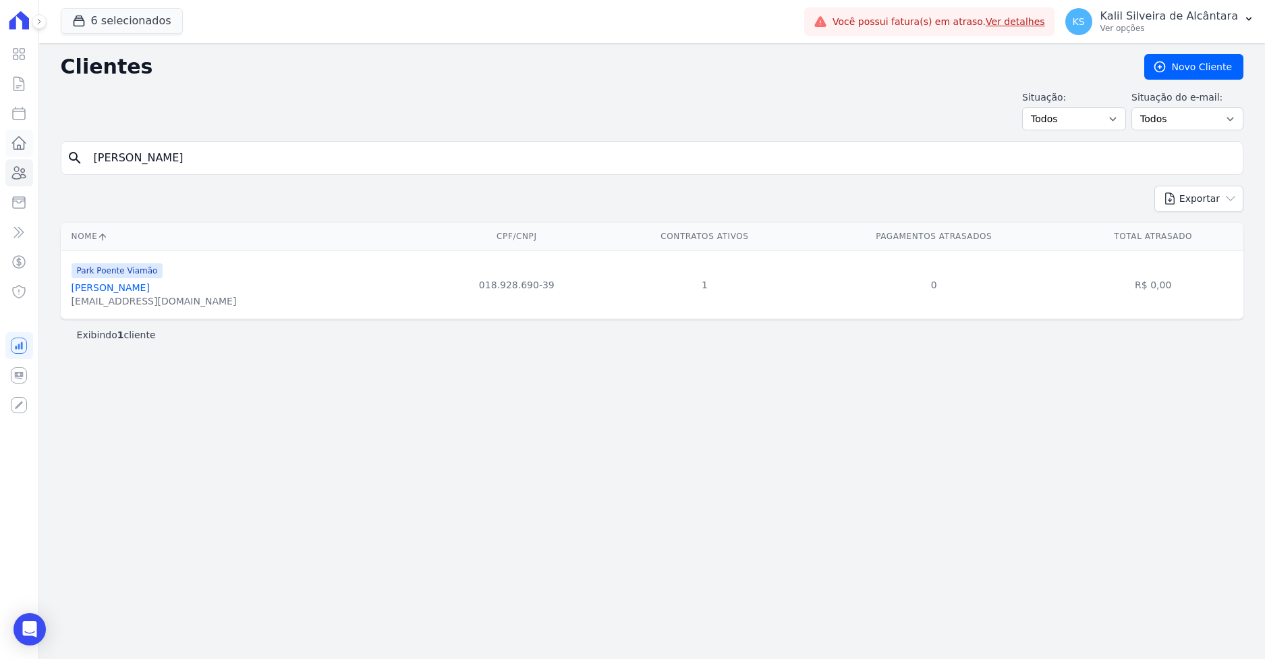
drag, startPoint x: 146, startPoint y: 157, endPoint x: 28, endPoint y: 152, distance: 118.2
click at [29, 155] on div "Visão Geral Contratos Parcelas Lotes Clientes Minha Carteira Transferências Cré…" at bounding box center [632, 329] width 1265 height 659
paste input "viane Rodrigues Pereir"
type input "Viviane Rodrigues Pereira"
click at [131, 287] on link "Viviane Rodrigues Pereira" at bounding box center [111, 287] width 78 height 11
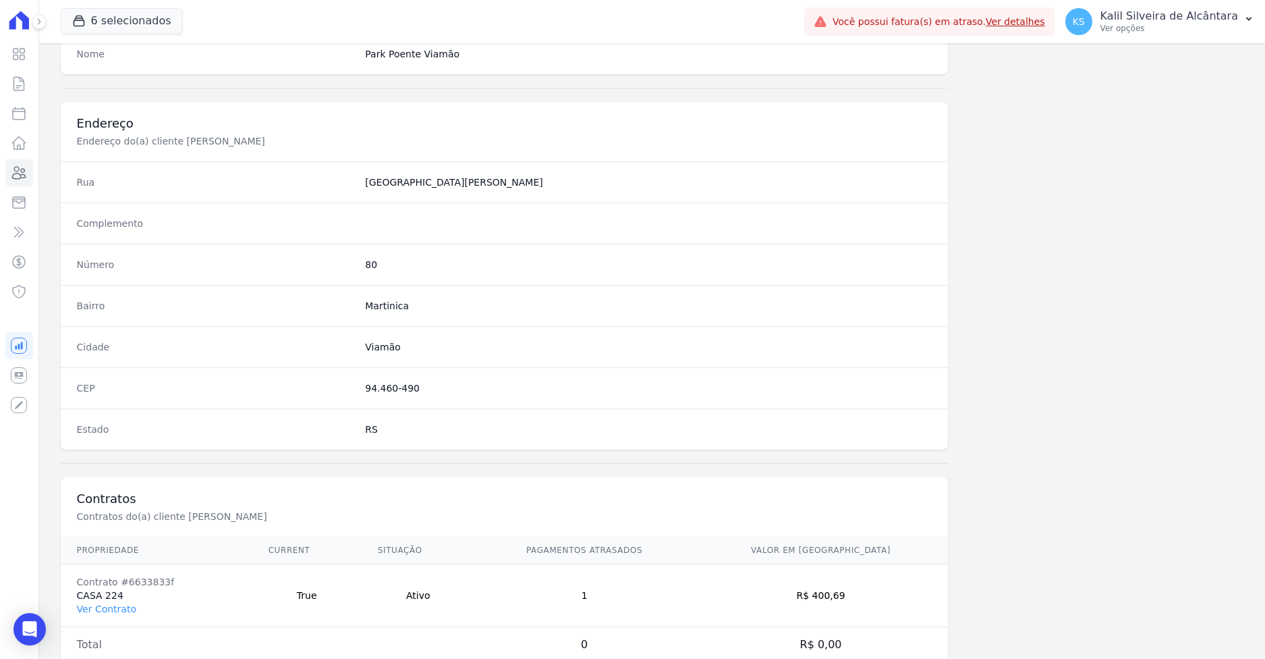
scroll to position [604, 0]
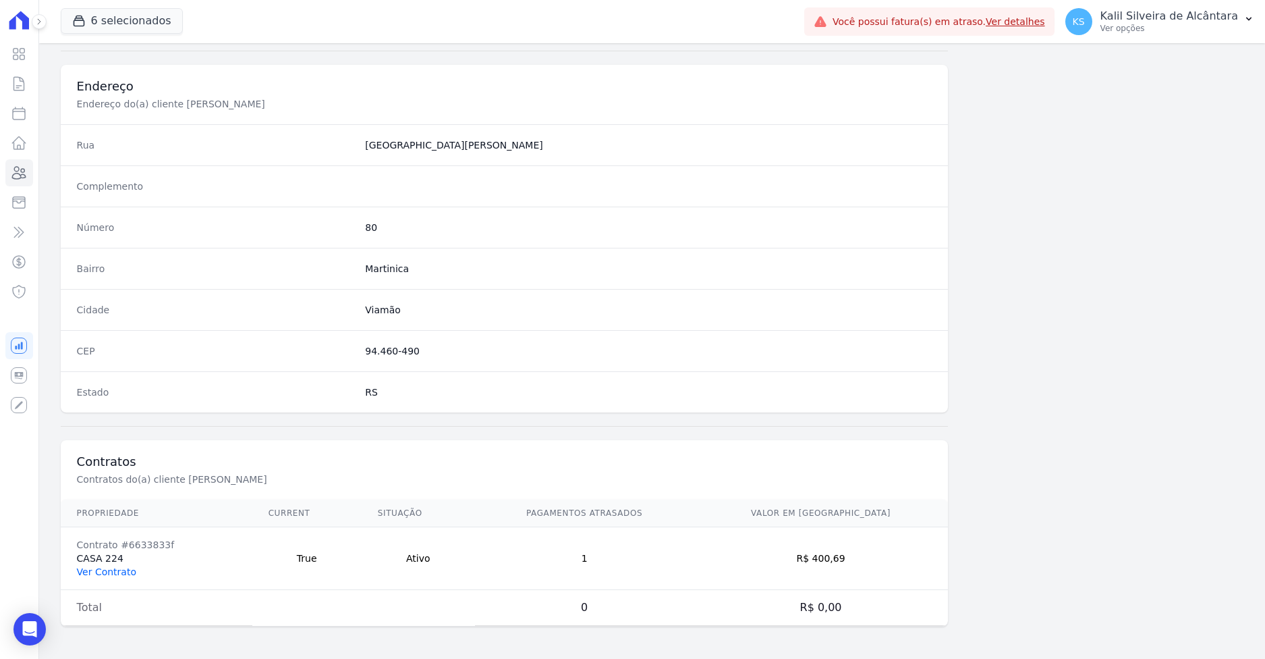
click at [92, 573] on link "Ver Contrato" at bounding box center [106, 571] width 59 height 11
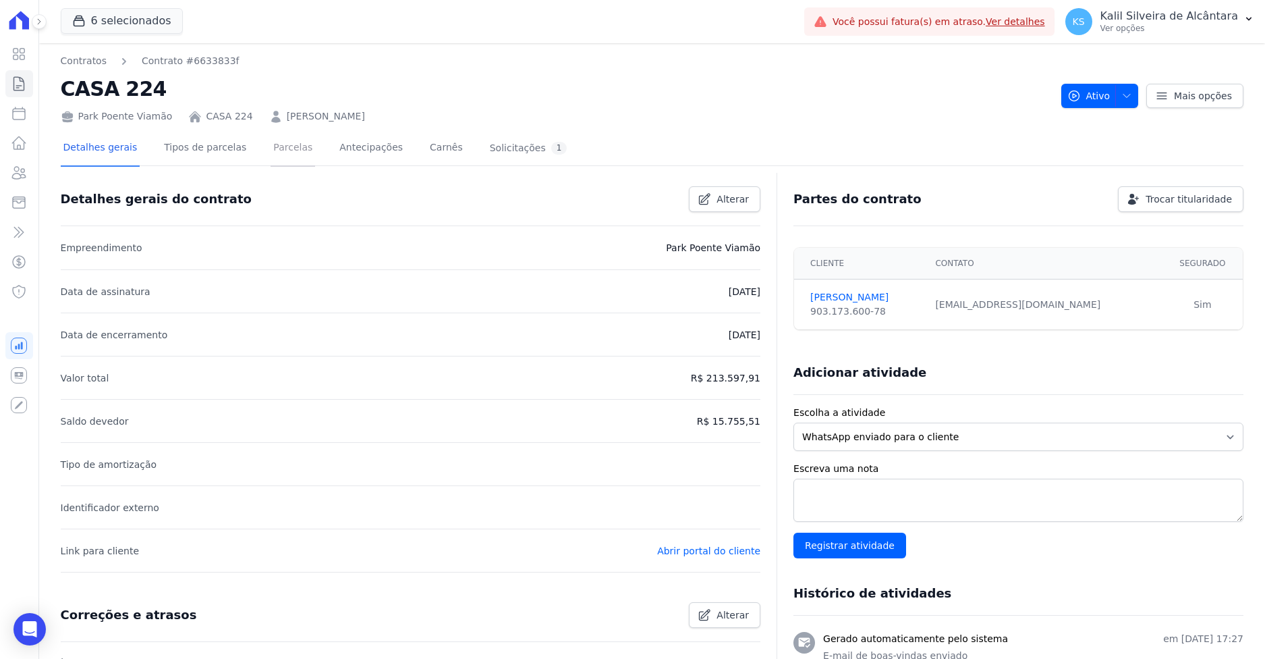
click at [271, 155] on link "Parcelas" at bounding box center [293, 149] width 45 height 36
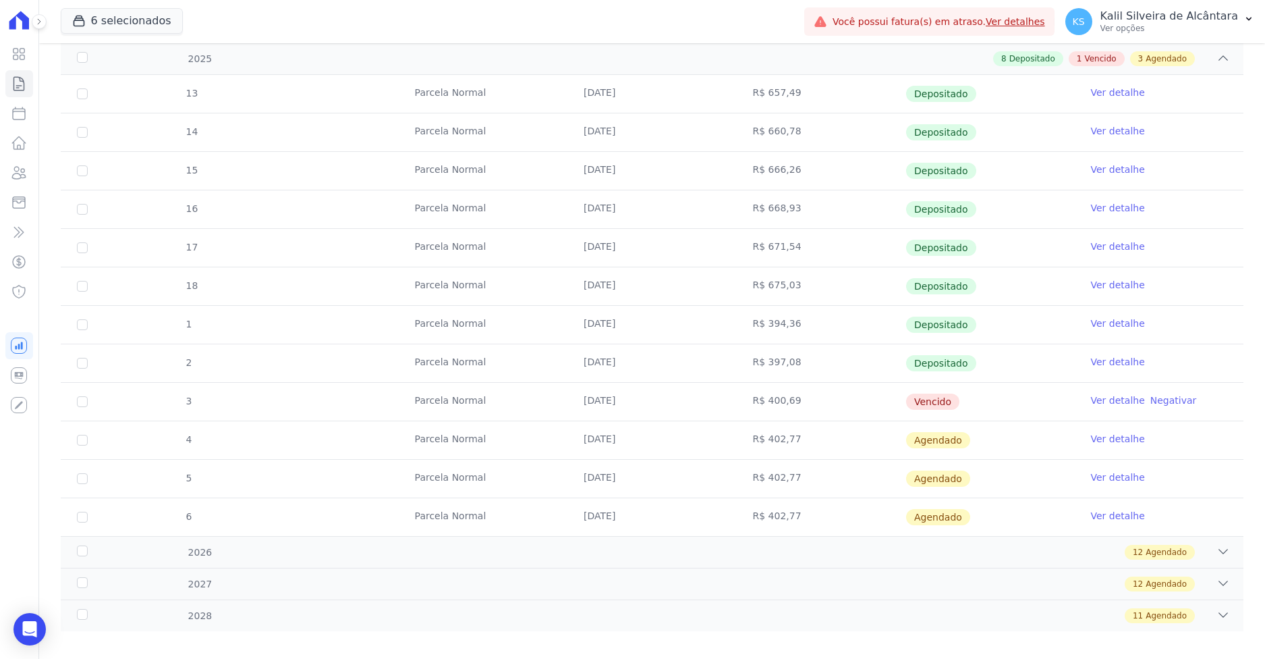
scroll to position [286, 0]
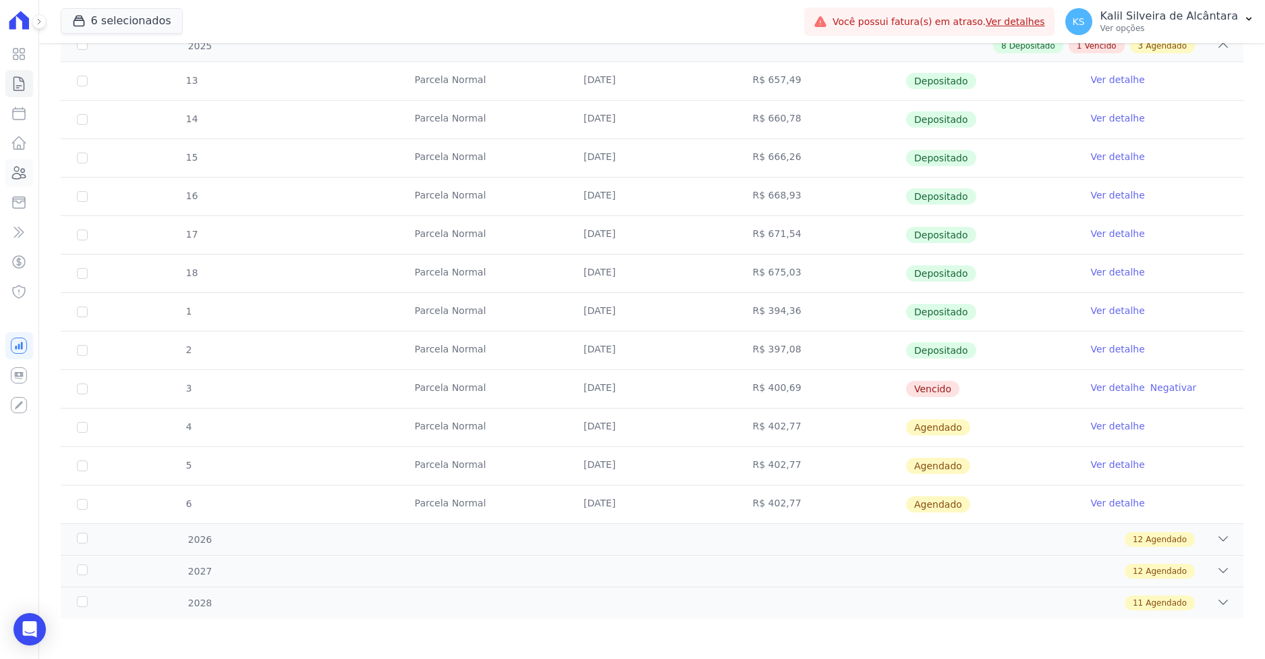
click at [13, 169] on icon at bounding box center [19, 173] width 16 height 16
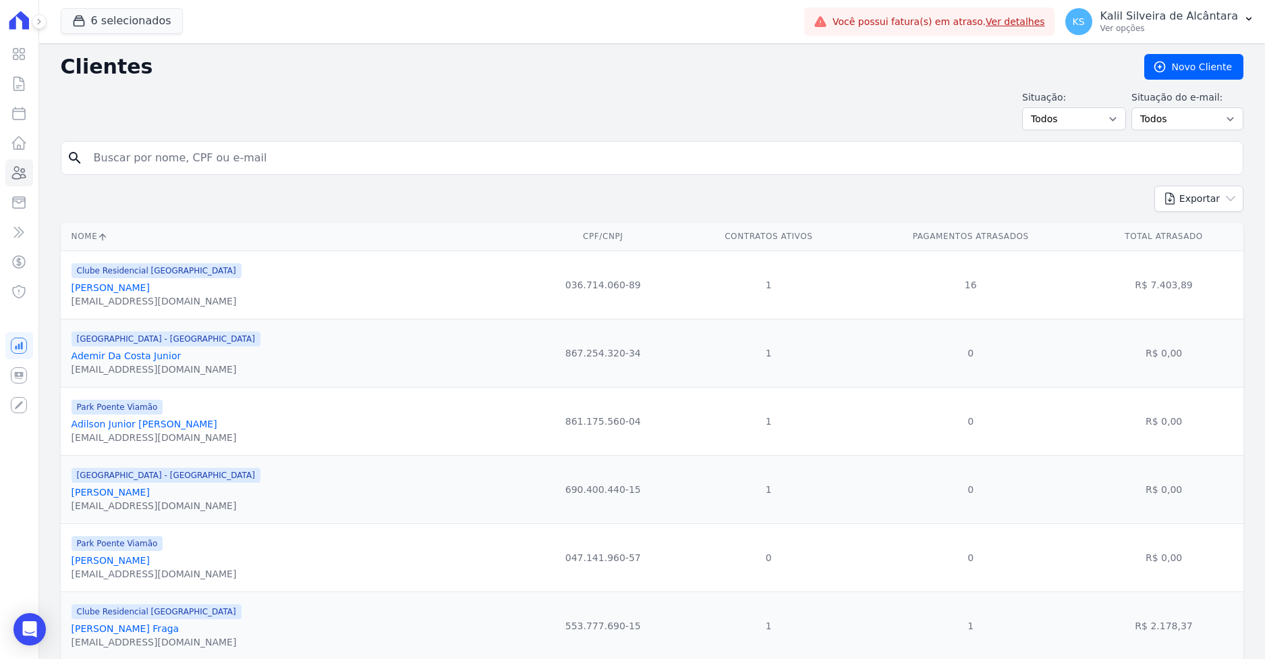
click at [247, 160] on input "search" at bounding box center [662, 157] width 1152 height 27
paste input "Arthur Dos Santos Amestrete"
type input "Arthur Dos Santos Amestrete"
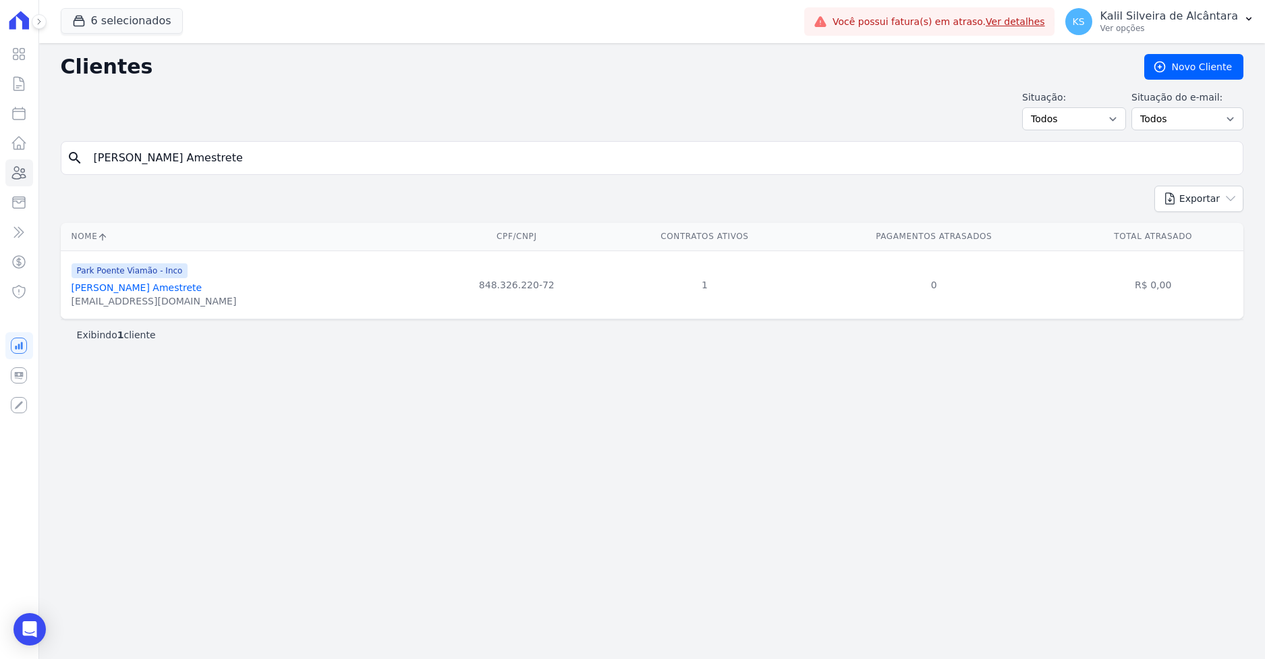
click at [82, 173] on div "search Arthur Dos Santos Amestrete" at bounding box center [652, 158] width 1183 height 34
paste input "Fabiana Costa Cardoso"
type input "Fabiana Costa Cardoso"
click at [130, 287] on link "Fabiana Costa Cardoso" at bounding box center [111, 287] width 78 height 11
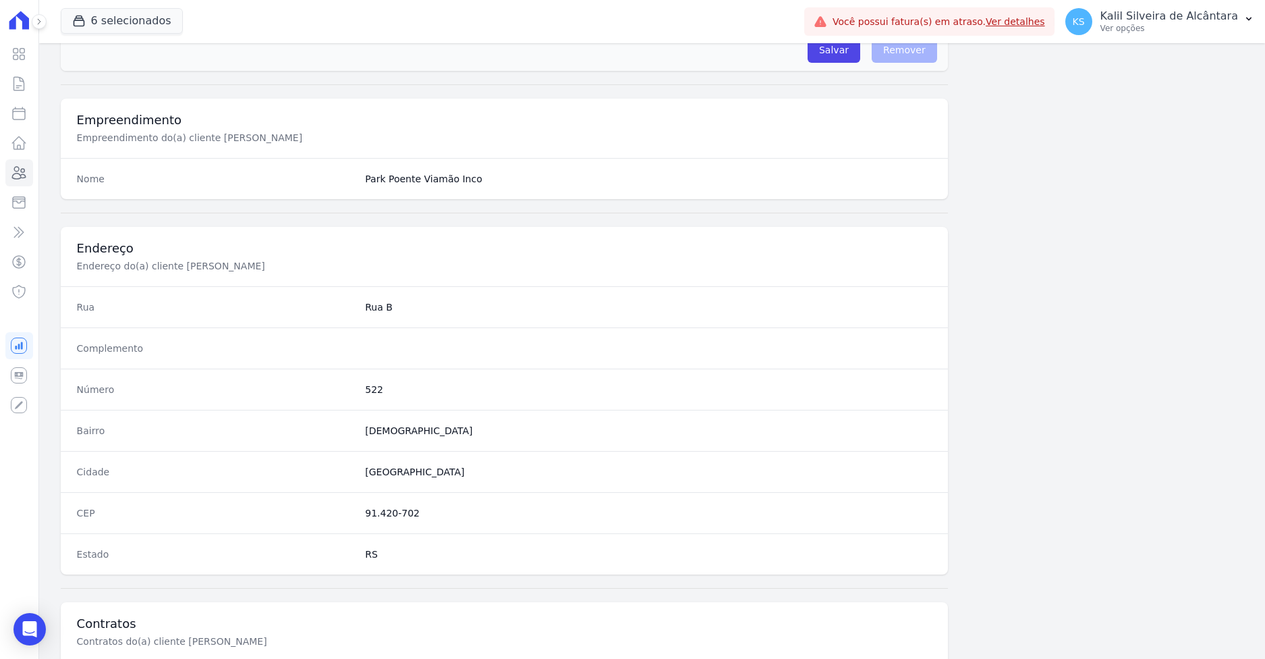
scroll to position [604, 0]
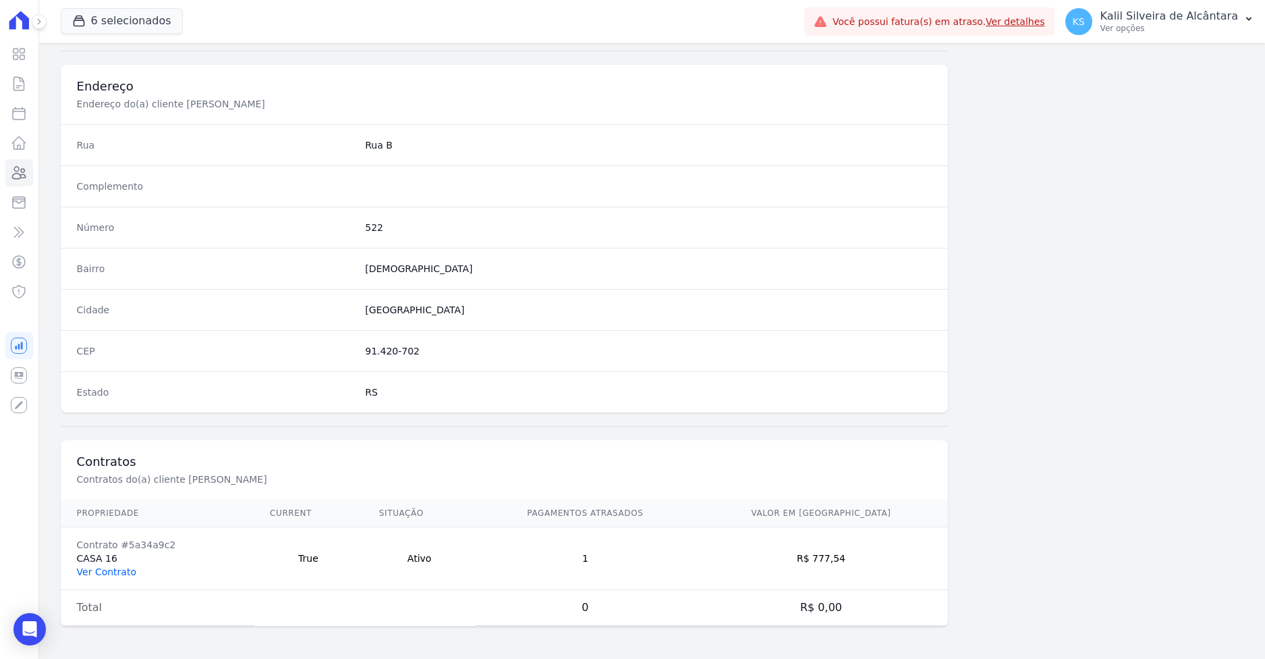
click at [95, 572] on link "Ver Contrato" at bounding box center [106, 571] width 59 height 11
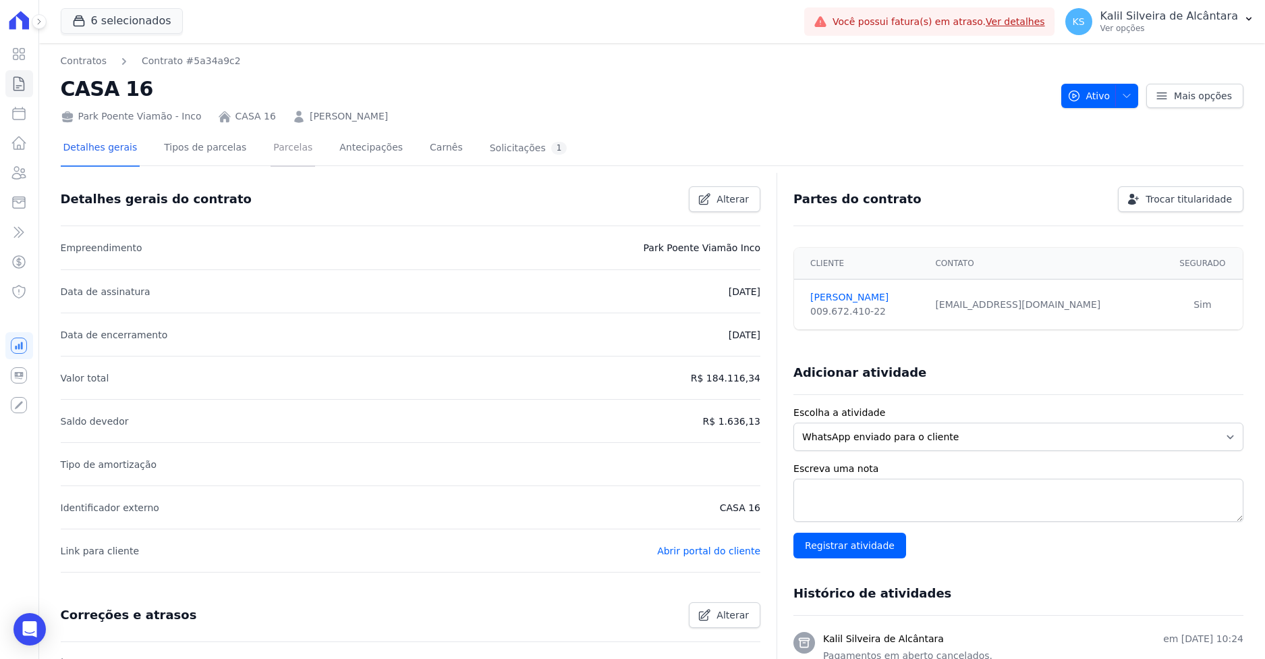
click at [271, 146] on link "Parcelas" at bounding box center [293, 149] width 45 height 36
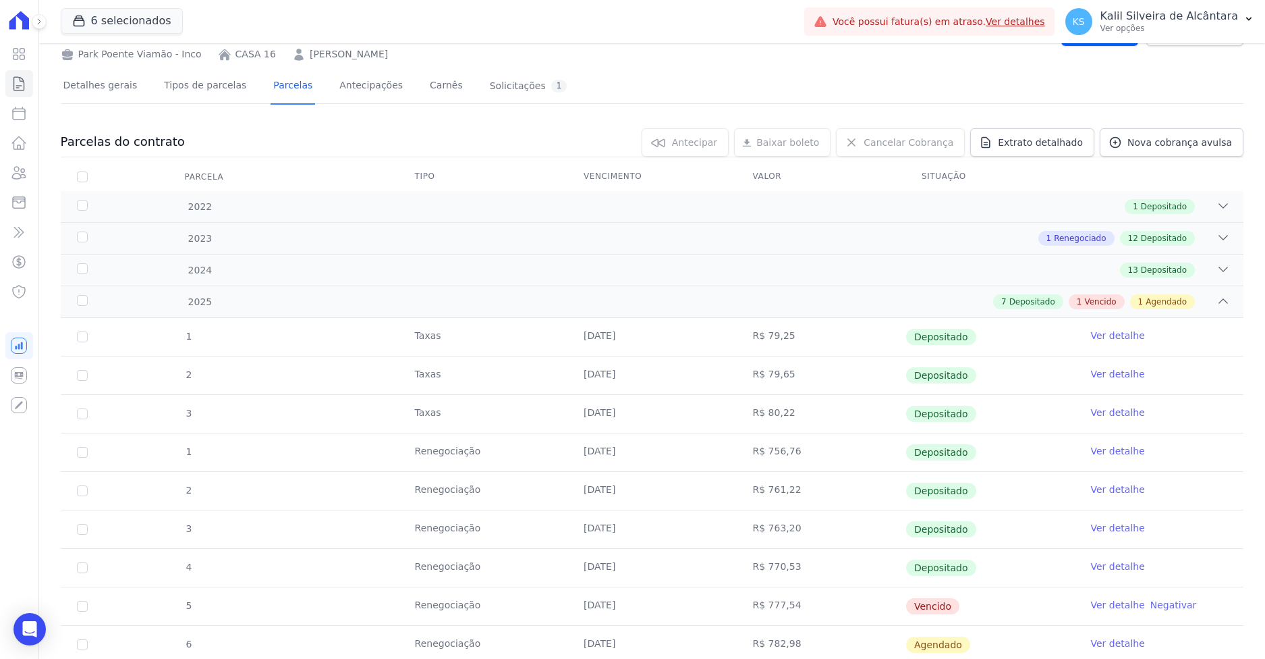
scroll to position [107, 0]
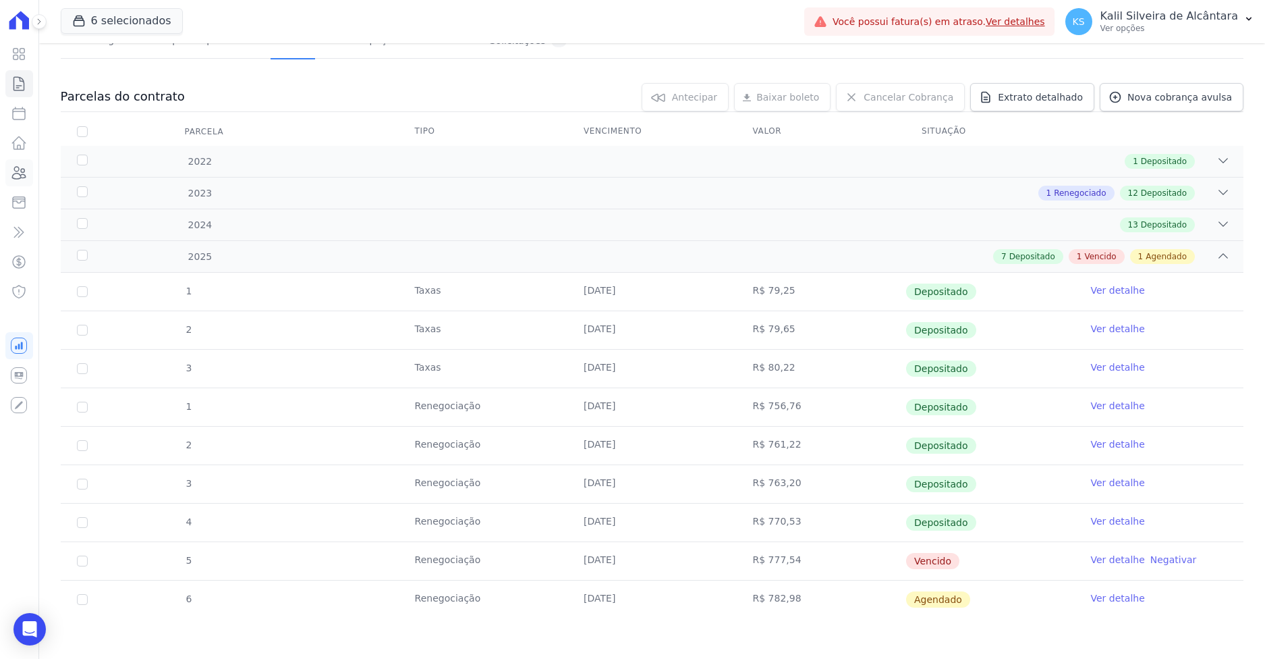
click at [13, 169] on icon at bounding box center [19, 173] width 16 height 16
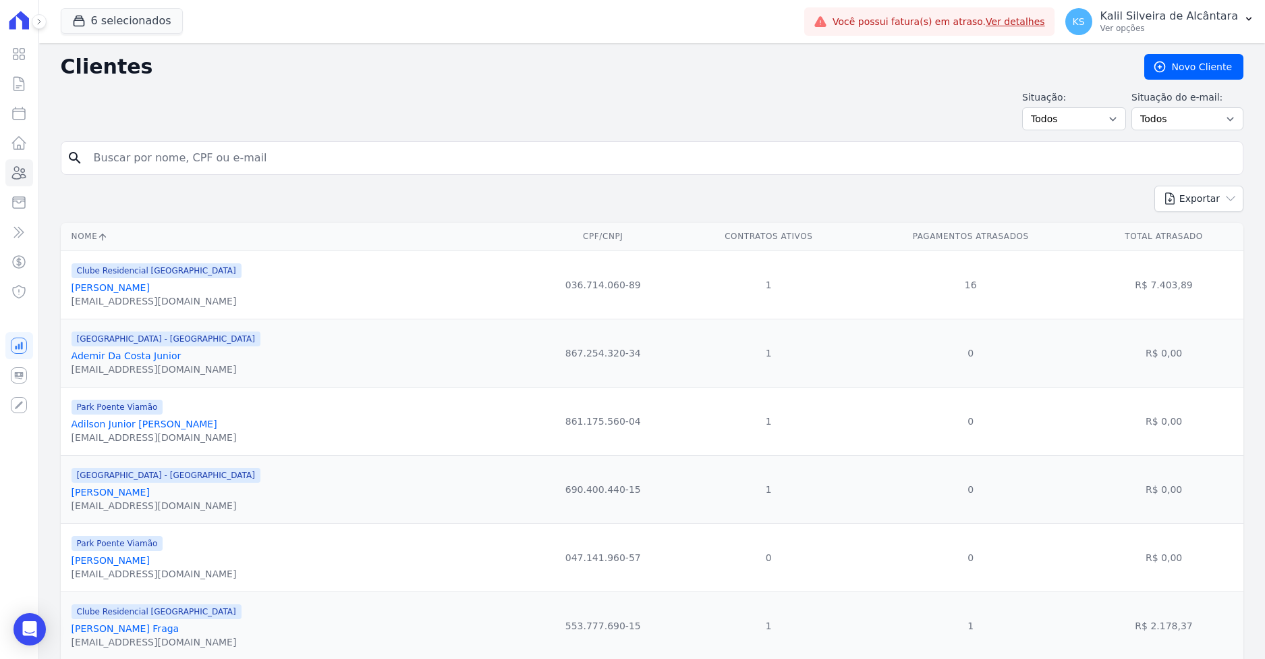
click at [223, 156] on input "search" at bounding box center [662, 157] width 1152 height 27
paste input "Filipe Klug Correa"
type input "Filipe Klug Correa"
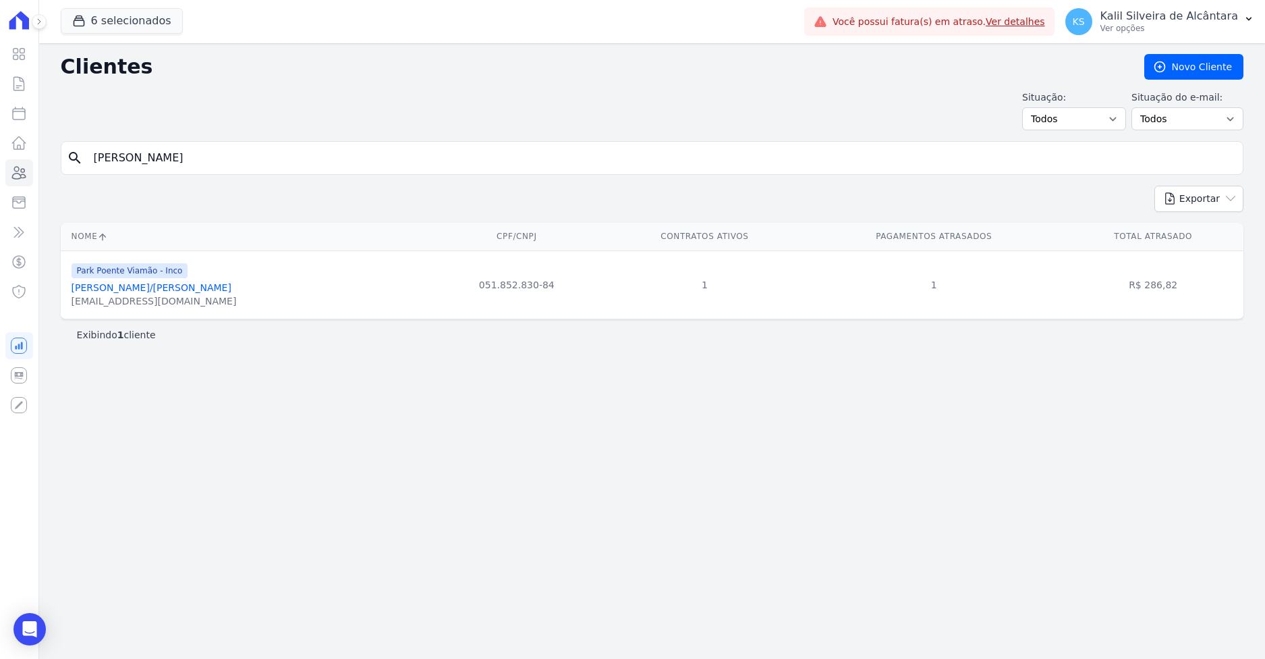
click at [171, 290] on link "Filipe Klug Correa/Iasmin Salvato Rodrigues" at bounding box center [152, 287] width 160 height 11
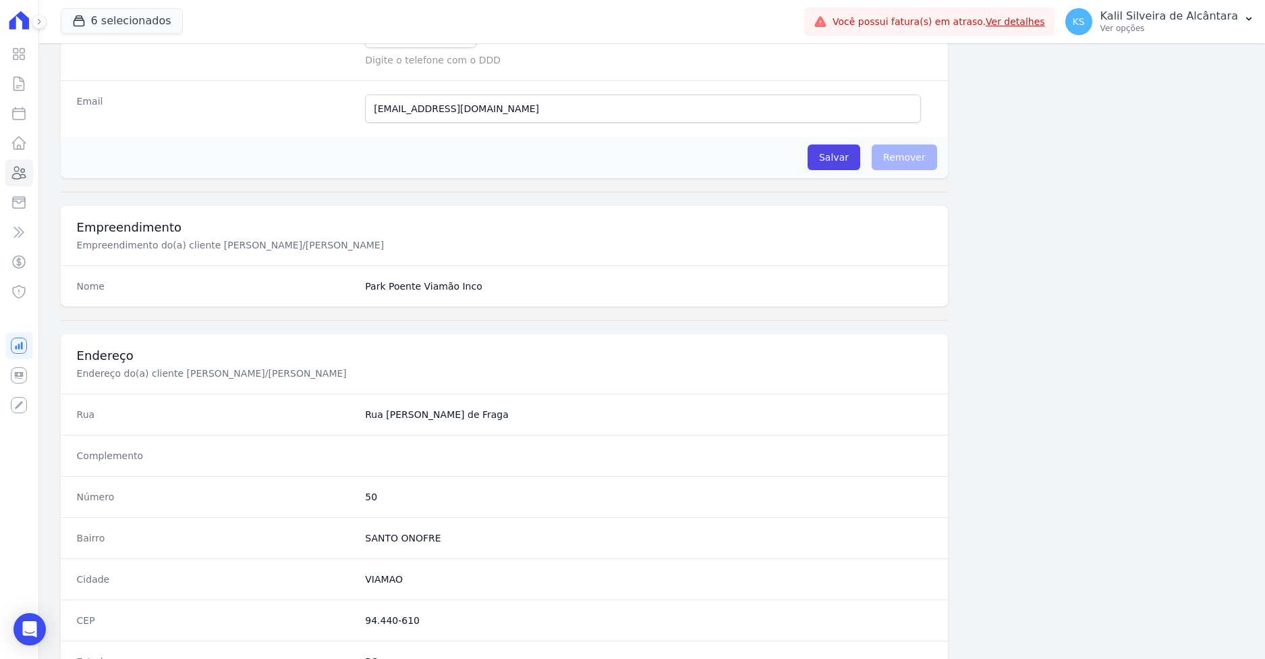
scroll to position [604, 0]
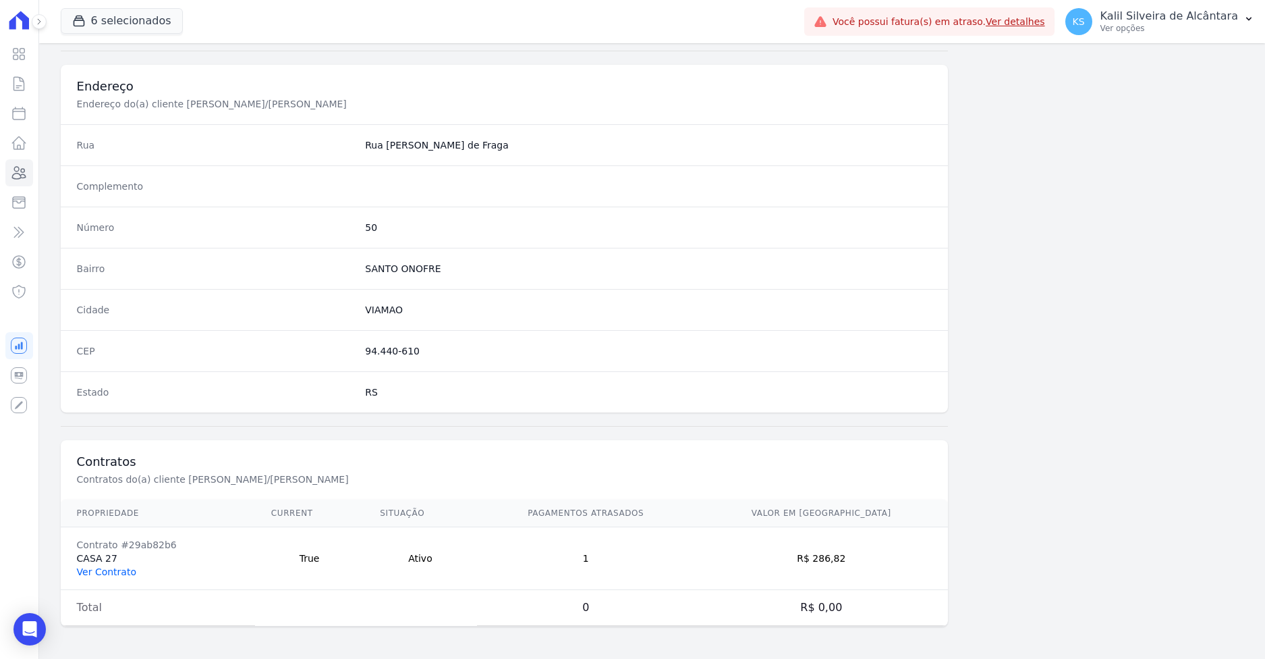
click at [109, 566] on link "Ver Contrato" at bounding box center [106, 571] width 59 height 11
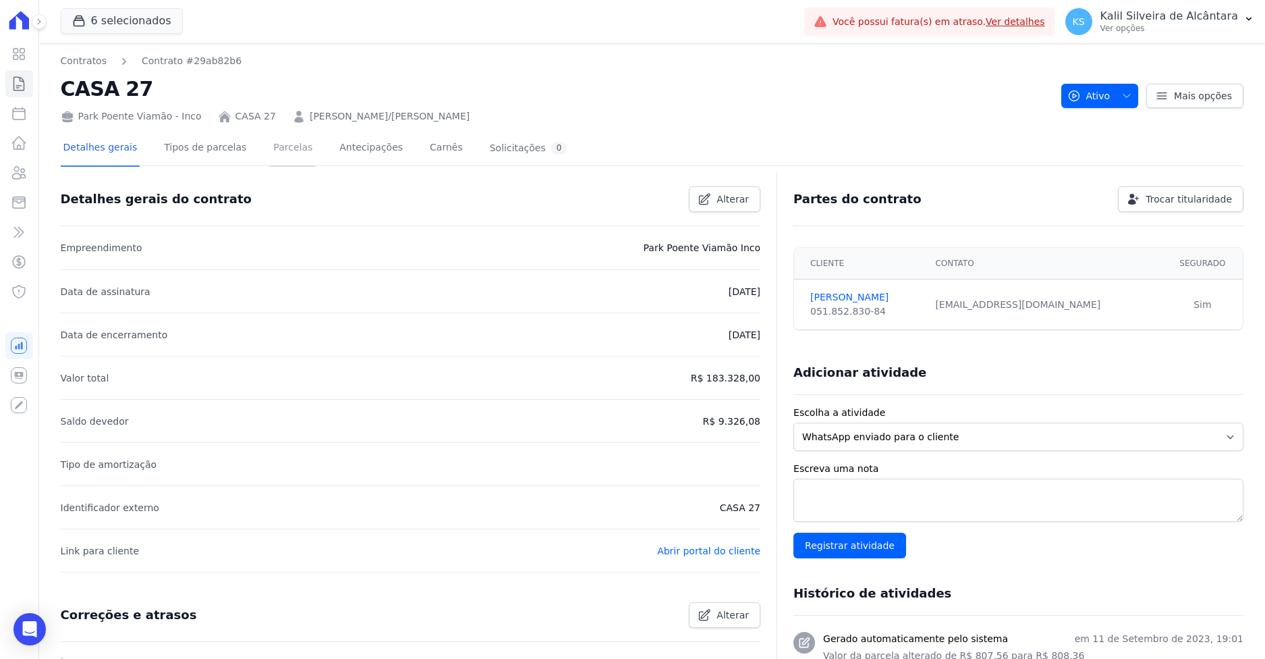
click at [271, 154] on link "Parcelas" at bounding box center [293, 149] width 45 height 36
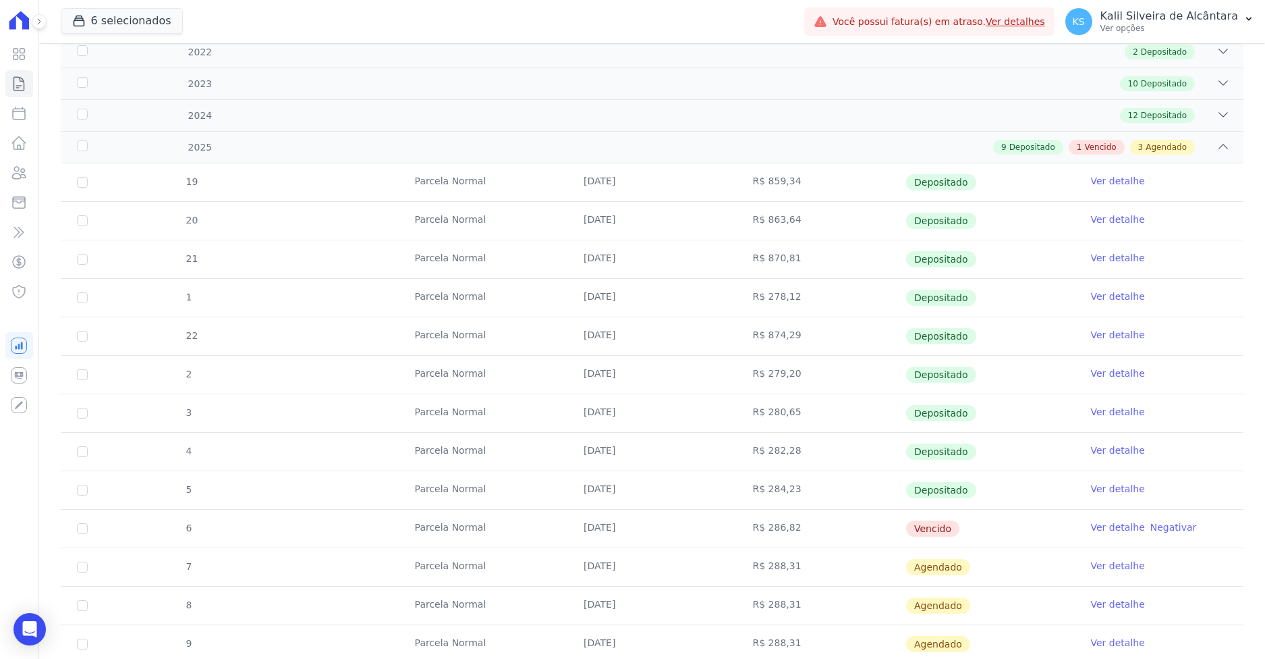
scroll to position [337, 0]
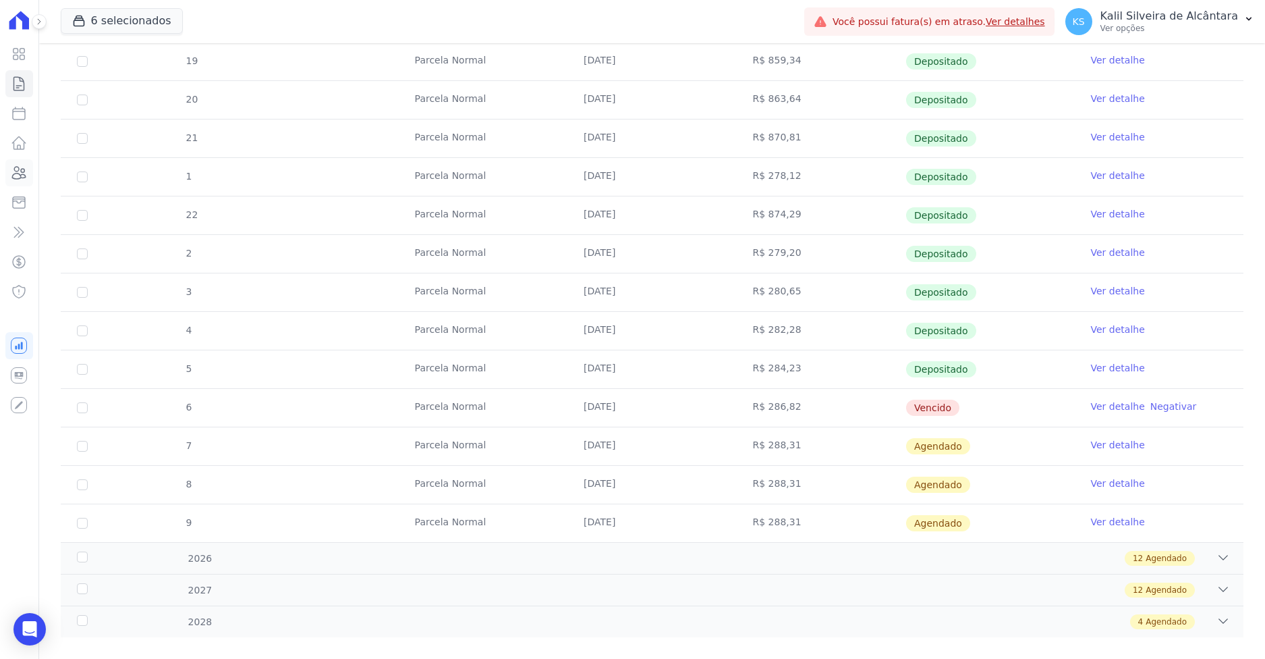
click at [18, 177] on icon at bounding box center [19, 173] width 16 height 16
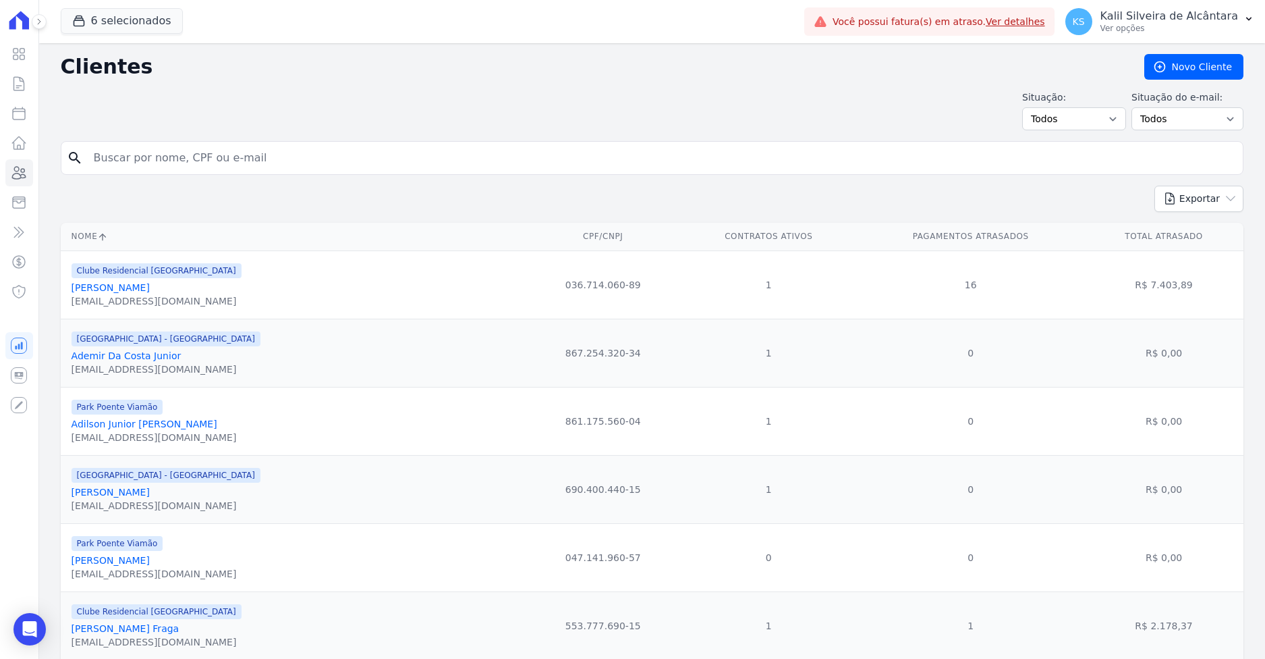
click at [138, 161] on input "search" at bounding box center [662, 157] width 1152 height 27
type input "tainara net"
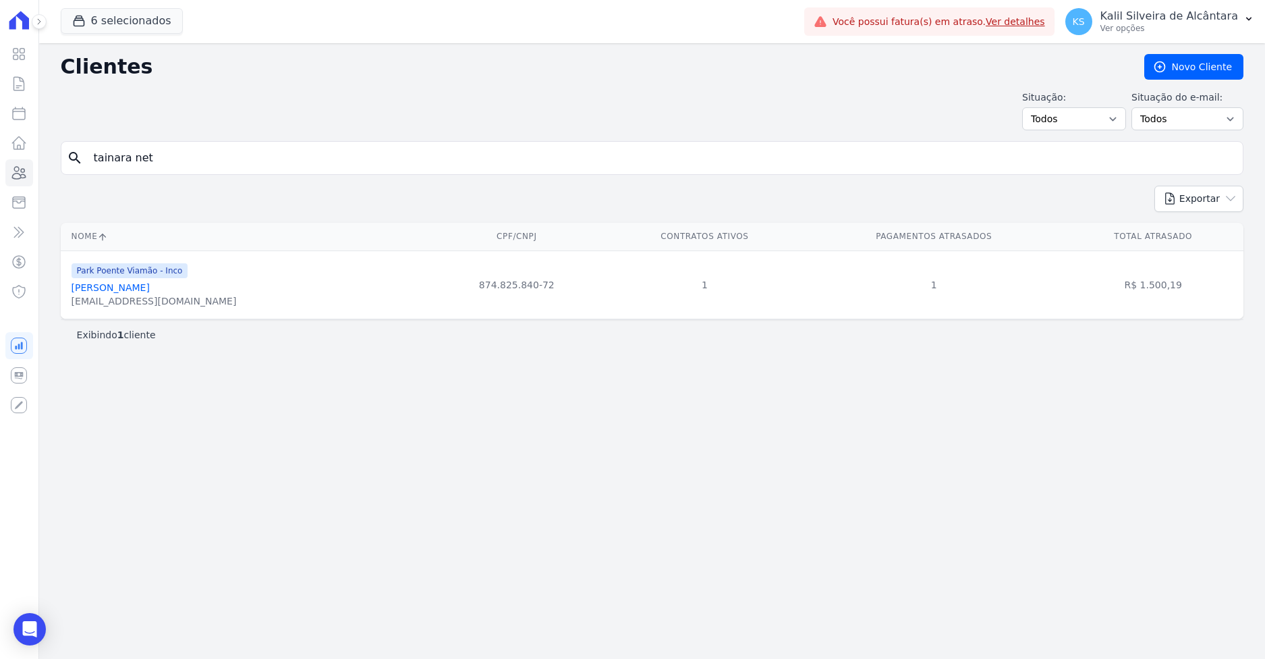
click at [95, 285] on link "Tainara Neto Pinto" at bounding box center [111, 287] width 78 height 11
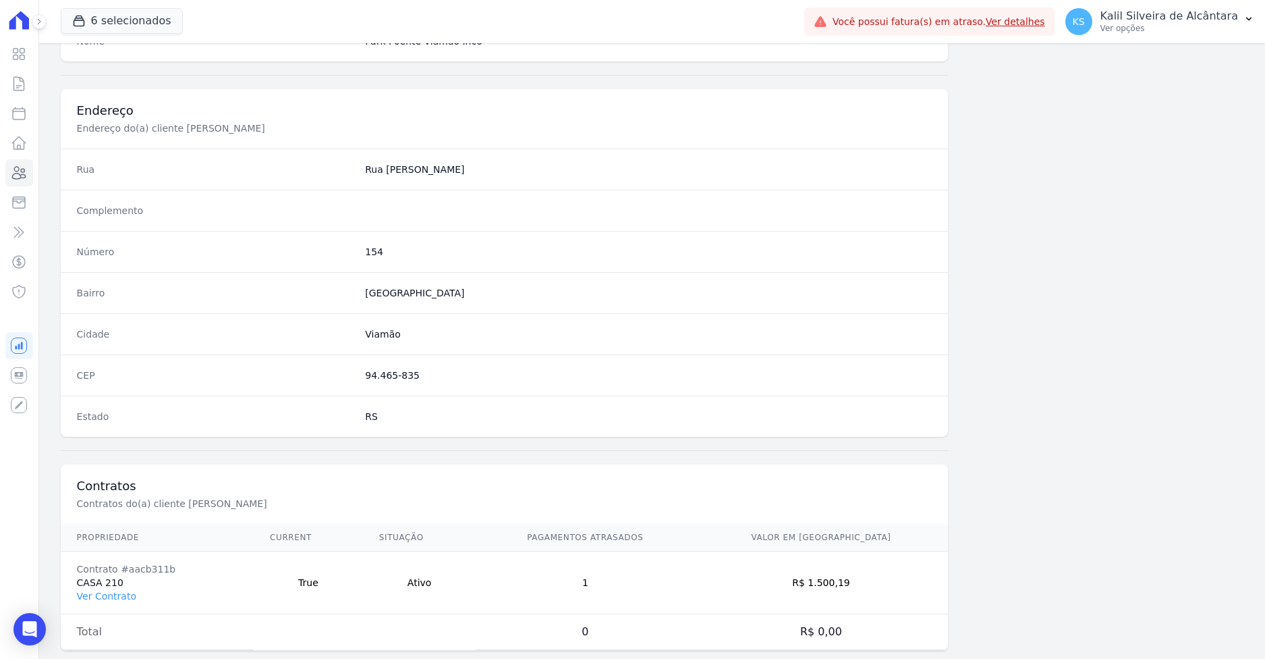
scroll to position [604, 0]
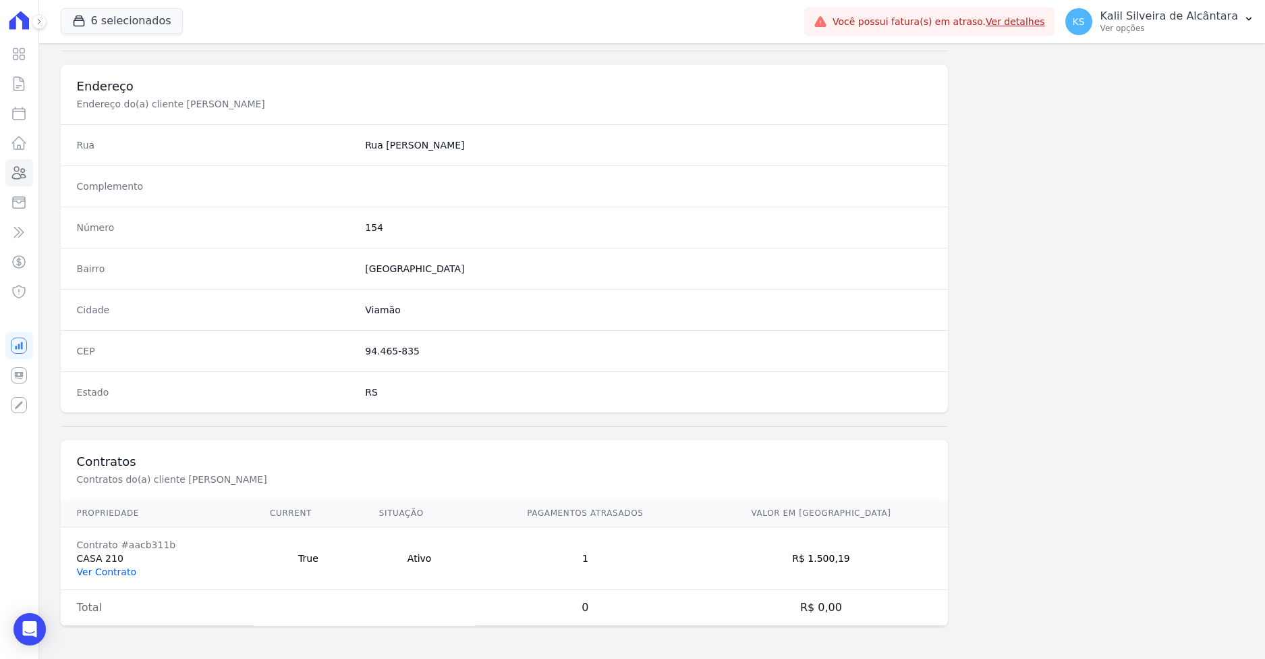
click at [113, 567] on link "Ver Contrato" at bounding box center [106, 571] width 59 height 11
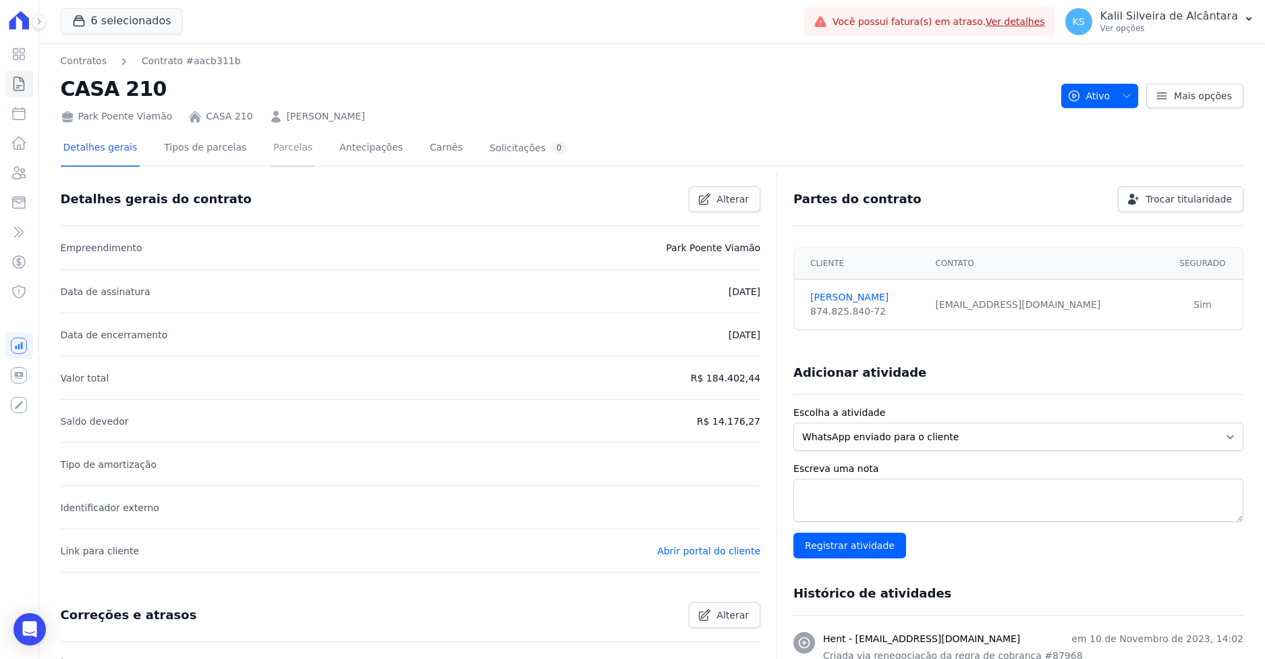
click at [271, 161] on link "Parcelas" at bounding box center [293, 149] width 45 height 36
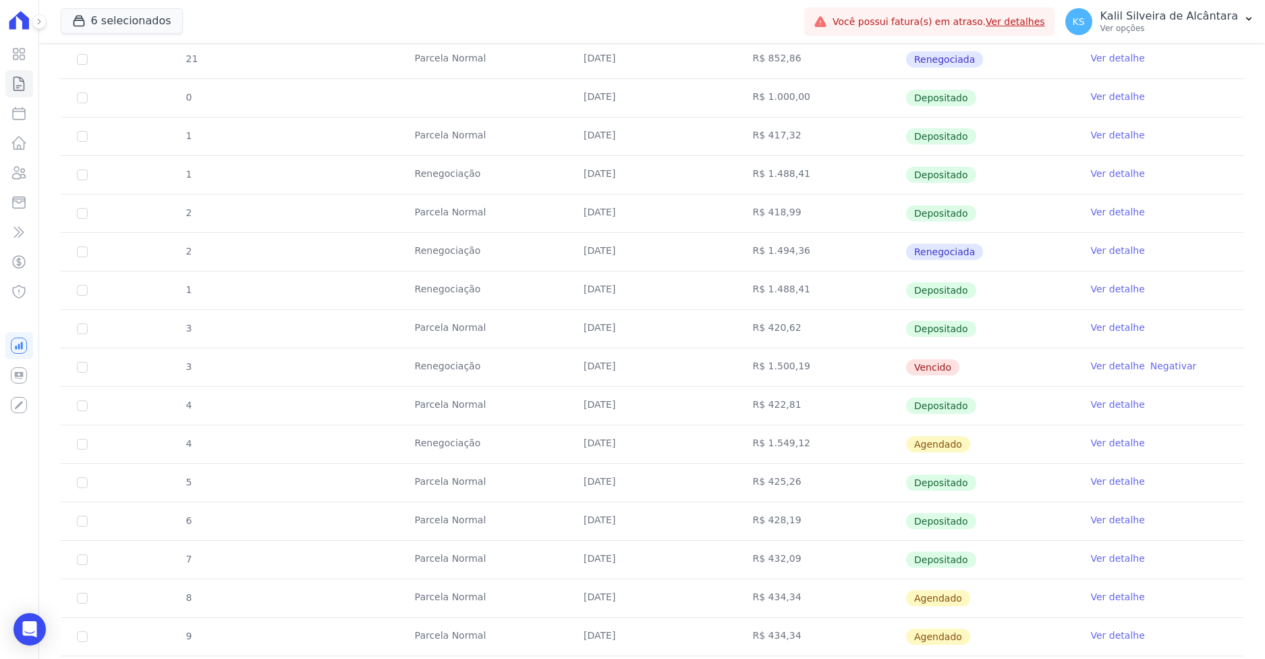
scroll to position [405, 0]
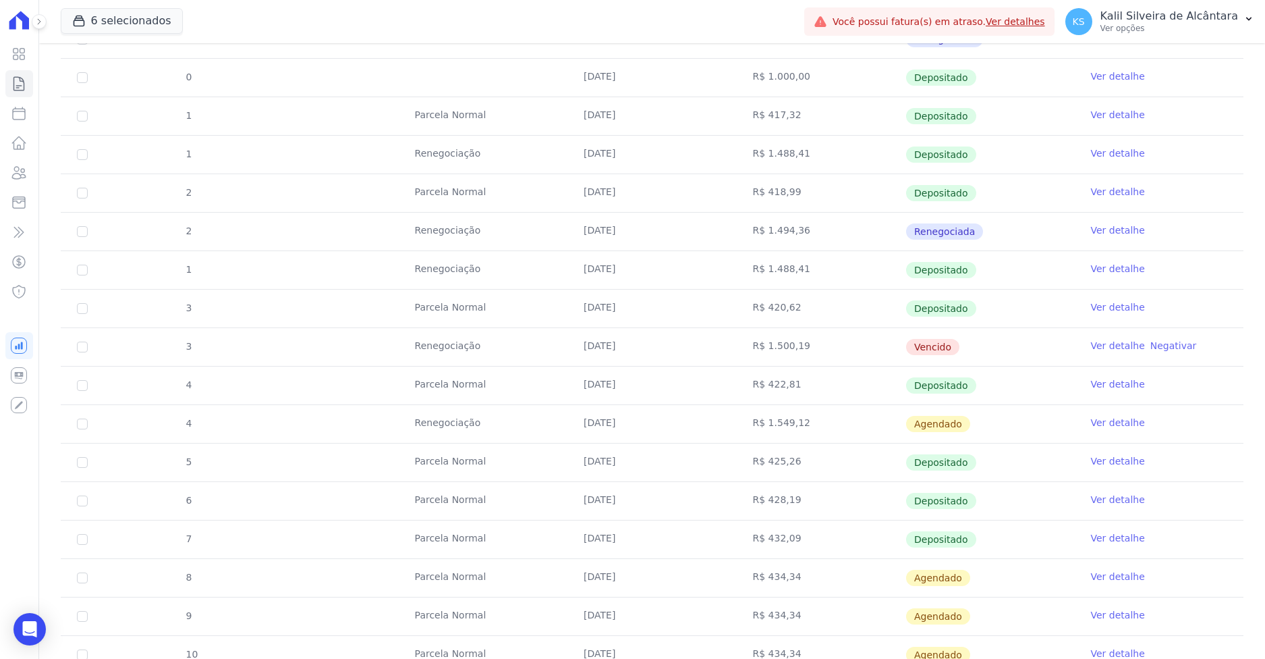
drag, startPoint x: 743, startPoint y: 350, endPoint x: 89, endPoint y: 341, distance: 653.9
click at [89, 341] on tr "3 Renegociação [DATE] R$ 1.500,19 [GEOGRAPHIC_DATA] Ver detalhe Negativar" at bounding box center [652, 346] width 1183 height 38
click at [79, 354] on td "3" at bounding box center [82, 347] width 43 height 38
click at [86, 348] on input "checkbox" at bounding box center [82, 346] width 11 height 11
checkbox input "true"
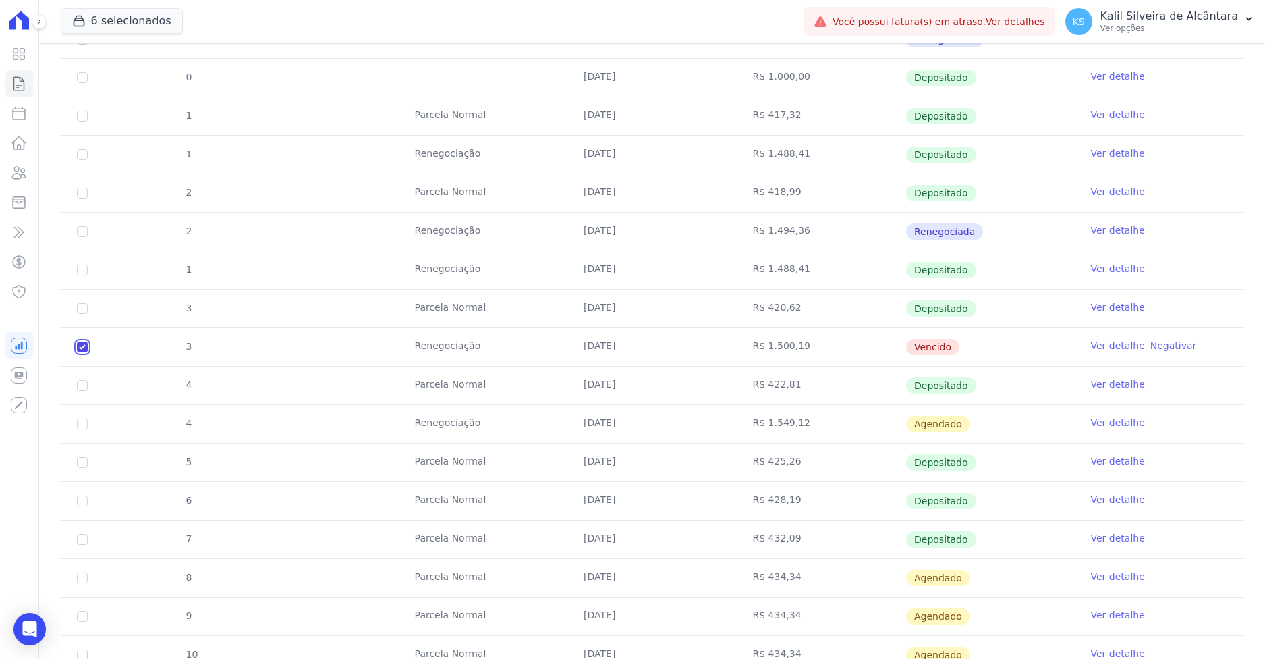
checkbox input "true"
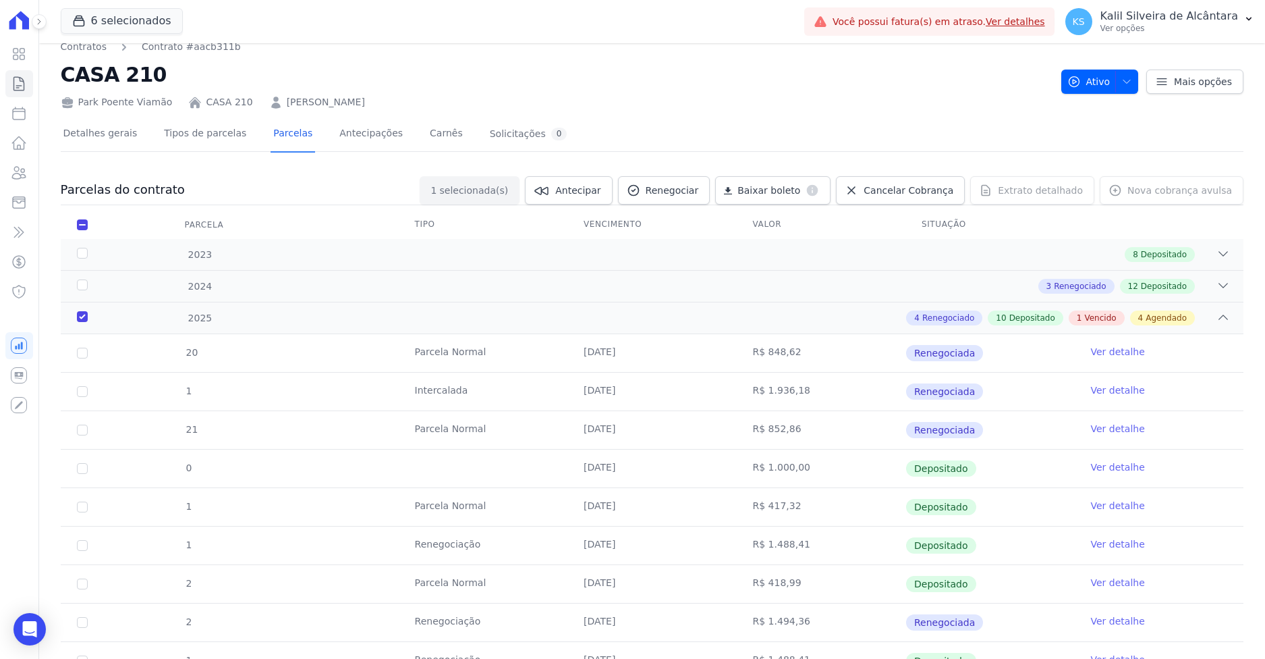
scroll to position [0, 0]
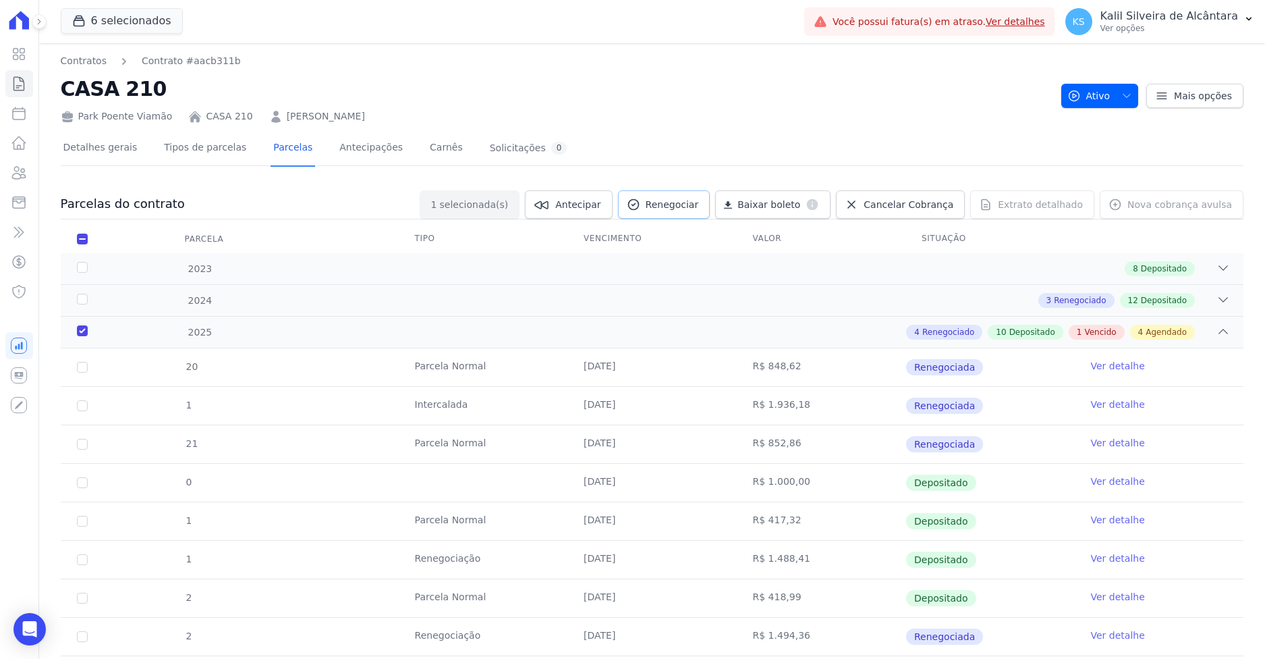
click at [699, 203] on span "Renegociar" at bounding box center [672, 204] width 53 height 13
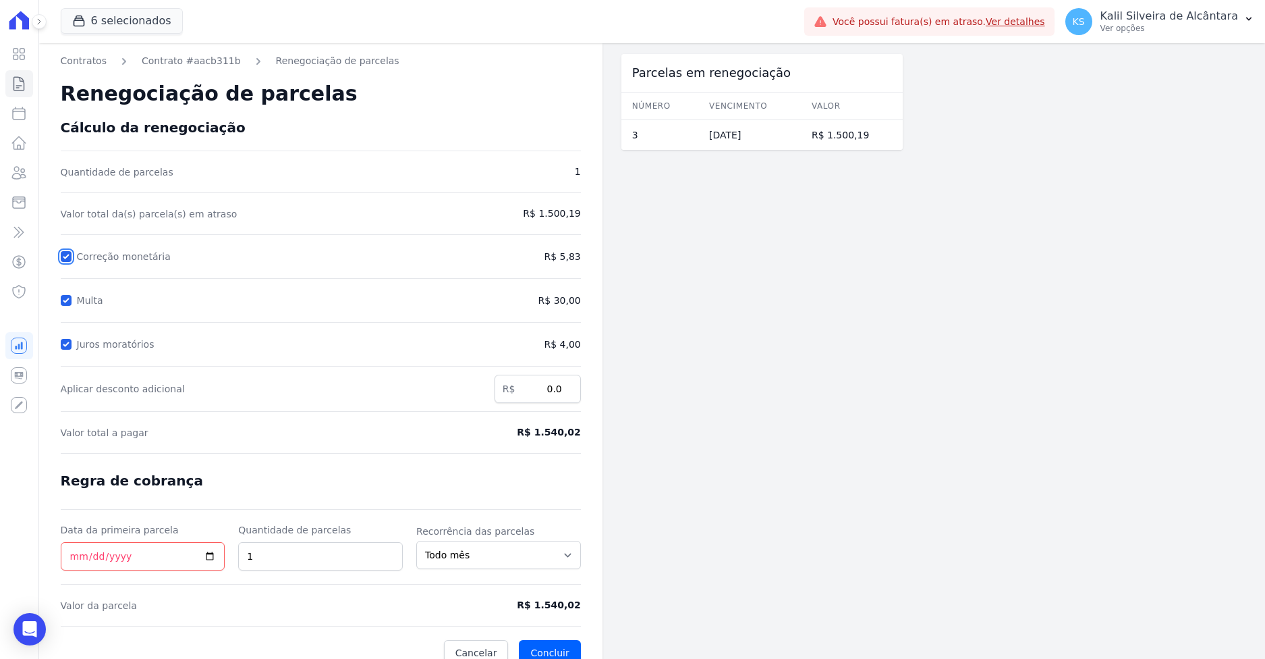
click at [65, 258] on input "Correção monetária" at bounding box center [66, 256] width 11 height 11
checkbox input "false"
click at [68, 300] on input "Multa" at bounding box center [66, 300] width 11 height 11
checkbox input "false"
click at [65, 343] on input "Juros moratórios" at bounding box center [66, 344] width 11 height 11
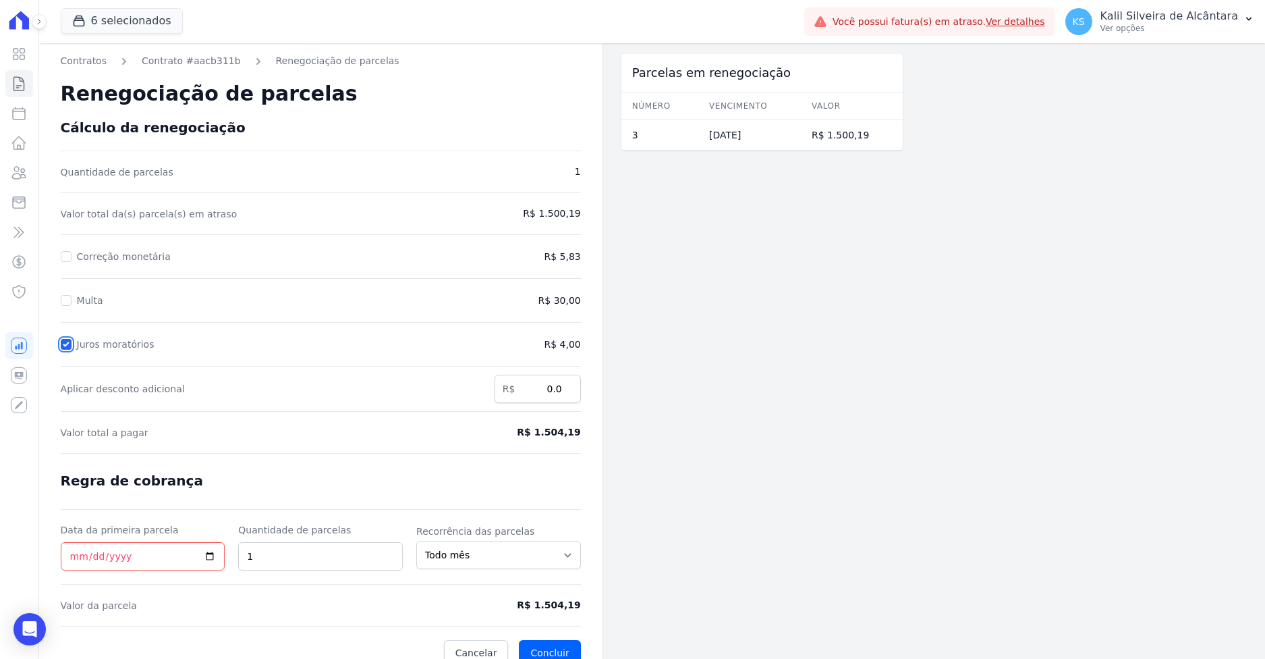
checkbox input "false"
drag, startPoint x: 560, startPoint y: 392, endPoint x: 603, endPoint y: 396, distance: 42.7
click at [603, 396] on div "Contratos Contrato #aacb311b Renegociação de parcelas Renegociação de parcelas …" at bounding box center [471, 359] width 864 height 633
drag, startPoint x: 544, startPoint y: 393, endPoint x: 583, endPoint y: 392, distance: 39.1
click at [560, 391] on input "0.0" at bounding box center [538, 388] width 86 height 28
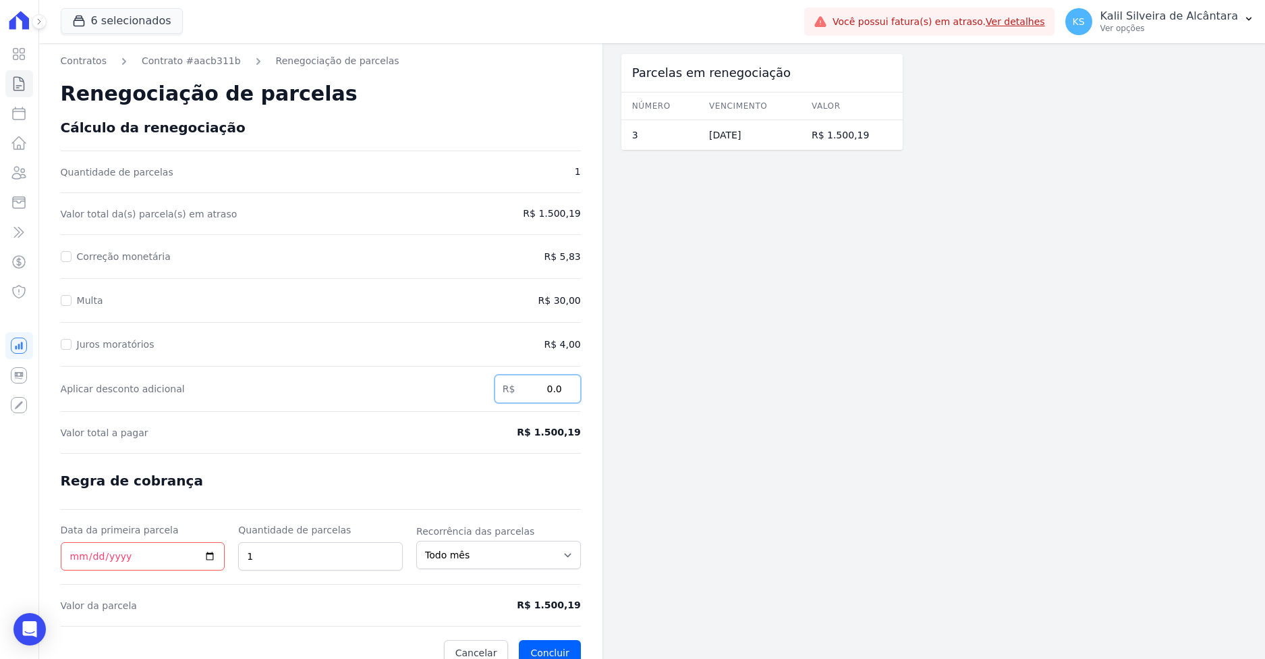
click at [553, 391] on input "0.0" at bounding box center [538, 388] width 86 height 28
click at [547, 392] on input "0.0" at bounding box center [538, 388] width 86 height 28
drag, startPoint x: 547, startPoint y: 392, endPoint x: 592, endPoint y: 402, distance: 45.7
click at [577, 398] on input "0.0" at bounding box center [538, 388] width 86 height 28
drag, startPoint x: 591, startPoint y: 391, endPoint x: 603, endPoint y: 404, distance: 17.7
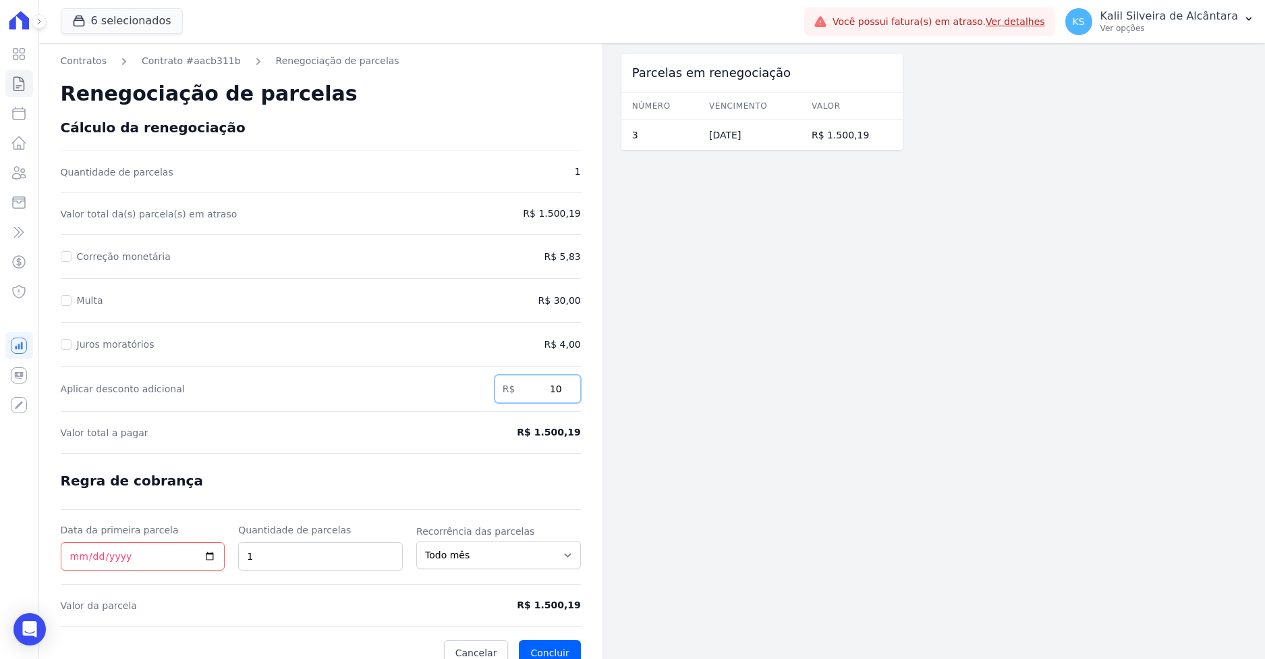
click at [592, 393] on div "Contratos Contrato #aacb311b Renegociação de parcelas Renegociação de parcelas …" at bounding box center [320, 359] width 563 height 633
click at [554, 390] on input "10" at bounding box center [538, 388] width 86 height 28
drag, startPoint x: 554, startPoint y: 390, endPoint x: 570, endPoint y: 394, distance: 16.7
click at [570, 394] on input "10" at bounding box center [538, 388] width 86 height 28
click at [603, 404] on div "Contratos Contrato #aacb311b Renegociação de parcelas Renegociação de parcelas …" at bounding box center [471, 359] width 864 height 633
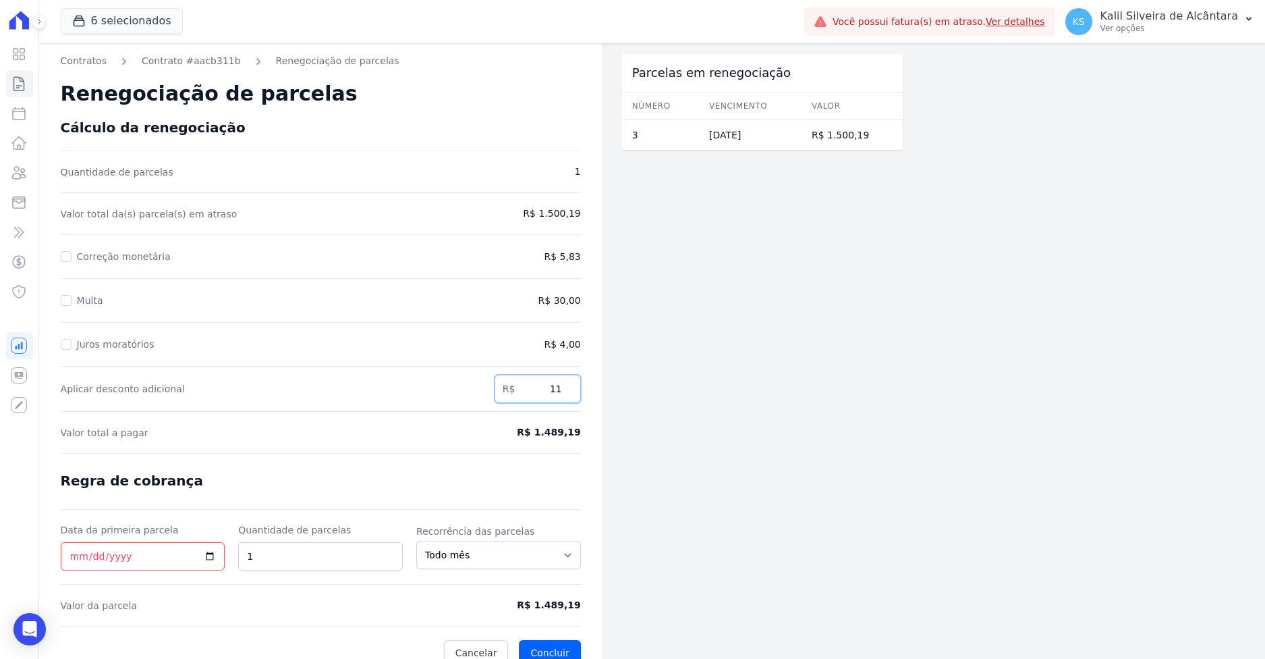
drag, startPoint x: 561, startPoint y: 391, endPoint x: 581, endPoint y: 392, distance: 20.3
click at [581, 392] on div "Contratos Contrato #aacb311b Renegociação de parcelas Renegociação de parcelas …" at bounding box center [320, 359] width 563 height 633
click at [553, 391] on input "11" at bounding box center [538, 388] width 86 height 28
drag, startPoint x: 553, startPoint y: 391, endPoint x: 580, endPoint y: 392, distance: 27.0
click at [579, 392] on input "11" at bounding box center [538, 388] width 86 height 28
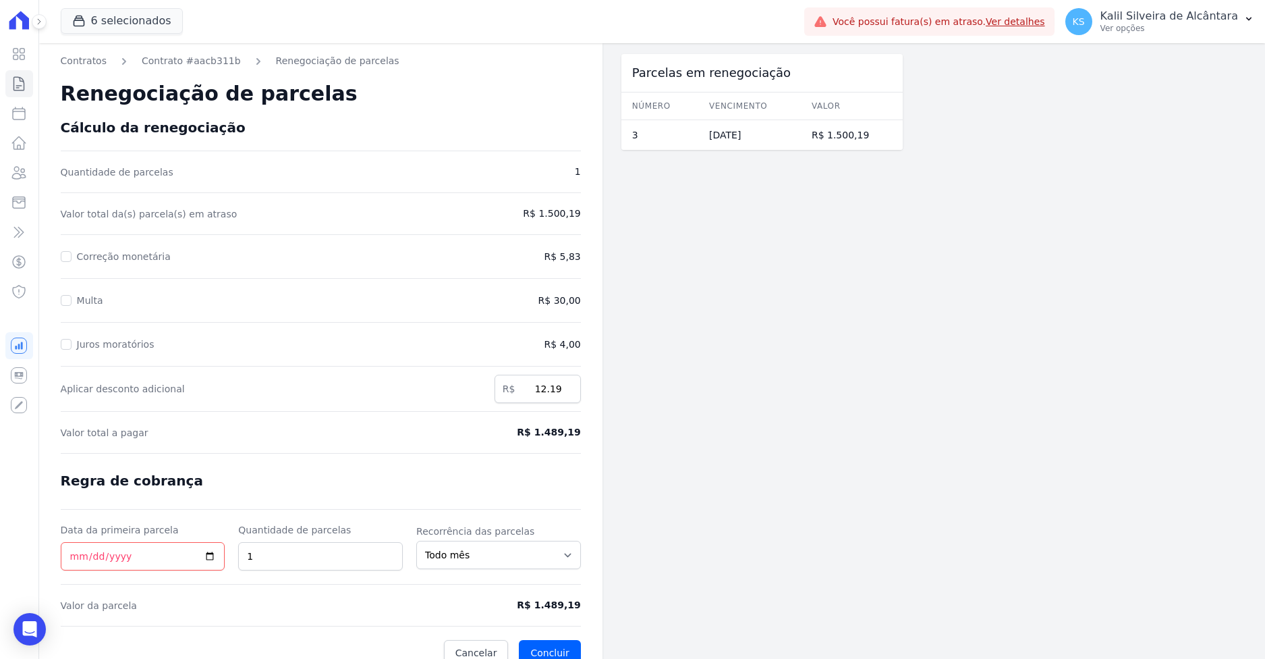
click at [703, 358] on div "Parcelas em renegociação Número Vencimento Valor 3 25/09/2025 R$ 1.500,19" at bounding box center [761, 359] width 281 height 633
click at [74, 557] on input "Data da primeira parcela" at bounding box center [143, 556] width 165 height 28
drag, startPoint x: 556, startPoint y: 389, endPoint x: 565, endPoint y: 393, distance: 10.3
click at [564, 392] on input "12.19" at bounding box center [538, 388] width 86 height 28
click at [633, 398] on div "Parcelas em renegociação Número Vencimento Valor 3 25/09/2025 R$ 1.500,19" at bounding box center [761, 359] width 281 height 633
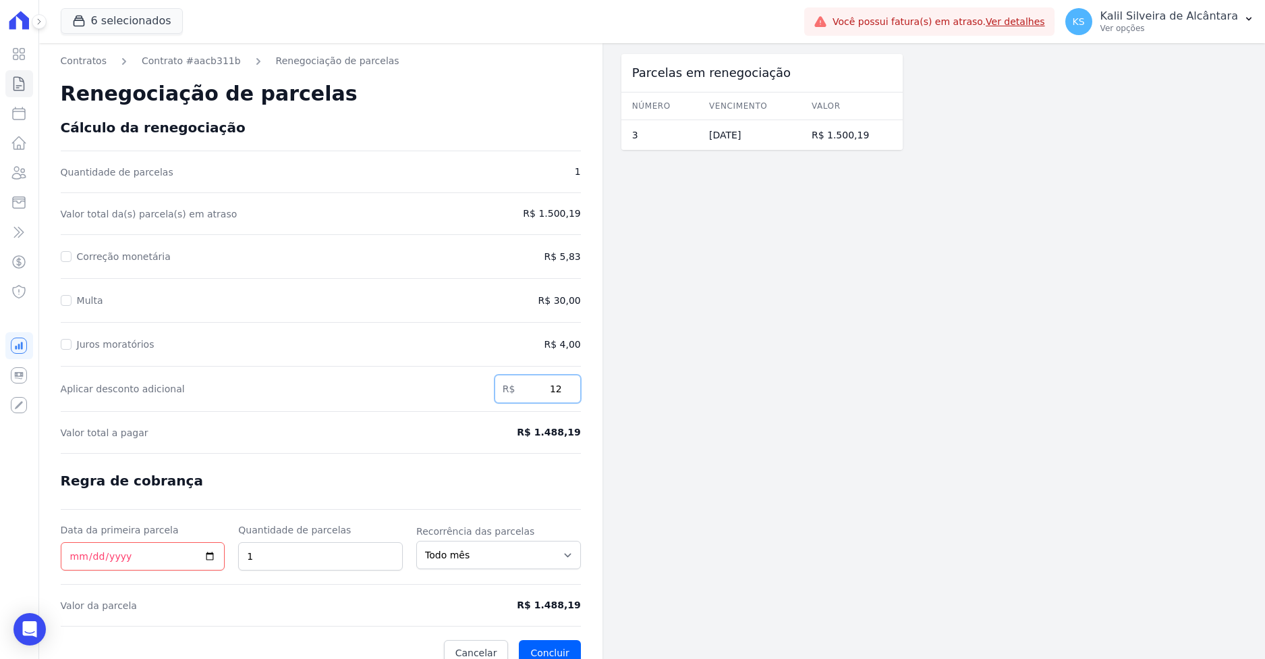
click at [562, 393] on input "12" at bounding box center [538, 388] width 86 height 28
click at [562, 392] on input "12" at bounding box center [538, 388] width 86 height 28
click at [631, 345] on div "Parcelas em renegociação Número Vencimento Valor 3 25/09/2025 R$ 1.500,19" at bounding box center [761, 359] width 281 height 633
click at [561, 392] on input "11.80" at bounding box center [538, 388] width 86 height 28
click at [620, 414] on div "Contratos Contrato #aacb311b Renegociação de parcelas Renegociação de parcelas …" at bounding box center [471, 359] width 864 height 633
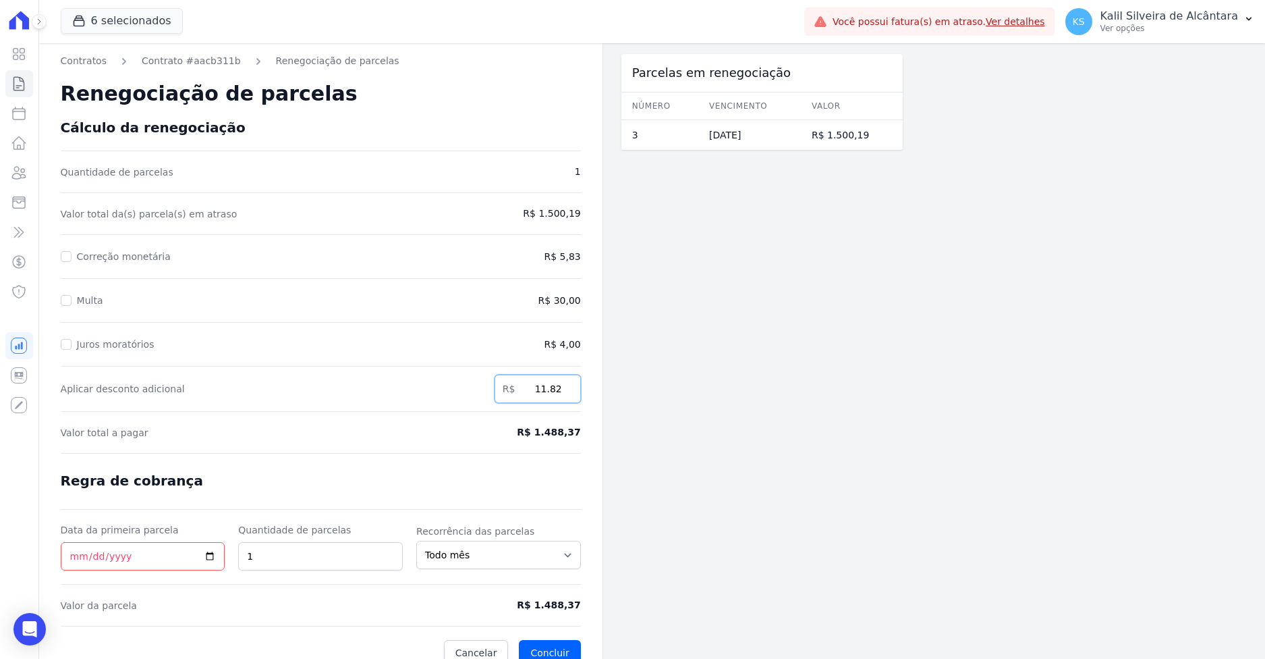
click at [561, 392] on input "11.82" at bounding box center [538, 388] width 86 height 28
click at [601, 406] on div "Contratos Contrato #aacb311b Renegociação de parcelas Renegociação de parcelas …" at bounding box center [320, 359] width 563 height 633
type input "11.78"
click at [569, 396] on input "11.78" at bounding box center [538, 388] width 86 height 28
click at [627, 418] on div "Parcelas em renegociação Número Vencimento Valor 3 25/09/2025 R$ 1.500,19" at bounding box center [761, 359] width 281 height 633
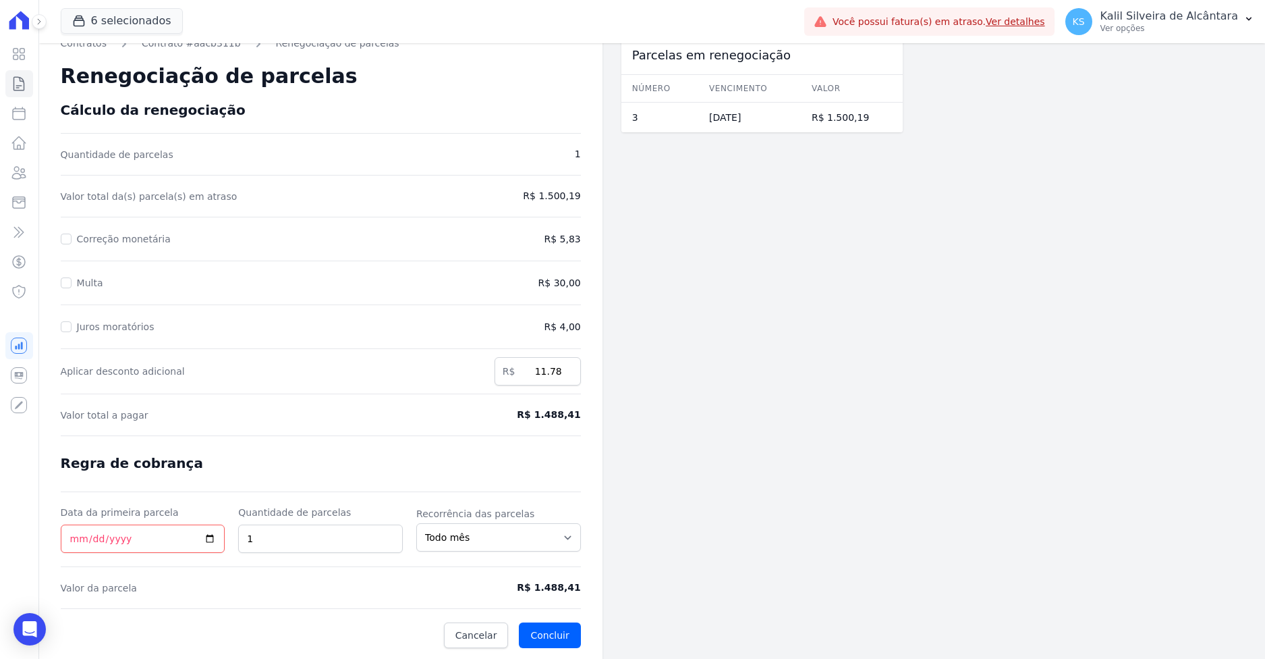
scroll to position [19, 0]
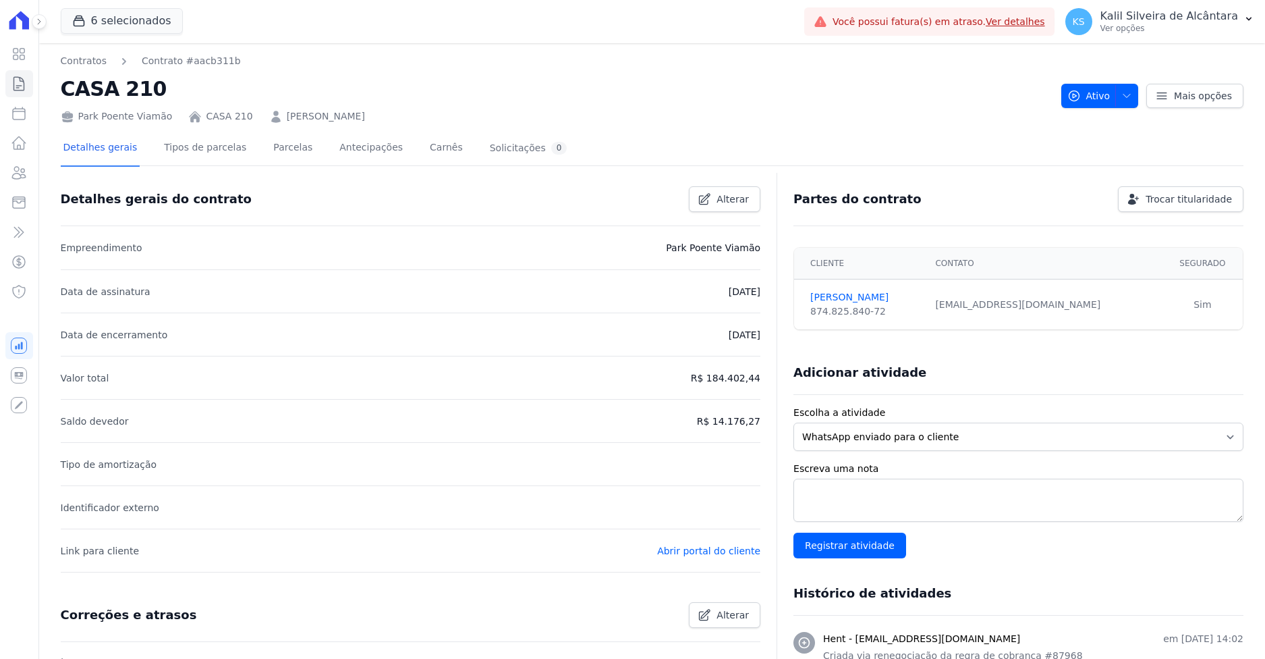
click at [95, 175] on div "Detalhes gerais do contrato Alterar" at bounding box center [411, 199] width 700 height 53
click at [13, 202] on icon at bounding box center [19, 202] width 12 height 11
click at [23, 175] on icon at bounding box center [19, 173] width 16 height 16
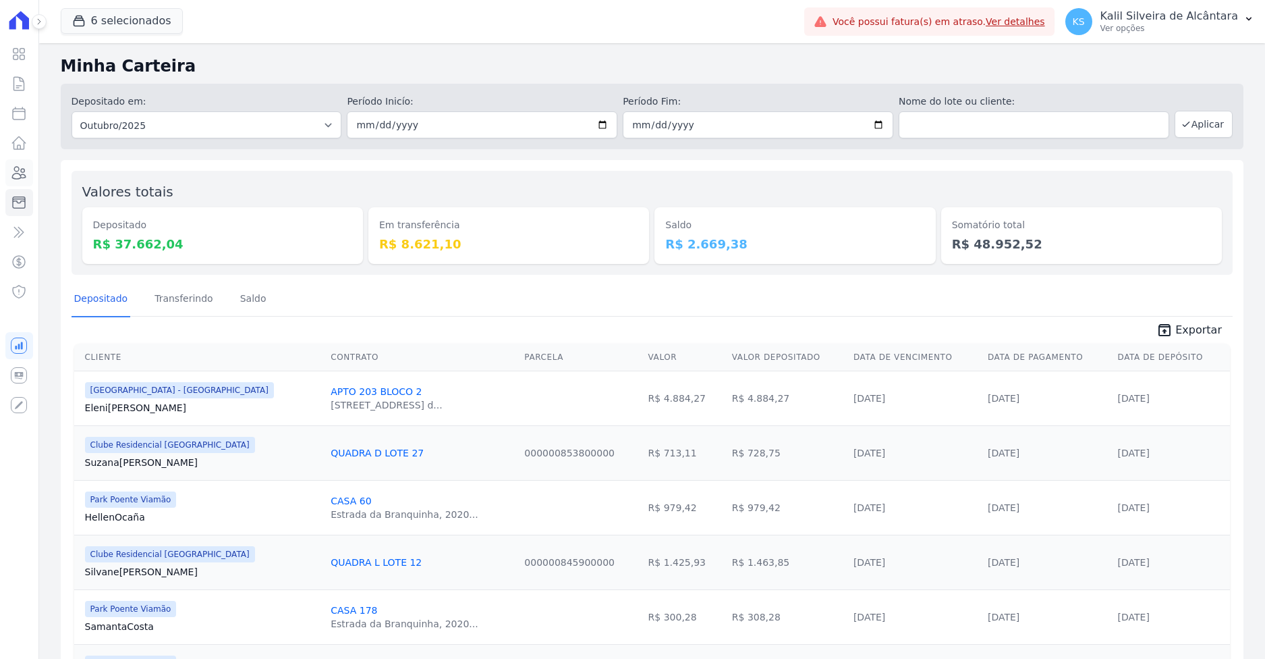
click at [15, 175] on icon at bounding box center [19, 173] width 16 height 16
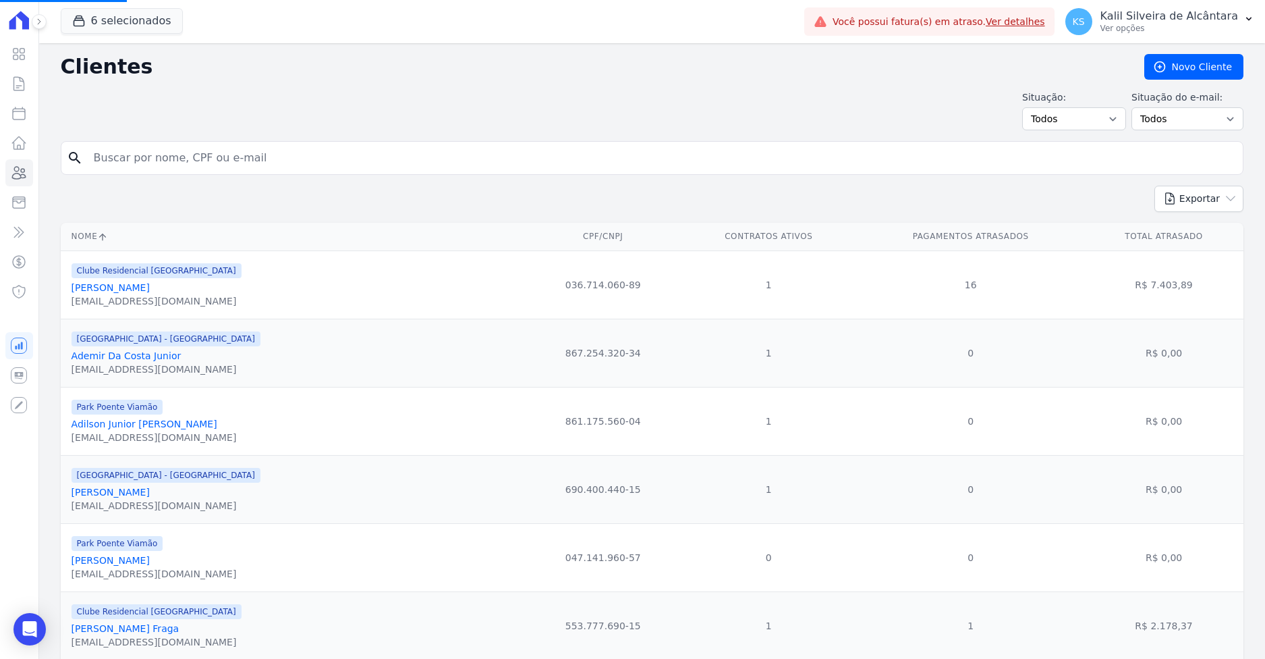
click at [167, 169] on input "search" at bounding box center [662, 157] width 1152 height 27
click at [157, 152] on input "search" at bounding box center [662, 157] width 1152 height 27
paste input "Leandro De Avila Marques"
type input "Leandro De Avila Marques"
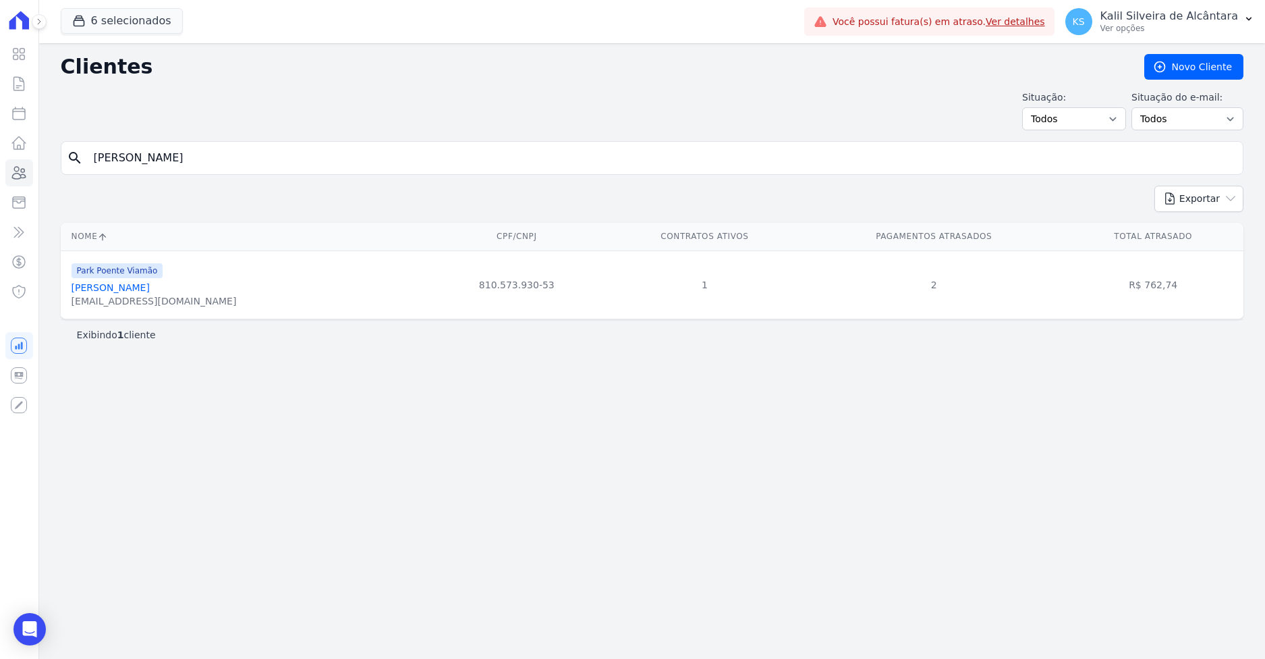
click at [128, 285] on div "Park Poente Viamão Leandro De Avila Marques leandroa410@gmail.com" at bounding box center [154, 285] width 165 height 46
click at [128, 285] on link "Leandro De Avila Marques" at bounding box center [111, 287] width 78 height 11
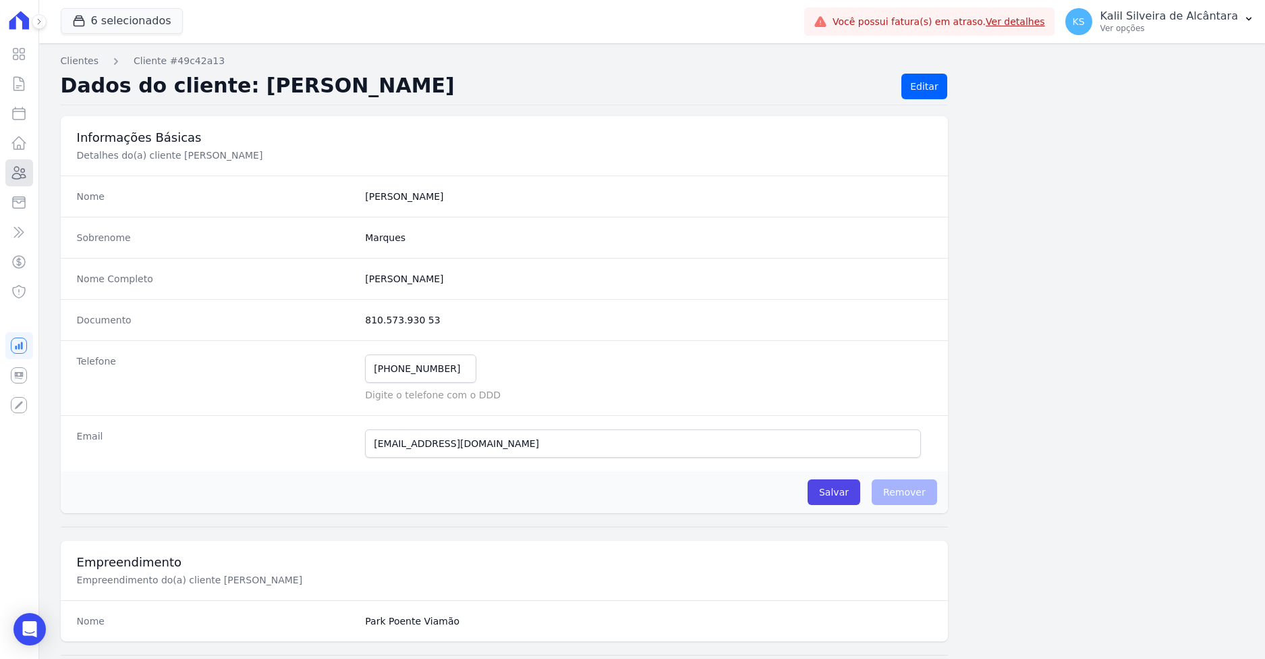
click at [19, 167] on icon at bounding box center [19, 173] width 13 height 12
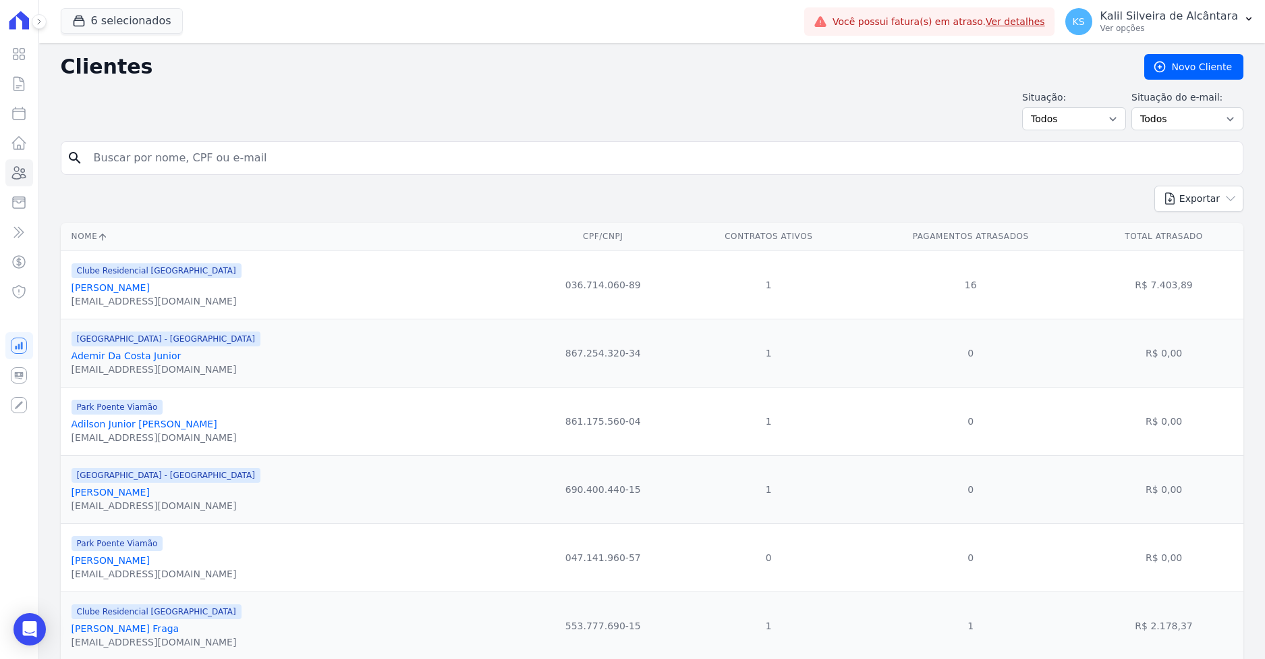
click at [145, 159] on input "search" at bounding box center [662, 157] width 1152 height 27
paste input "Christian Jesuino Arroxellas"
type input "Christian Jesuino Arroxellas"
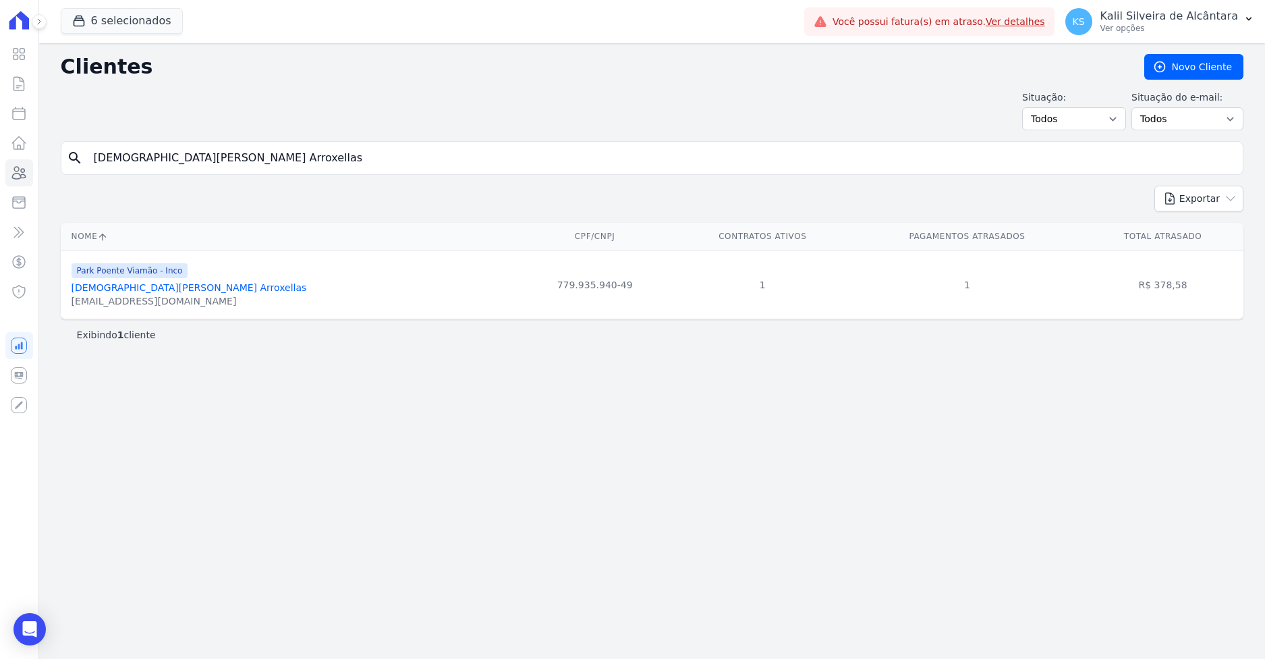
click at [160, 285] on link "Christian Jesuino Arroxellas" at bounding box center [189, 287] width 235 height 11
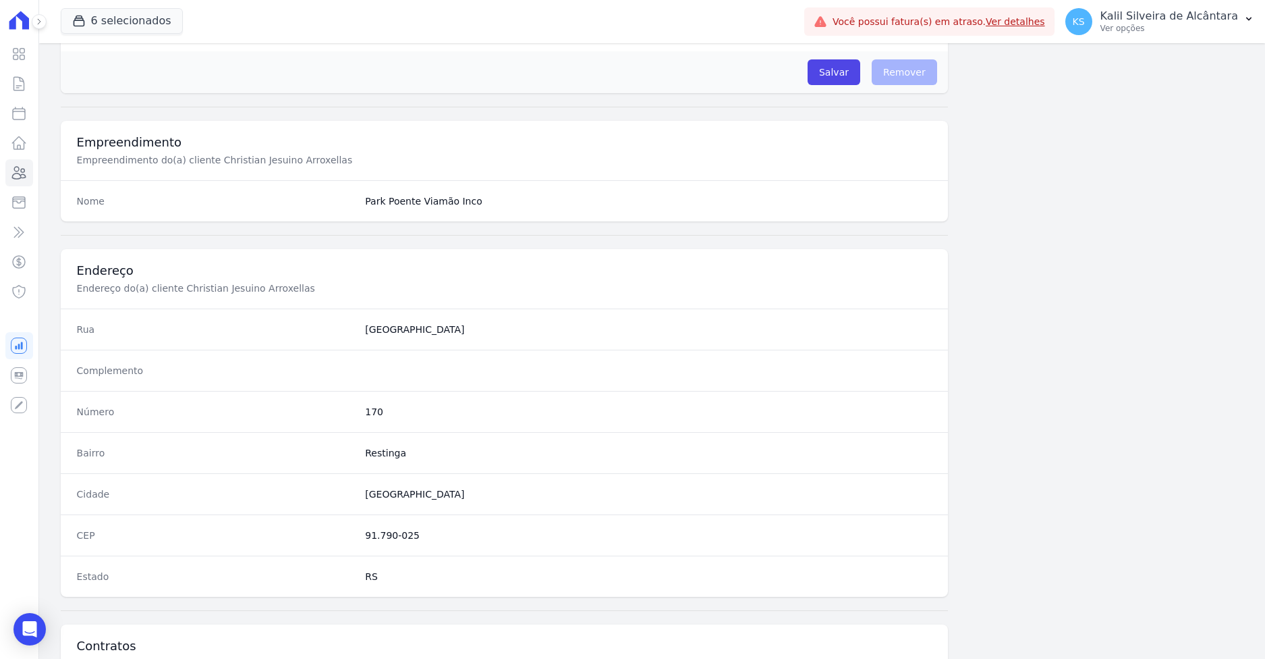
scroll to position [604, 0]
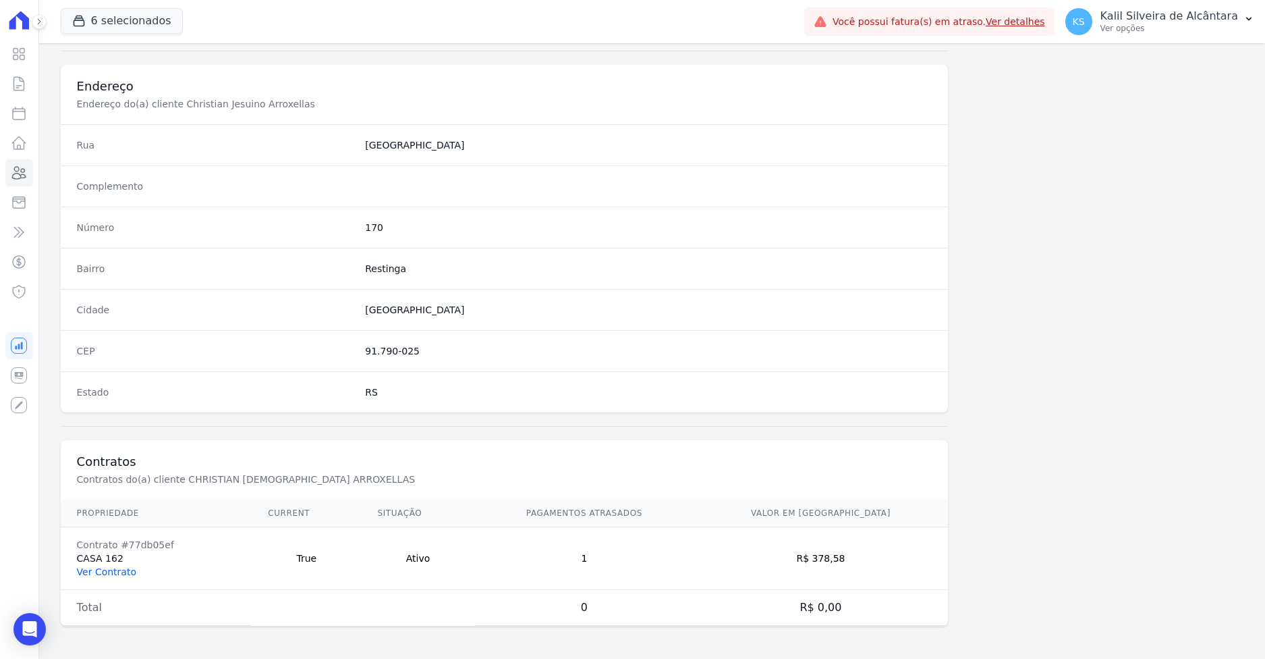
click at [107, 570] on link "Ver Contrato" at bounding box center [106, 571] width 59 height 11
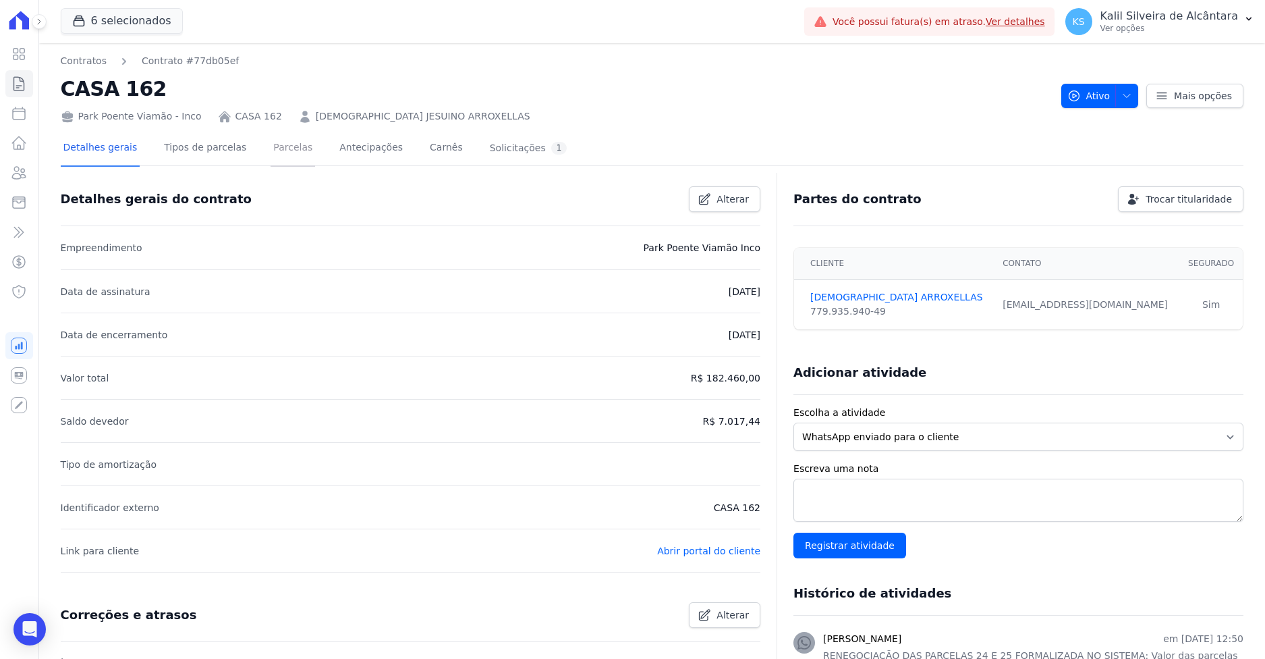
click at [271, 161] on link "Parcelas" at bounding box center [293, 149] width 45 height 36
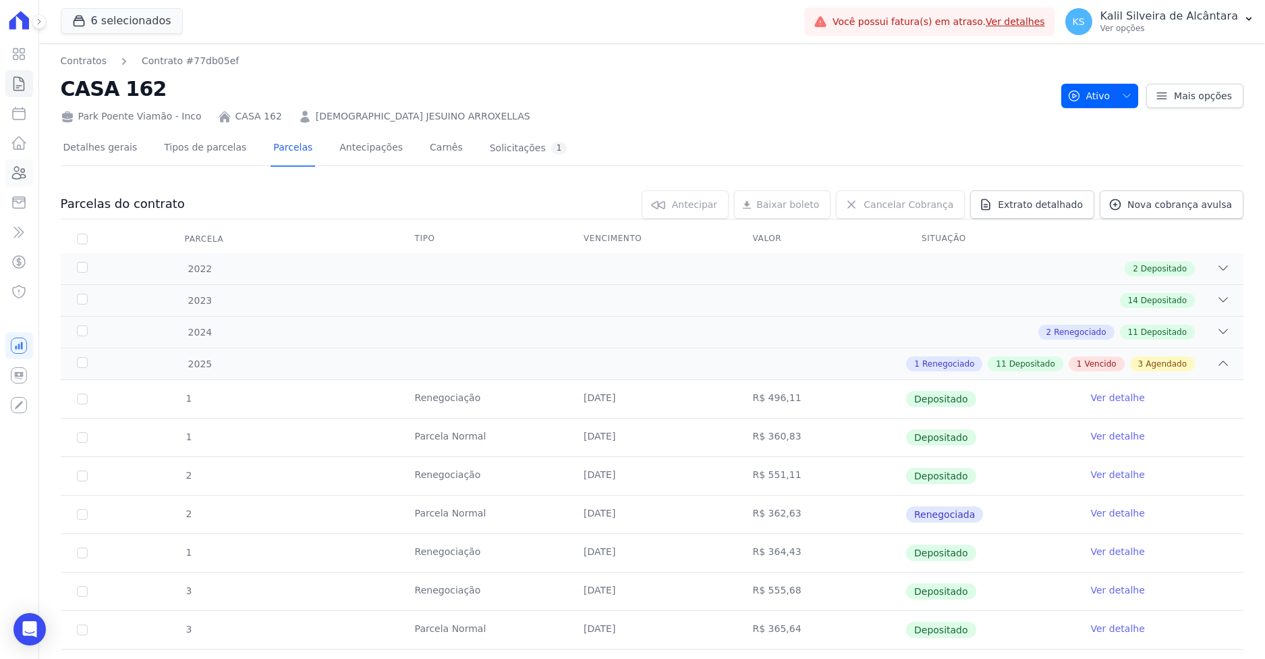
click at [18, 172] on icon at bounding box center [19, 173] width 16 height 16
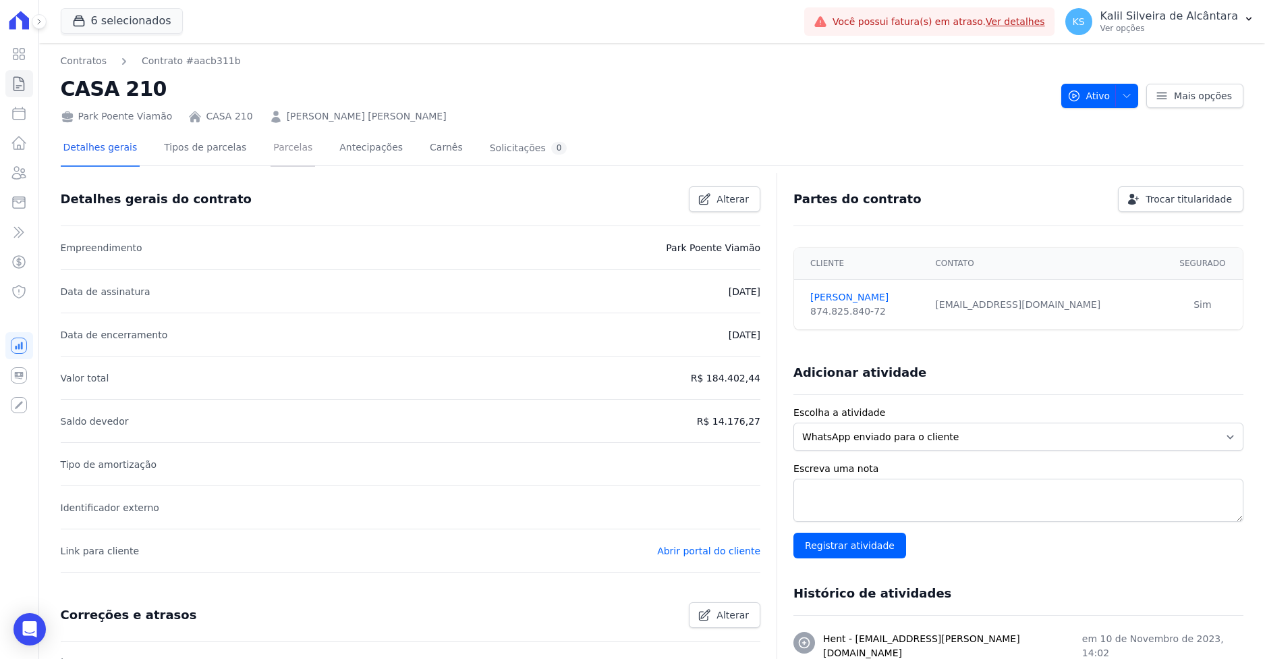
click at [273, 147] on link "Parcelas" at bounding box center [293, 149] width 45 height 36
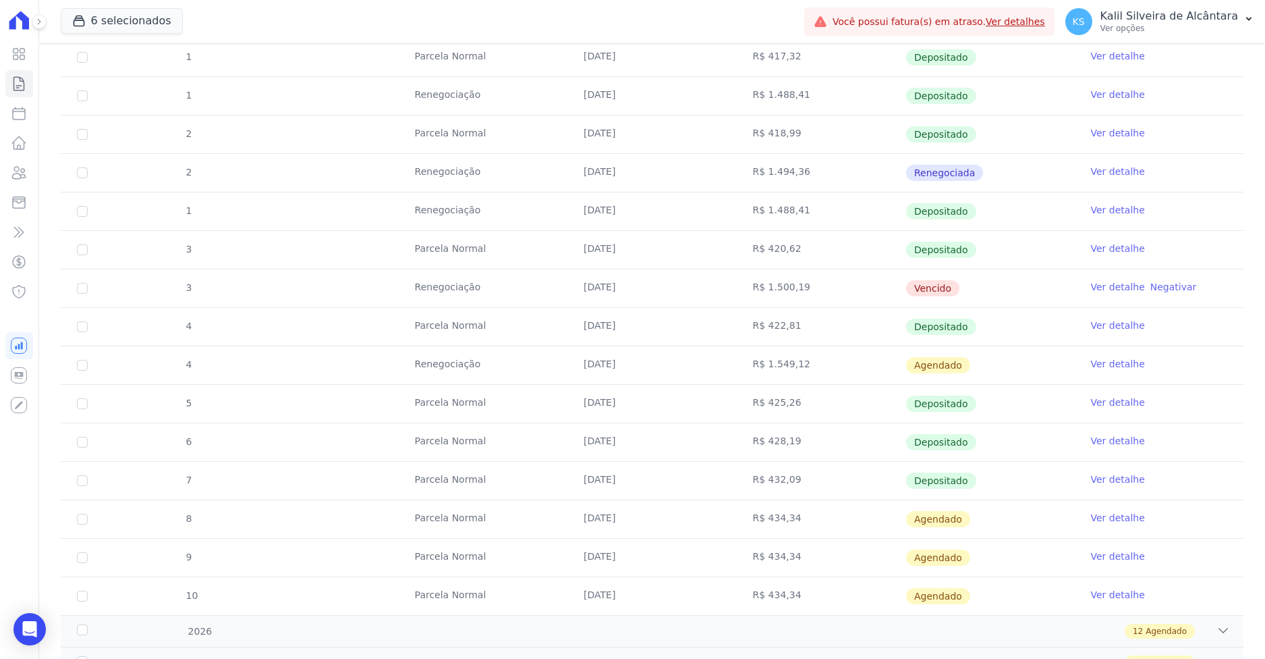
scroll to position [555, 0]
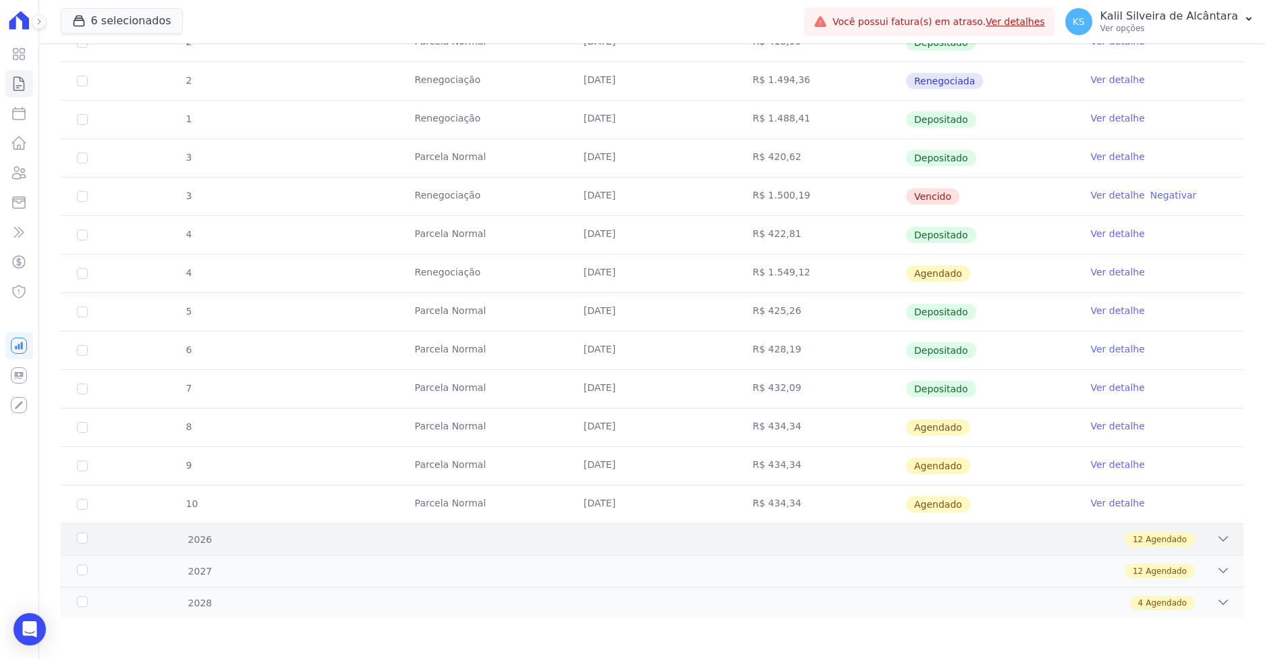
click at [466, 545] on div "12 Agendado" at bounding box center [710, 539] width 1040 height 15
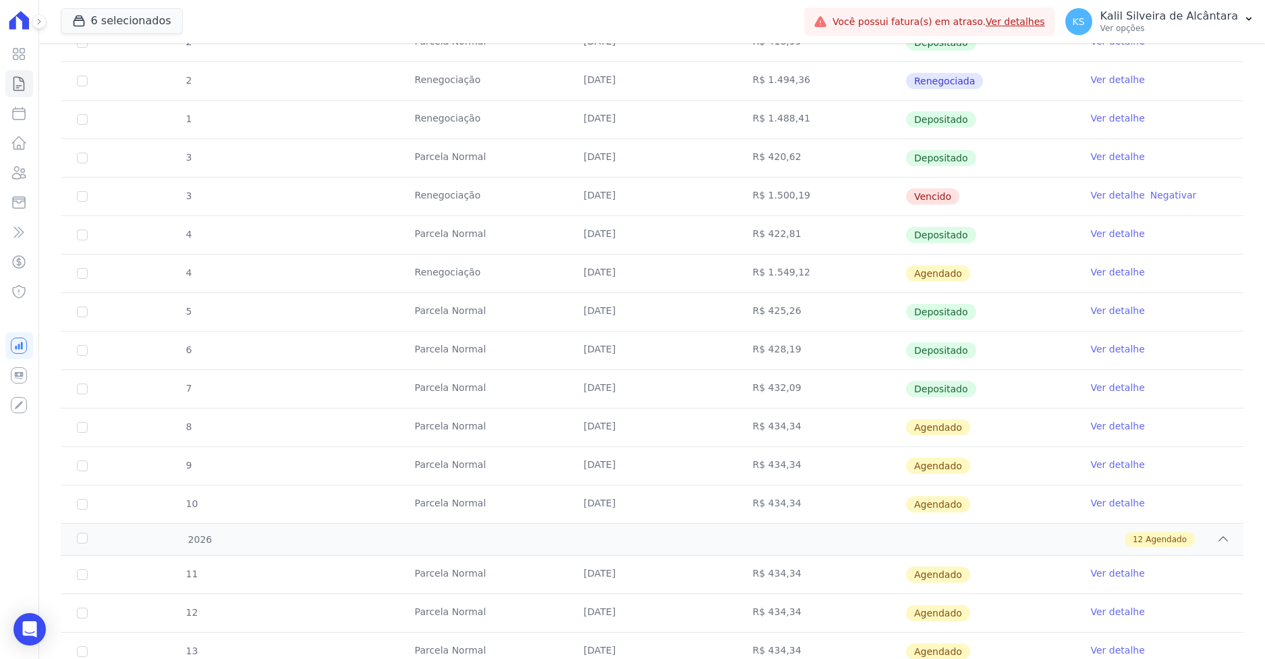
drag, startPoint x: 827, startPoint y: 275, endPoint x: 724, endPoint y: 275, distance: 103.2
click at [724, 275] on tr "4 Renegociação [DATE] R$ 1.549,12 [GEOGRAPHIC_DATA] Ver detalhe" at bounding box center [652, 273] width 1183 height 38
click at [567, 275] on td "[DATE]" at bounding box center [651, 273] width 169 height 38
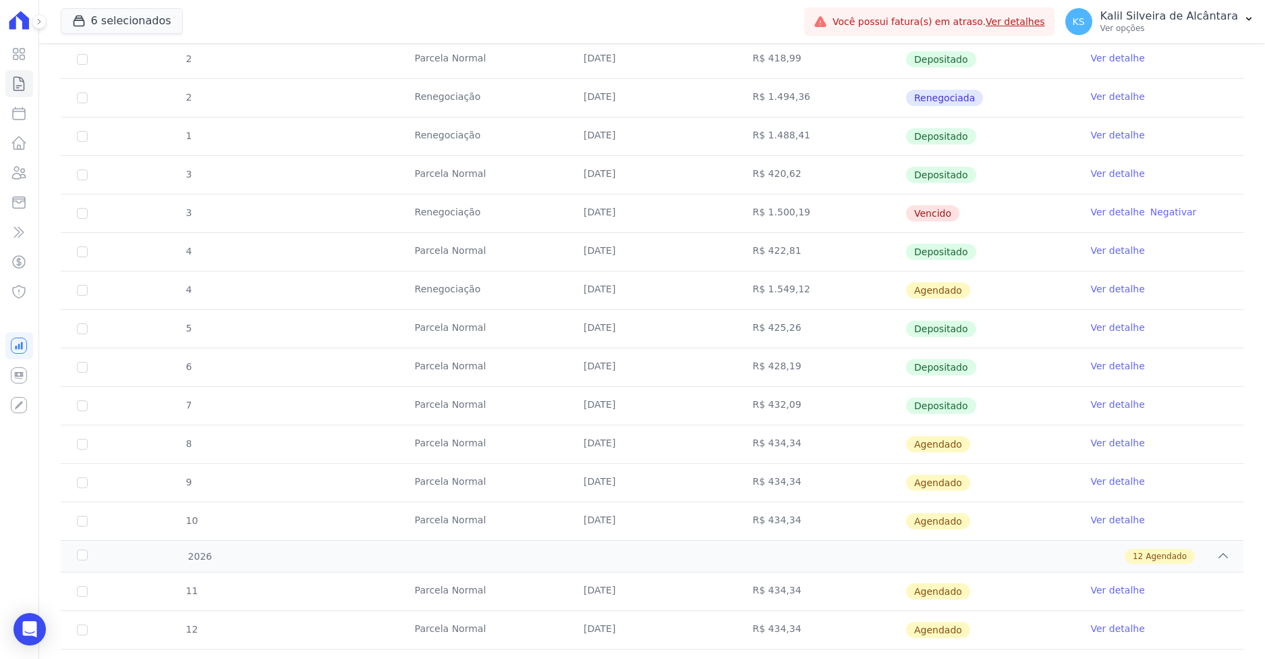
scroll to position [540, 0]
drag, startPoint x: 758, startPoint y: 206, endPoint x: 397, endPoint y: 204, distance: 361.0
click at [397, 204] on tr "3 Renegociação [DATE] R$ 1.500,19 [GEOGRAPHIC_DATA] Ver detalhe Negativar" at bounding box center [652, 211] width 1183 height 38
drag, startPoint x: 410, startPoint y: 282, endPoint x: 849, endPoint y: 292, distance: 439.4
click at [850, 291] on tr "4 Renegociação [DATE] R$ 1.549,12 [GEOGRAPHIC_DATA] Ver detalhe" at bounding box center [652, 288] width 1183 height 38
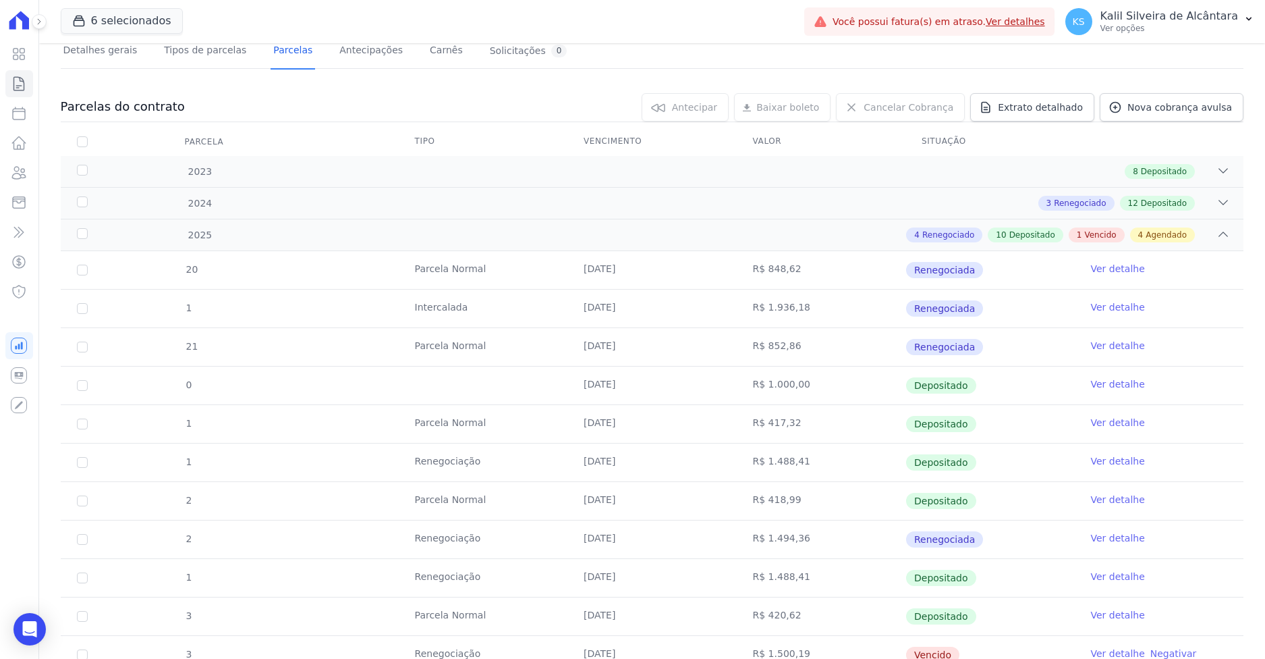
scroll to position [0, 0]
